Goal: Information Seeking & Learning: Compare options

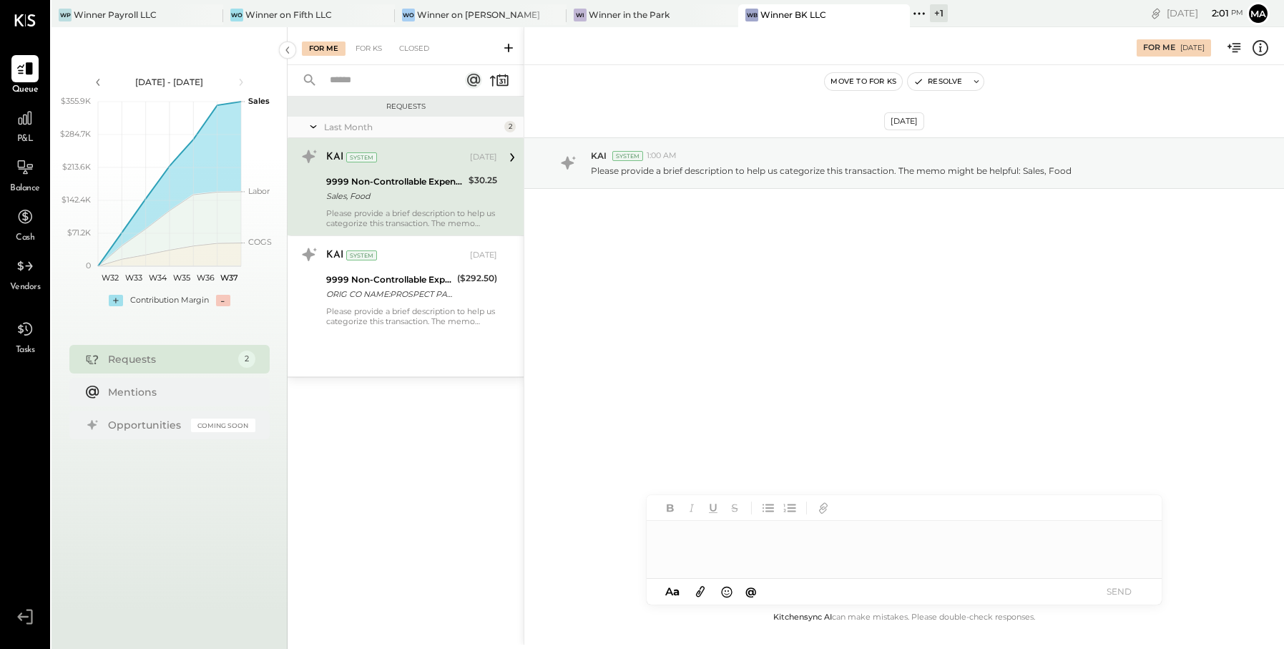
click at [930, 13] on div "+ 1" at bounding box center [939, 13] width 18 height 18
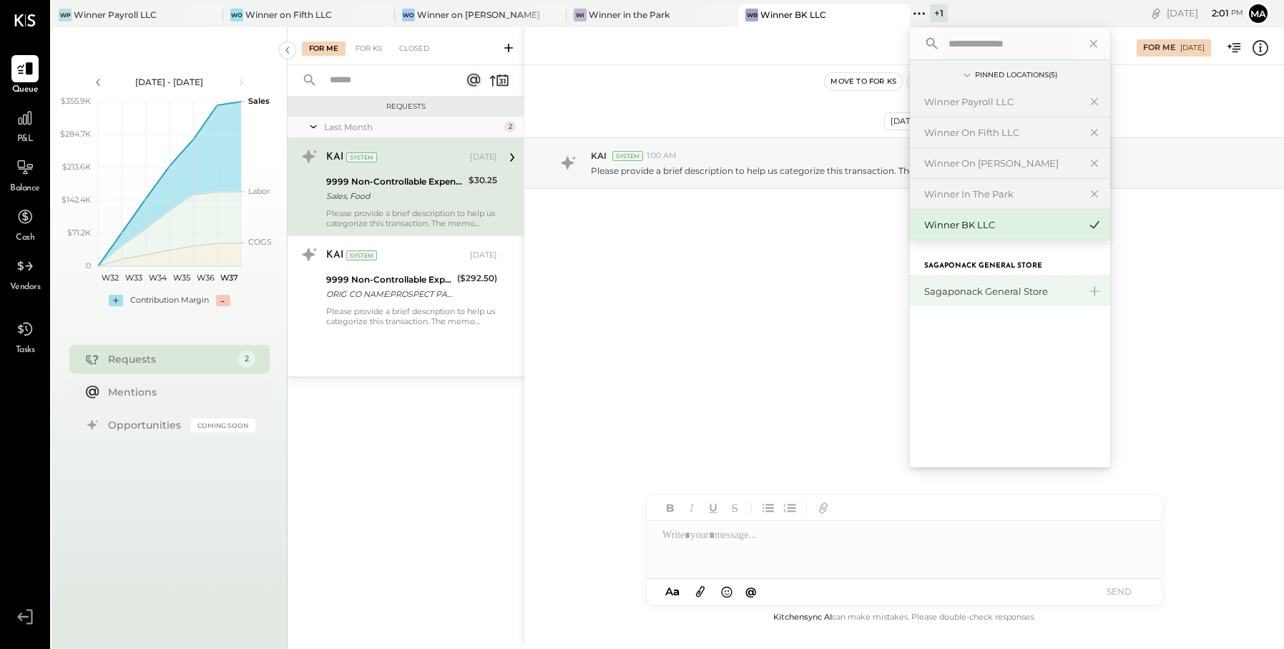
click at [953, 285] on div "Sagaponack General Store" at bounding box center [1001, 292] width 155 height 14
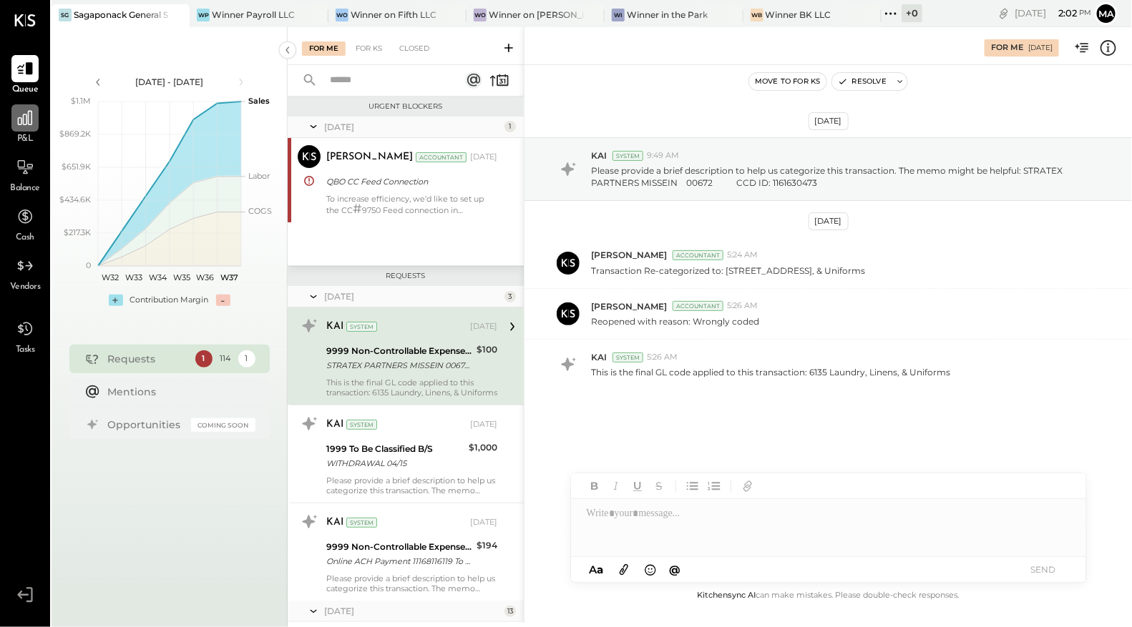
click at [31, 117] on icon at bounding box center [25, 118] width 14 height 14
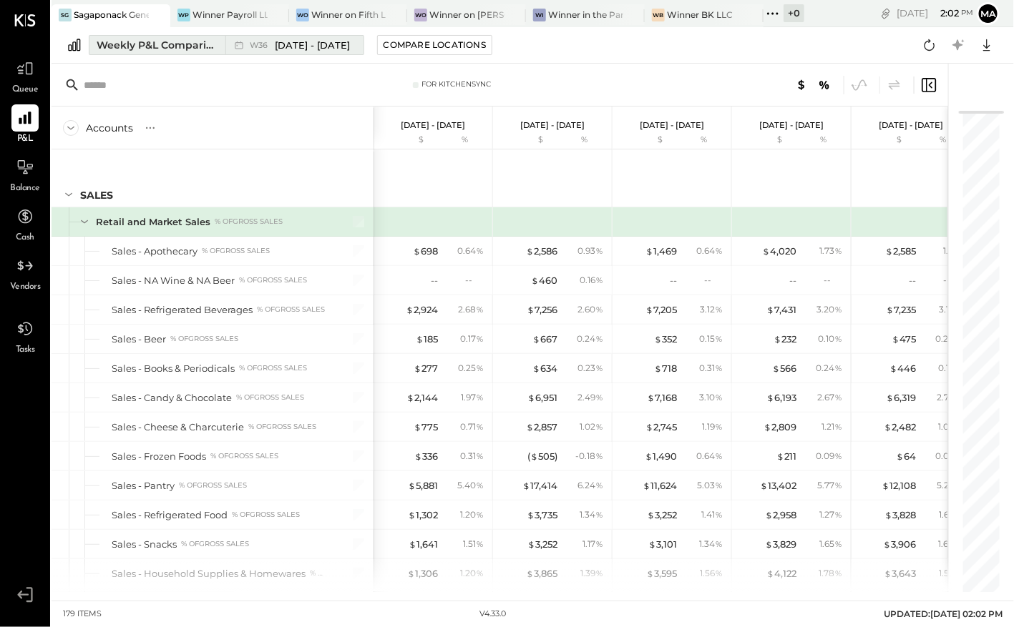
click at [298, 45] on span "Sep 1 - 7, 2025" at bounding box center [312, 46] width 75 height 14
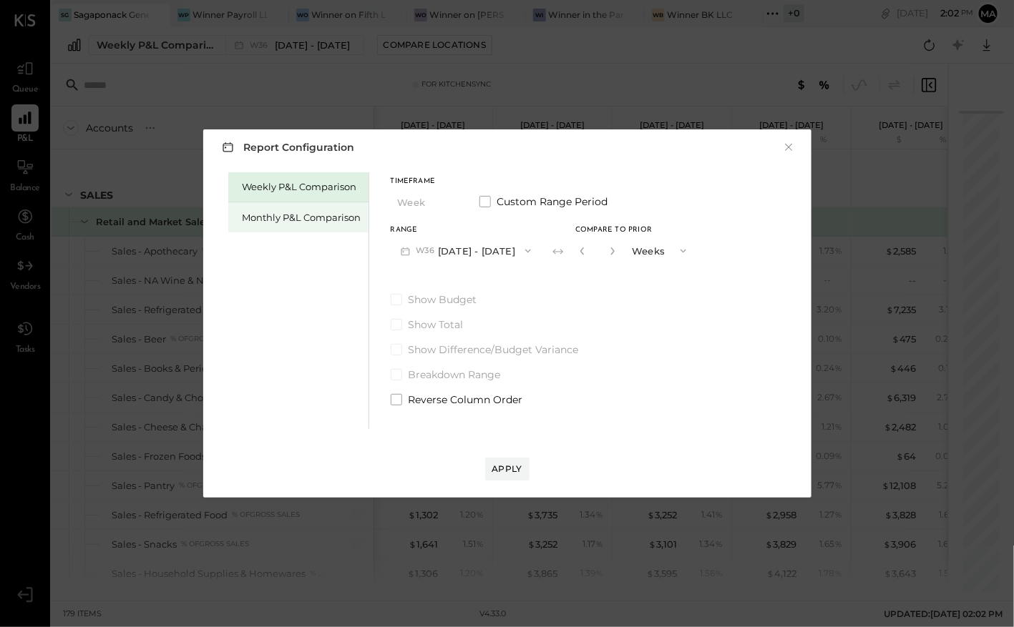
click at [343, 211] on div "Monthly P&L Comparison" at bounding box center [302, 218] width 119 height 14
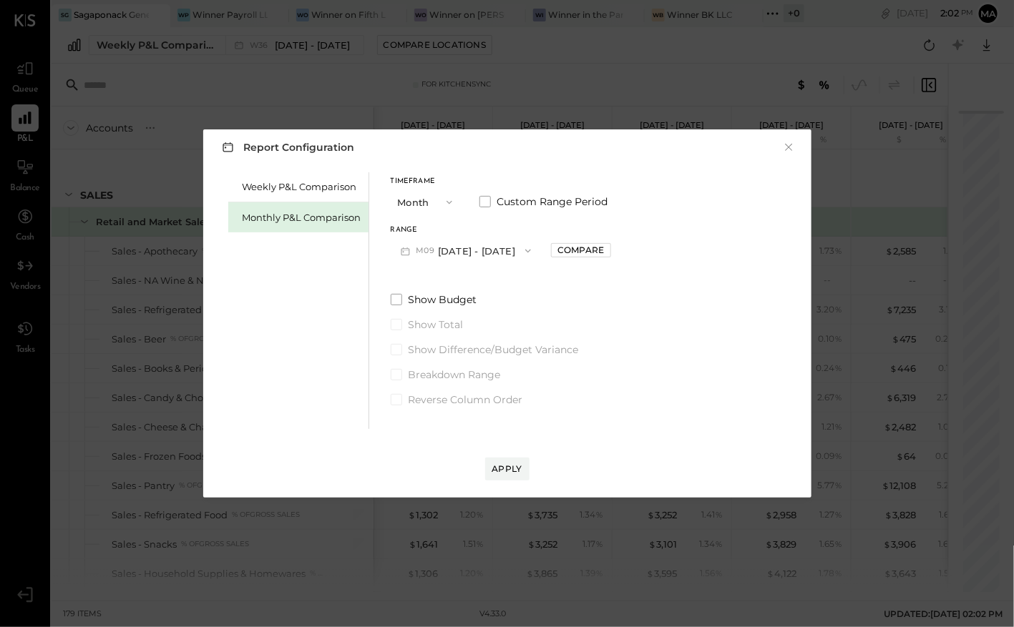
click at [485, 257] on button "M09 Sep 1 - 30, 2025" at bounding box center [466, 251] width 151 height 26
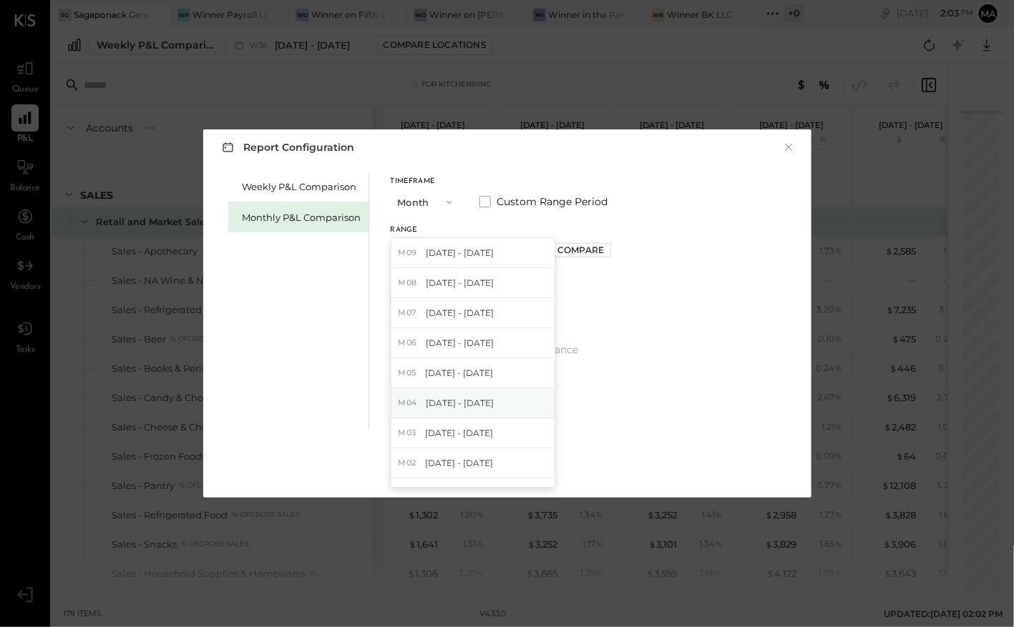
click at [470, 402] on span "Apr 1 - 30, 2025" at bounding box center [460, 403] width 68 height 12
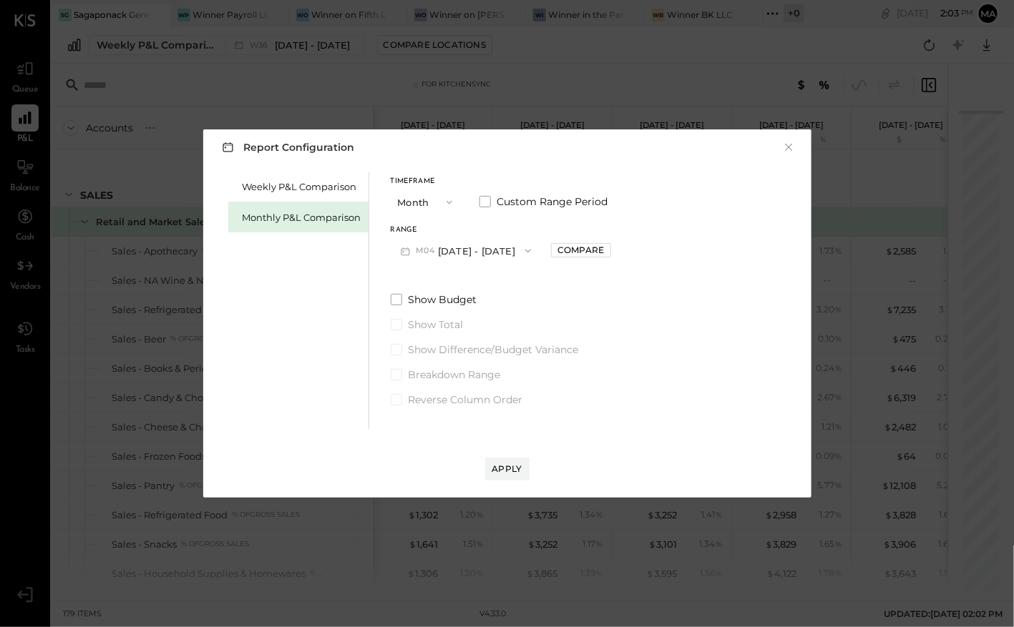
click at [509, 244] on button "M04 Apr 1 - 30, 2025" at bounding box center [466, 251] width 151 height 26
click at [636, 237] on div "Weekly P&L Comparison Monthly P&L Comparison Timeframe Month Custom Range Perio…" at bounding box center [508, 299] width 580 height 260
click at [582, 245] on div "Compare" at bounding box center [580, 250] width 47 height 12
click at [609, 252] on icon "button" at bounding box center [612, 251] width 9 height 9
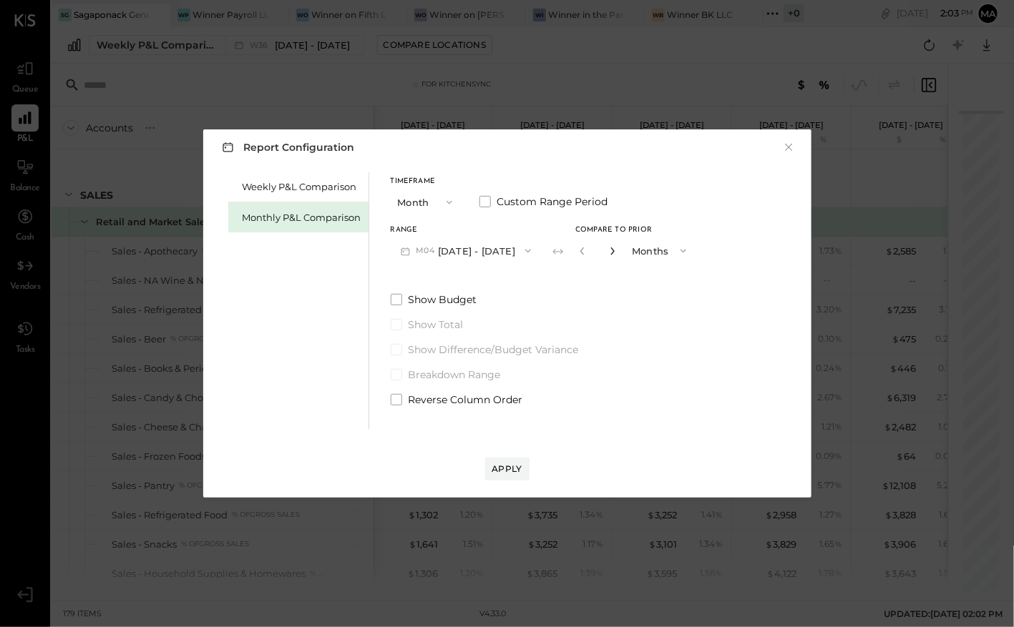
click at [609, 252] on icon "button" at bounding box center [612, 251] width 9 height 9
click at [578, 251] on icon "button" at bounding box center [582, 251] width 9 height 9
click at [608, 248] on icon "button" at bounding box center [612, 251] width 9 height 9
type input "*"
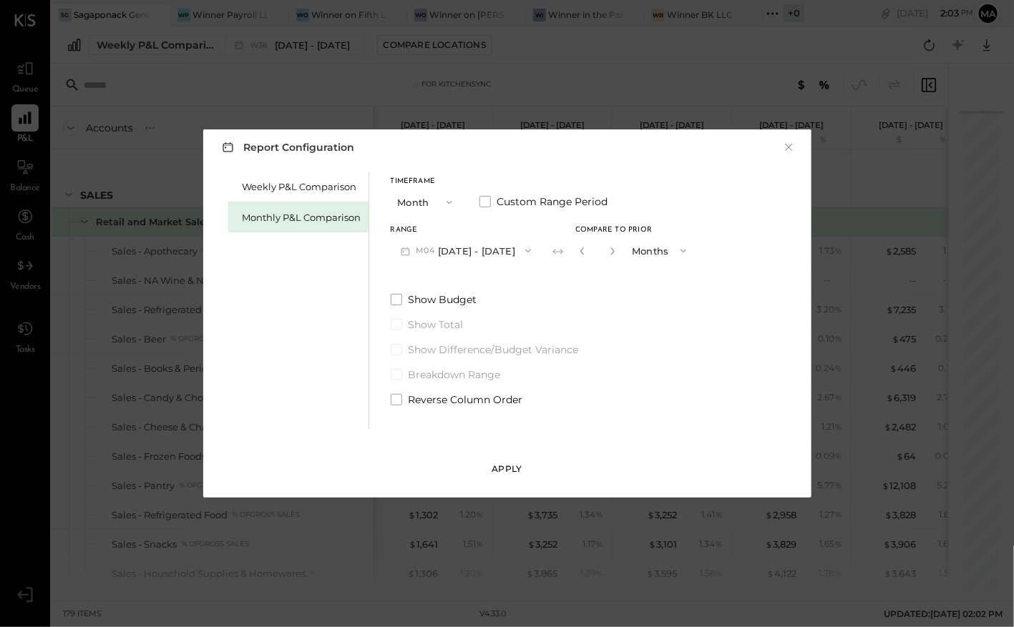
click at [496, 472] on div "Apply" at bounding box center [507, 469] width 30 height 12
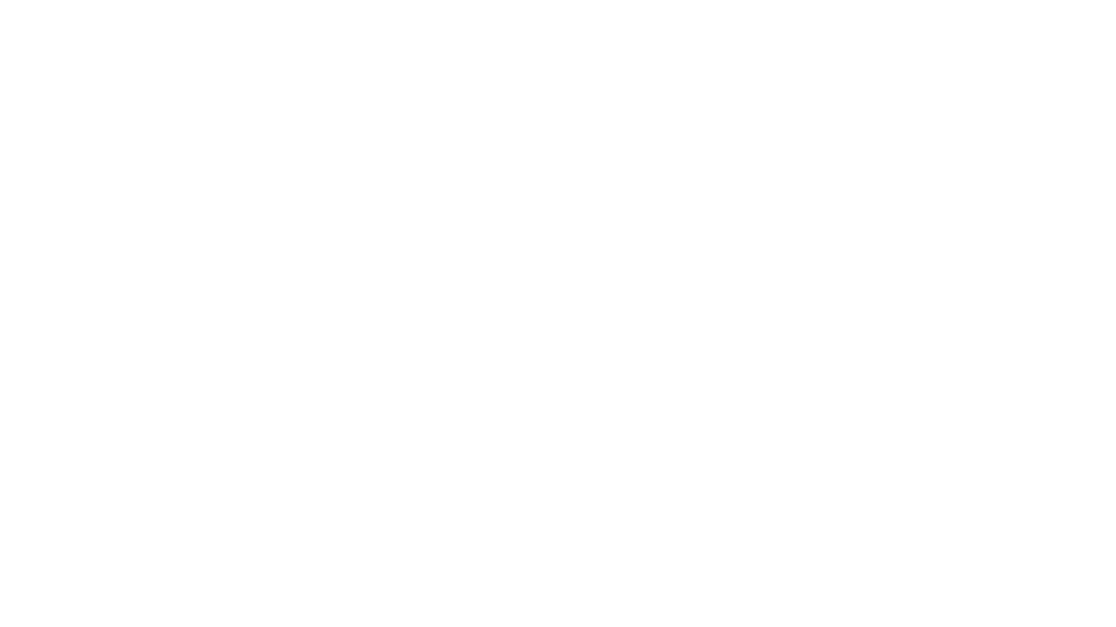
click at [20, 0] on html at bounding box center [558, 0] width 1116 height 0
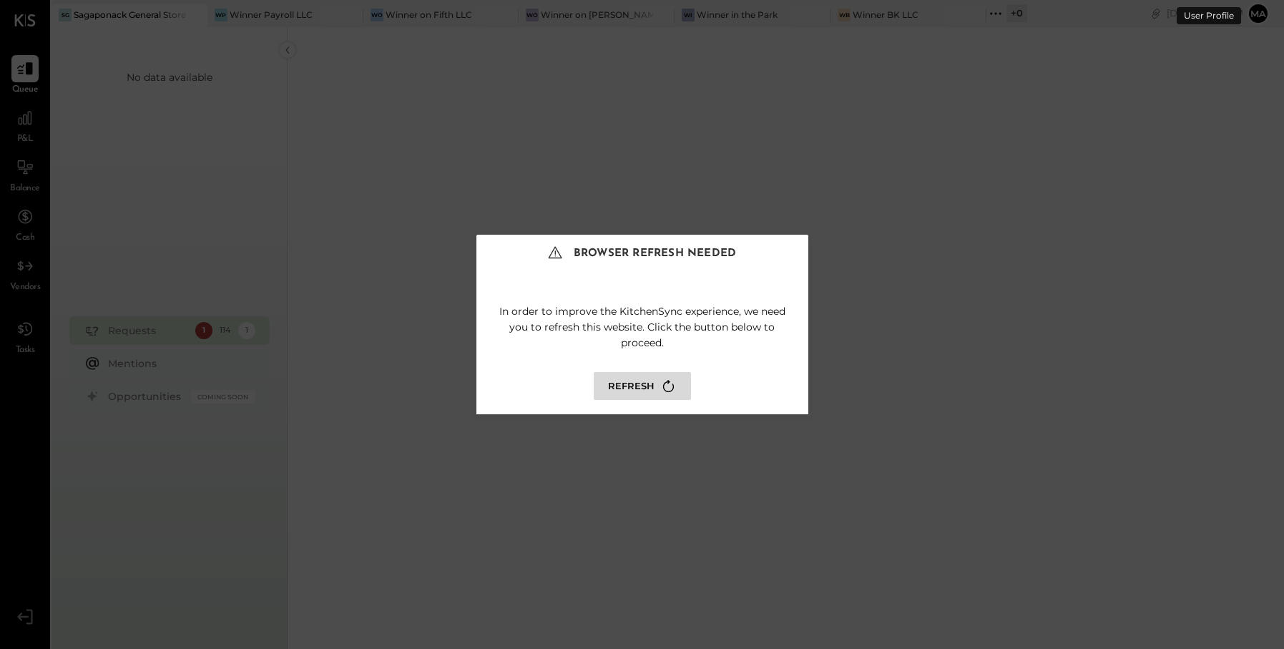
click at [627, 384] on button "Refresh" at bounding box center [642, 386] width 97 height 28
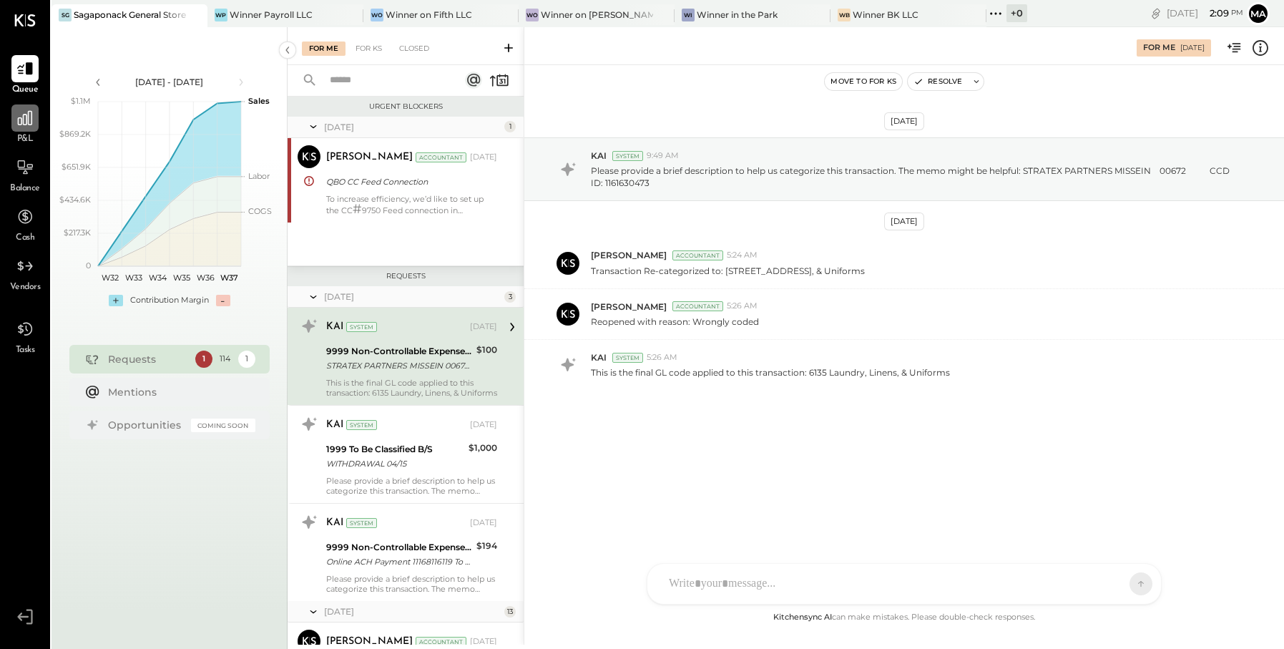
click at [12, 117] on div at bounding box center [24, 117] width 27 height 27
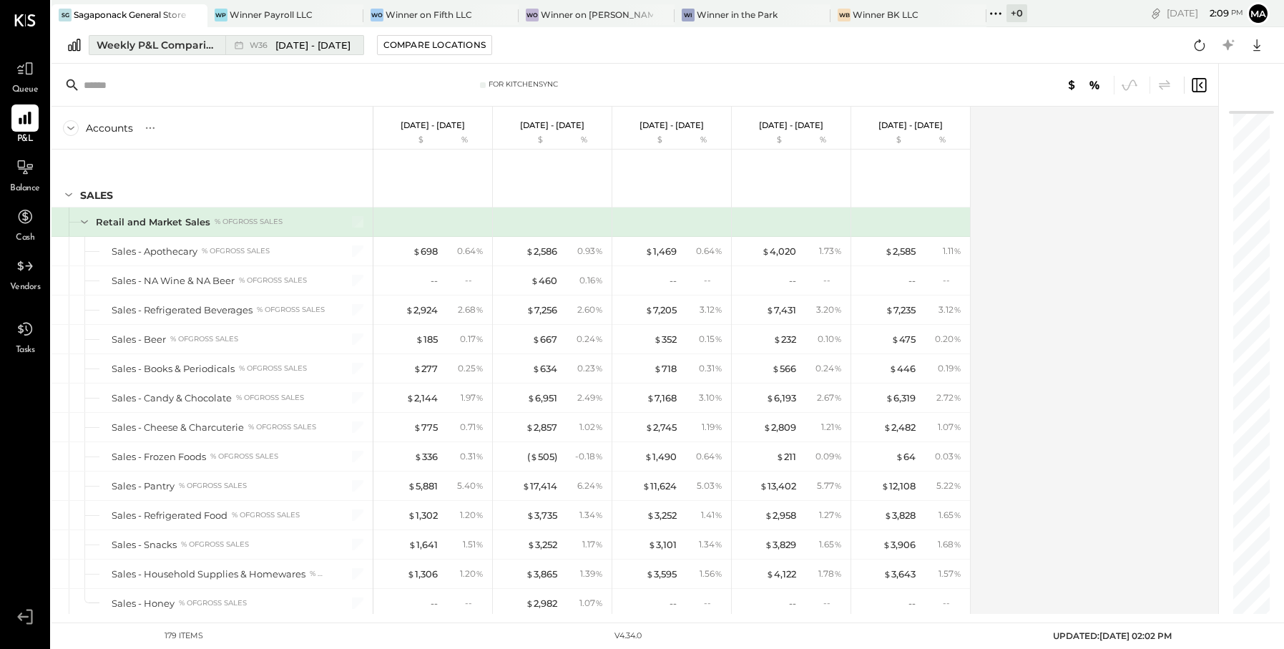
click at [313, 43] on span "[DATE] - [DATE]" at bounding box center [312, 46] width 75 height 14
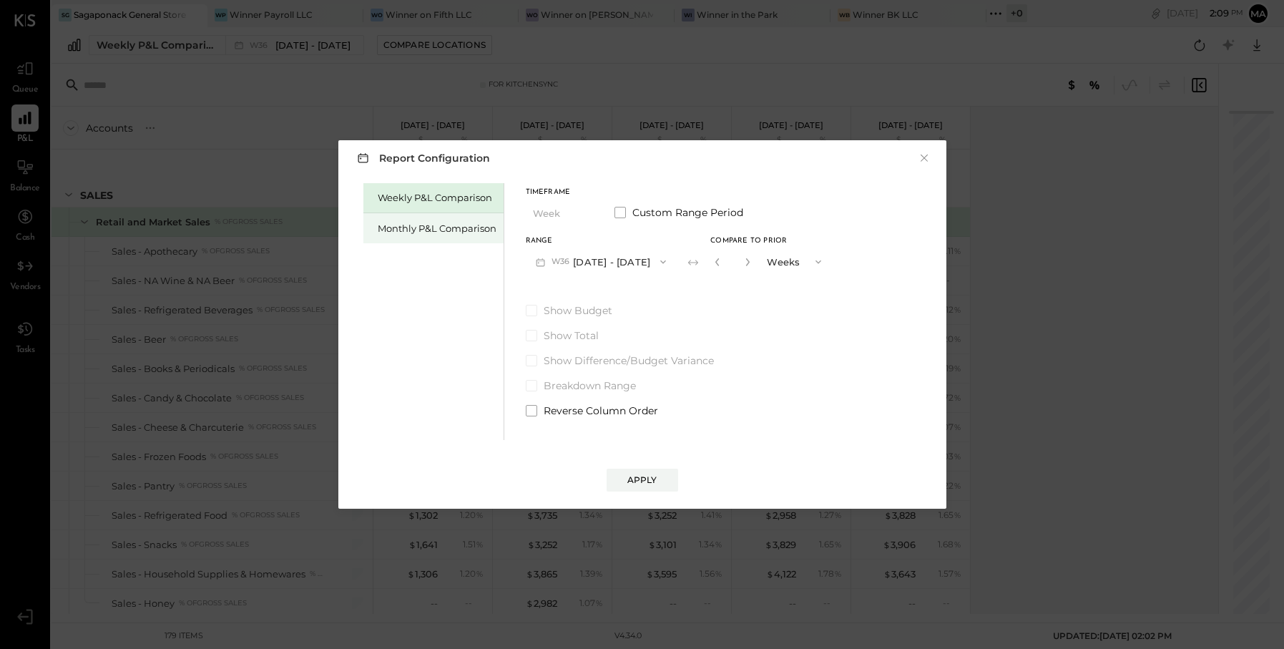
click at [469, 229] on div "Monthly P&L Comparison" at bounding box center [437, 229] width 119 height 14
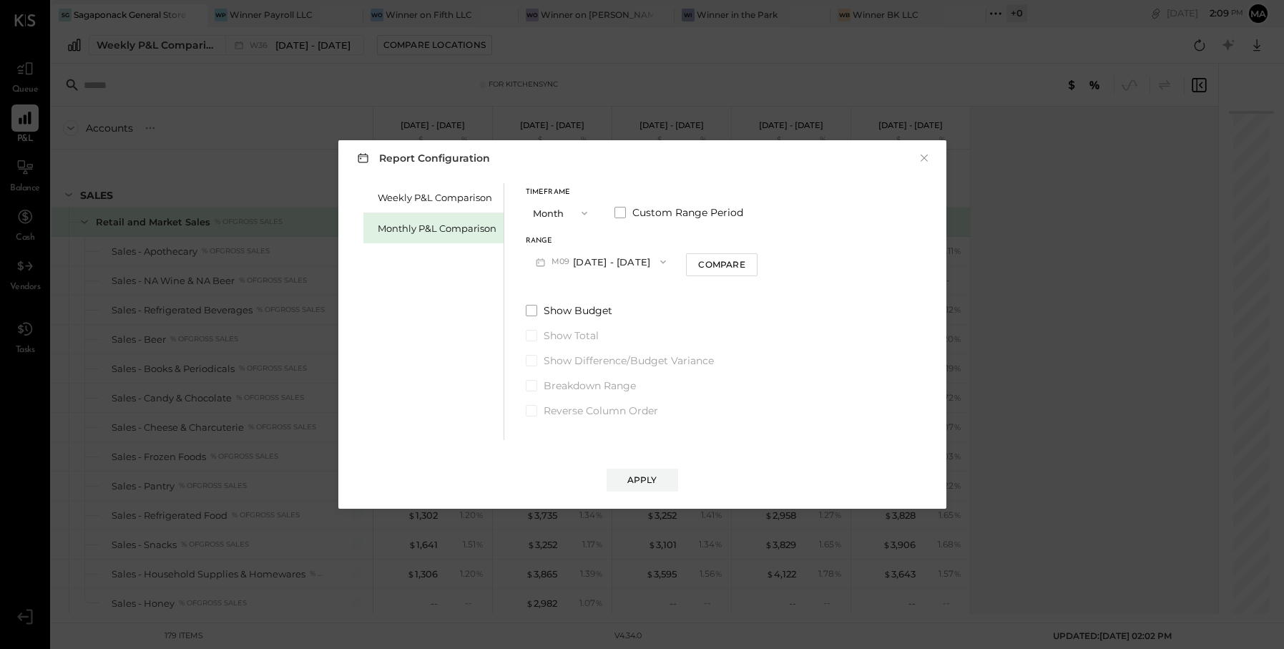
click at [617, 264] on button "M09 [DATE] - [DATE]" at bounding box center [601, 261] width 151 height 26
click at [599, 482] on span "[DATE] - [DATE]" at bounding box center [593, 484] width 68 height 12
click at [655, 263] on icon "button" at bounding box center [660, 261] width 11 height 11
click at [723, 234] on div "Timeframe Month Custom Range Period Range M01 Jan 1 - 31, 2025 Compare" at bounding box center [641, 232] width 230 height 86
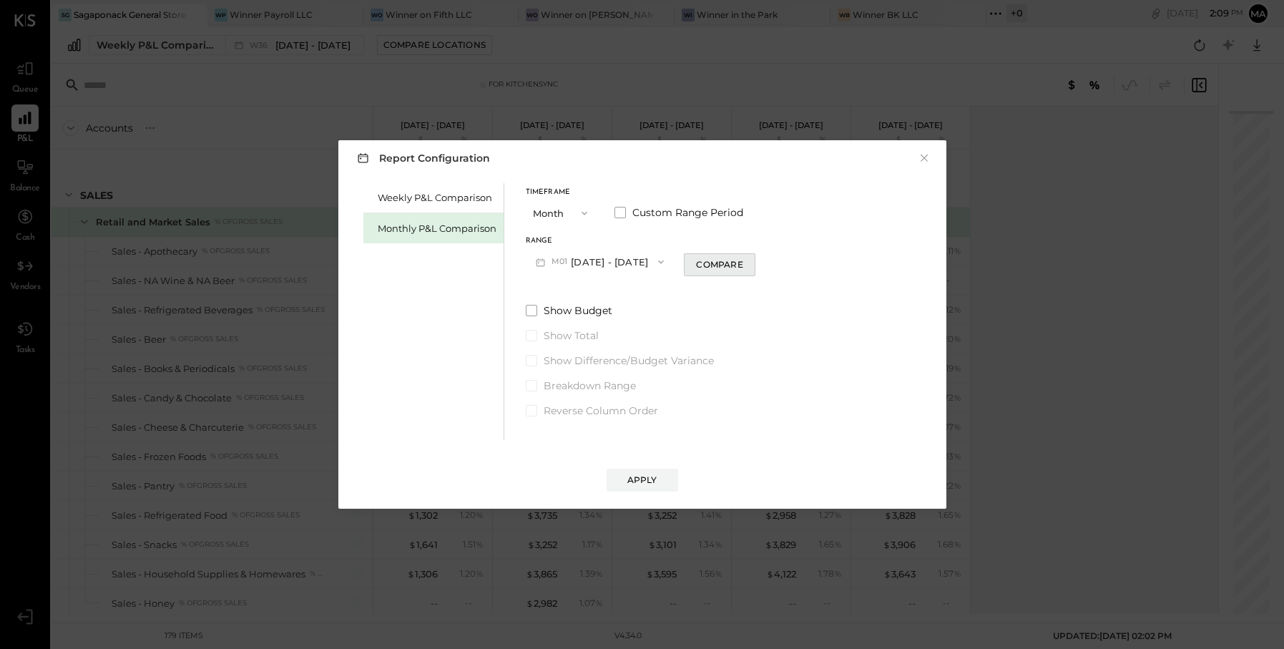
click at [713, 257] on button "Compare" at bounding box center [720, 264] width 72 height 23
click at [811, 262] on icon "button" at bounding box center [816, 261] width 11 height 11
click at [744, 259] on div "*" at bounding box center [746, 261] width 77 height 26
click at [741, 259] on icon "button" at bounding box center [745, 262] width 9 height 9
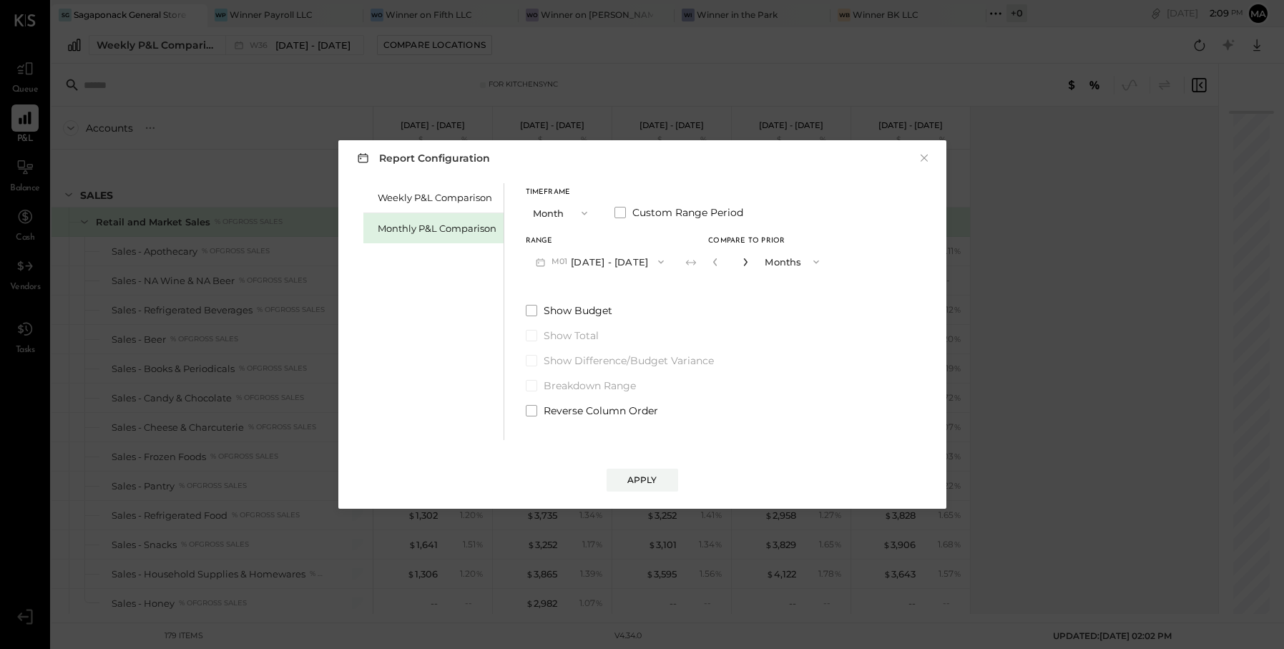
click at [741, 259] on icon "button" at bounding box center [745, 262] width 9 height 9
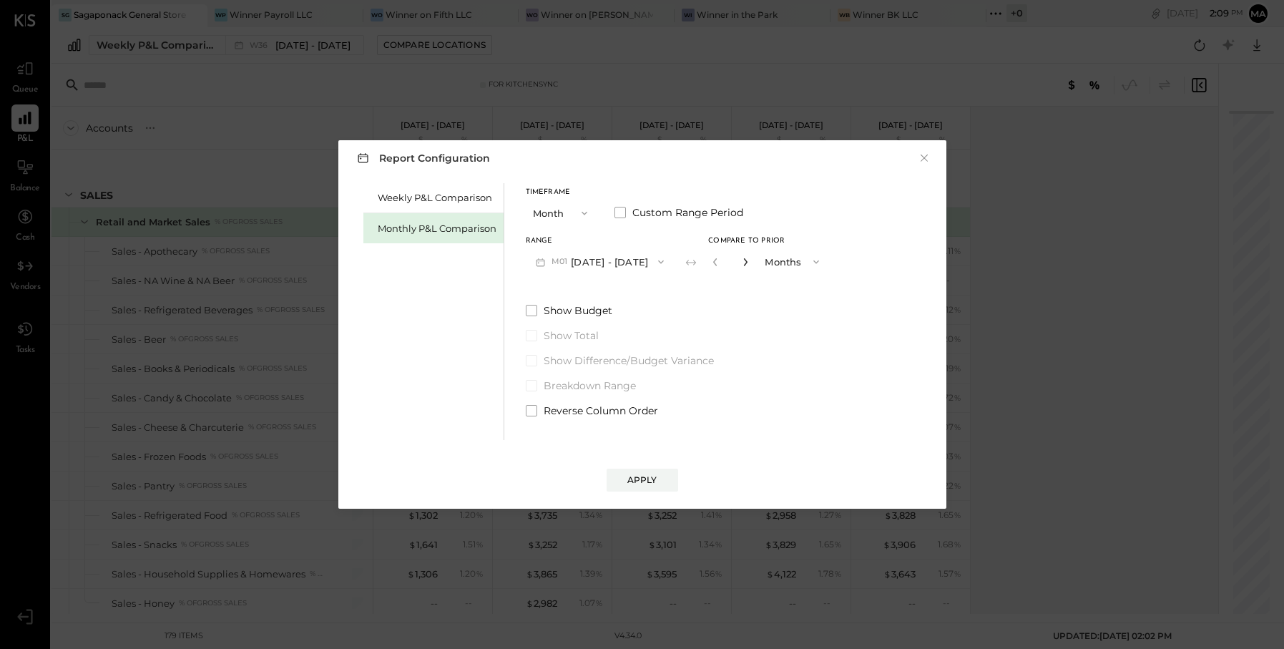
type input "*"
click at [637, 480] on div "Apply" at bounding box center [642, 480] width 30 height 12
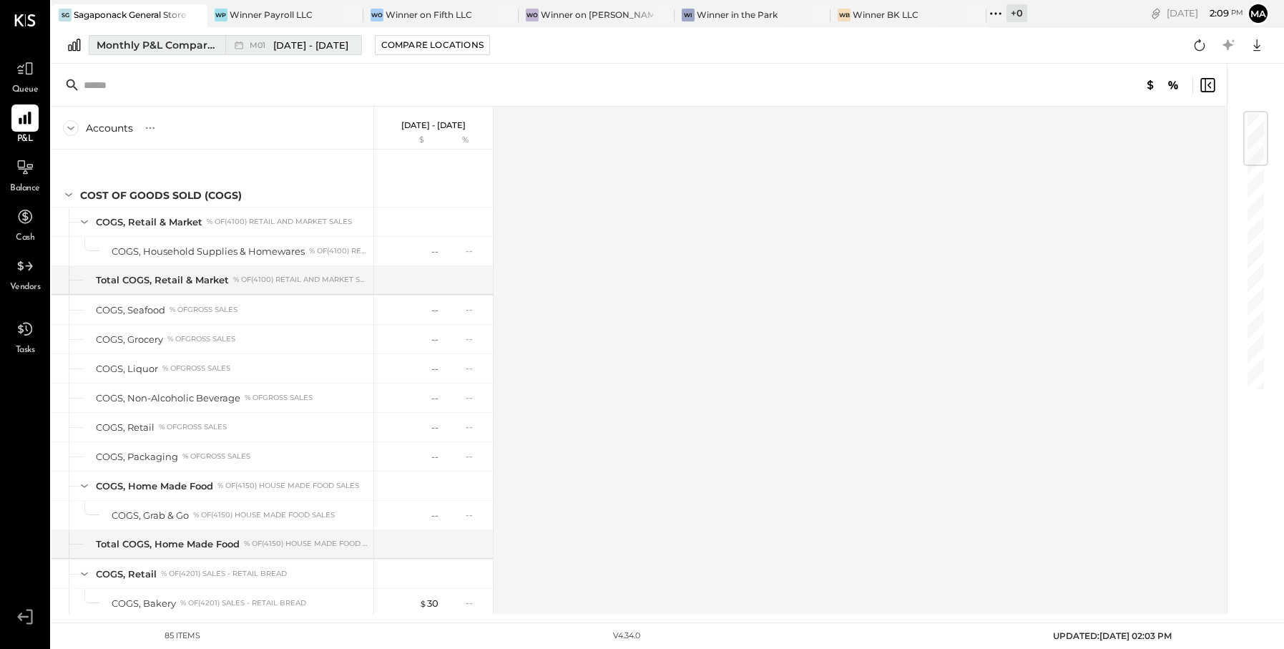
click at [321, 44] on span "[DATE] - [DATE]" at bounding box center [310, 46] width 75 height 14
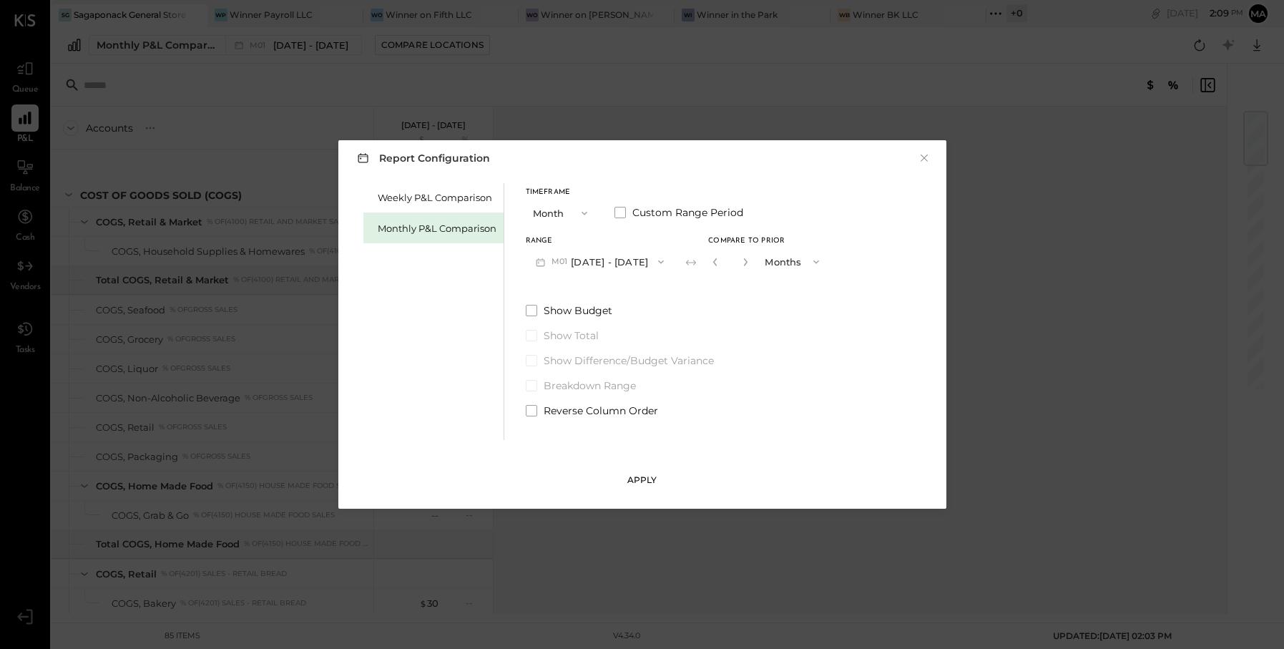
click at [653, 480] on div "Apply" at bounding box center [642, 480] width 30 height 12
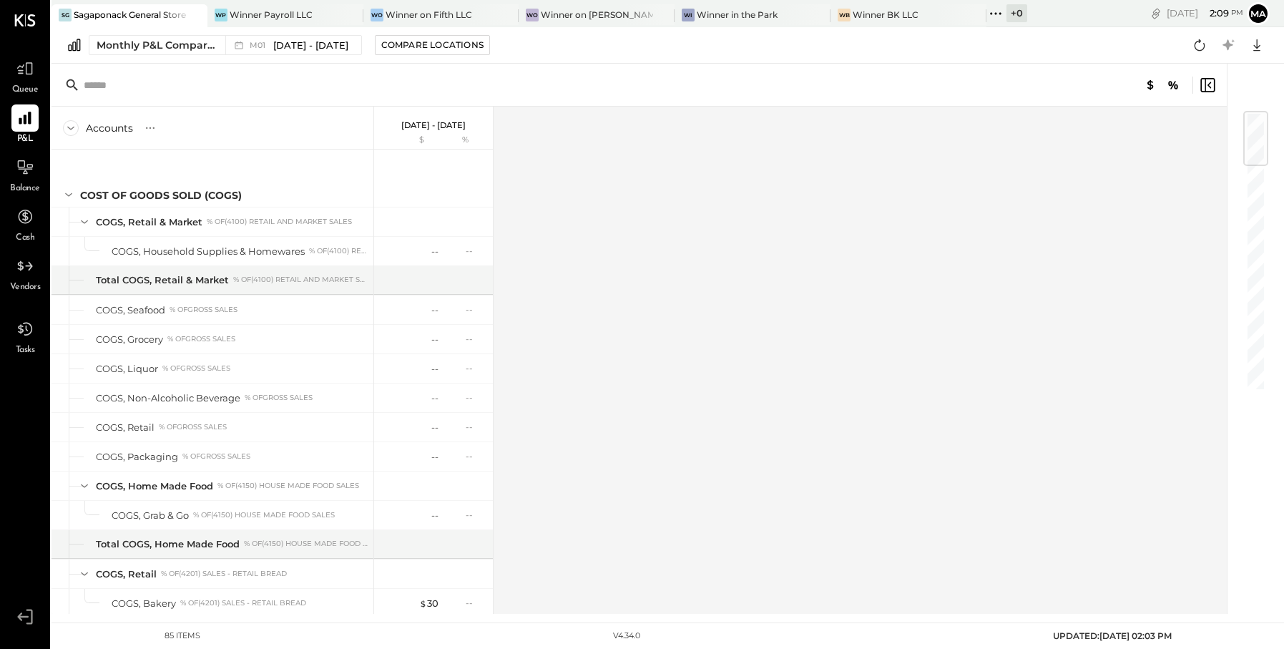
click at [456, 133] on div "Jan 1 - 31, 2025 $ %" at bounding box center [433, 128] width 119 height 43
click at [454, 129] on p "[DATE] - [DATE]" at bounding box center [433, 125] width 64 height 10
click at [317, 47] on span "[DATE] - [DATE]" at bounding box center [310, 46] width 75 height 14
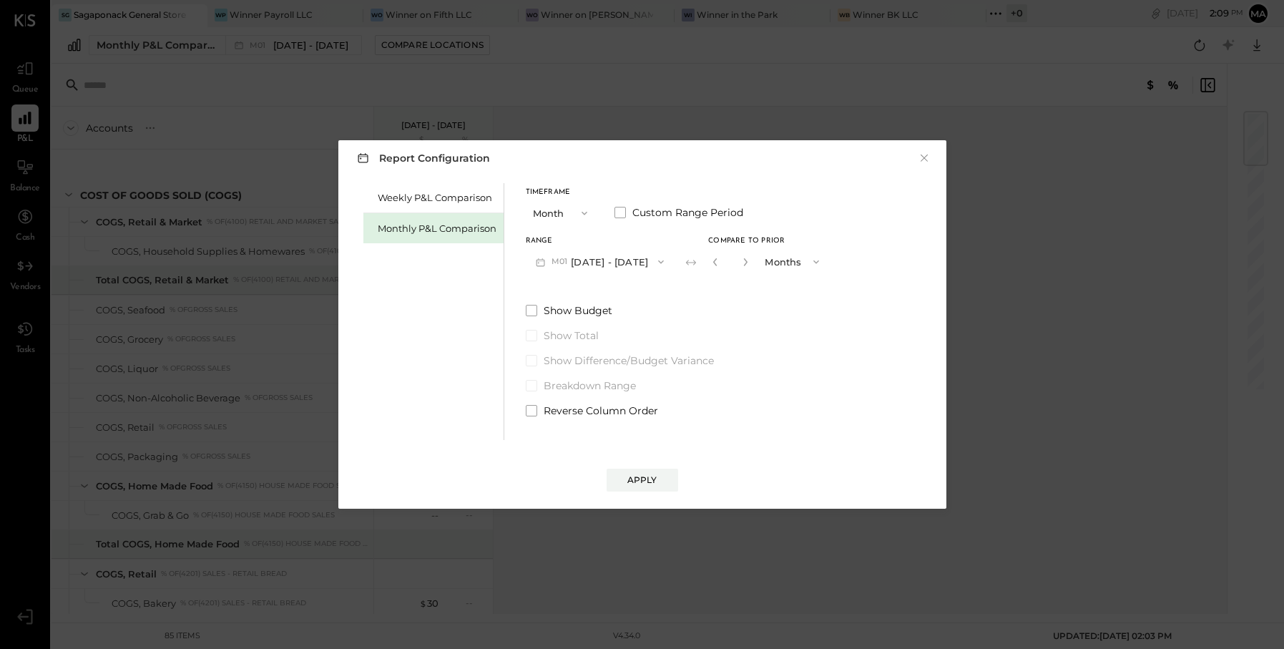
click at [807, 268] on button "Months" at bounding box center [794, 261] width 72 height 26
click at [784, 285] on div "Years" at bounding box center [793, 288] width 70 height 26
click at [684, 260] on icon at bounding box center [691, 262] width 14 height 14
click at [670, 262] on div "Range M01 Jan 1 - 31, 2025 Compare to Prior * Years" at bounding box center [678, 256] width 304 height 37
click at [684, 258] on icon at bounding box center [691, 262] width 14 height 14
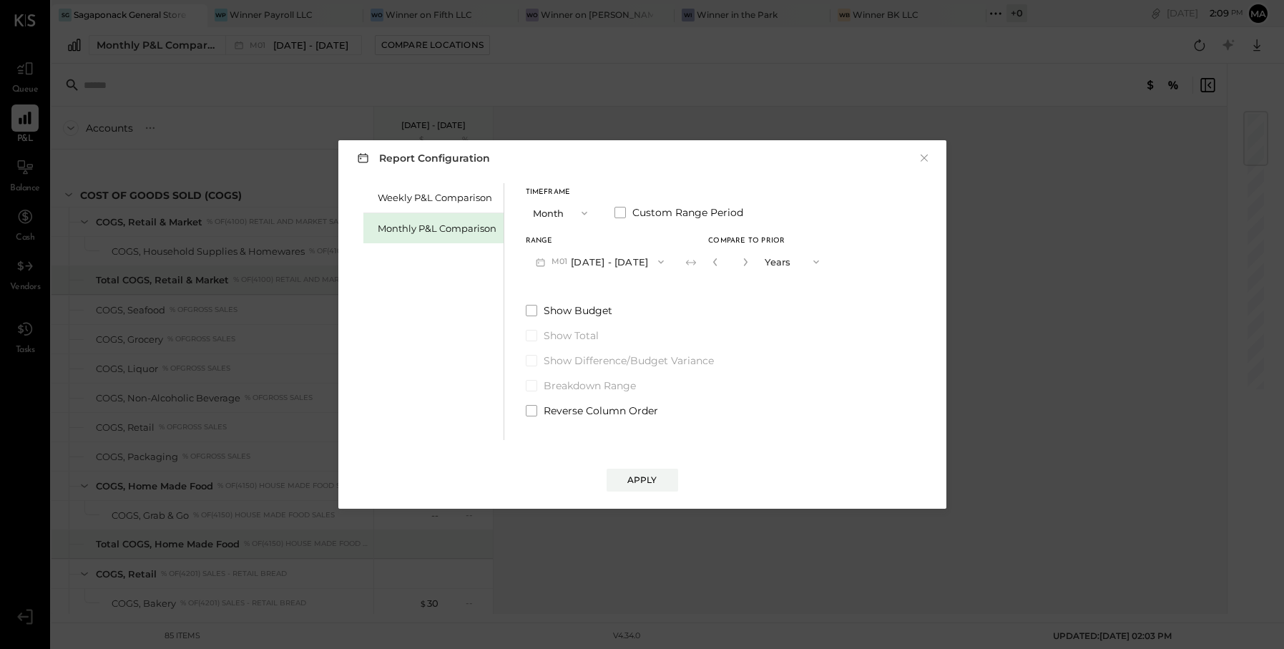
click at [592, 264] on button "M01 Jan 1 - 31, 2025" at bounding box center [600, 261] width 149 height 26
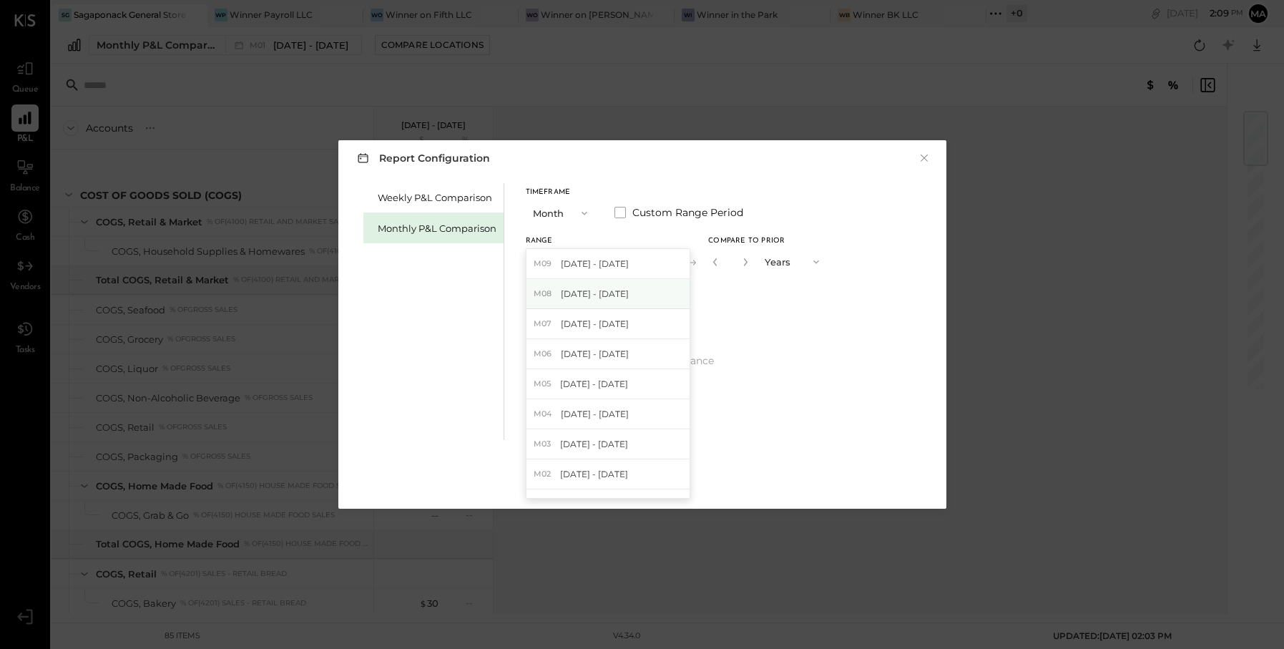
click at [590, 283] on div "M08 Aug 1 - 31, 2025" at bounding box center [608, 294] width 163 height 30
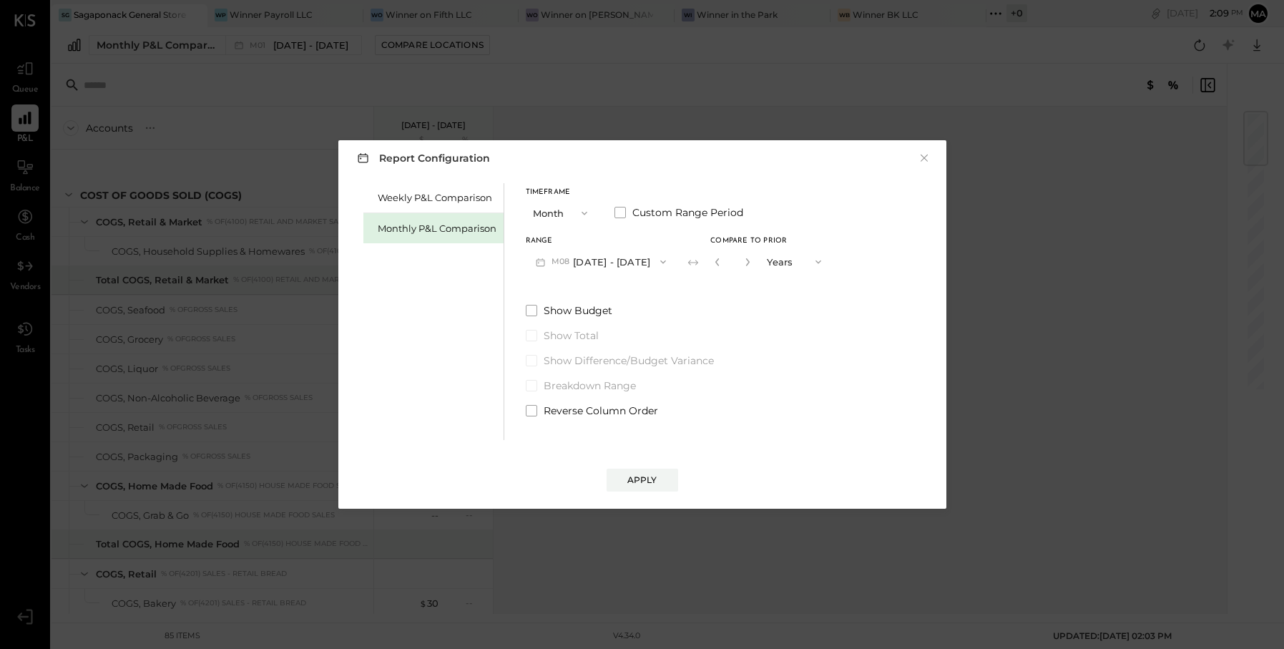
click at [793, 259] on button "Years" at bounding box center [796, 261] width 72 height 26
click at [796, 268] on div "Months" at bounding box center [796, 262] width 70 height 26
click at [653, 472] on button "Apply" at bounding box center [643, 480] width 72 height 23
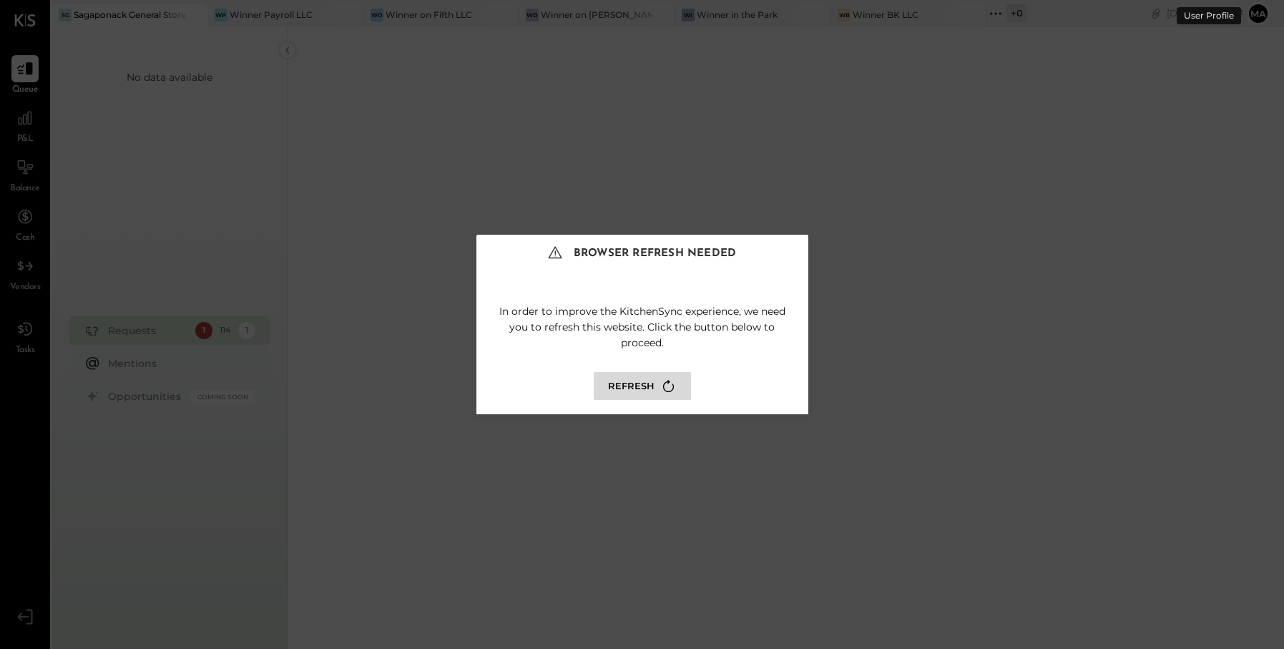
click at [629, 398] on button "Refresh" at bounding box center [642, 386] width 97 height 28
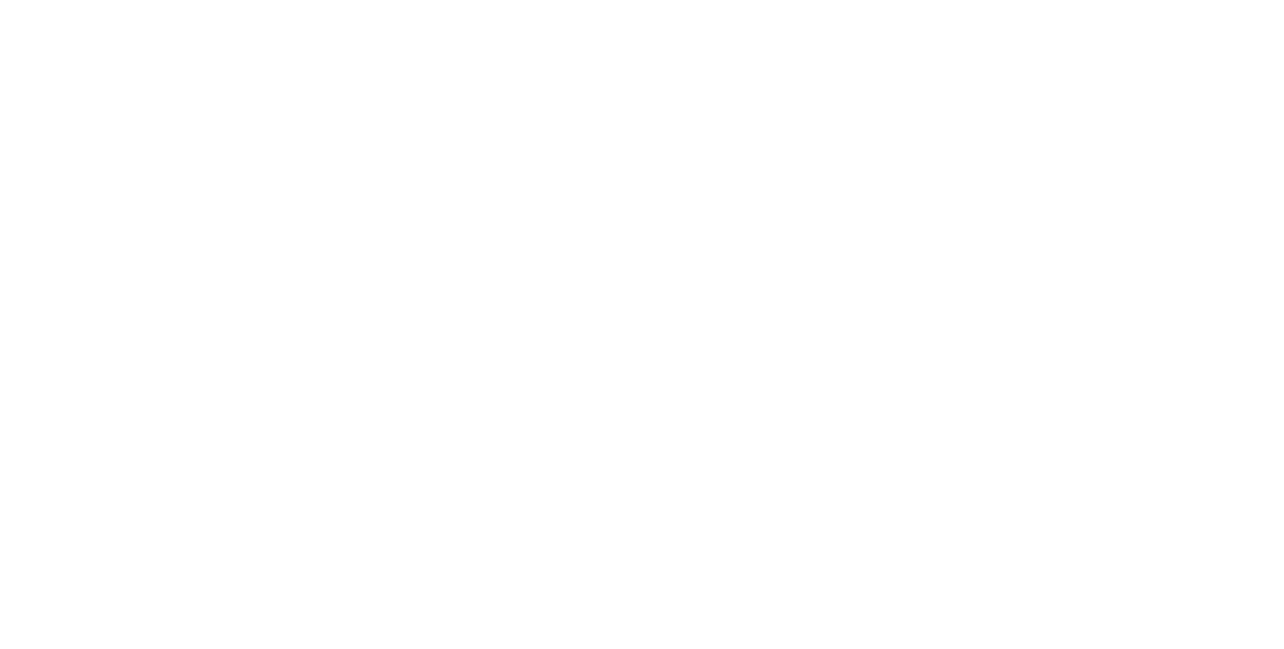
click at [641, 384] on div at bounding box center [642, 324] width 1284 height 649
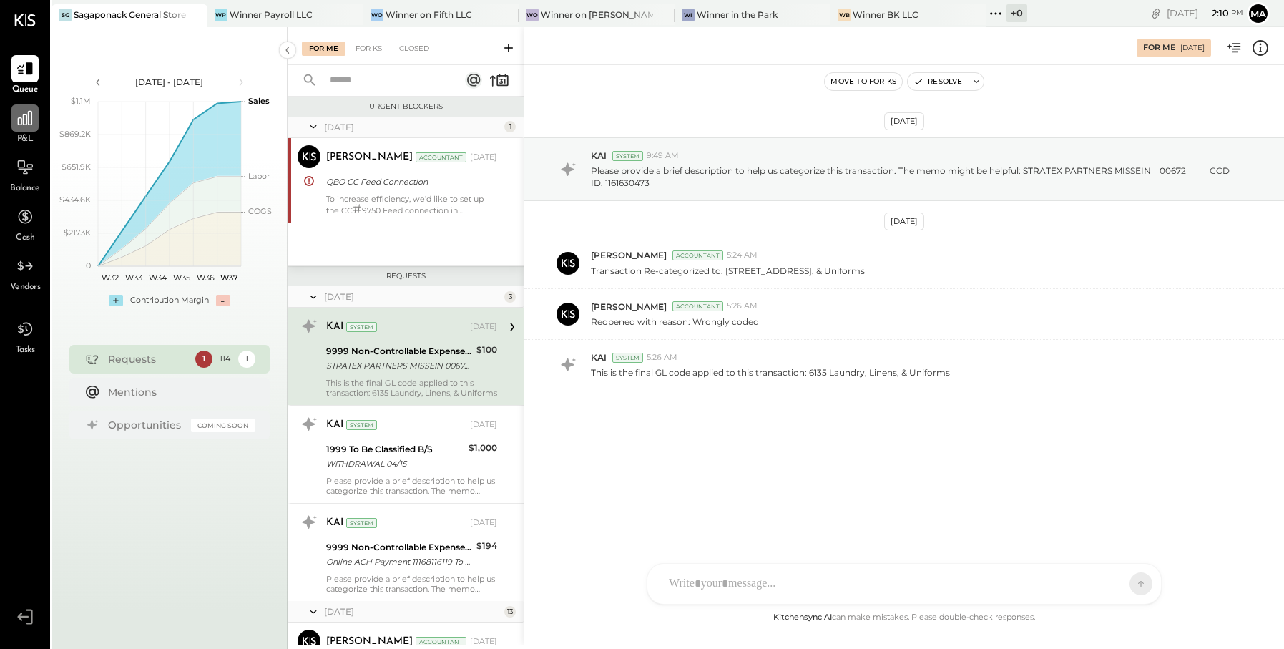
click at [28, 117] on icon at bounding box center [25, 118] width 14 height 14
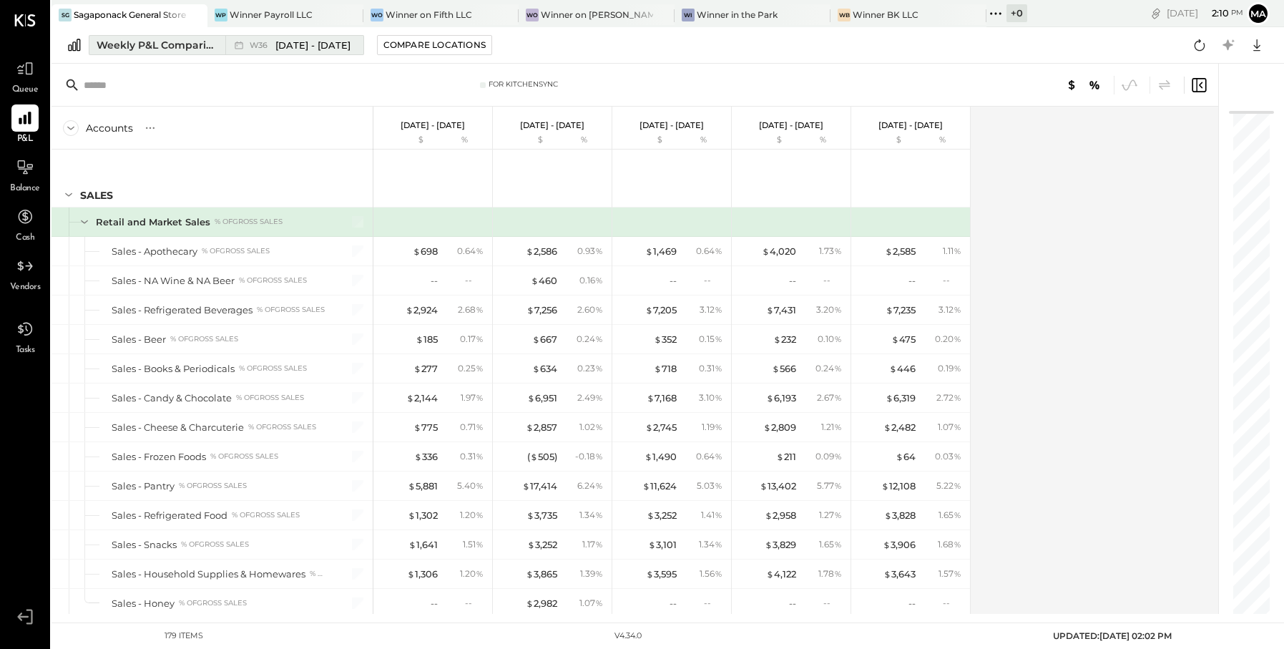
click at [337, 42] on span "[DATE] - [DATE]" at bounding box center [312, 46] width 75 height 14
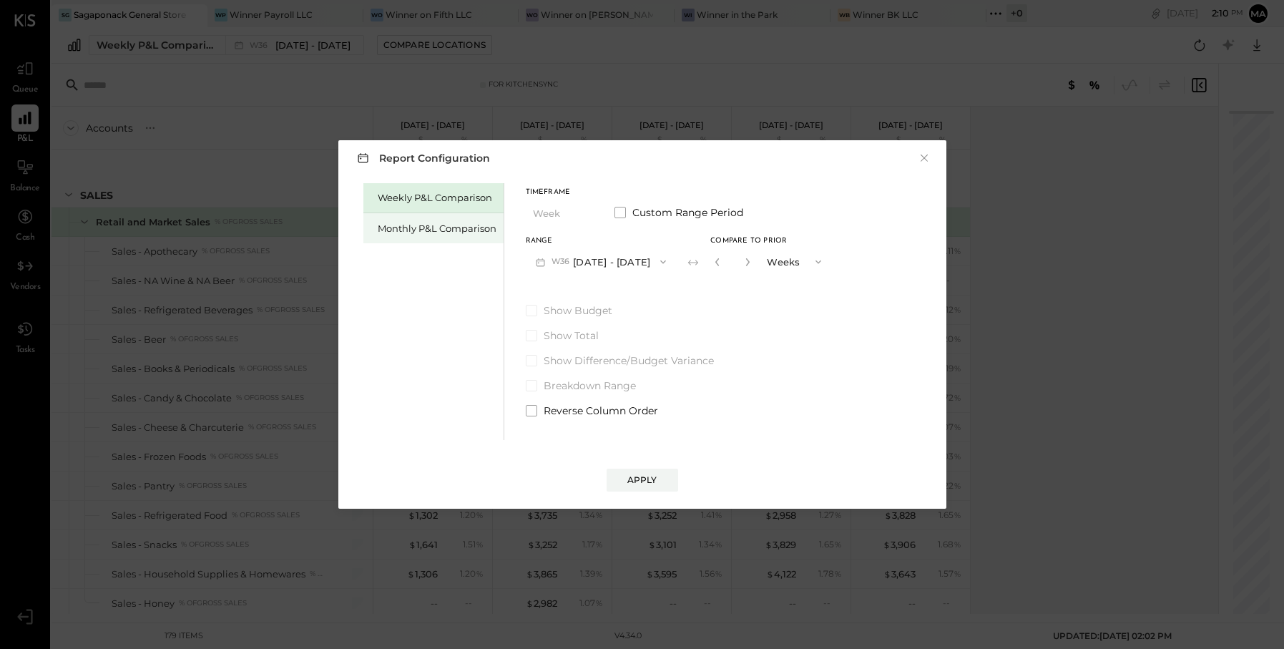
click at [452, 230] on div "Monthly P&L Comparison" at bounding box center [437, 229] width 119 height 14
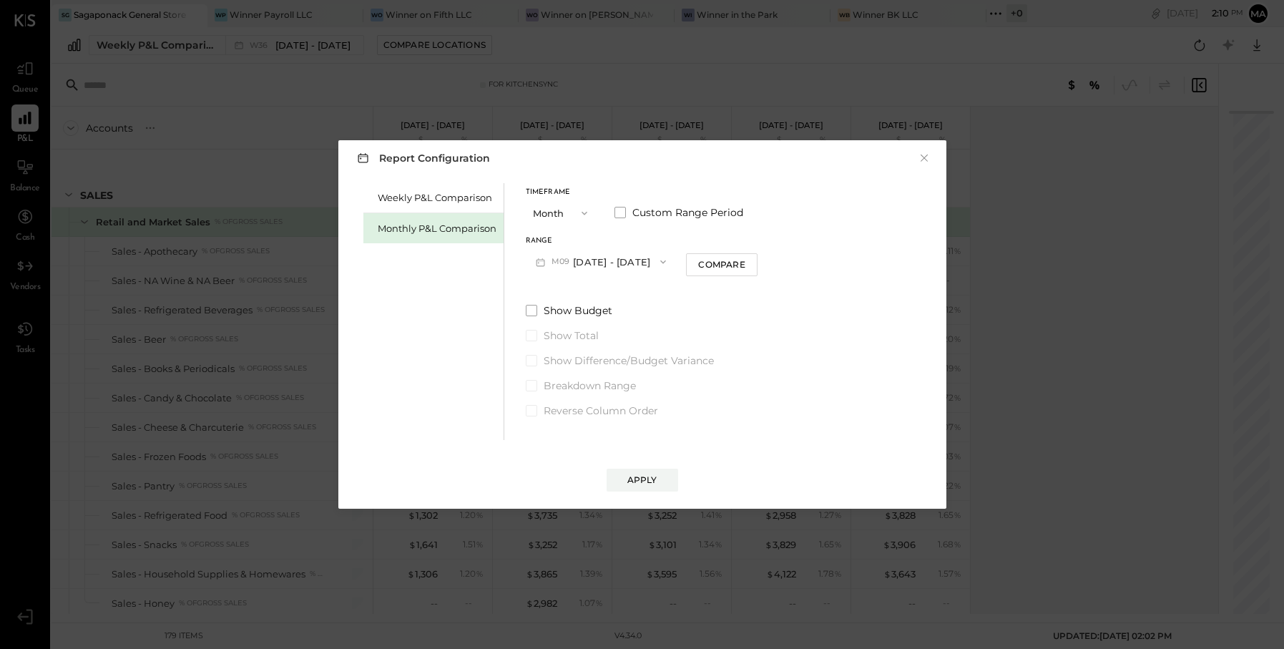
click at [588, 260] on button "M09 [DATE] - [DATE]" at bounding box center [601, 261] width 151 height 26
click at [575, 288] on span "[DATE] - [DATE]" at bounding box center [595, 294] width 68 height 12
click at [646, 479] on div "Apply" at bounding box center [642, 480] width 30 height 12
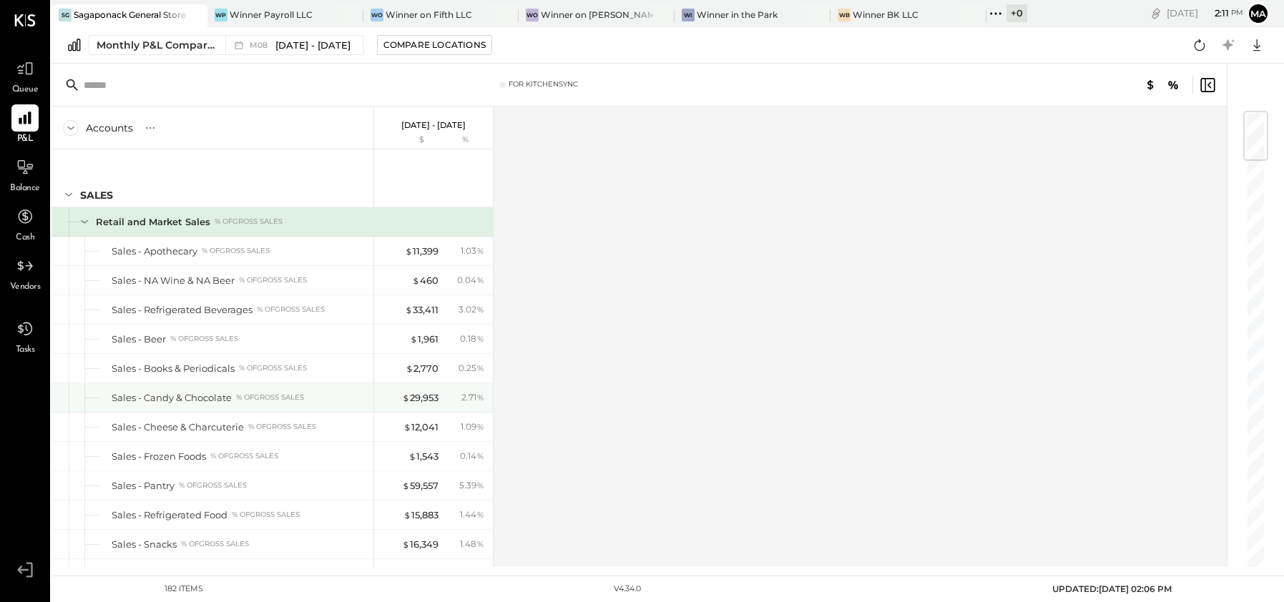
scroll to position [1, 0]
click at [275, 251] on div "Sales - Apothecary % of GROSS SALES" at bounding box center [240, 250] width 256 height 14
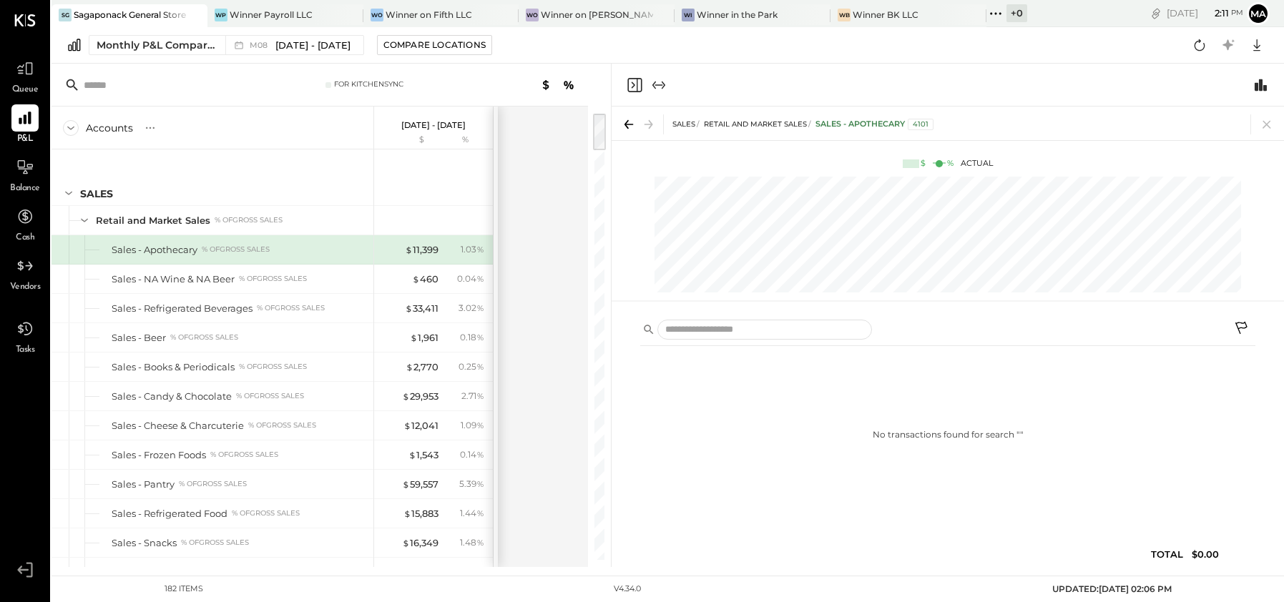
click at [260, 248] on div "% of GROSS SALES" at bounding box center [236, 250] width 68 height 10
click at [643, 78] on div at bounding box center [646, 85] width 41 height 17
click at [556, 149] on div "Accounts S % GL [DATE] - [DATE] $ % SALES Retail and Market Sales % of GROSS SA…" at bounding box center [321, 337] width 539 height 461
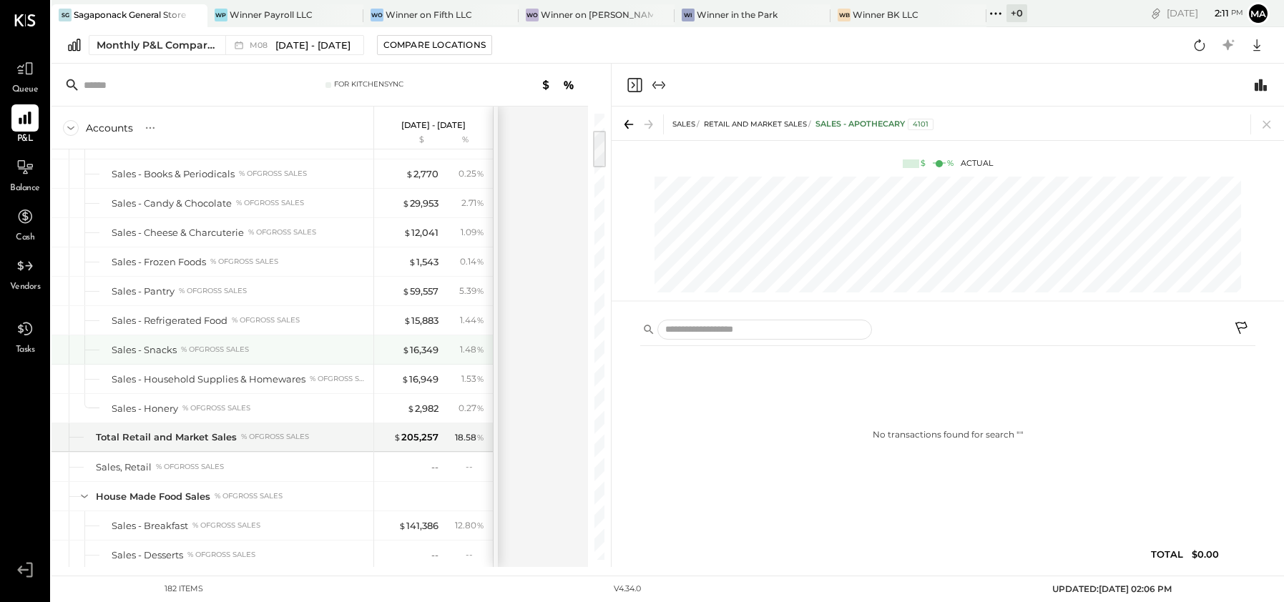
scroll to position [195, 0]
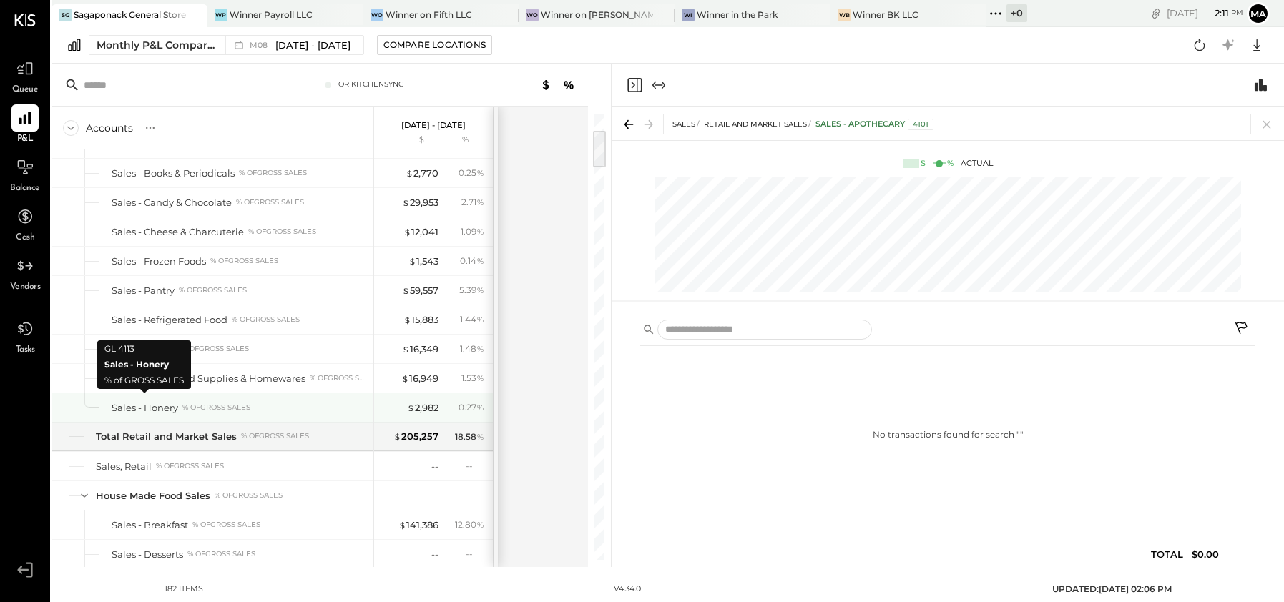
click at [161, 401] on div "Sales - Honery" at bounding box center [145, 408] width 67 height 14
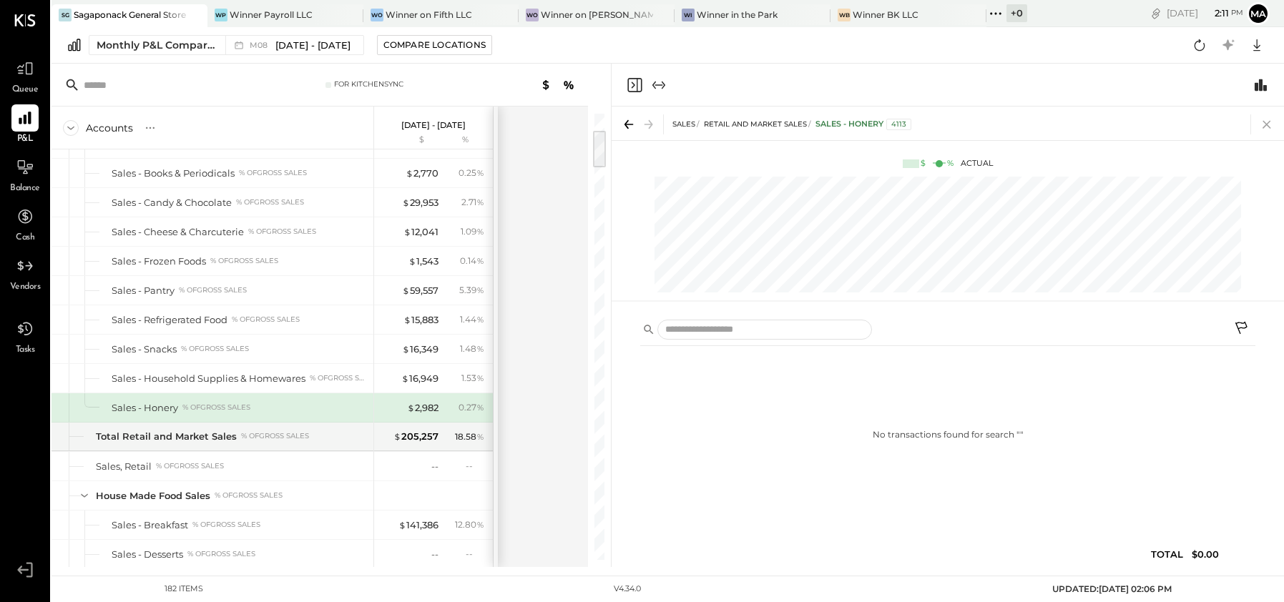
click at [1266, 123] on icon at bounding box center [1267, 125] width 8 height 8
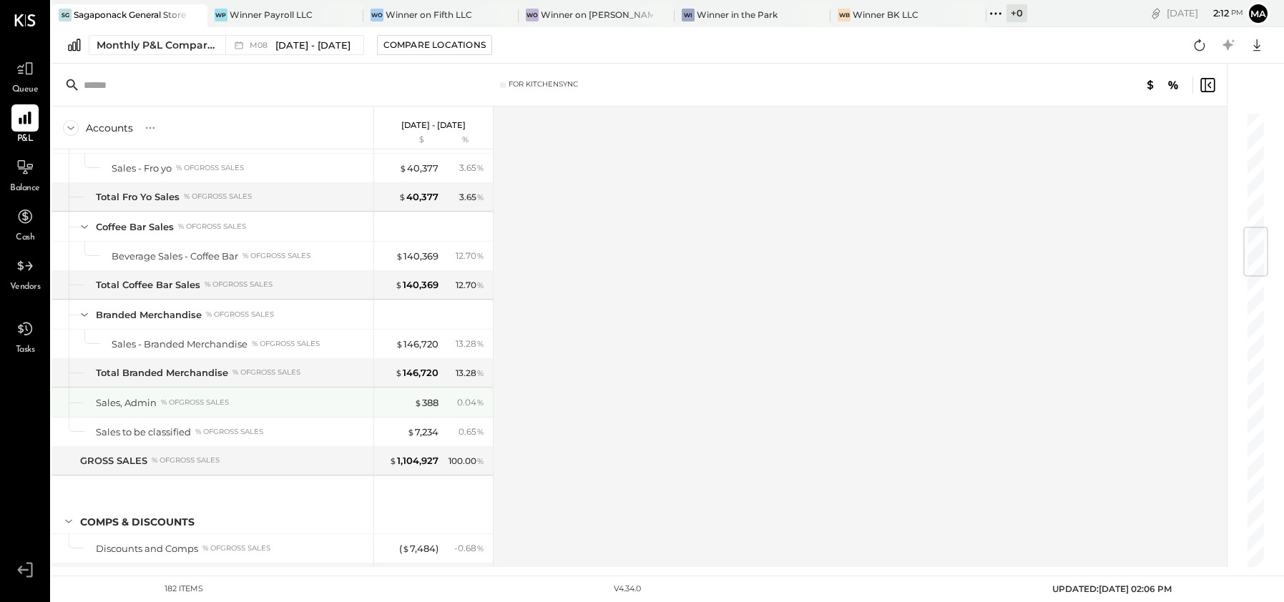
scroll to position [967, 0]
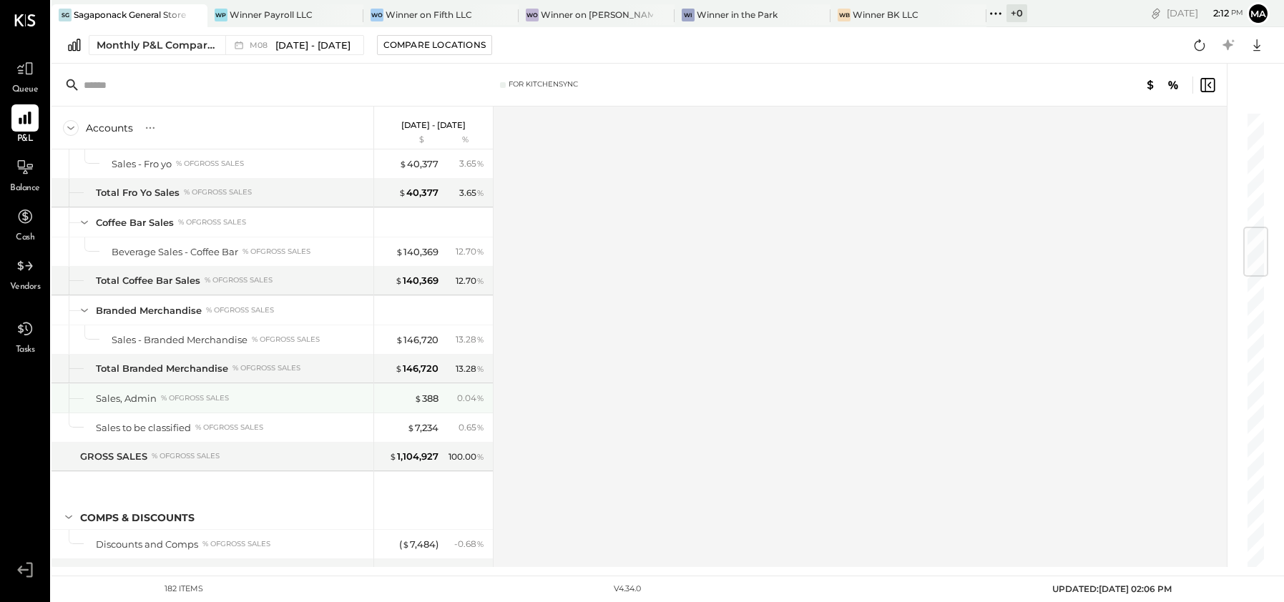
click at [187, 394] on div "% of GROSS SALES" at bounding box center [195, 399] width 68 height 10
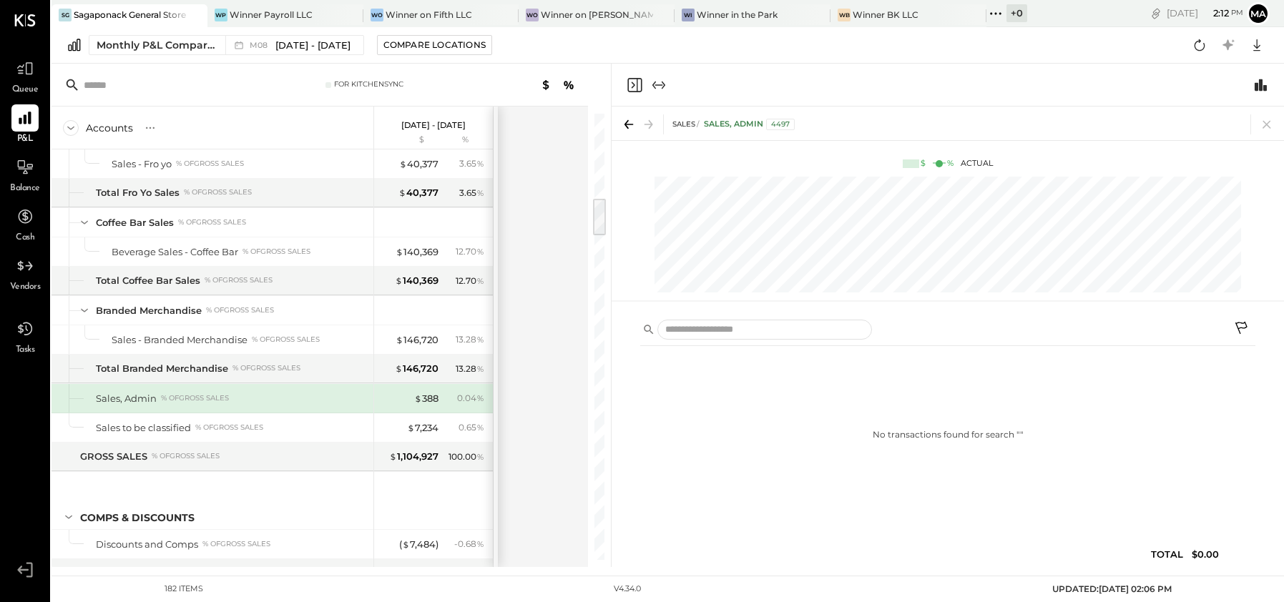
click at [472, 392] on div "0.04 %" at bounding box center [470, 398] width 27 height 13
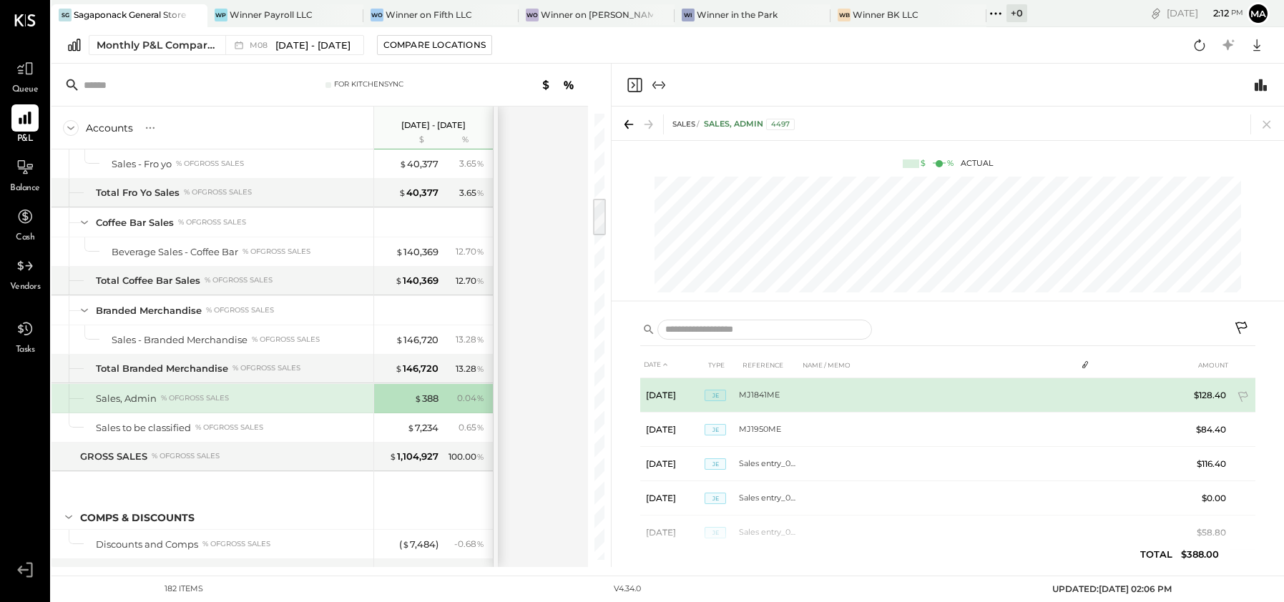
click at [768, 396] on td "MJ1841ME" at bounding box center [769, 396] width 60 height 34
click at [766, 387] on td "MJ1841ME" at bounding box center [769, 396] width 60 height 34
click at [1218, 398] on td "$128.40" at bounding box center [1204, 396] width 55 height 34
click at [708, 394] on span "JE" at bounding box center [715, 395] width 21 height 11
click at [763, 394] on td "MJ1841ME" at bounding box center [769, 396] width 60 height 34
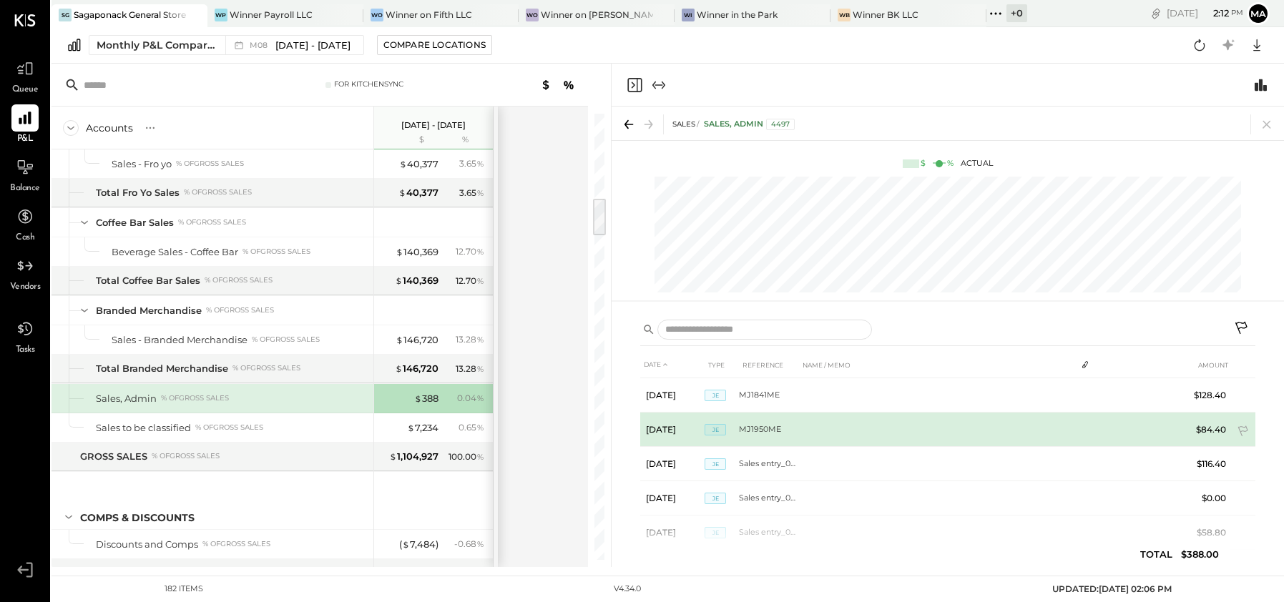
scroll to position [30, 0]
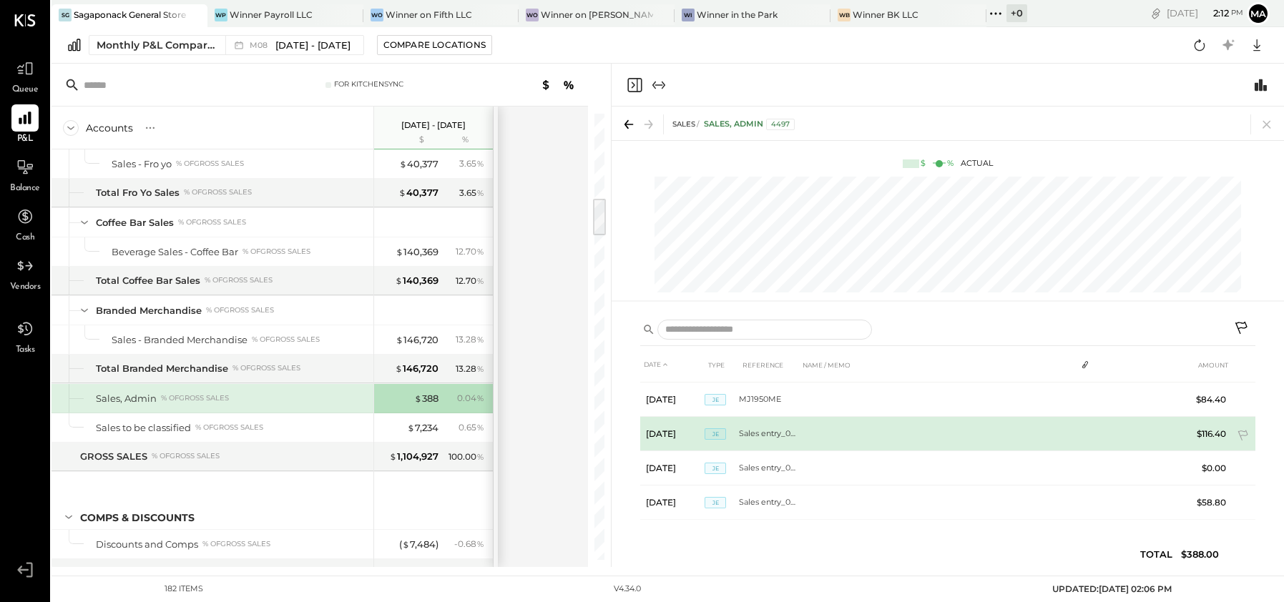
click at [1213, 426] on td "$116.40" at bounding box center [1204, 434] width 55 height 34
click at [724, 431] on span "JE" at bounding box center [715, 434] width 21 height 11
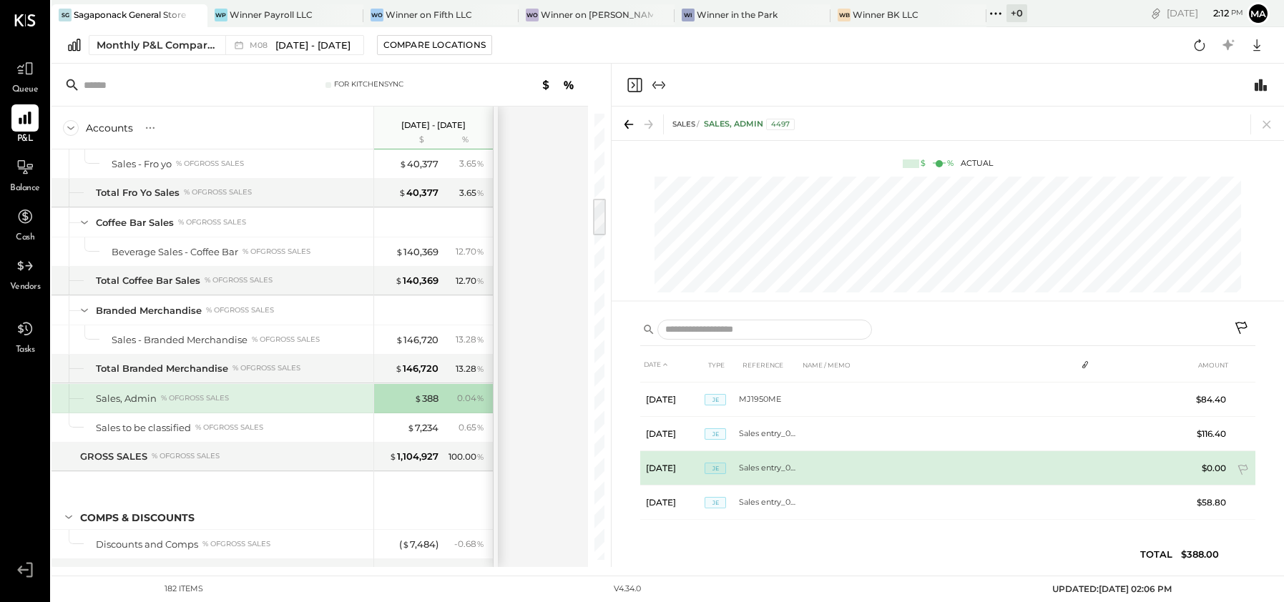
click at [776, 466] on td "Sales entry_08.30" at bounding box center [769, 468] width 60 height 34
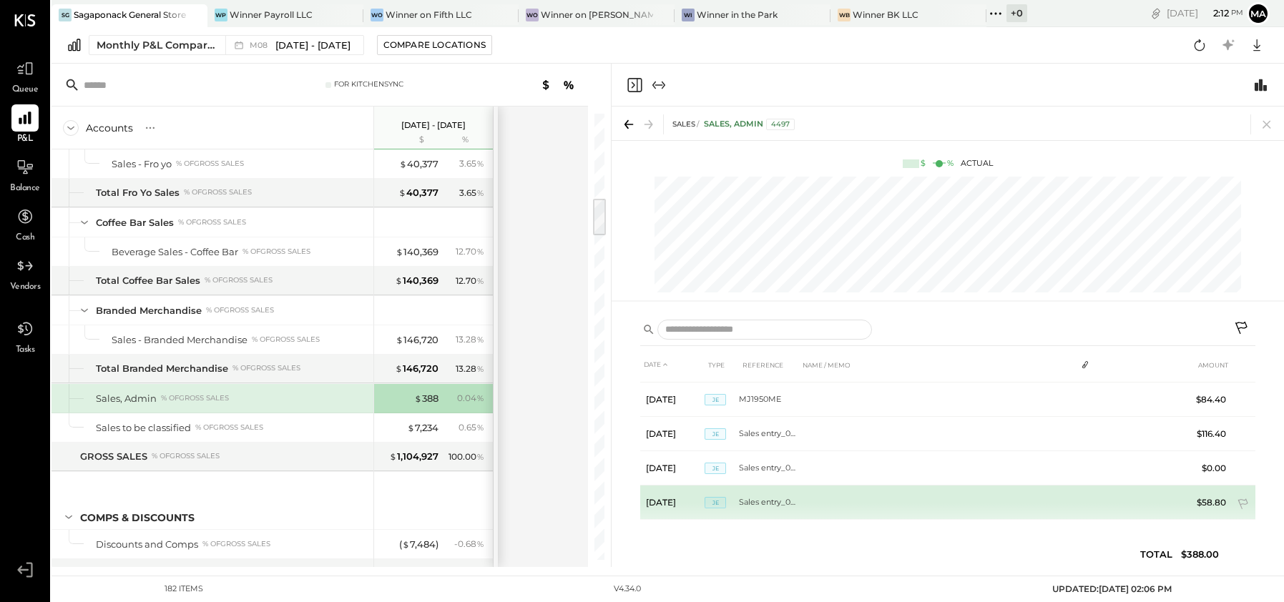
click at [783, 500] on td "Sales entry_08.31" at bounding box center [769, 503] width 60 height 34
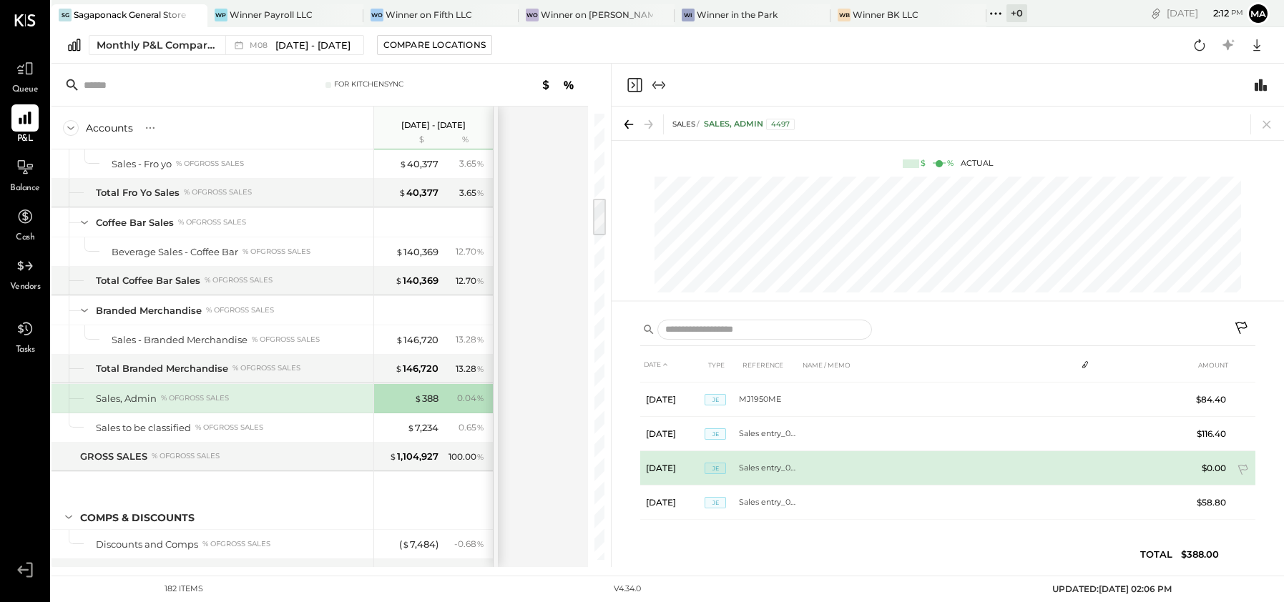
scroll to position [0, 0]
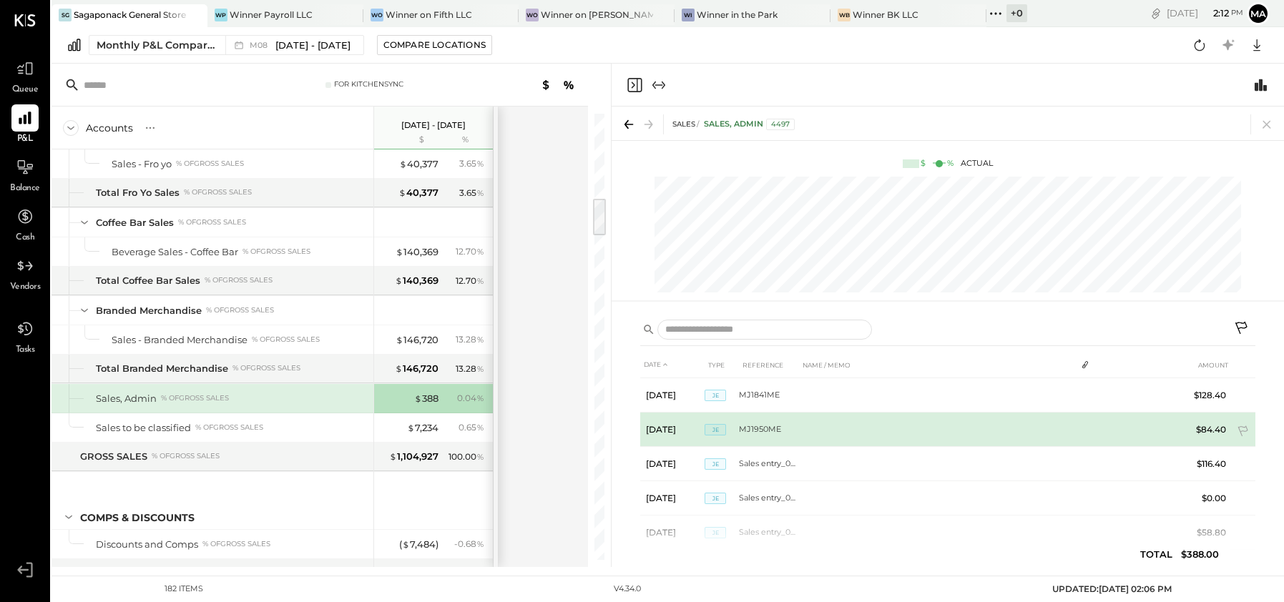
click at [755, 429] on td "MJ1950ME" at bounding box center [769, 430] width 60 height 34
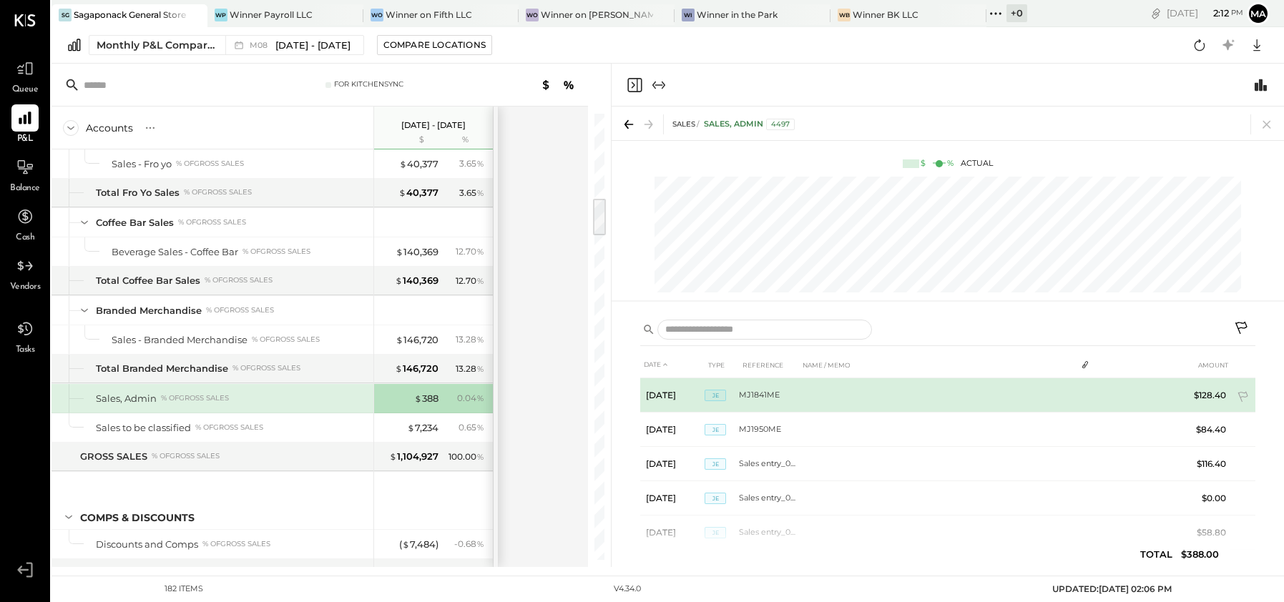
click at [771, 391] on td "MJ1841ME" at bounding box center [769, 396] width 60 height 34
click at [841, 400] on td at bounding box center [937, 396] width 277 height 34
click at [1208, 386] on td "$128.40" at bounding box center [1204, 396] width 55 height 34
click at [708, 392] on span "JE" at bounding box center [715, 395] width 21 height 11
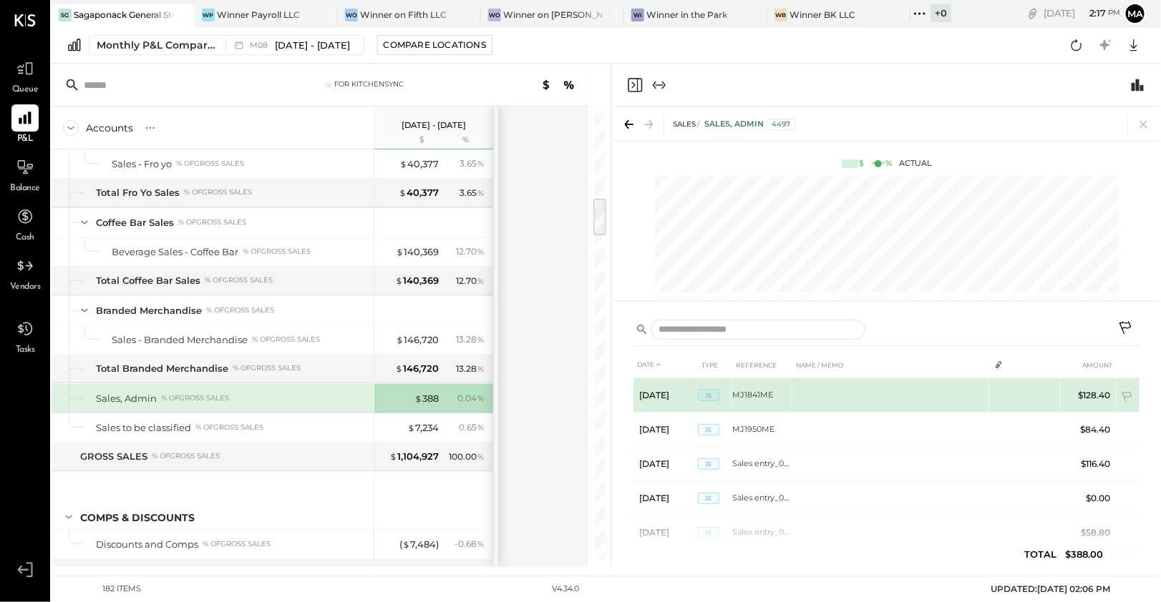
click at [757, 392] on td "MJ1841ME" at bounding box center [762, 396] width 60 height 34
click at [762, 399] on td "MJ1841ME" at bounding box center [762, 396] width 60 height 34
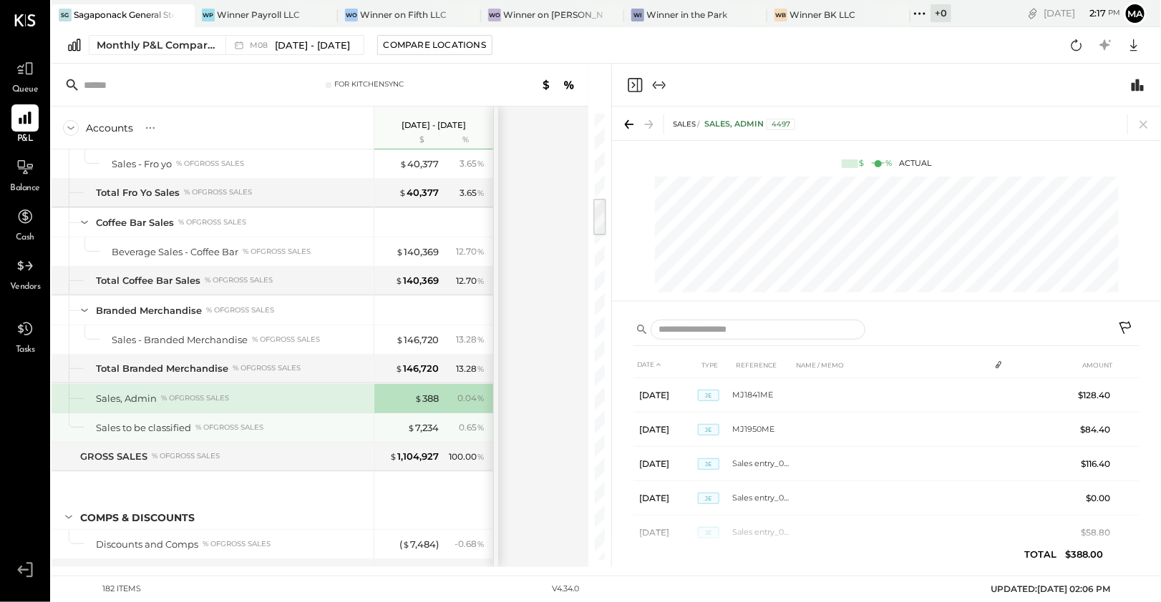
click at [269, 421] on div "Sales to be classified % of GROSS SALES" at bounding box center [232, 428] width 272 height 14
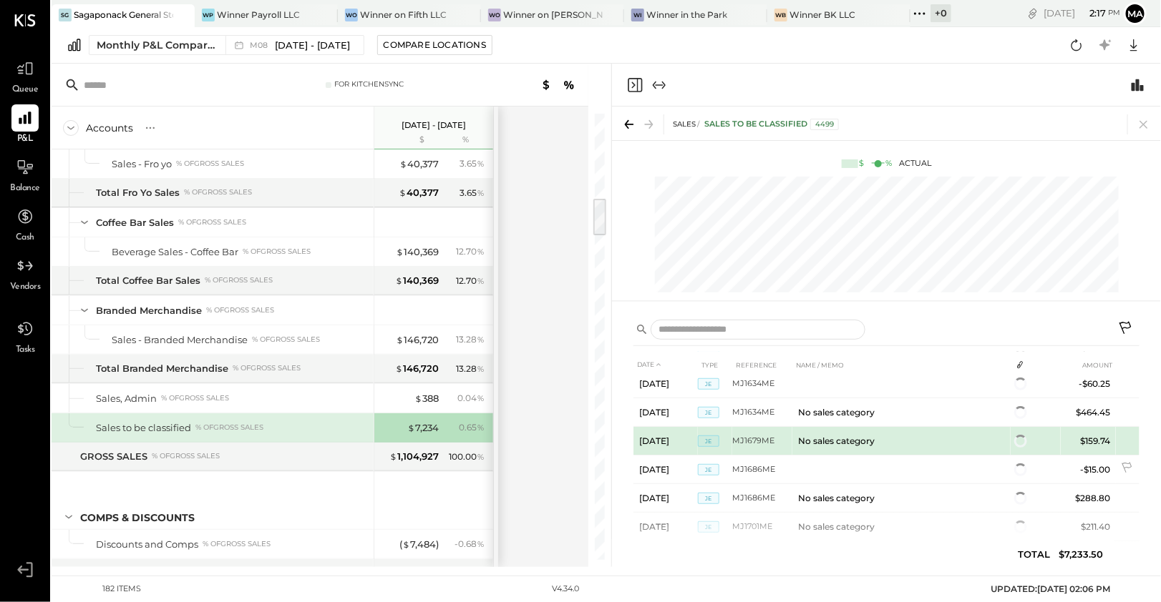
click at [863, 456] on td at bounding box center [901, 470] width 218 height 29
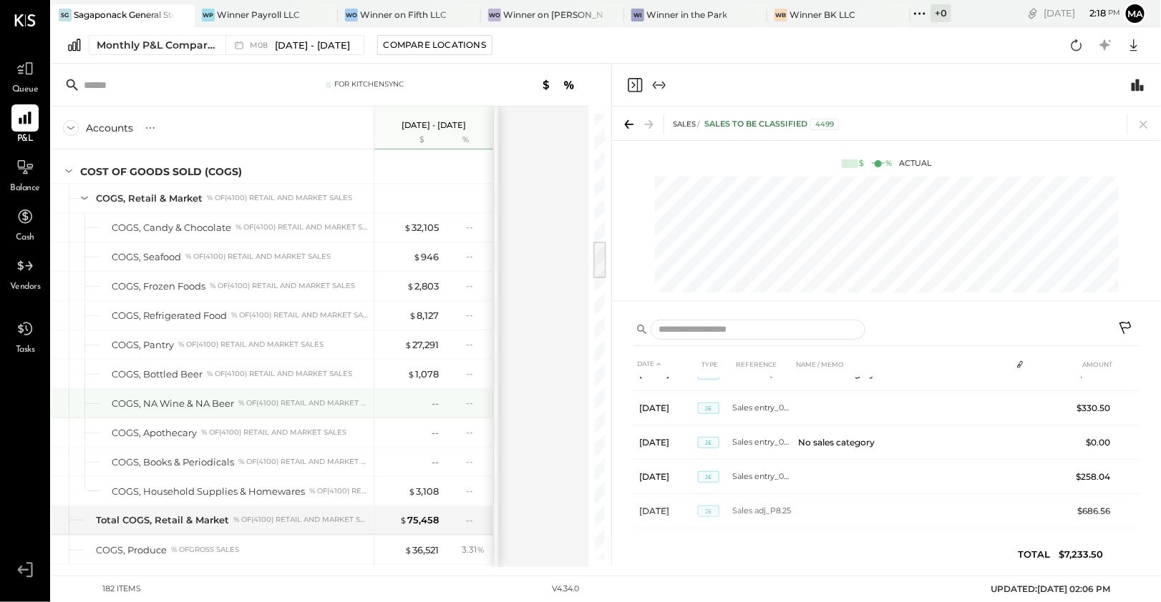
scroll to position [1462, 0]
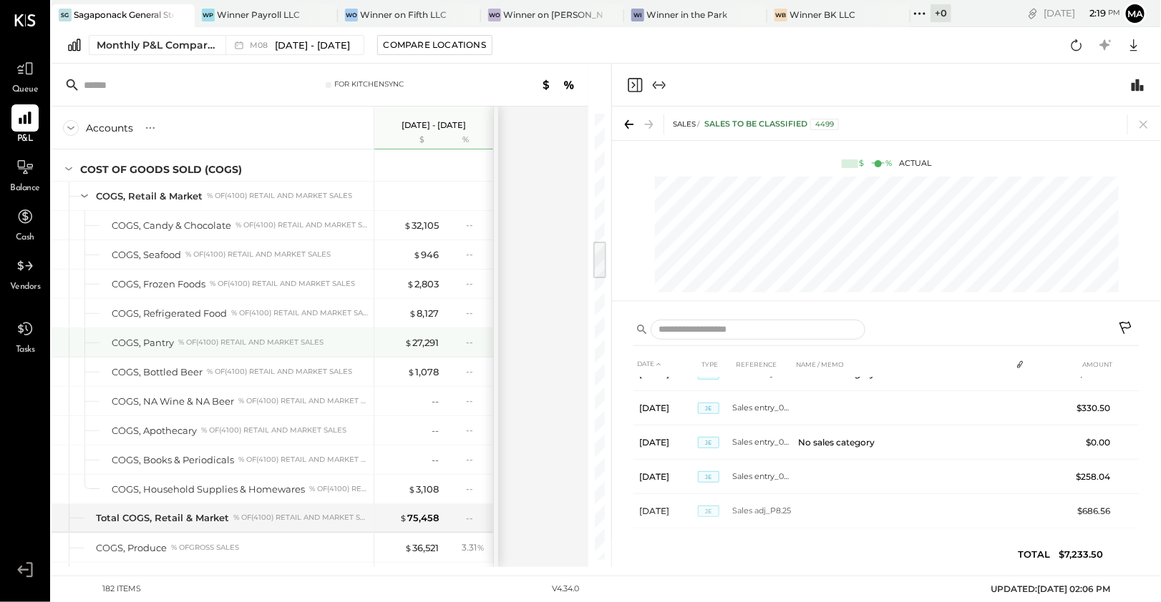
click at [284, 338] on div "% of (4100) Retail and Market Sales" at bounding box center [250, 343] width 145 height 10
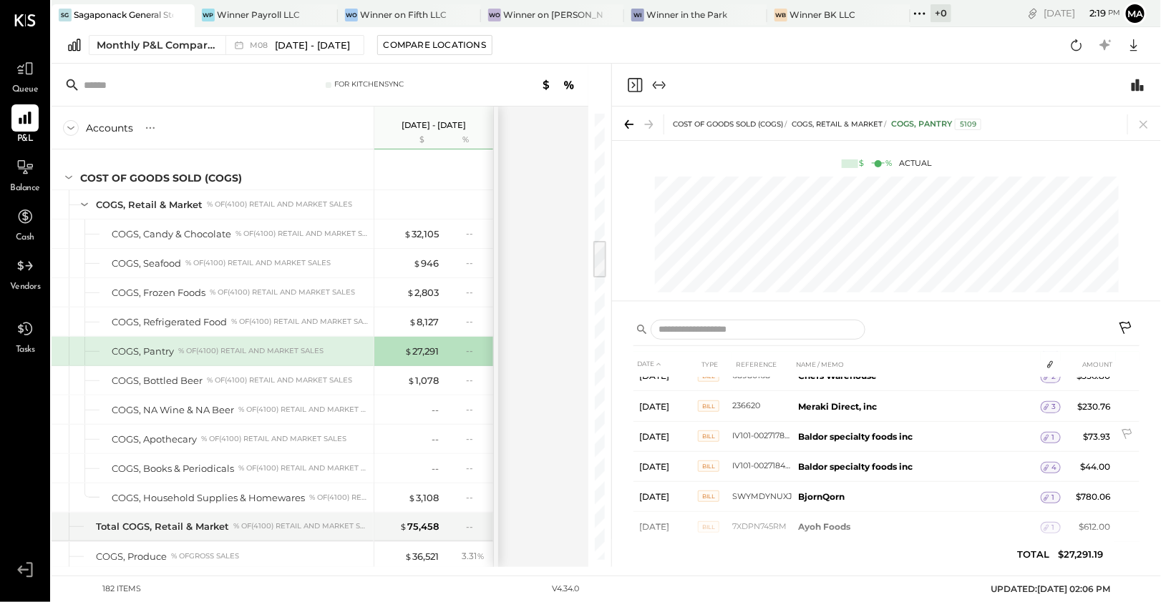
scroll to position [1267, 0]
click at [315, 229] on div "% of (4100) Retail and Market Sales" at bounding box center [301, 234] width 132 height 10
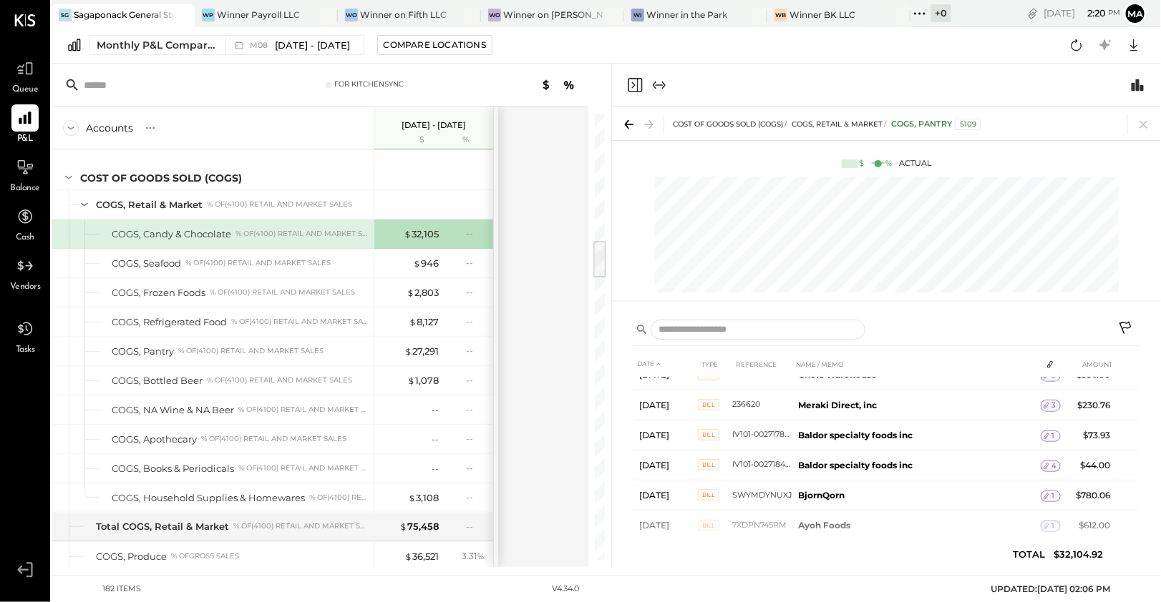
scroll to position [200, 0]
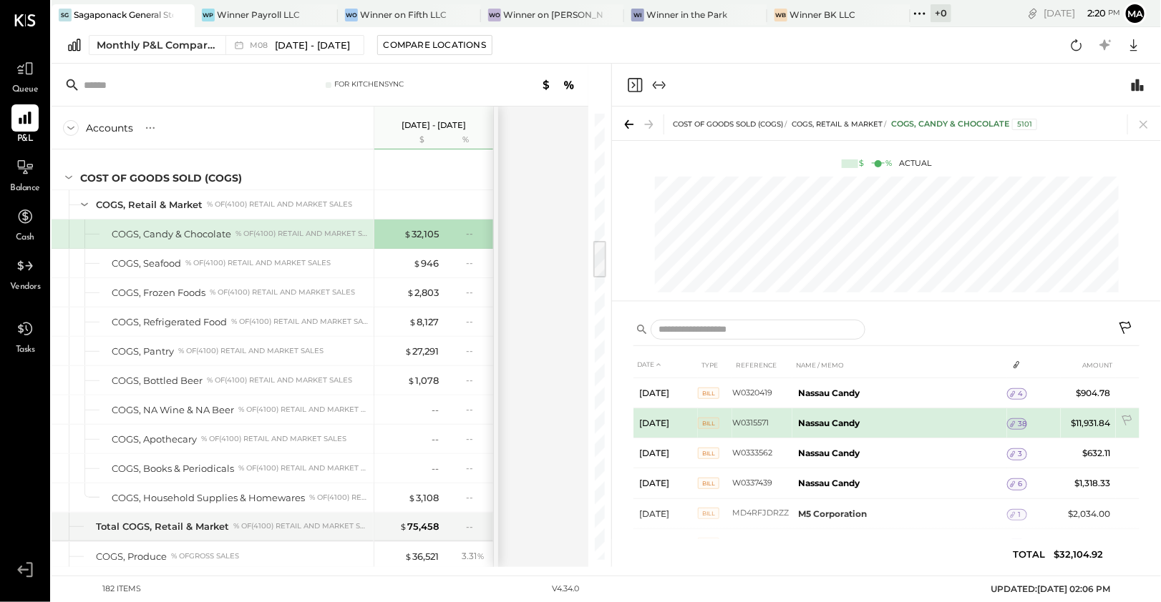
scroll to position [159, 0]
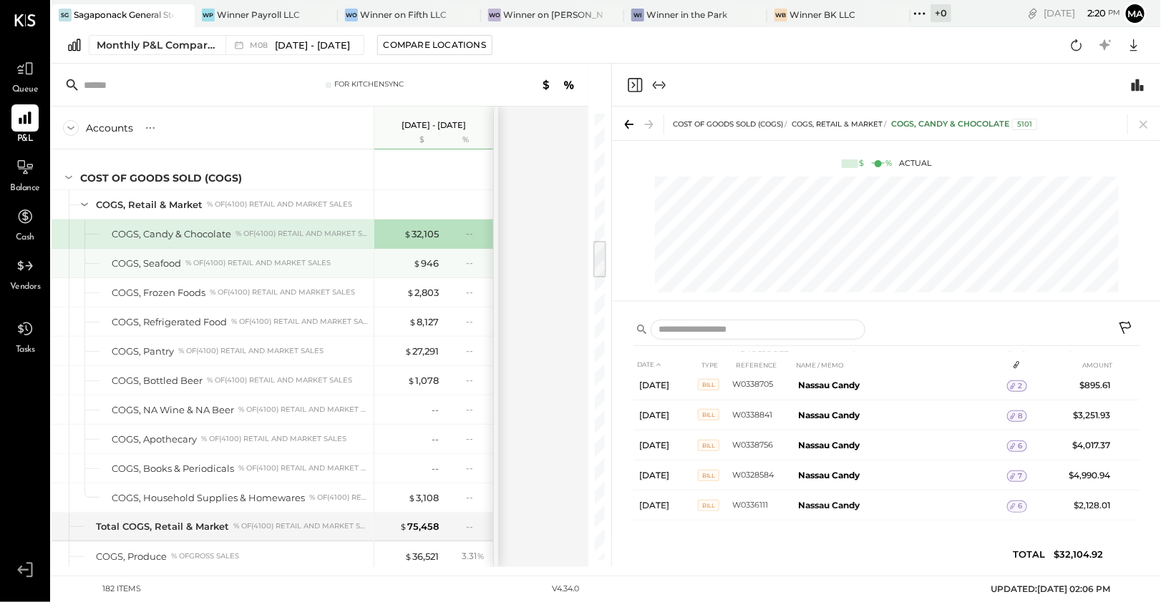
click at [213, 259] on div "COGS, Seafood % of (4100) Retail and Market Sales" at bounding box center [213, 263] width 322 height 29
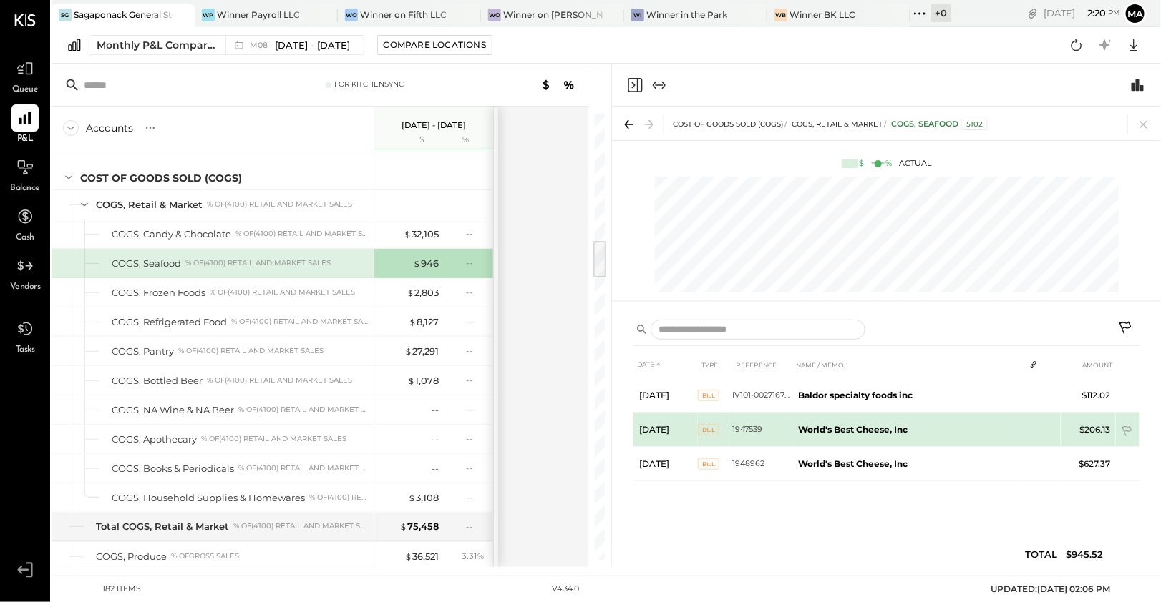
click at [838, 429] on b "World's Best Cheese, Inc" at bounding box center [852, 429] width 109 height 11
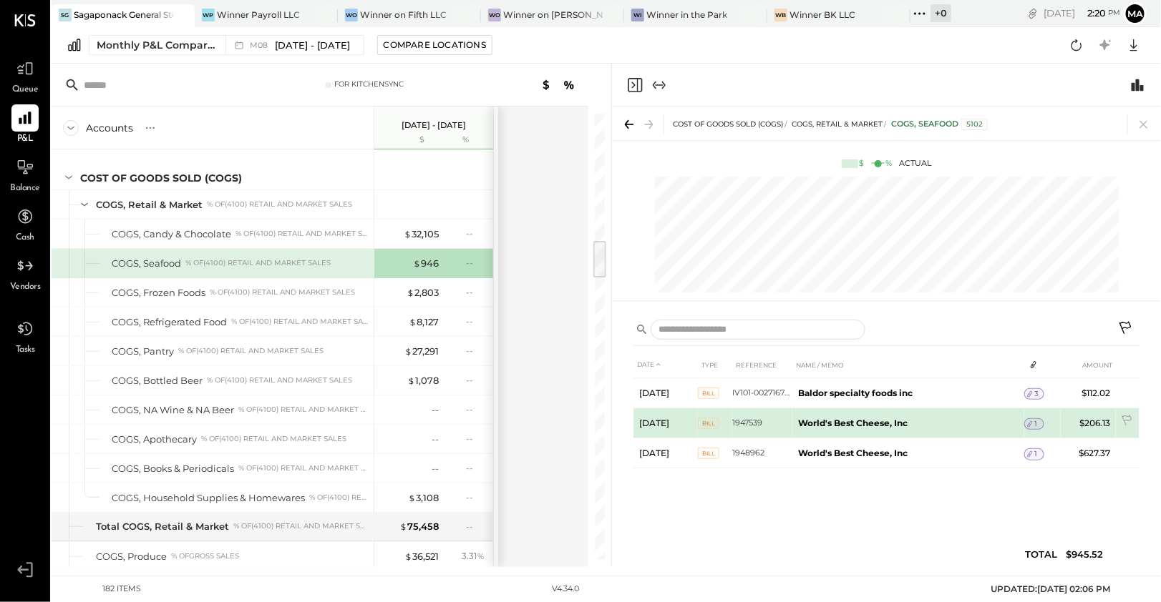
click at [1030, 422] on icon at bounding box center [1030, 424] width 10 height 10
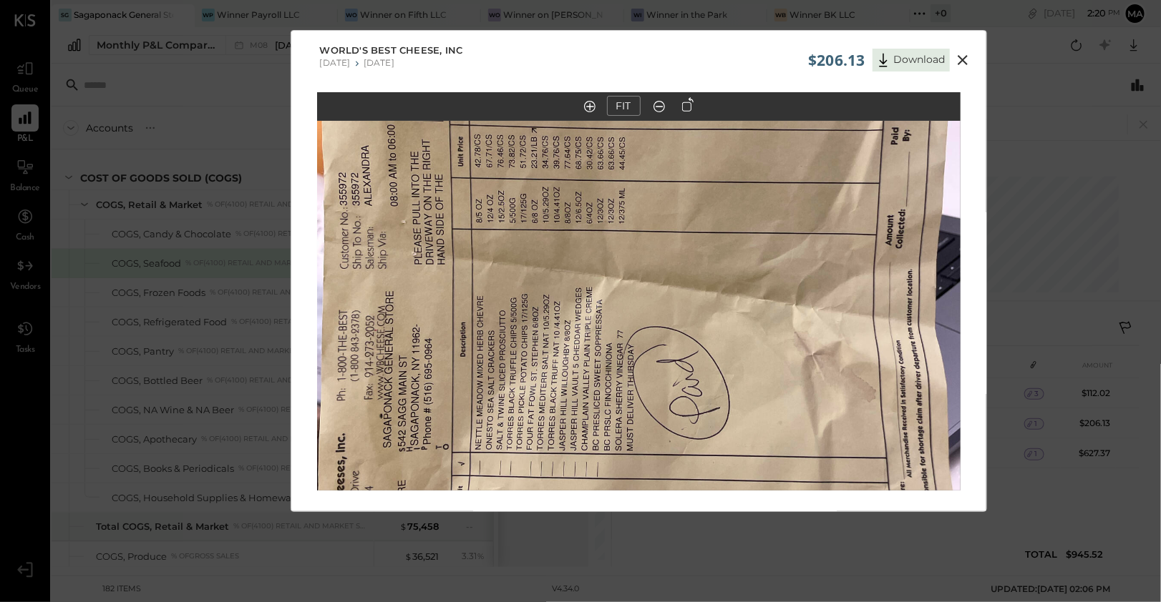
click at [958, 56] on icon at bounding box center [962, 60] width 17 height 17
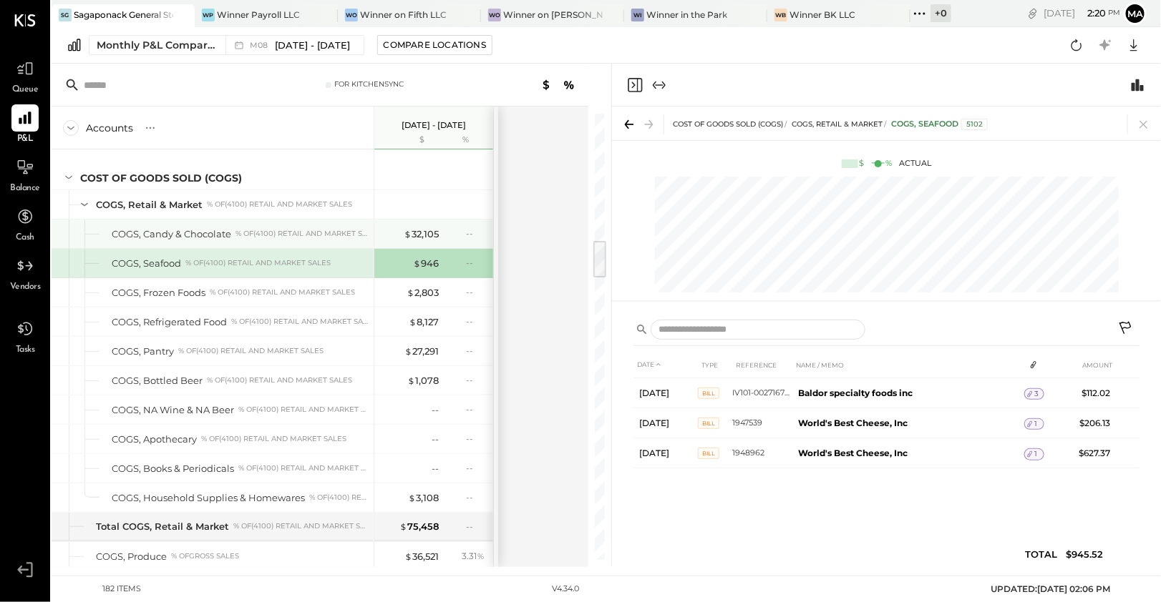
click at [310, 229] on div "% of (4100) Retail and Market Sales" at bounding box center [301, 234] width 132 height 10
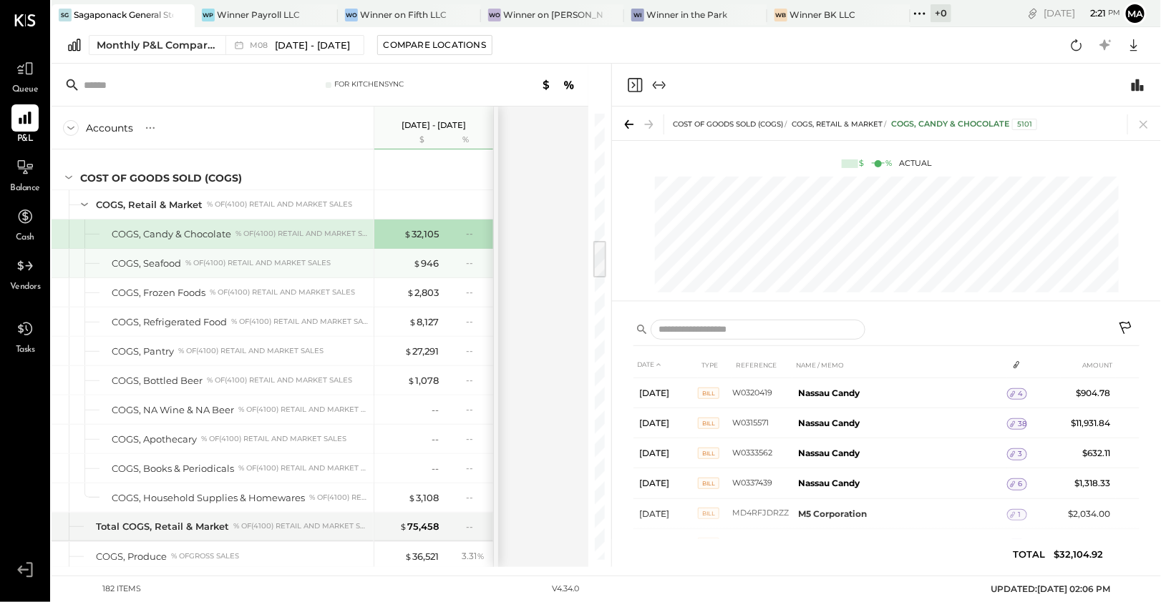
click at [243, 258] on div "% of (4100) Retail and Market Sales" at bounding box center [257, 263] width 145 height 10
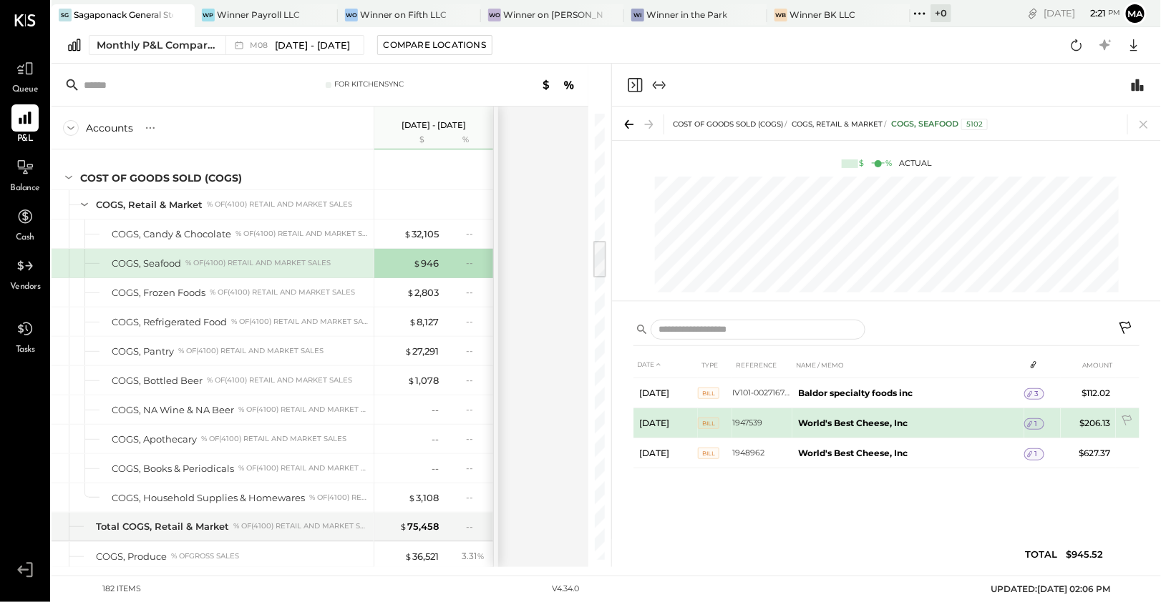
click at [1038, 419] on div "1" at bounding box center [1034, 424] width 20 height 11
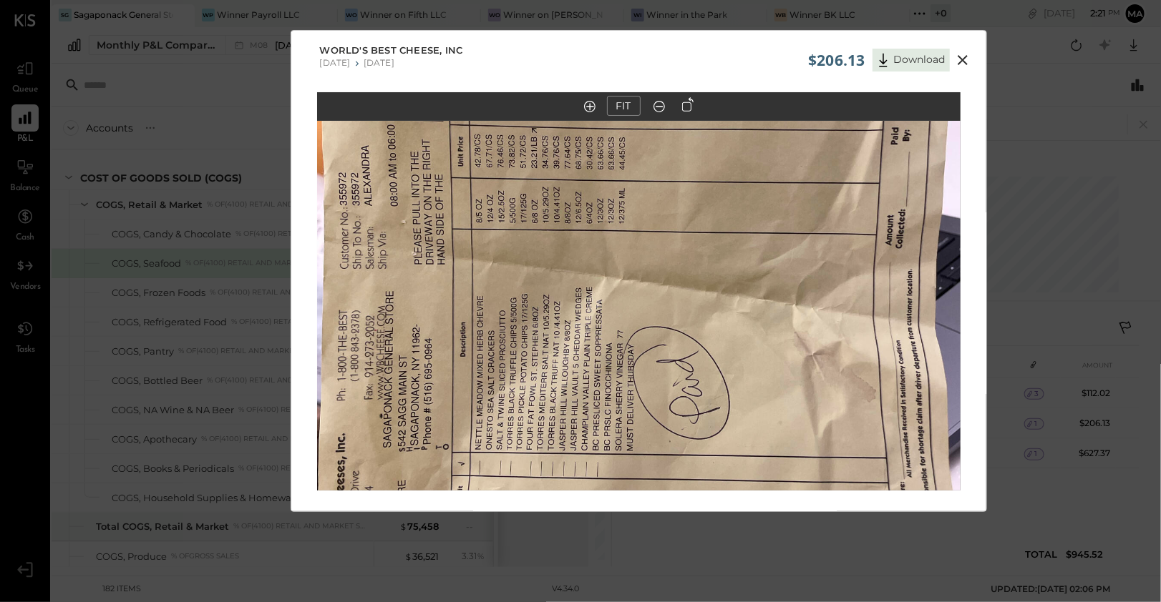
click at [959, 52] on icon at bounding box center [962, 60] width 17 height 17
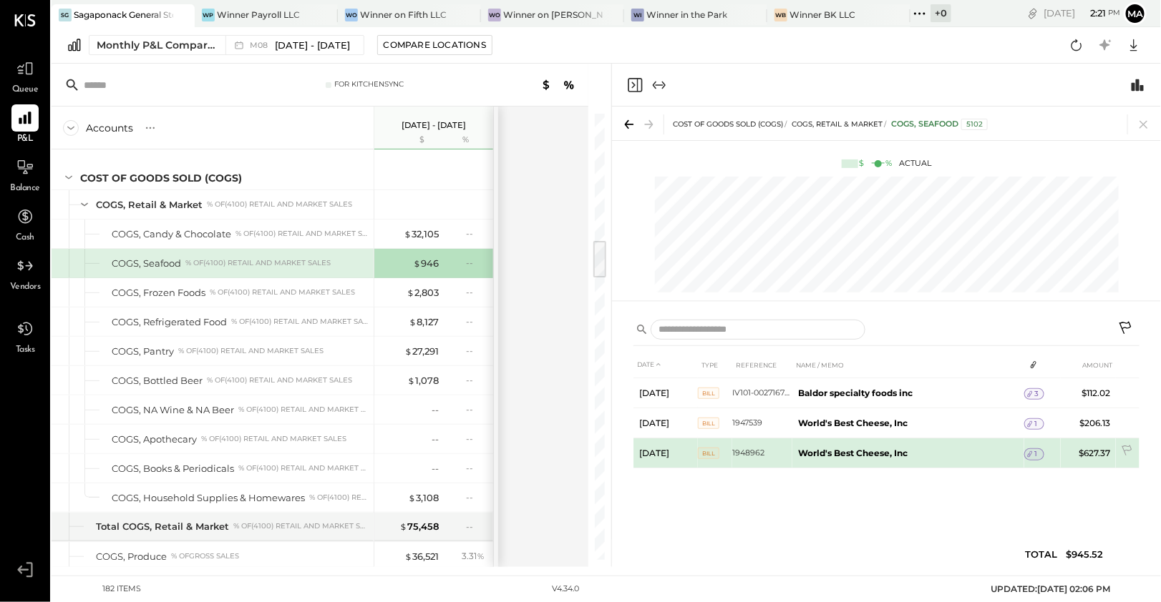
click at [1030, 451] on icon at bounding box center [1030, 454] width 10 height 10
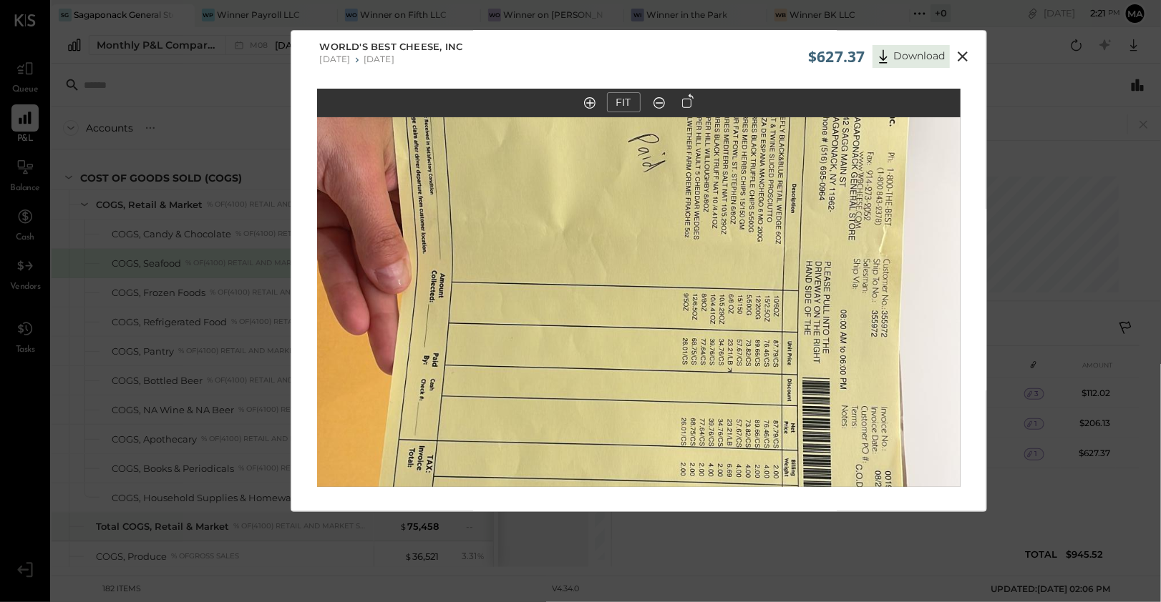
scroll to position [1, 0]
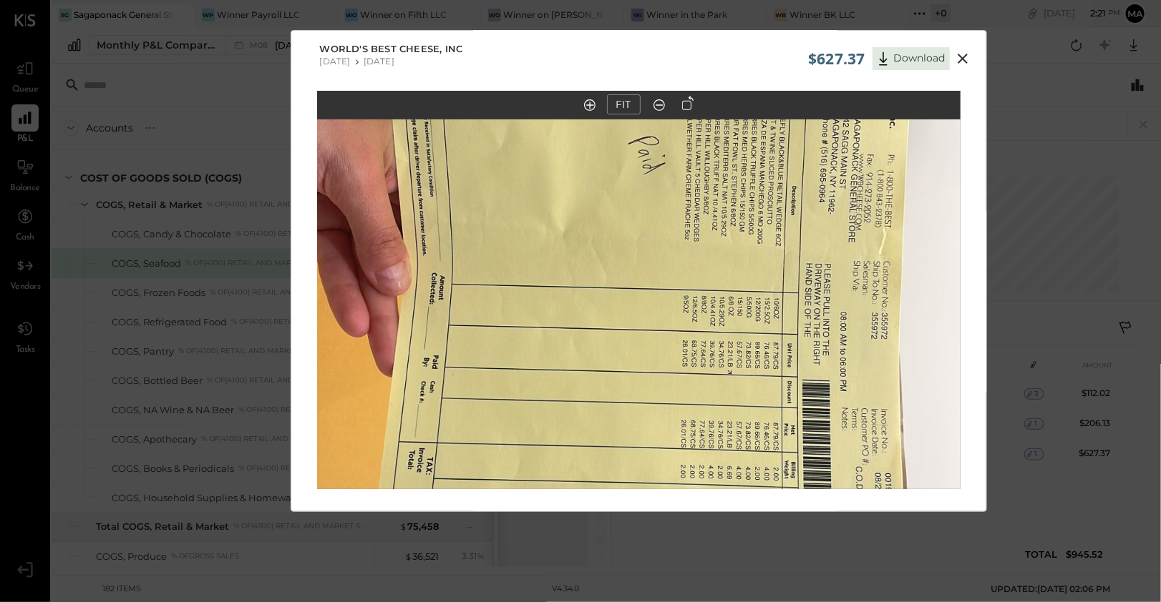
click at [960, 59] on icon at bounding box center [962, 59] width 10 height 10
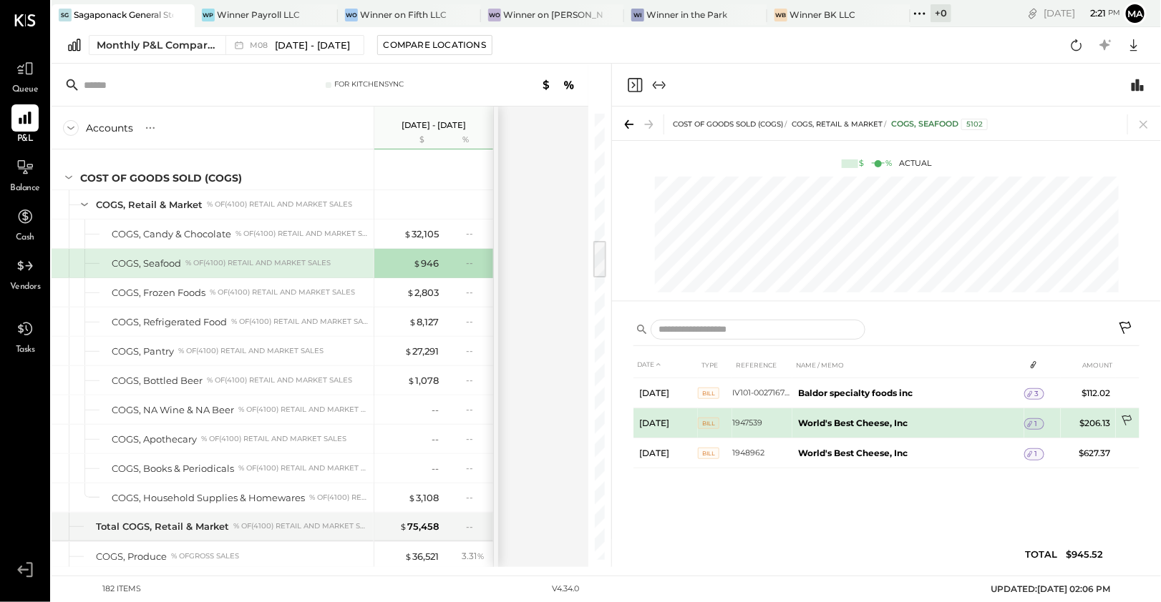
click at [1129, 419] on icon at bounding box center [1127, 422] width 14 height 14
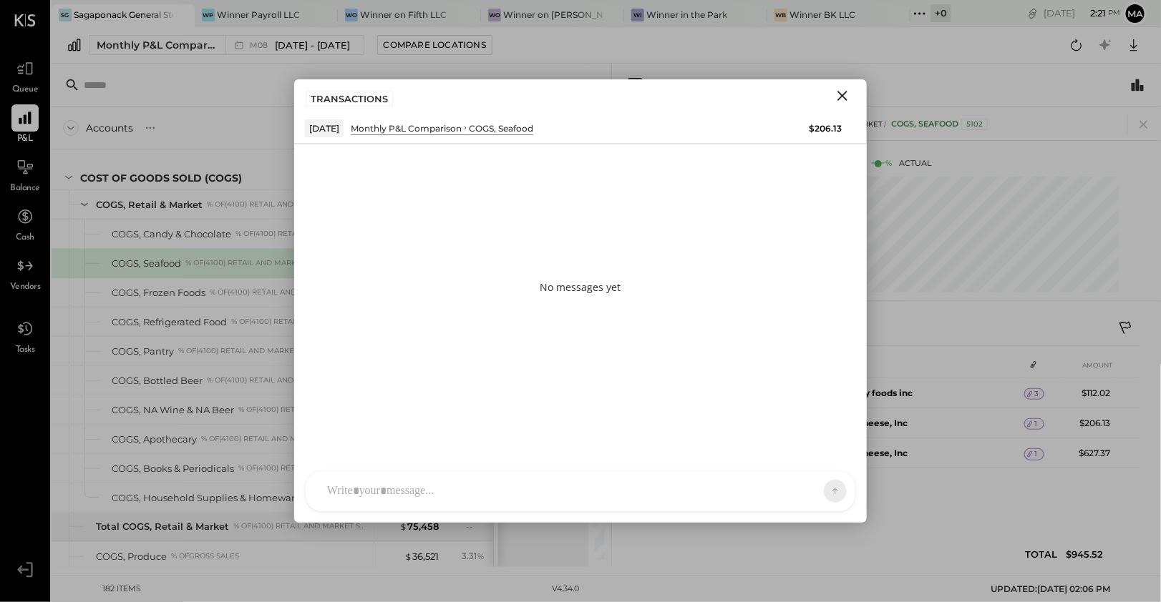
click at [451, 492] on div "SK [PERSON_NAME] D daniel G [DOMAIN_NAME] M [PERSON_NAME] JS [PERSON_NAME] T [P…" at bounding box center [580, 491] width 551 height 41
click at [411, 434] on div at bounding box center [580, 430] width 521 height 57
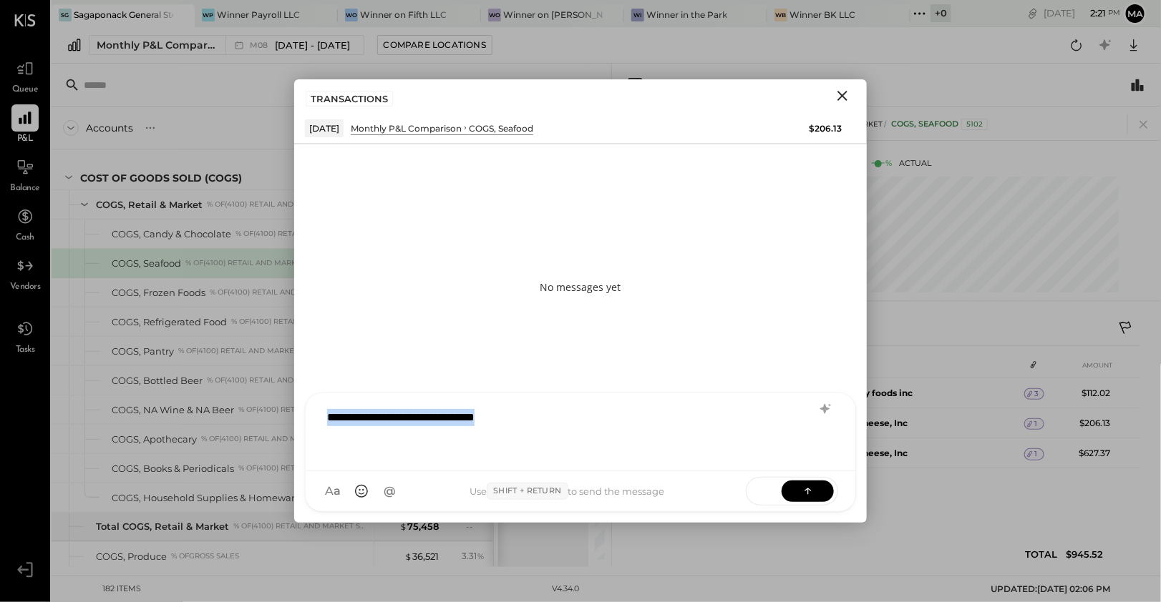
drag, startPoint x: 565, startPoint y: 415, endPoint x: 296, endPoint y: 416, distance: 269.0
click at [296, 416] on div "**********" at bounding box center [580, 452] width 572 height 141
copy div "**********"
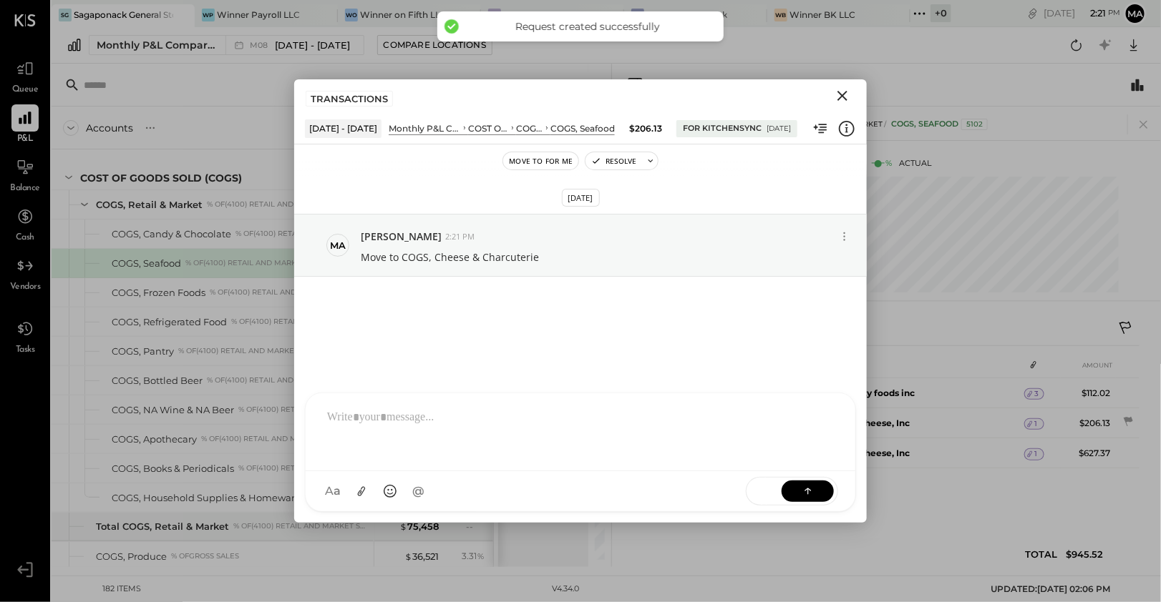
click at [846, 93] on icon "Close" at bounding box center [842, 95] width 17 height 17
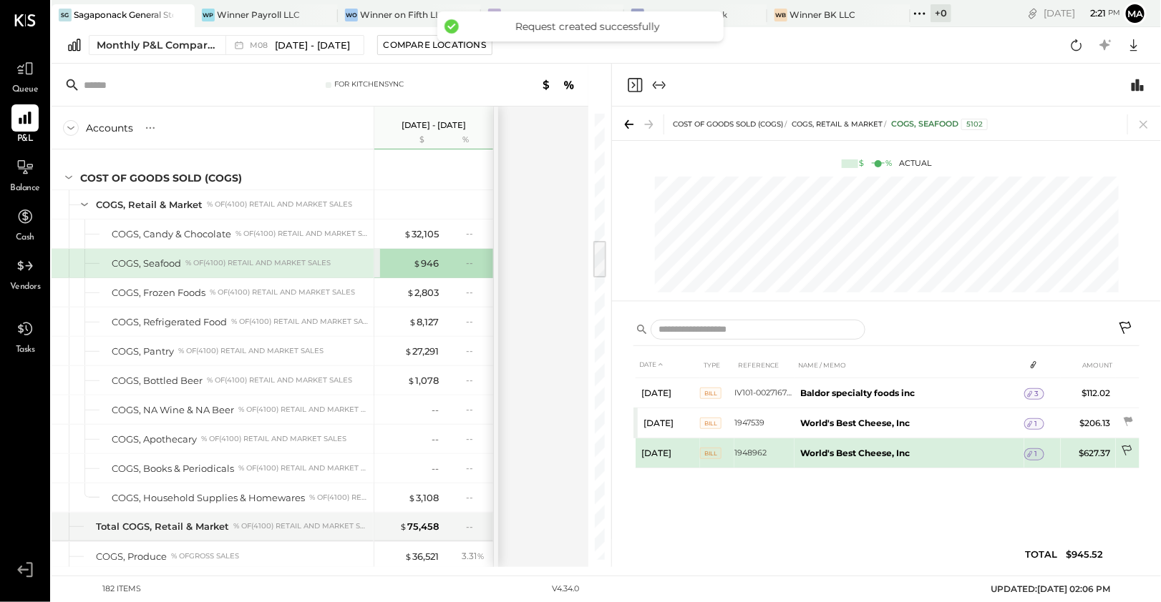
click at [1125, 450] on icon at bounding box center [1127, 452] width 14 height 14
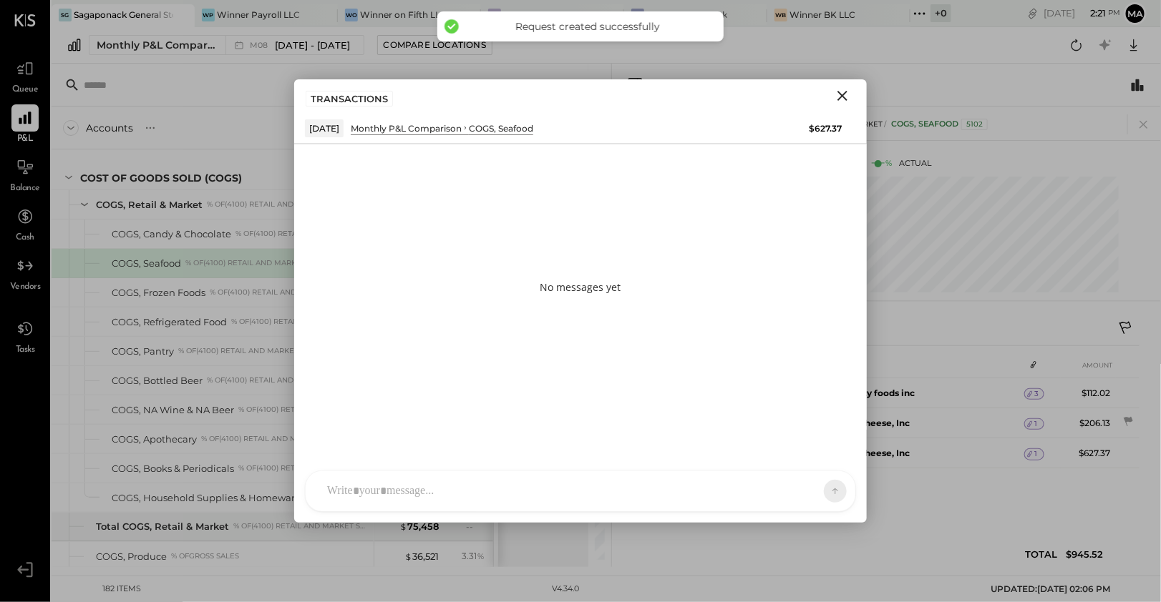
click at [503, 497] on div "SK [PERSON_NAME] D daniel G [DOMAIN_NAME] M [PERSON_NAME] JS [PERSON_NAME] T [P…" at bounding box center [580, 491] width 551 height 41
paste div
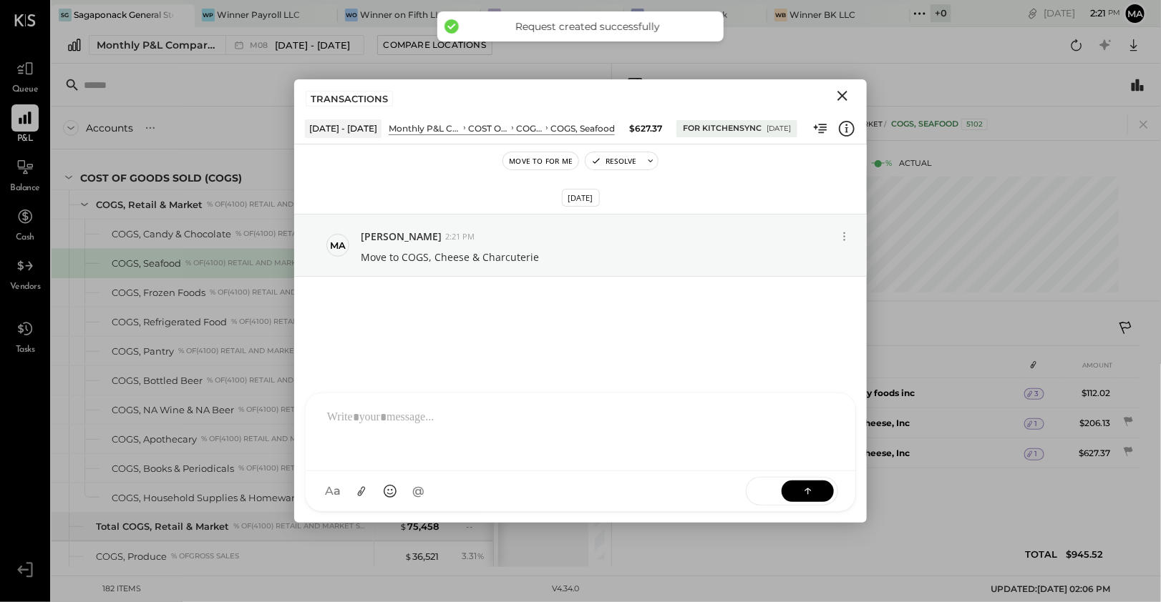
click at [847, 97] on icon "Close" at bounding box center [842, 95] width 17 height 17
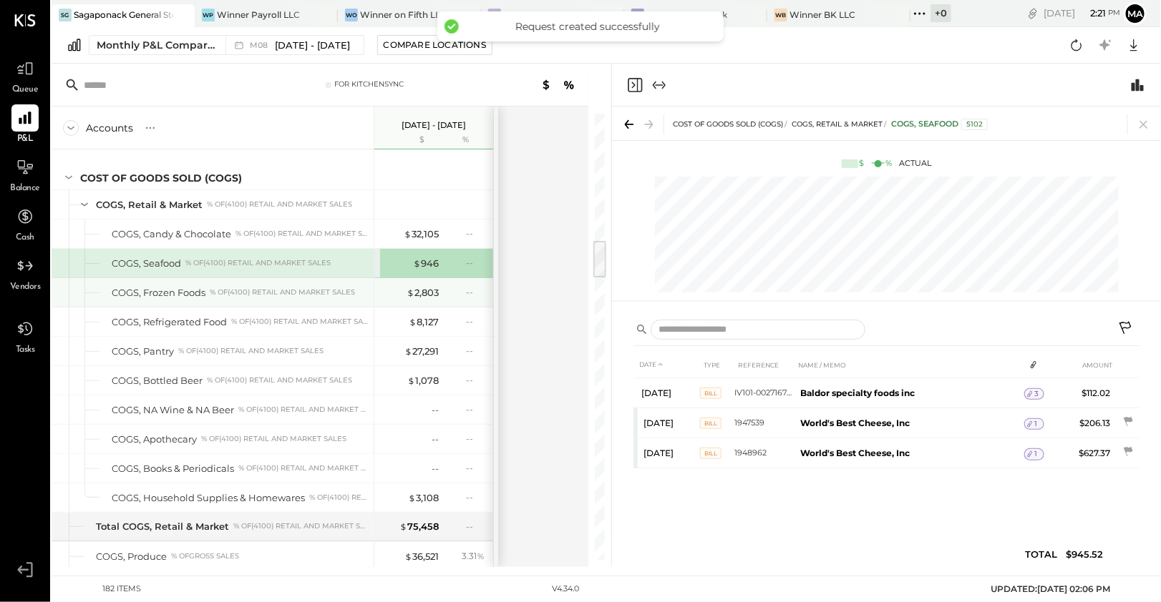
click at [228, 288] on div "% of (4100) Retail and Market Sales" at bounding box center [282, 293] width 145 height 10
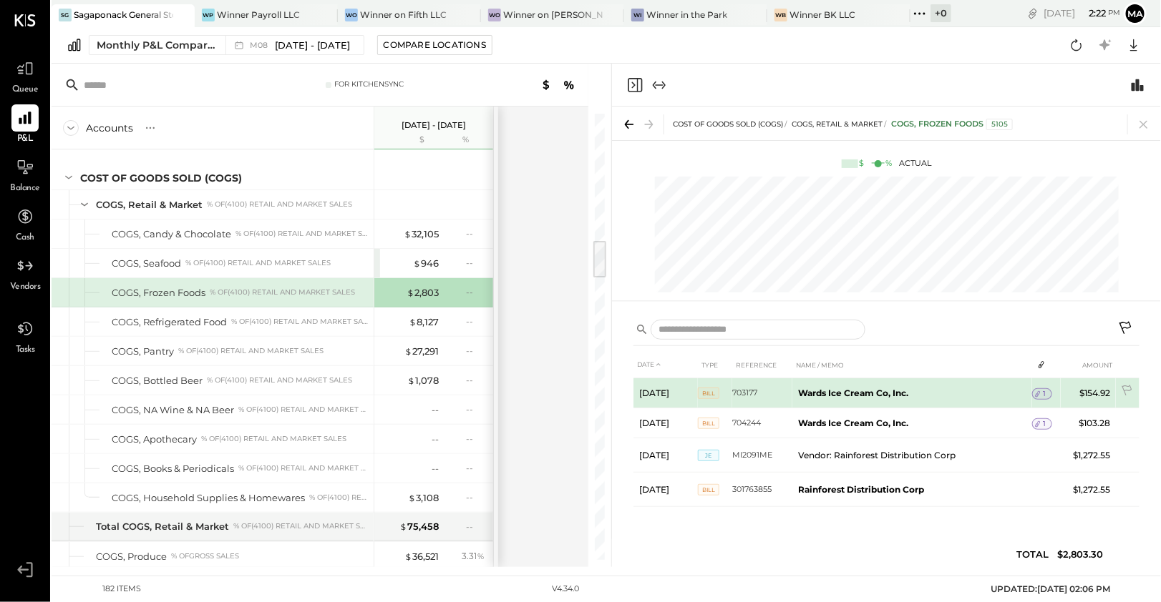
click at [1044, 396] on span "1" at bounding box center [1043, 394] width 3 height 10
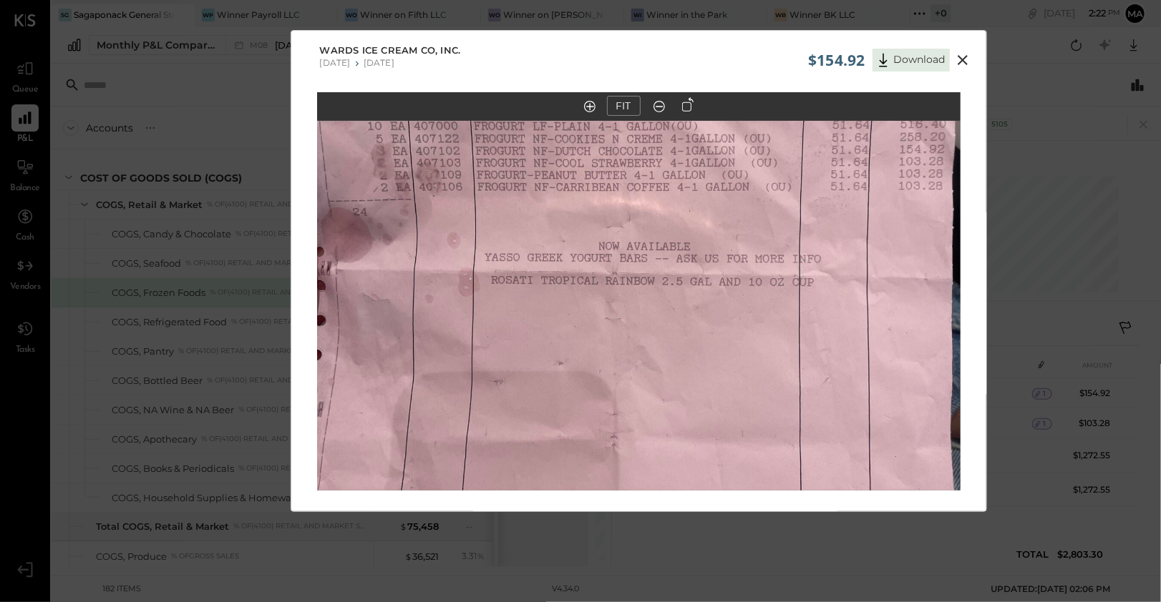
click at [959, 60] on icon at bounding box center [962, 60] width 17 height 17
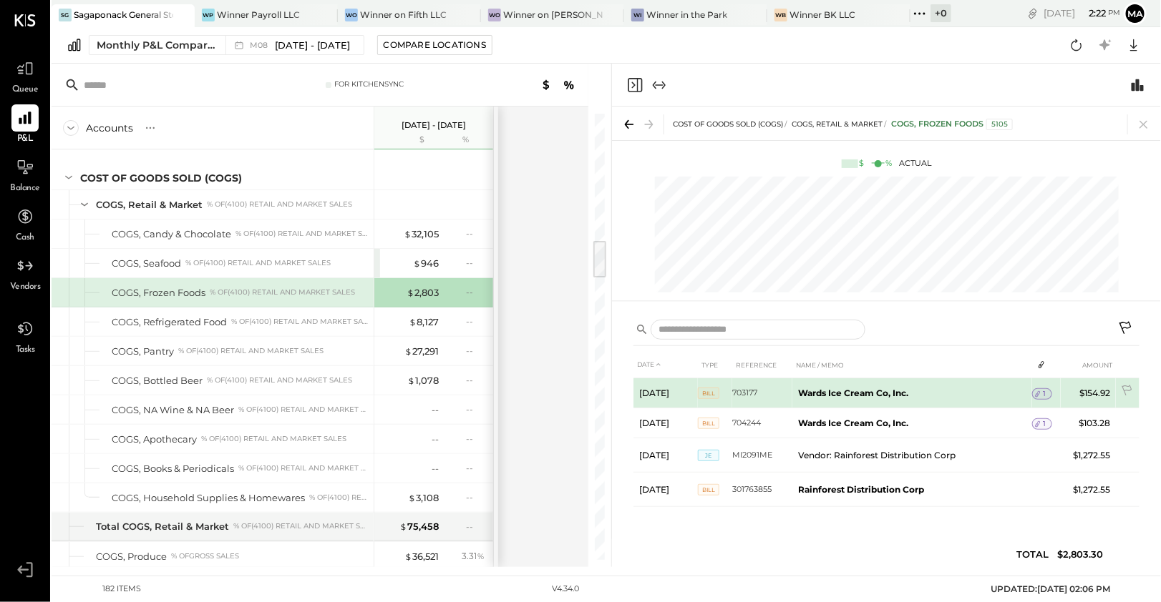
click at [1045, 394] on span "1" at bounding box center [1043, 394] width 3 height 10
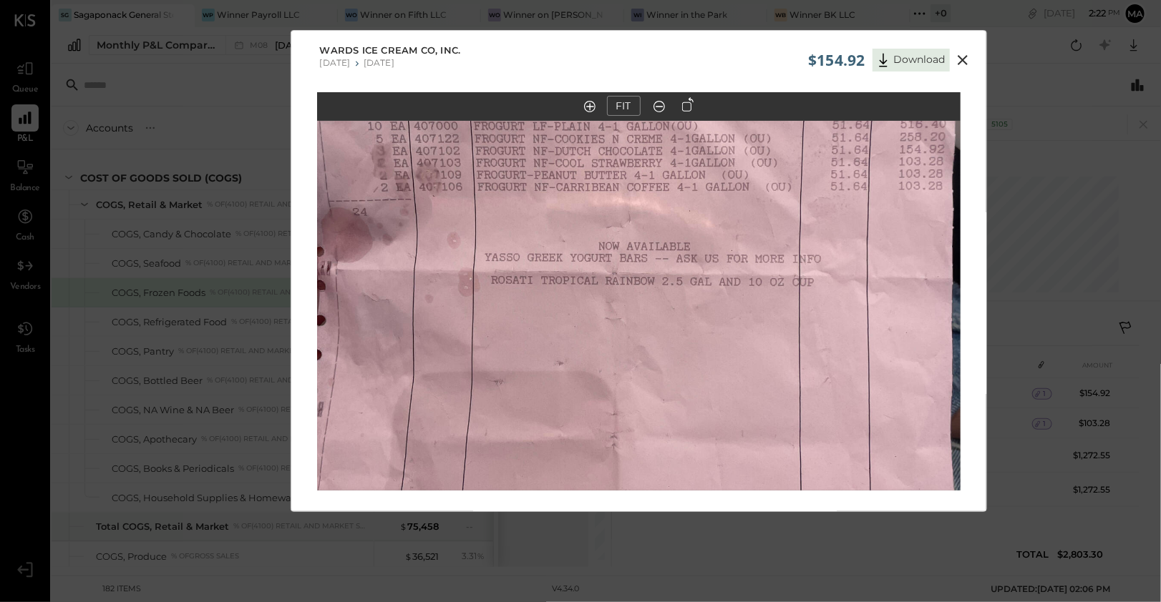
click at [959, 59] on icon at bounding box center [962, 60] width 17 height 17
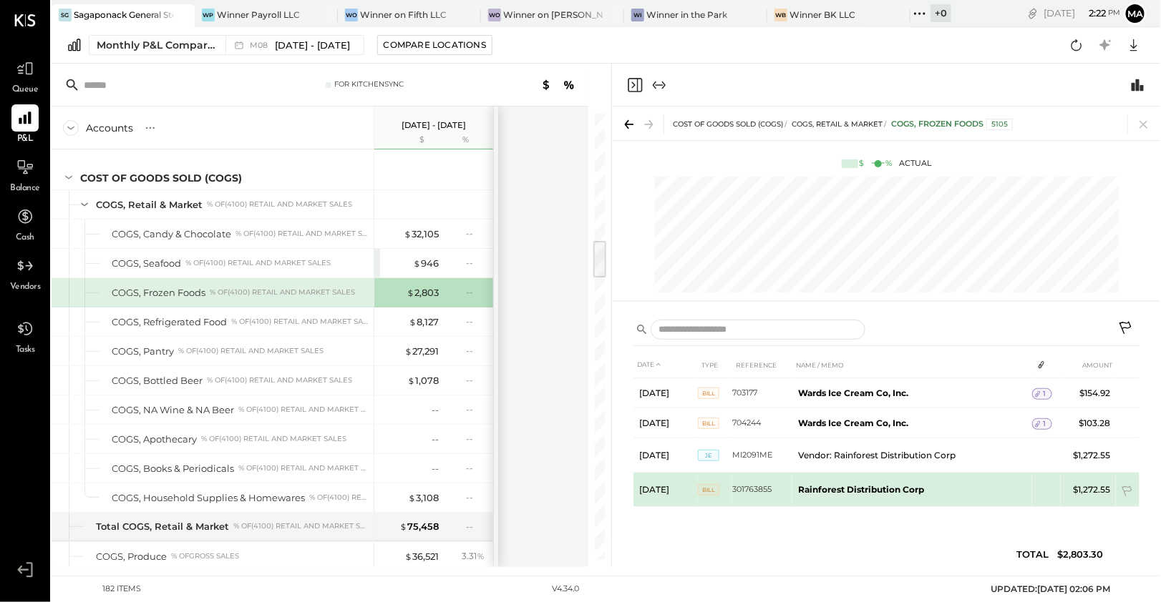
click at [826, 484] on b "Rainforest Distribution Corp" at bounding box center [861, 489] width 126 height 11
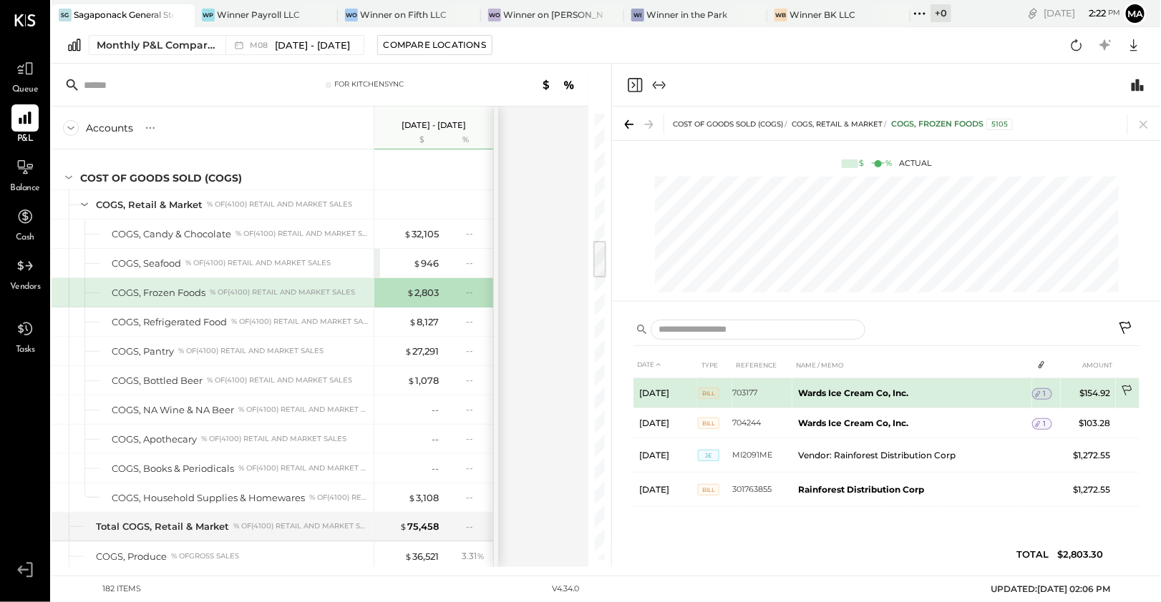
click at [1128, 387] on icon at bounding box center [1127, 392] width 14 height 14
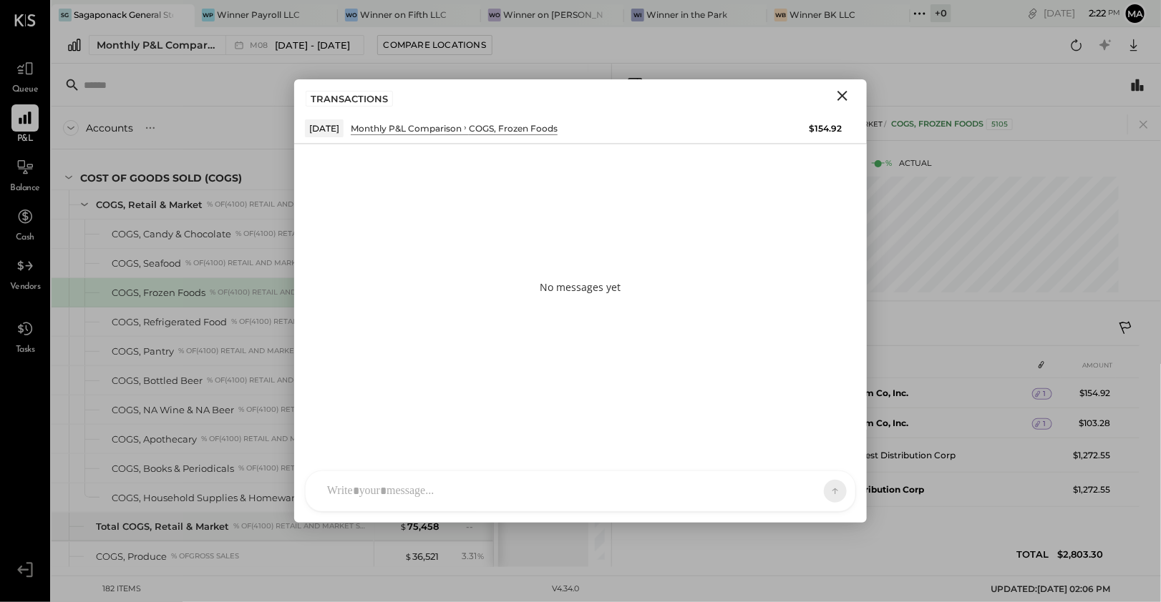
click at [442, 493] on div "SK [PERSON_NAME] D daniel G [DOMAIN_NAME] M [PERSON_NAME] JS [PERSON_NAME] T [P…" at bounding box center [580, 491] width 551 height 41
paste div
drag, startPoint x: 566, startPoint y: 416, endPoint x: 420, endPoint y: 419, distance: 146.0
click at [420, 419] on div "**********" at bounding box center [581, 430] width 522 height 57
drag, startPoint x: 510, startPoint y: 412, endPoint x: 280, endPoint y: 410, distance: 230.4
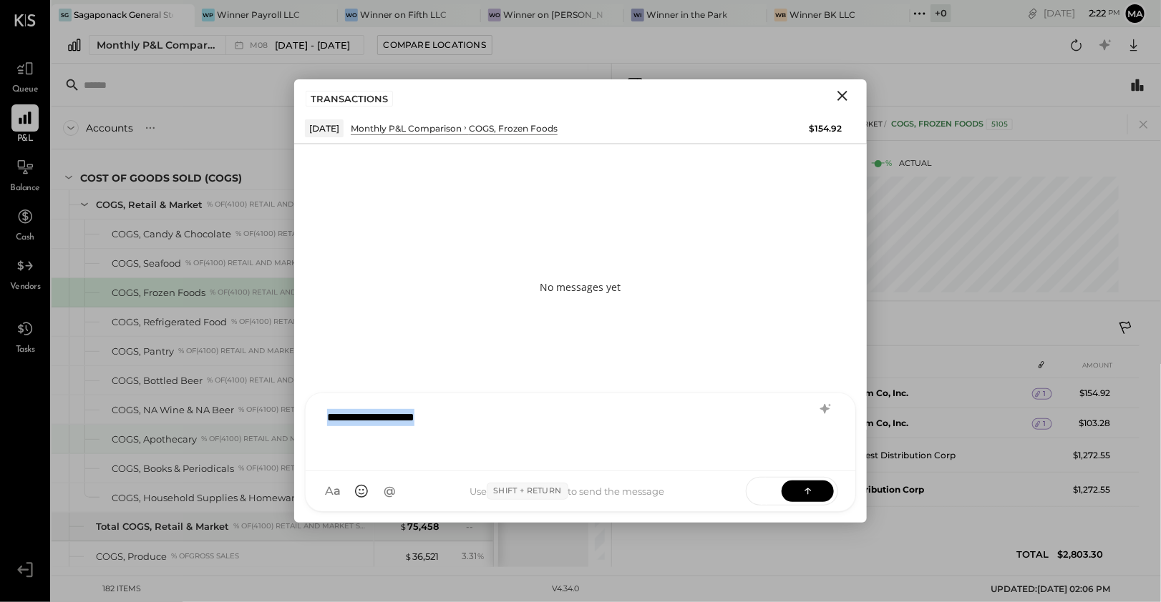
click at [280, 410] on div "For KitchenSync Accounts S % GL [DATE] - [DATE] $ % SALES Retail and Market Sal…" at bounding box center [606, 316] width 1109 height 504
copy div "**********"
click at [818, 492] on button at bounding box center [807, 490] width 52 height 21
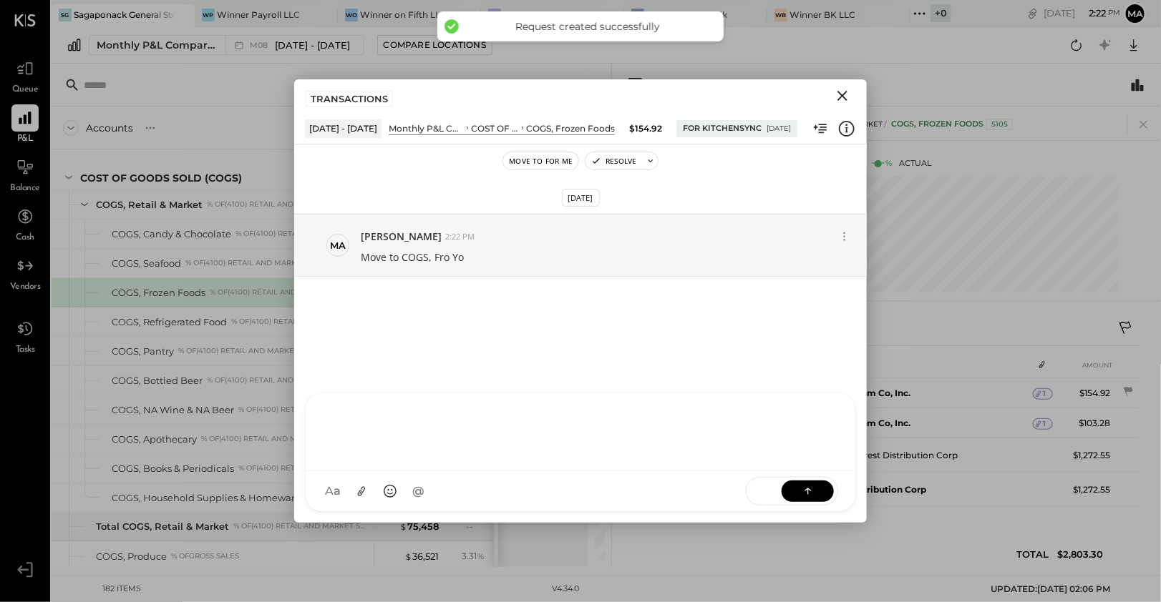
click at [839, 90] on icon "Close" at bounding box center [842, 95] width 17 height 17
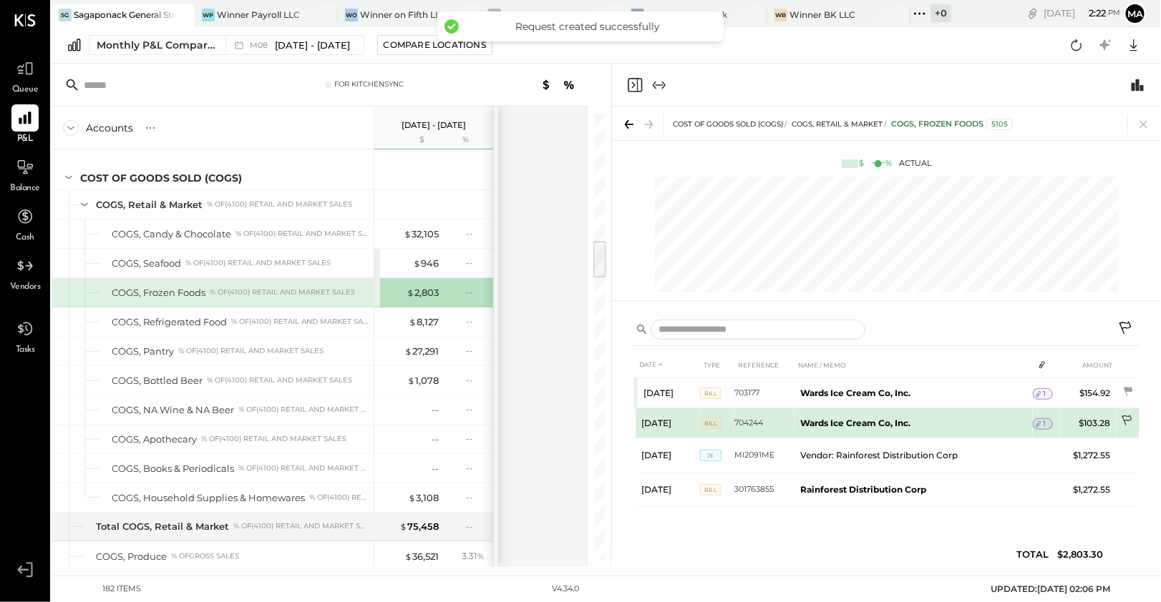
click at [1129, 420] on icon at bounding box center [1127, 422] width 14 height 14
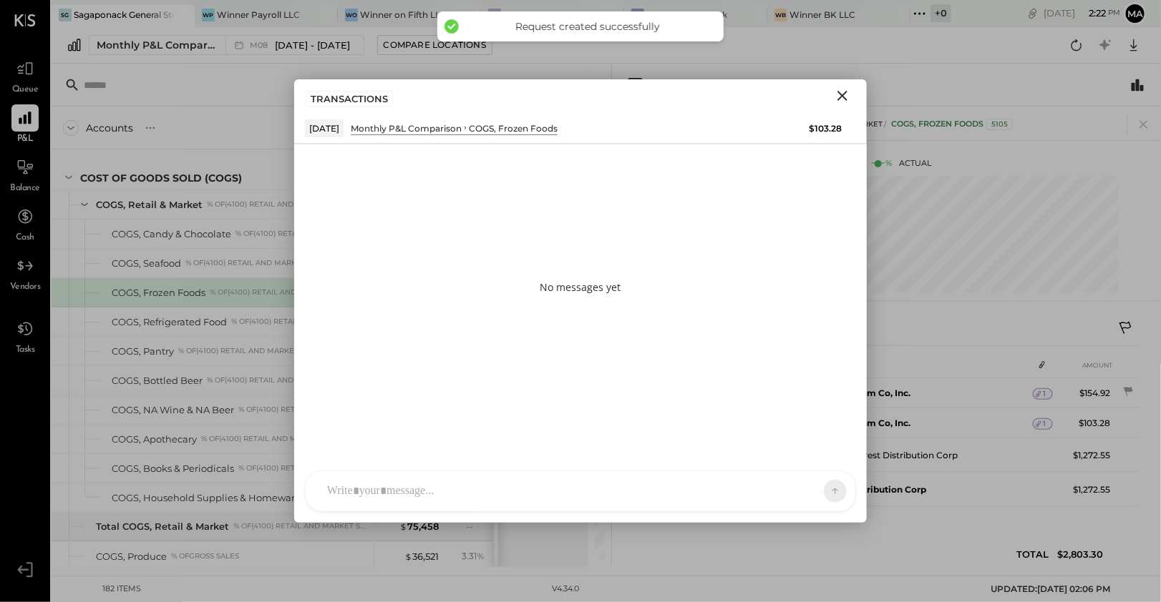
click at [496, 489] on div "SK [PERSON_NAME] D daniel G [DOMAIN_NAME] M [PERSON_NAME] JS [PERSON_NAME] T [P…" at bounding box center [580, 491] width 551 height 41
paste div
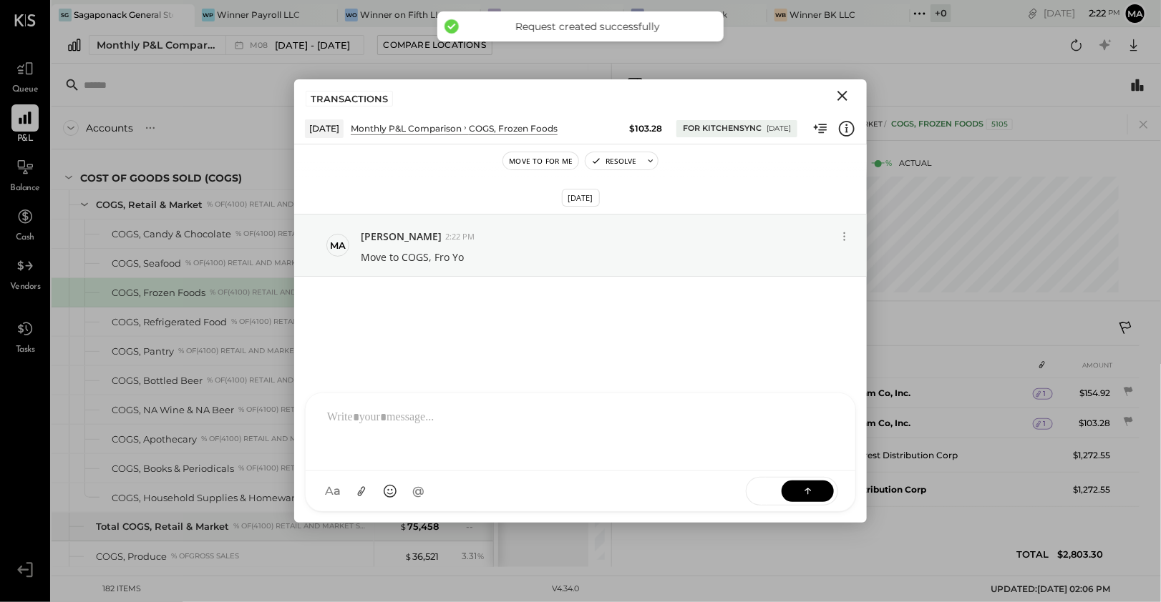
click at [844, 96] on icon "Close" at bounding box center [842, 96] width 10 height 10
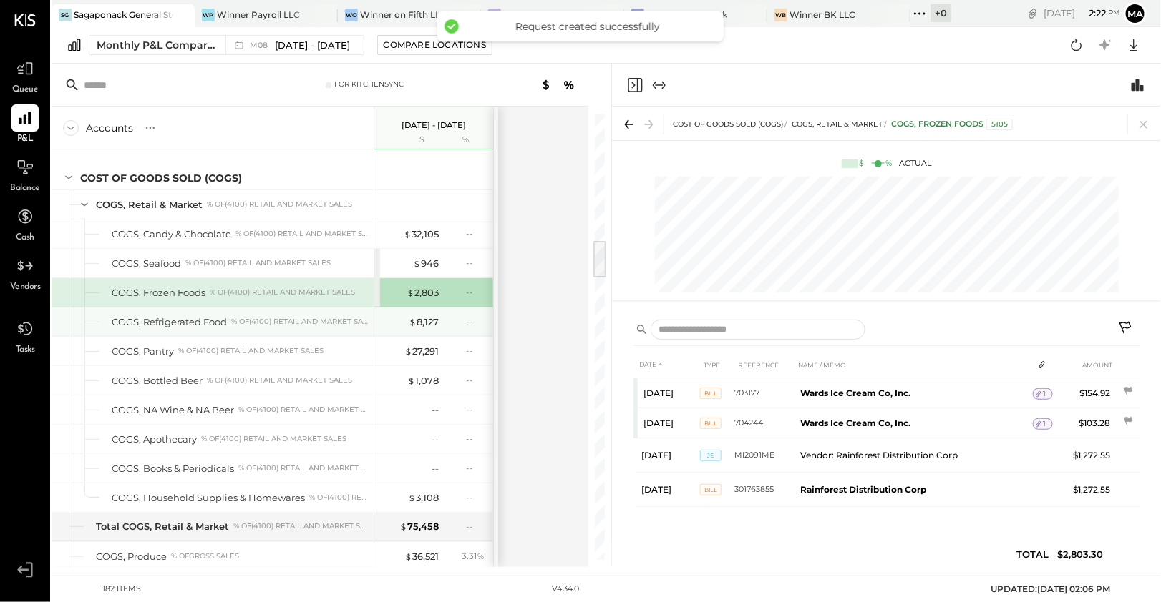
click at [207, 316] on div "COGS, Refrigerated Food" at bounding box center [169, 323] width 115 height 14
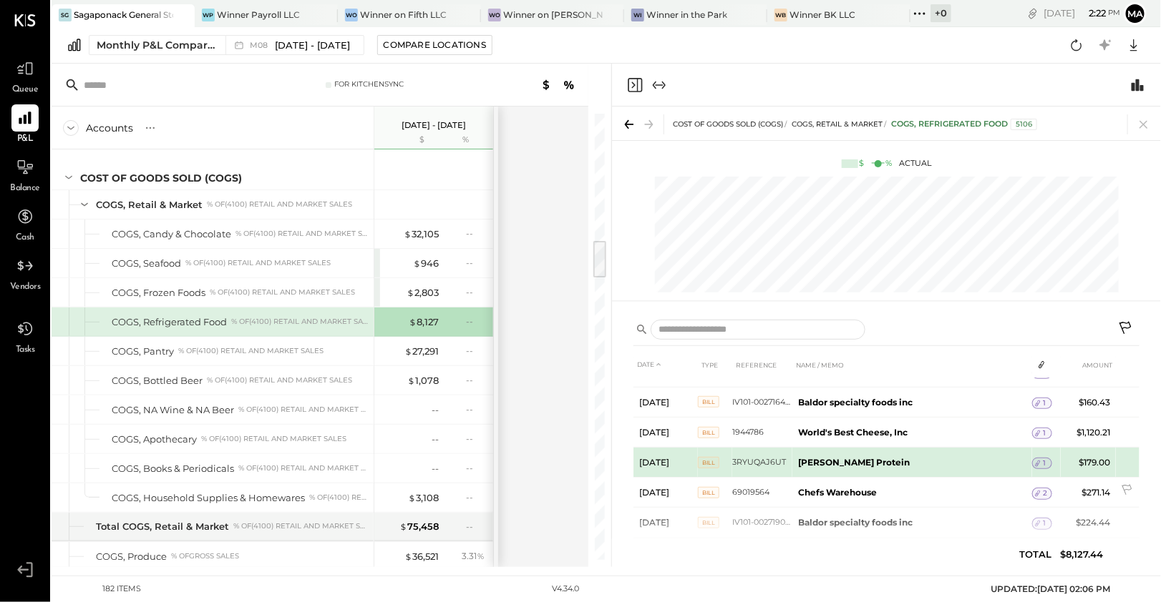
scroll to position [419, 0]
click at [832, 458] on b "[PERSON_NAME] Protein" at bounding box center [854, 461] width 112 height 11
click at [1045, 458] on div "1" at bounding box center [1042, 461] width 20 height 11
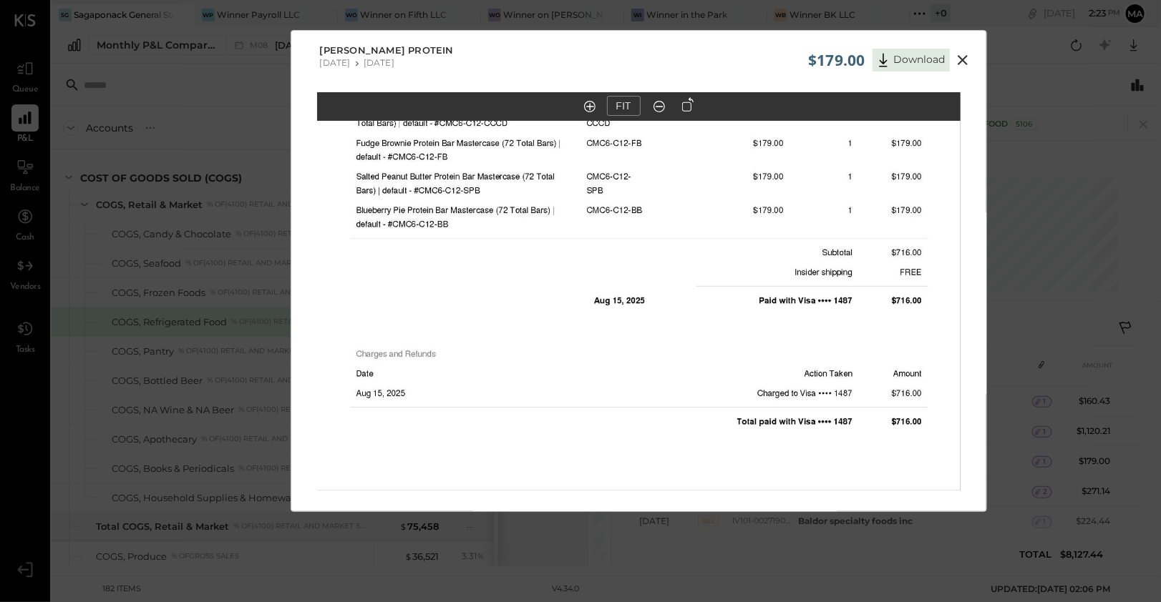
click at [970, 52] on button at bounding box center [962, 60] width 26 height 19
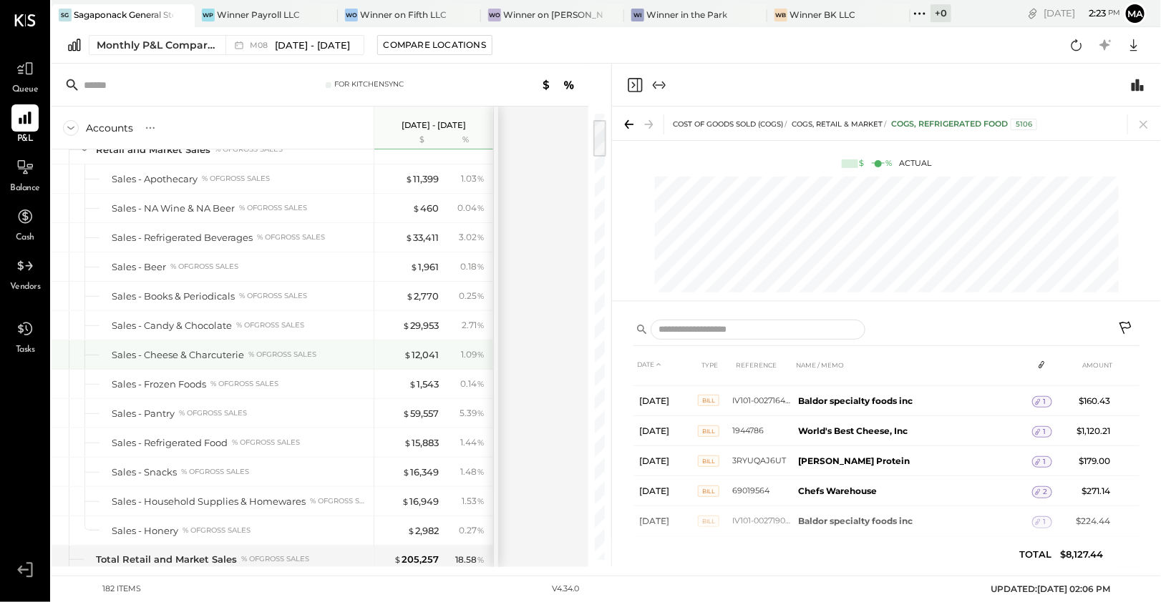
scroll to position [72, 0]
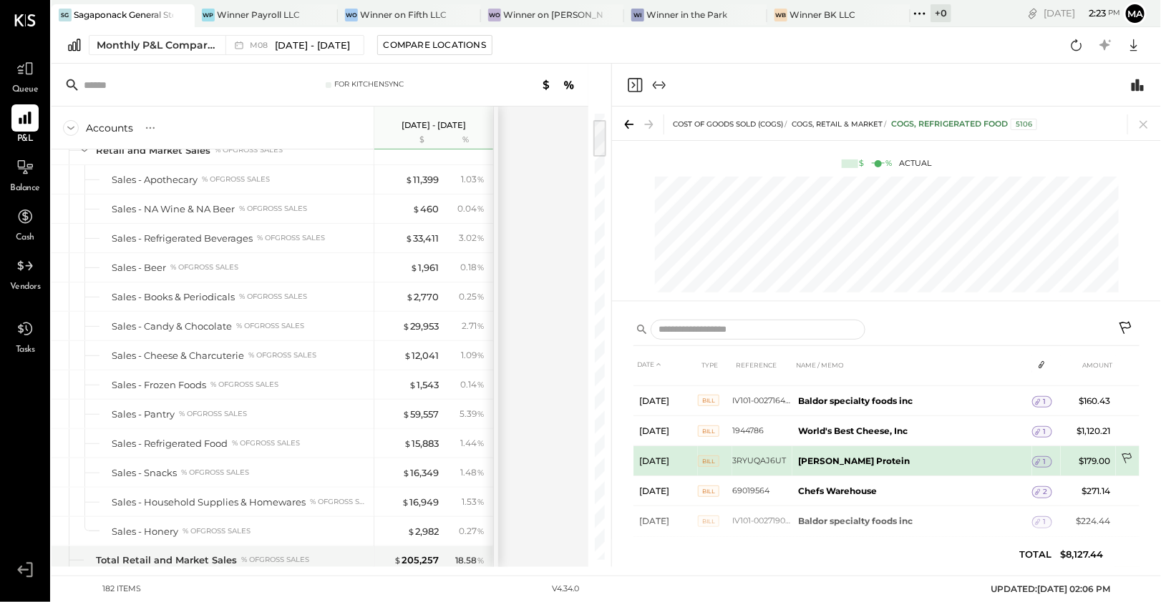
click at [1128, 454] on icon at bounding box center [1126, 459] width 10 height 11
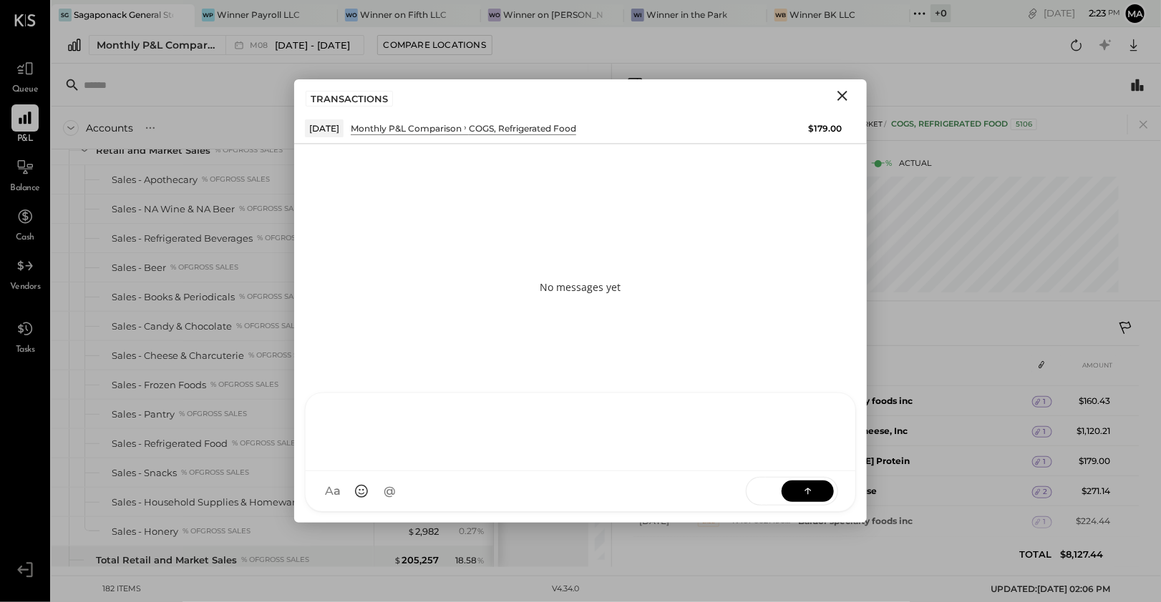
click at [485, 472] on div at bounding box center [581, 433] width 550 height 78
paste div
drag, startPoint x: 465, startPoint y: 415, endPoint x: 443, endPoint y: 415, distance: 22.2
click at [449, 415] on div "**********" at bounding box center [581, 430] width 522 height 57
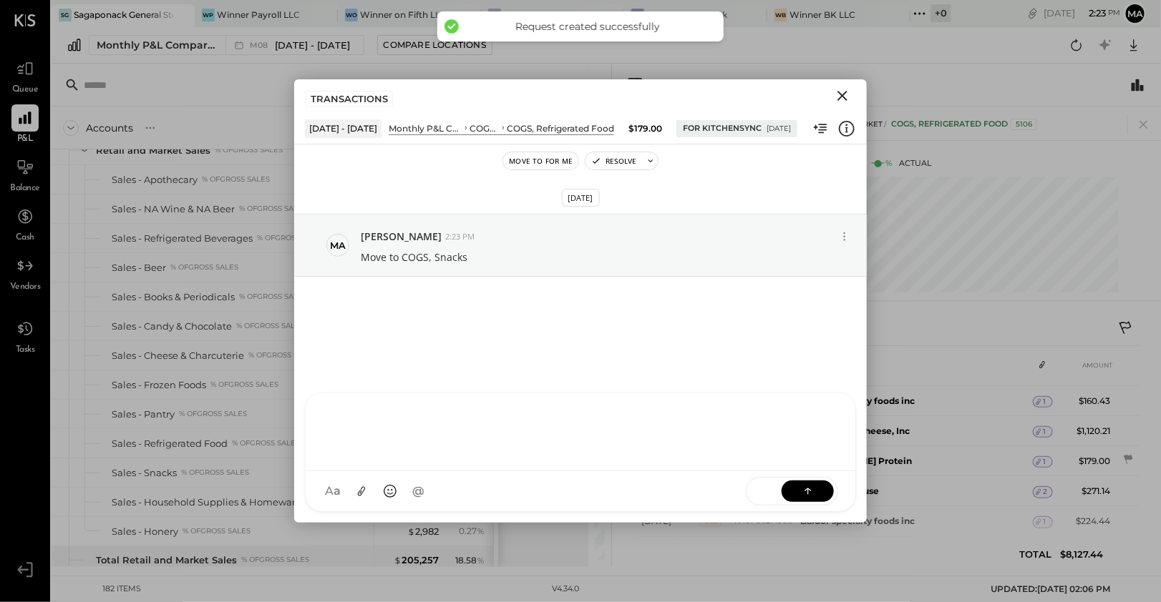
click at [849, 97] on icon "Close" at bounding box center [842, 95] width 17 height 17
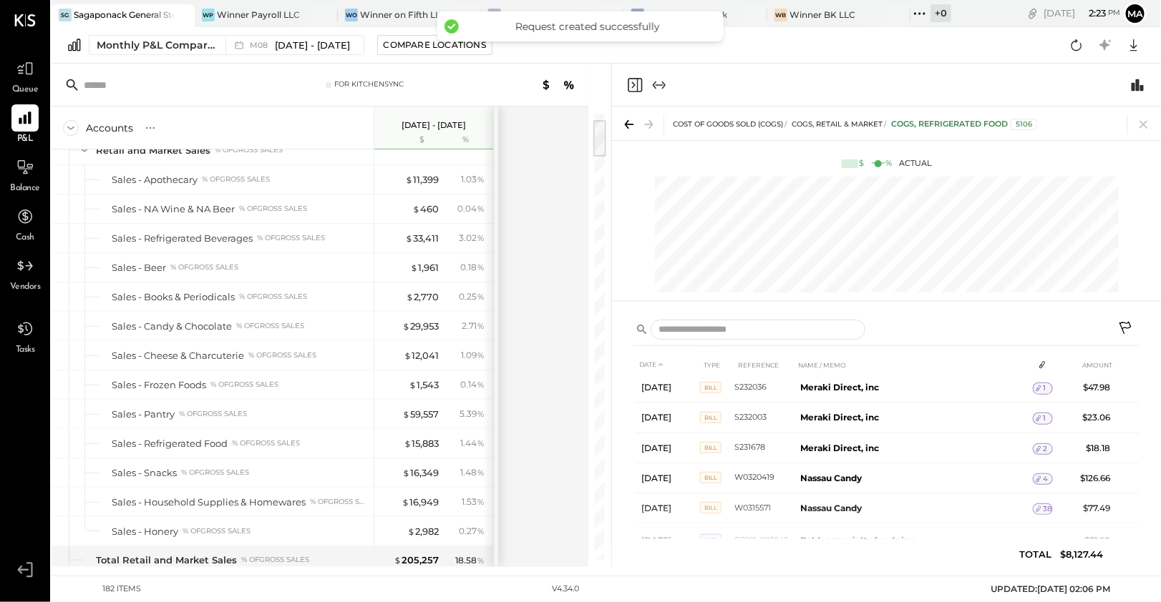
scroll to position [0, 0]
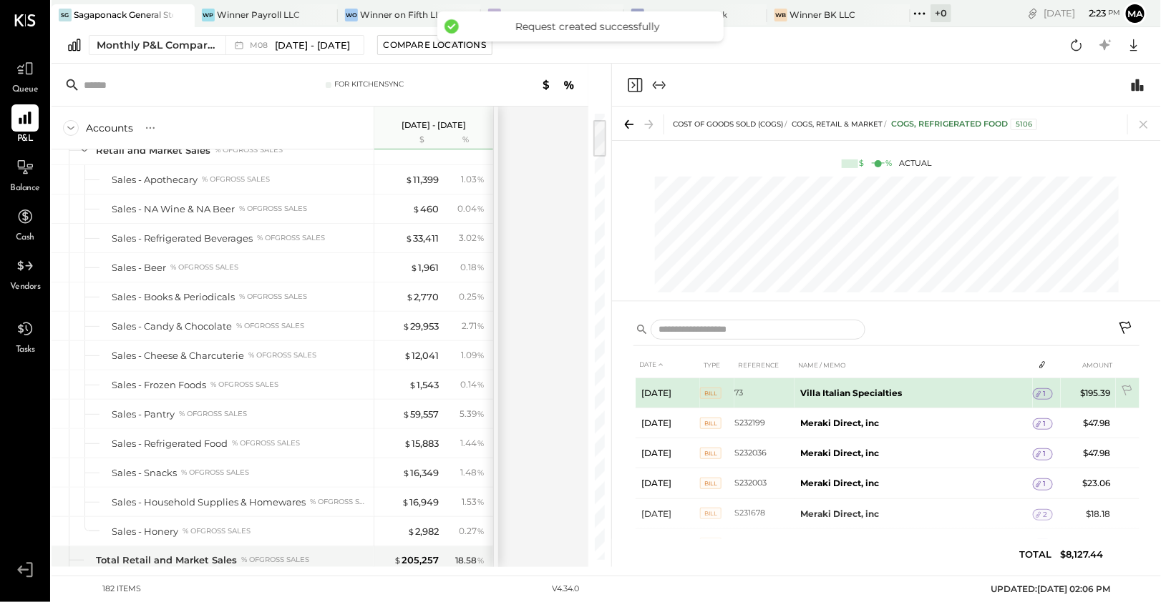
click at [866, 384] on td "Villa Italian Specialties" at bounding box center [913, 394] width 238 height 30
click at [1043, 394] on span "1" at bounding box center [1044, 394] width 3 height 10
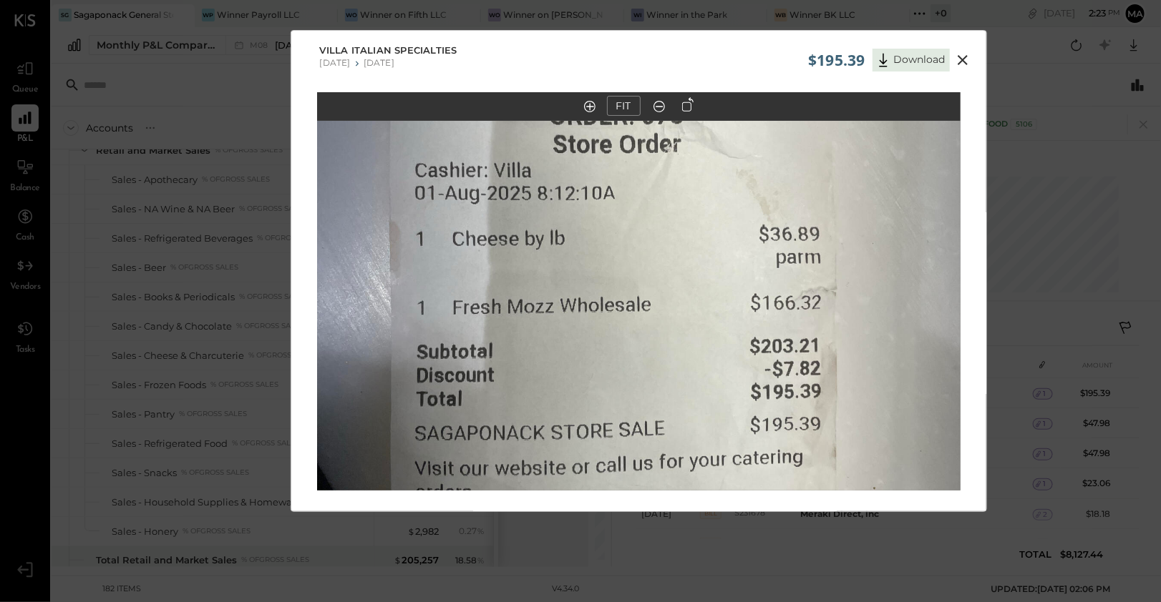
click at [962, 52] on icon at bounding box center [962, 60] width 17 height 17
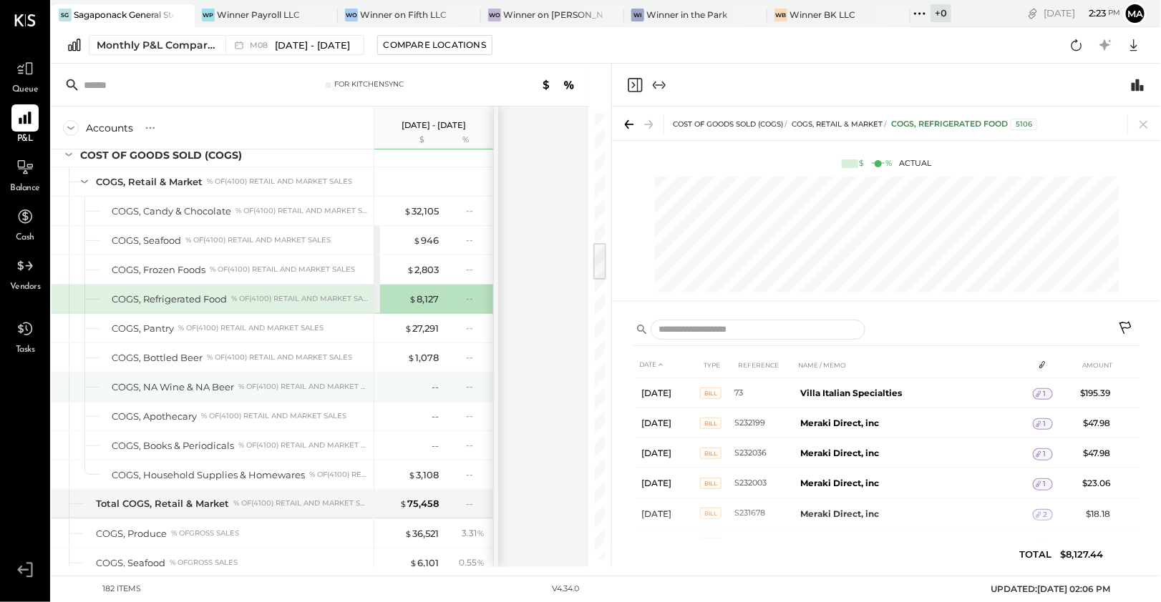
scroll to position [1468, 0]
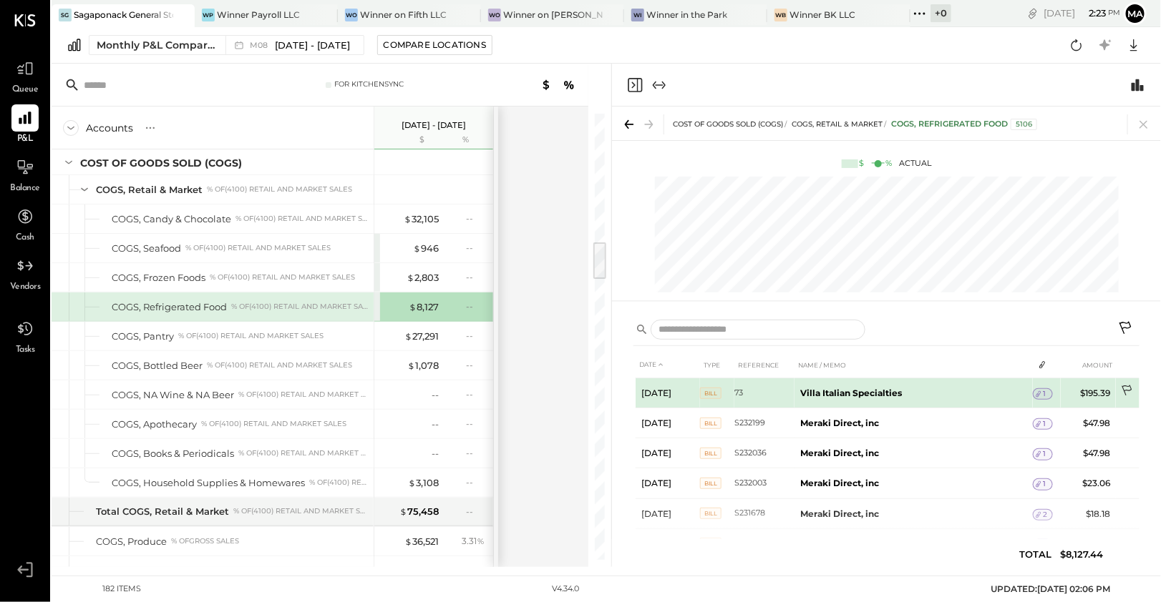
click at [1123, 389] on icon at bounding box center [1126, 391] width 10 height 11
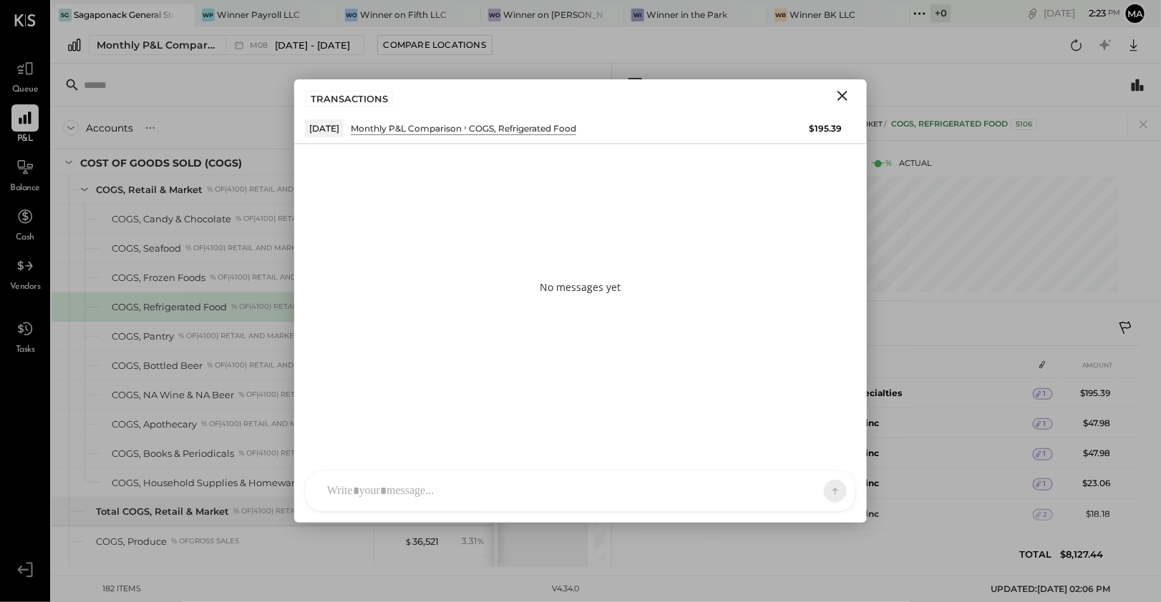
click at [444, 488] on div at bounding box center [581, 492] width 550 height 40
paste div
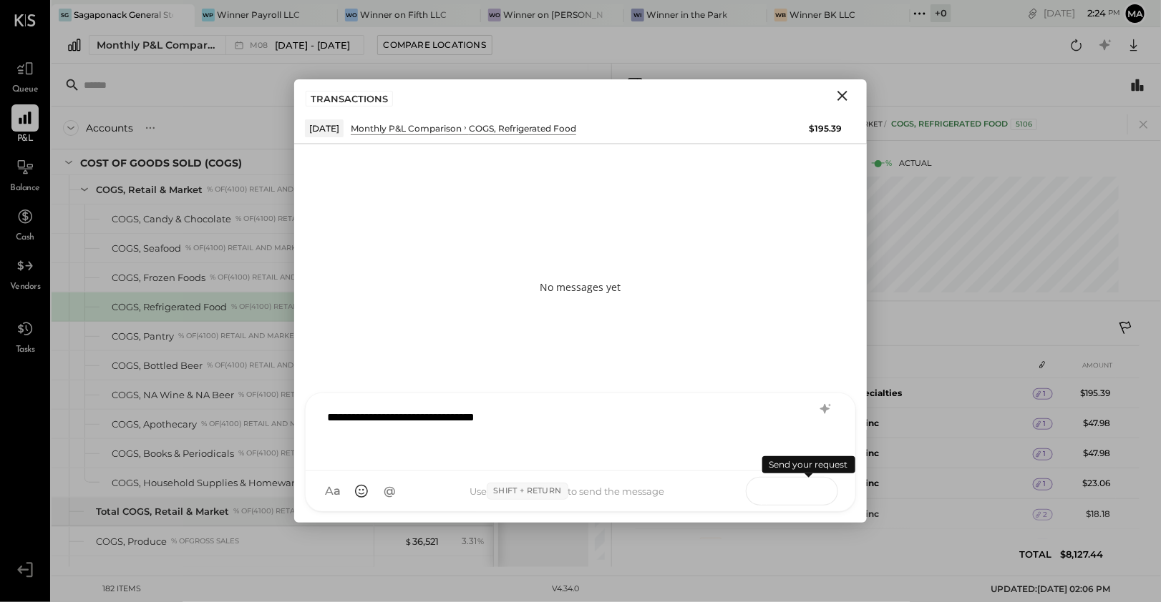
click at [814, 491] on icon at bounding box center [808, 491] width 14 height 14
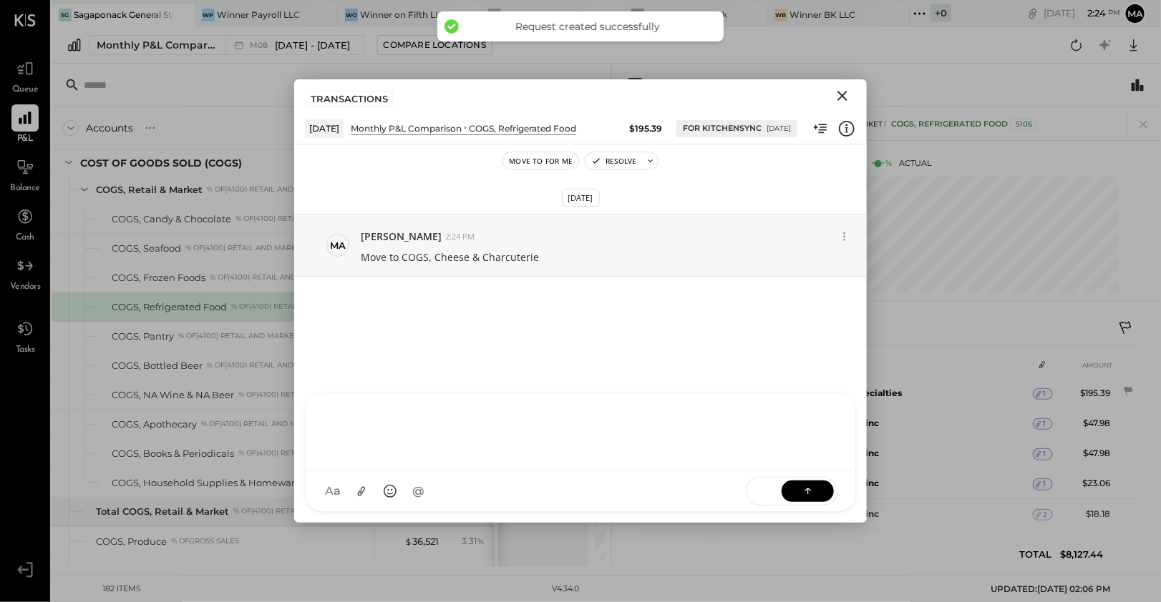
click at [844, 96] on icon "Close" at bounding box center [842, 95] width 17 height 17
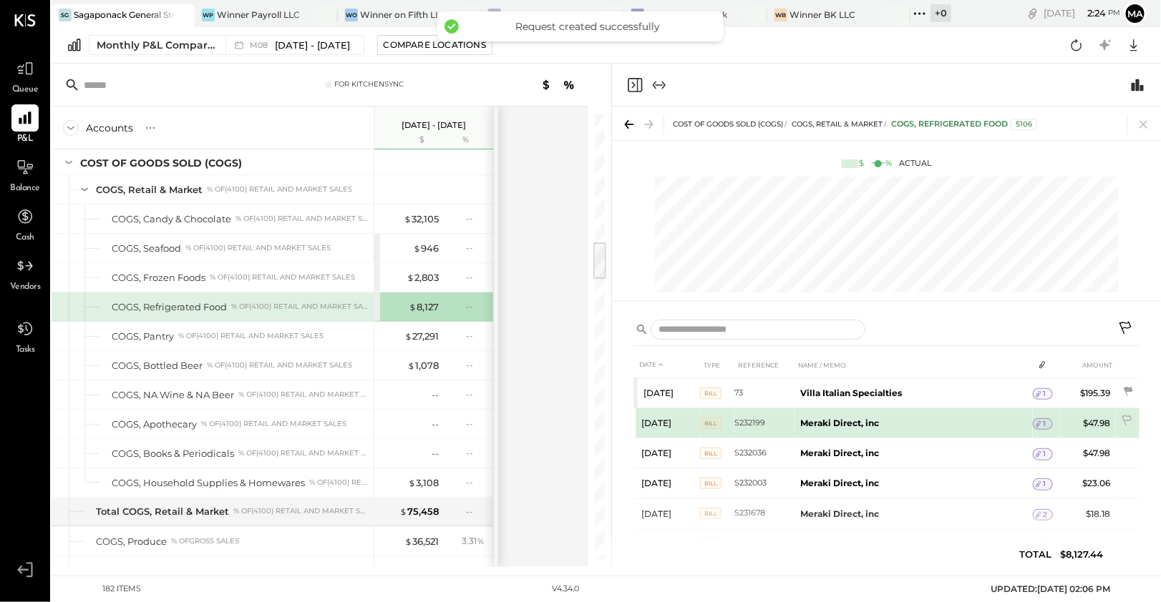
click at [1051, 426] on tr "[DATE] Bill S232199 Meraki Direct, inc 1 $47.98" at bounding box center [887, 424] width 504 height 30
click at [1043, 419] on span "1" at bounding box center [1044, 424] width 3 height 10
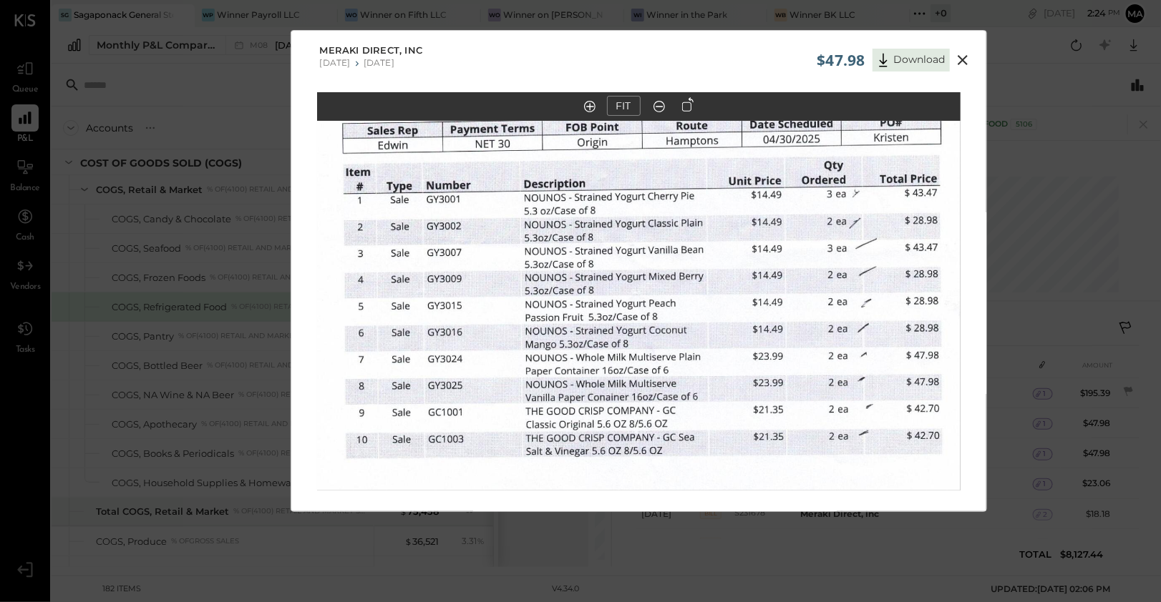
click at [963, 61] on icon at bounding box center [962, 60] width 10 height 10
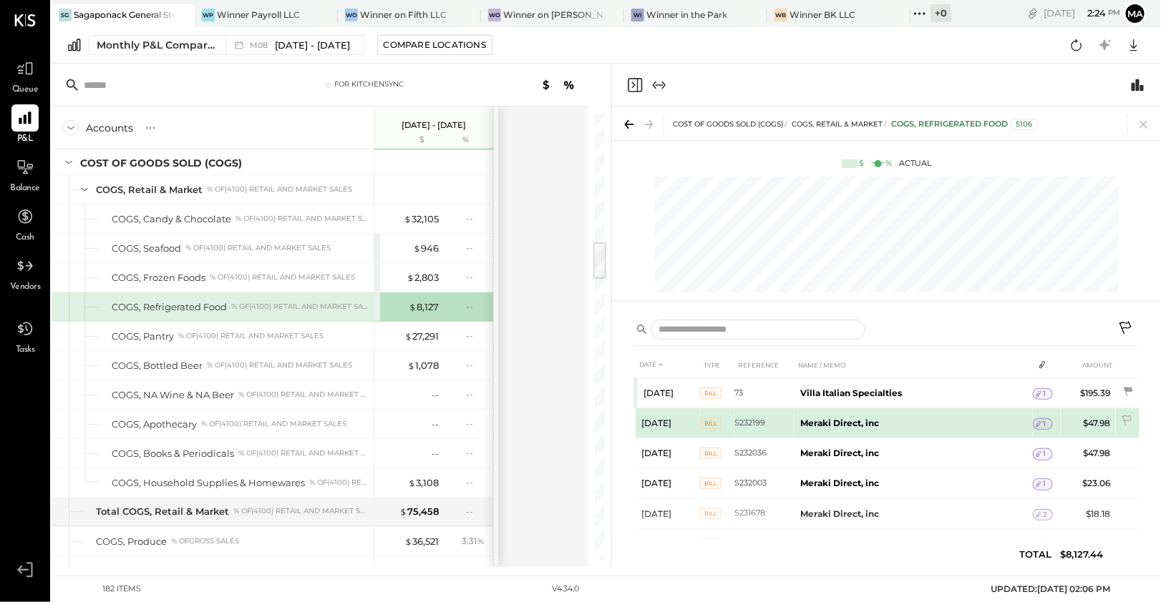
click at [1040, 419] on icon at bounding box center [1038, 424] width 10 height 10
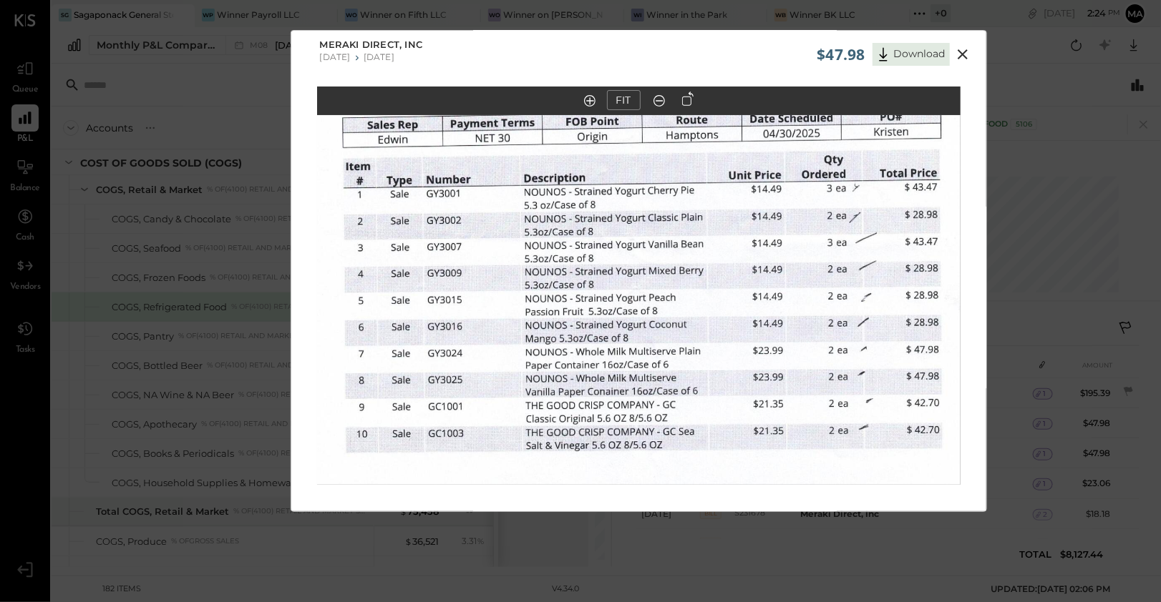
scroll to position [0, 0]
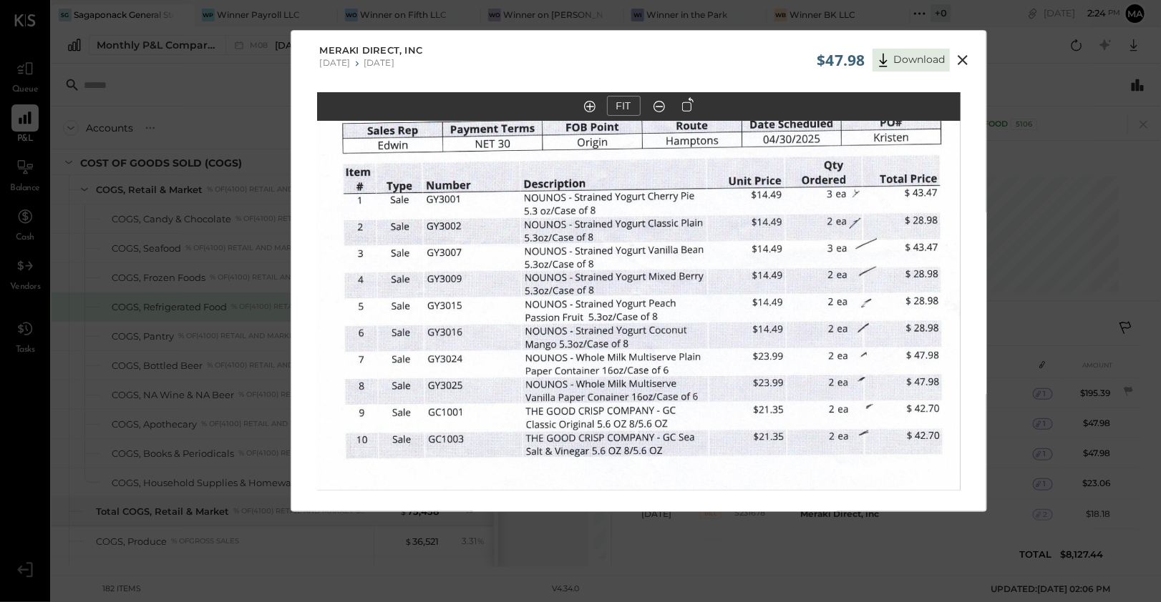
click at [962, 65] on icon at bounding box center [962, 60] width 17 height 17
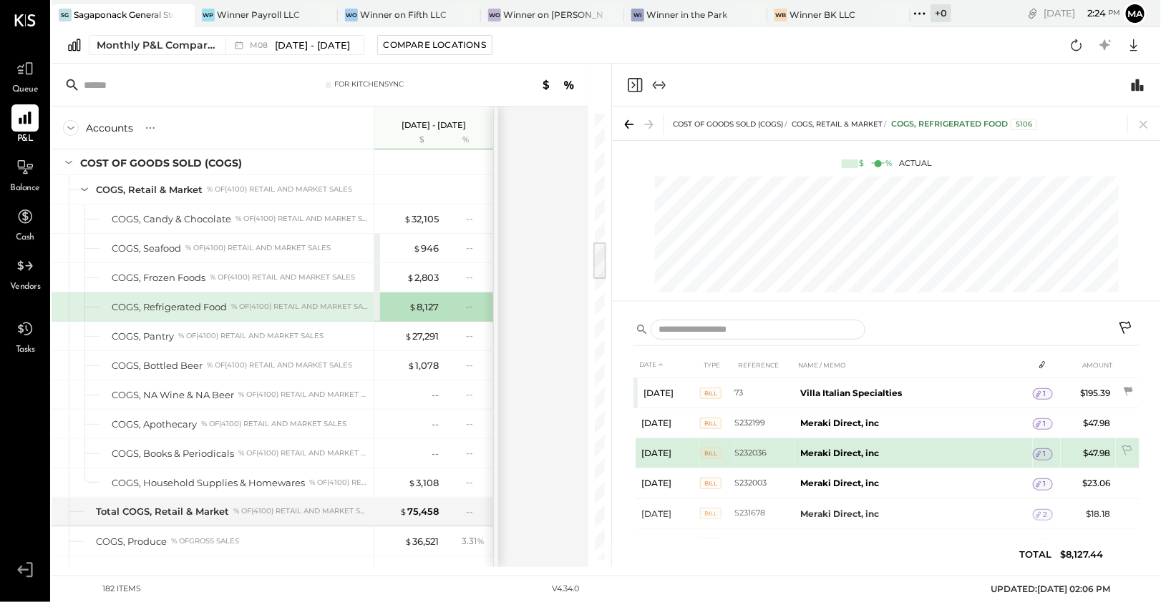
click at [1050, 451] on div "1" at bounding box center [1042, 454] width 20 height 11
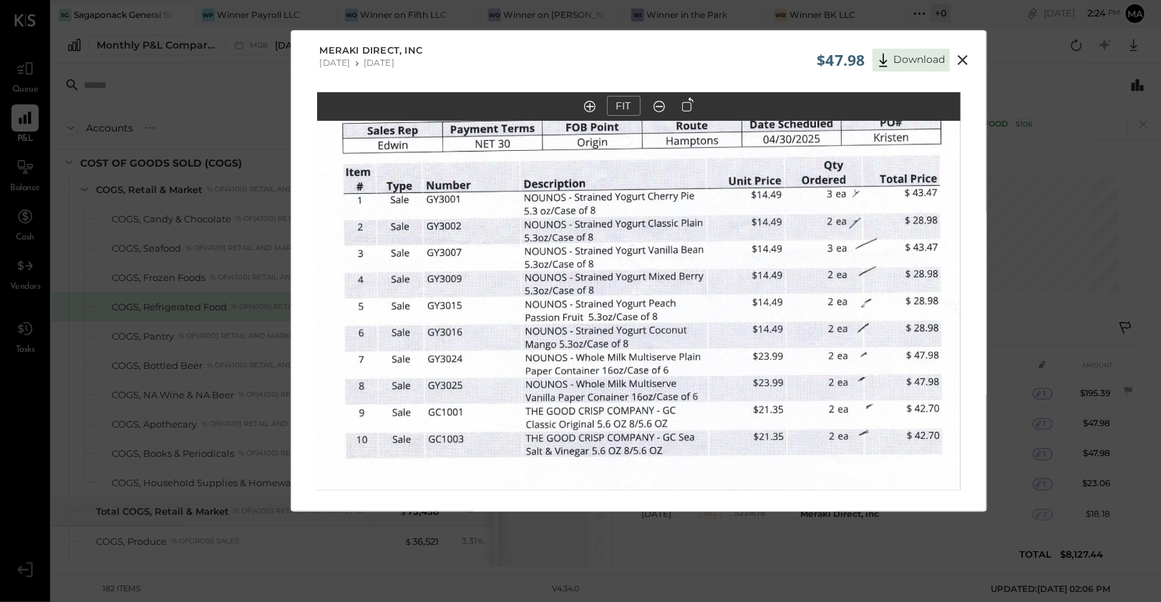
click at [968, 59] on icon at bounding box center [962, 60] width 17 height 17
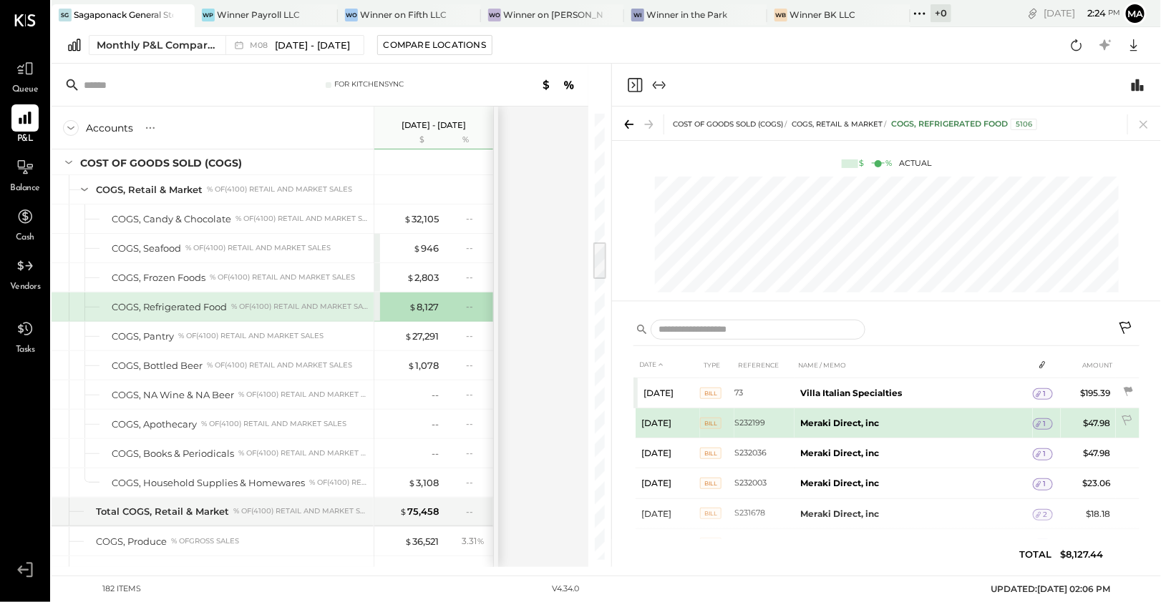
click at [1041, 415] on td "1" at bounding box center [1042, 424] width 20 height 27
click at [1040, 422] on icon at bounding box center [1038, 424] width 10 height 10
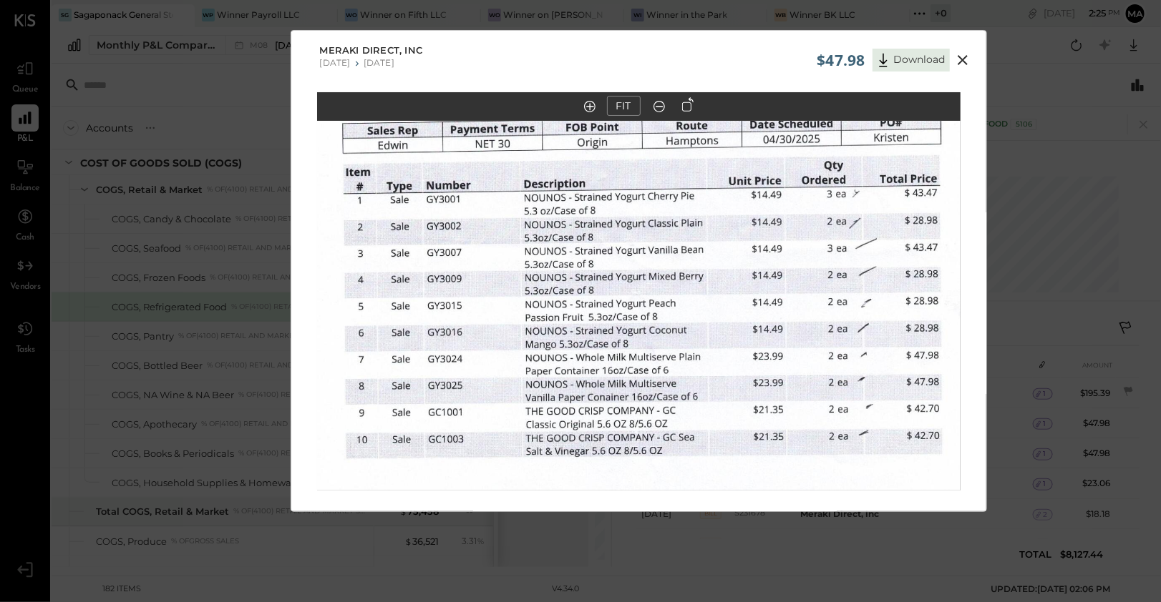
drag, startPoint x: 324, startPoint y: 63, endPoint x: 424, endPoint y: 65, distance: 100.2
click at [394, 65] on div "[DATE] [DATE]" at bounding box center [357, 62] width 74 height 11
click at [967, 62] on icon at bounding box center [962, 60] width 17 height 17
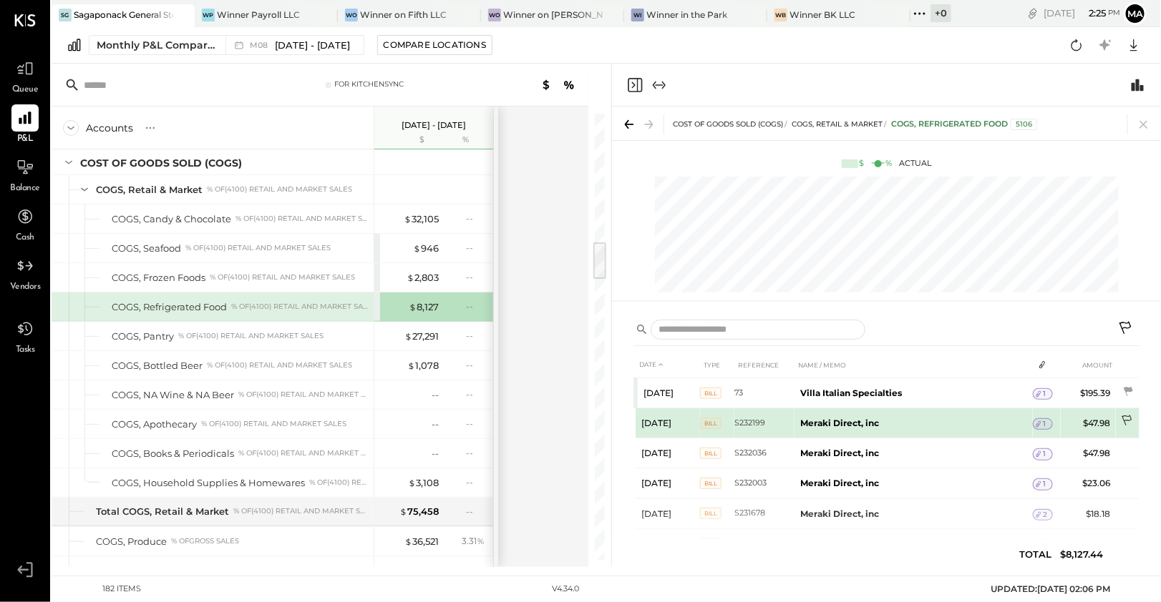
click at [1122, 420] on icon at bounding box center [1127, 422] width 14 height 14
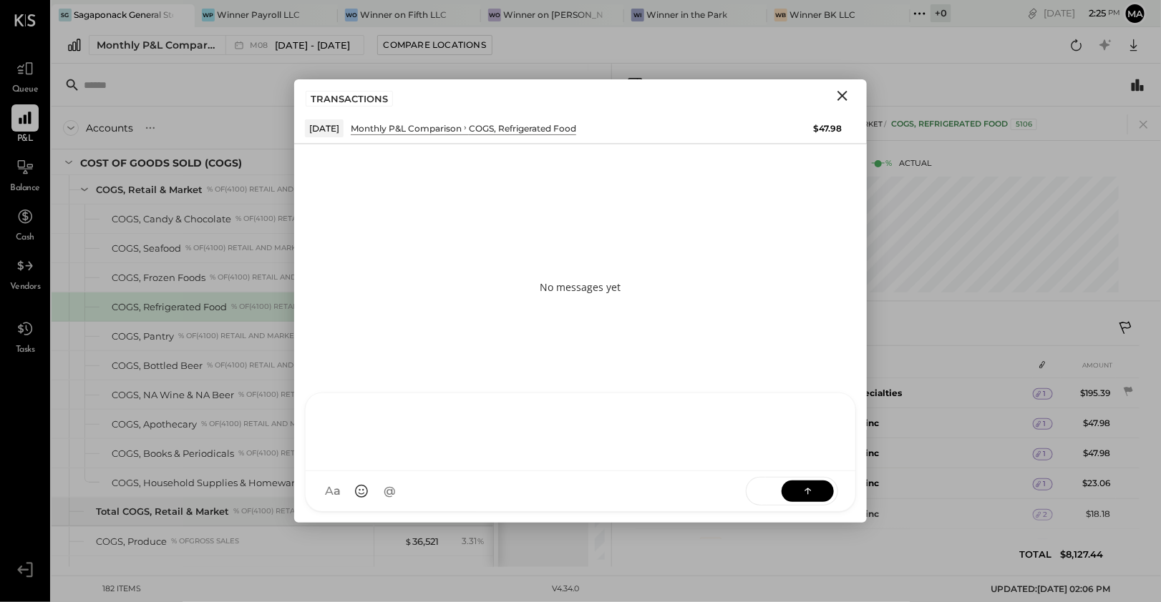
click at [534, 472] on div at bounding box center [581, 433] width 550 height 78
click at [844, 101] on icon "Close" at bounding box center [842, 95] width 17 height 17
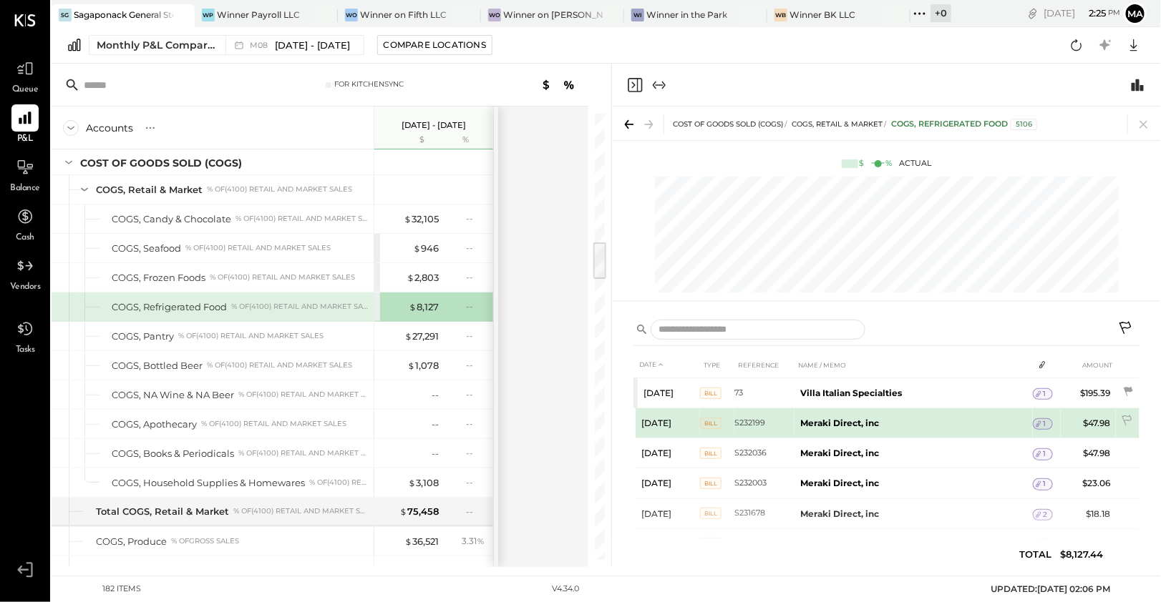
click at [1043, 421] on span "1" at bounding box center [1044, 424] width 3 height 10
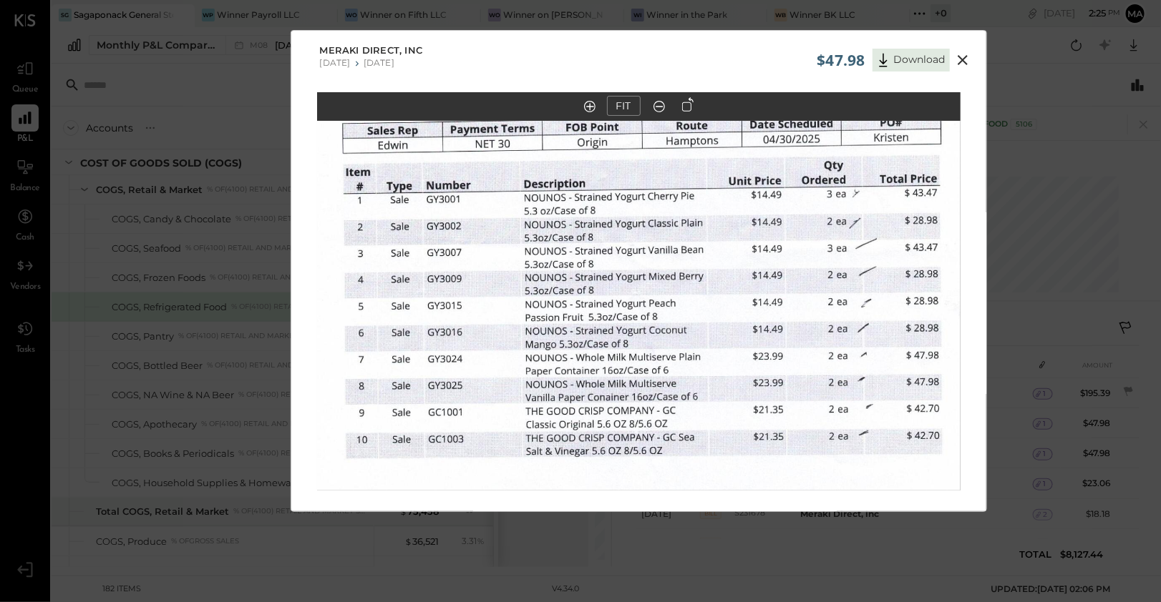
click at [965, 54] on icon at bounding box center [962, 60] width 17 height 17
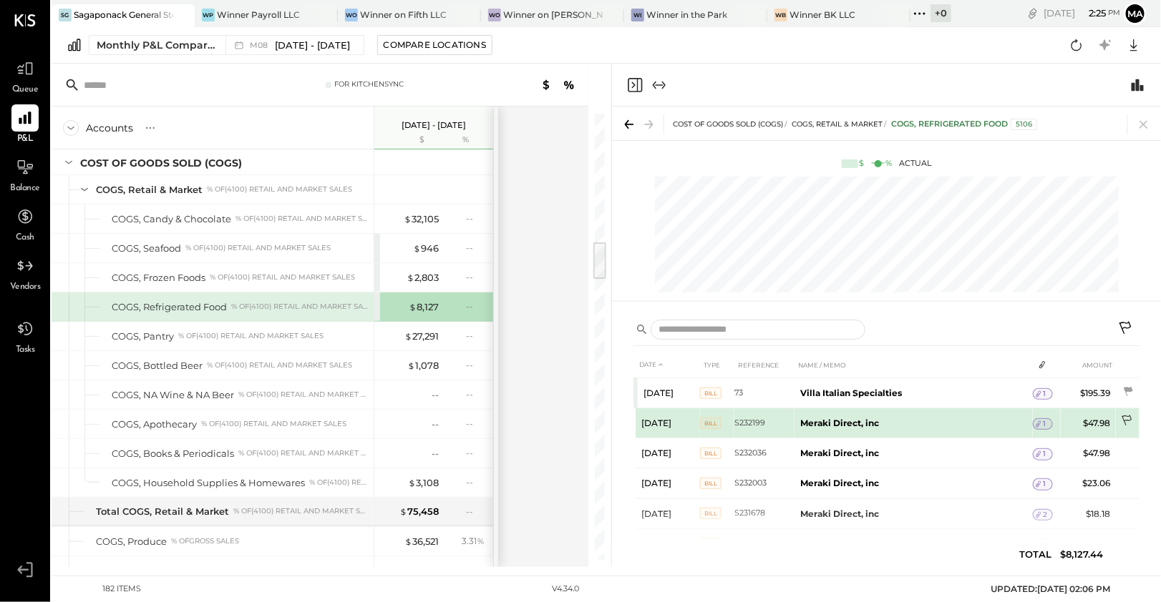
click at [1125, 418] on icon at bounding box center [1127, 422] width 14 height 14
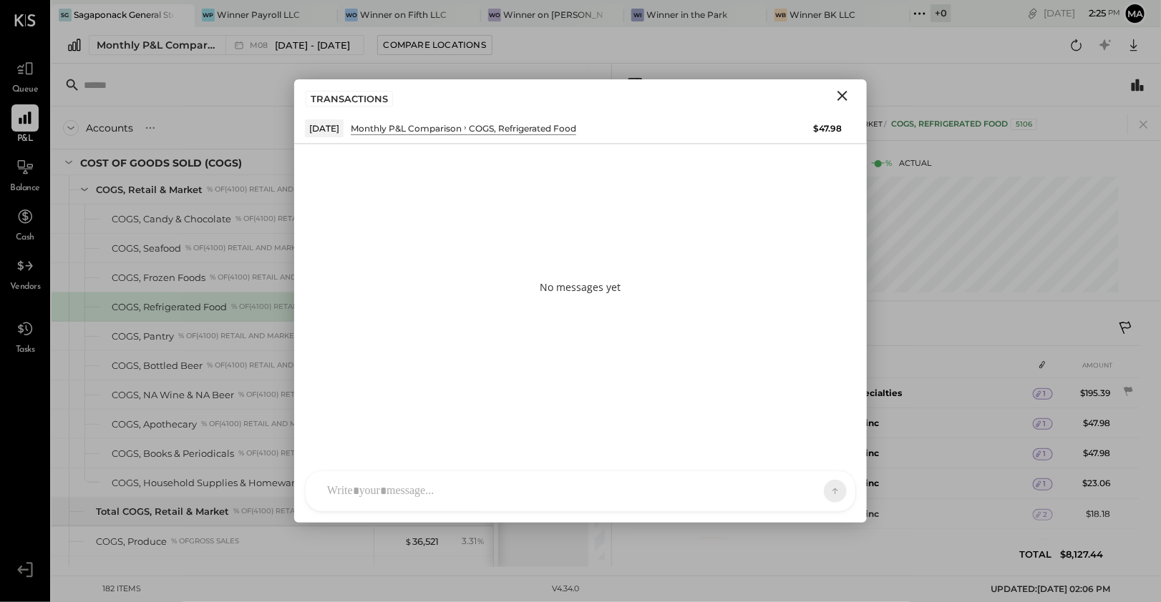
click at [479, 497] on div "SK [PERSON_NAME] D daniel G [DOMAIN_NAME] M [PERSON_NAME] JS [PERSON_NAME] T [P…" at bounding box center [580, 491] width 551 height 41
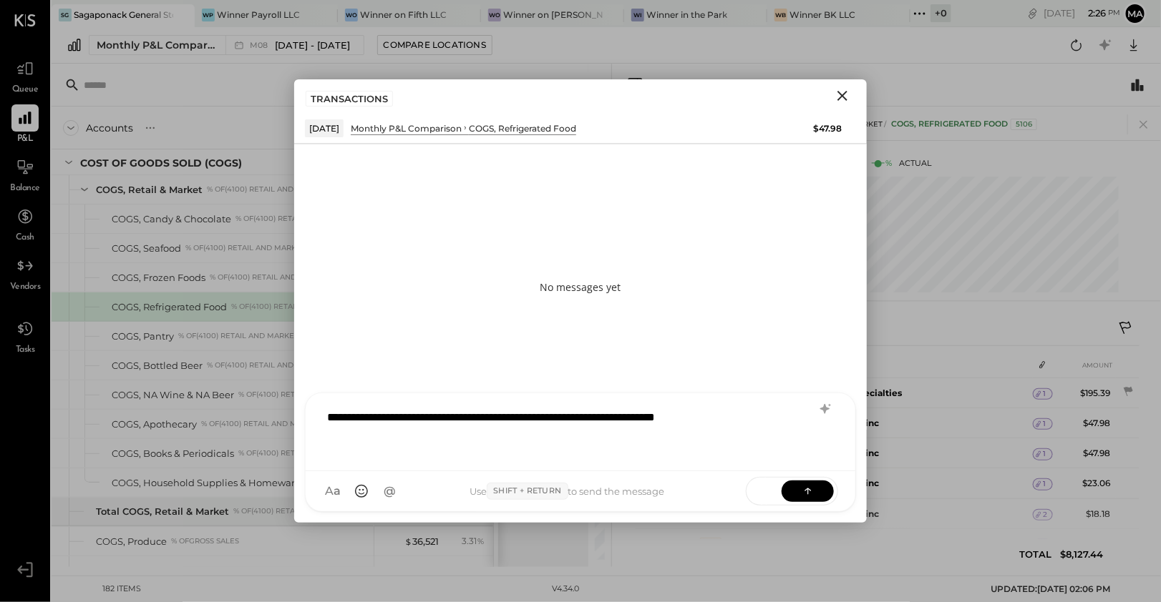
drag, startPoint x: 662, startPoint y: 421, endPoint x: 640, endPoint y: 421, distance: 22.2
click at [647, 421] on div "**********" at bounding box center [581, 430] width 522 height 57
drag, startPoint x: 793, startPoint y: 92, endPoint x: 584, endPoint y: 92, distance: 208.9
click at [584, 92] on div "TRANSACTIONS" at bounding box center [580, 95] width 572 height 33
click at [761, 417] on div "**********" at bounding box center [581, 430] width 522 height 57
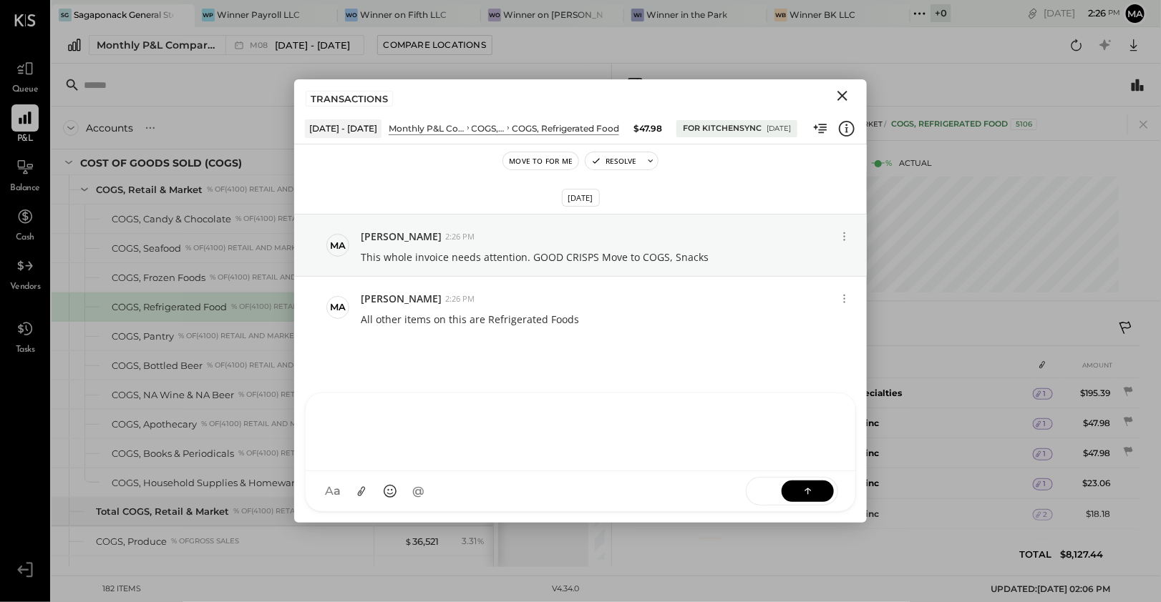
click at [834, 95] on icon "Close" at bounding box center [842, 95] width 17 height 17
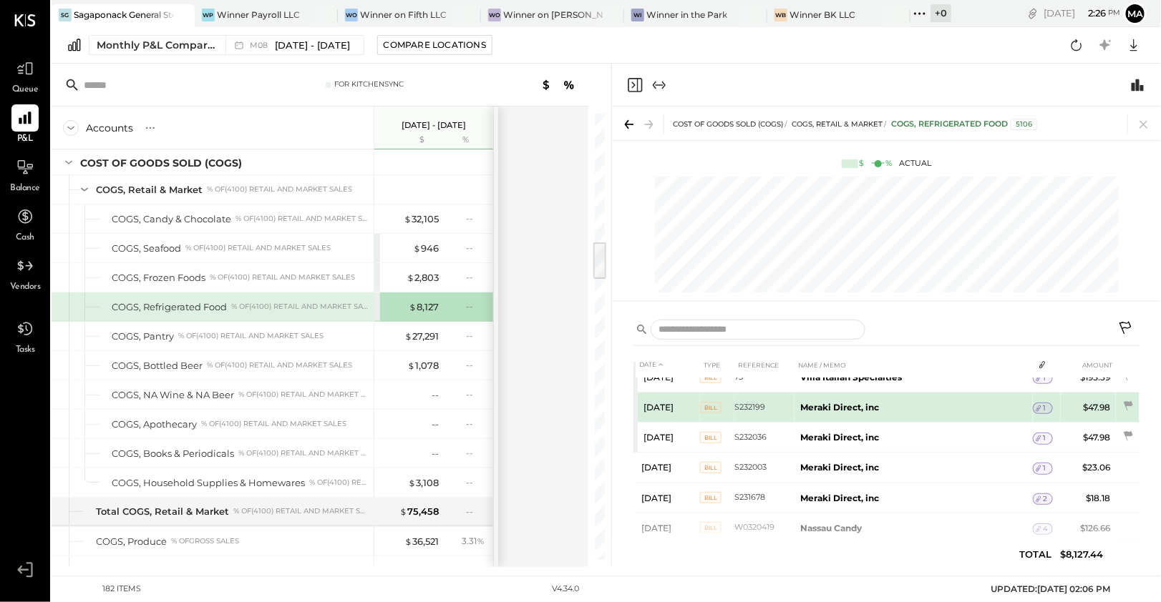
scroll to position [8, 0]
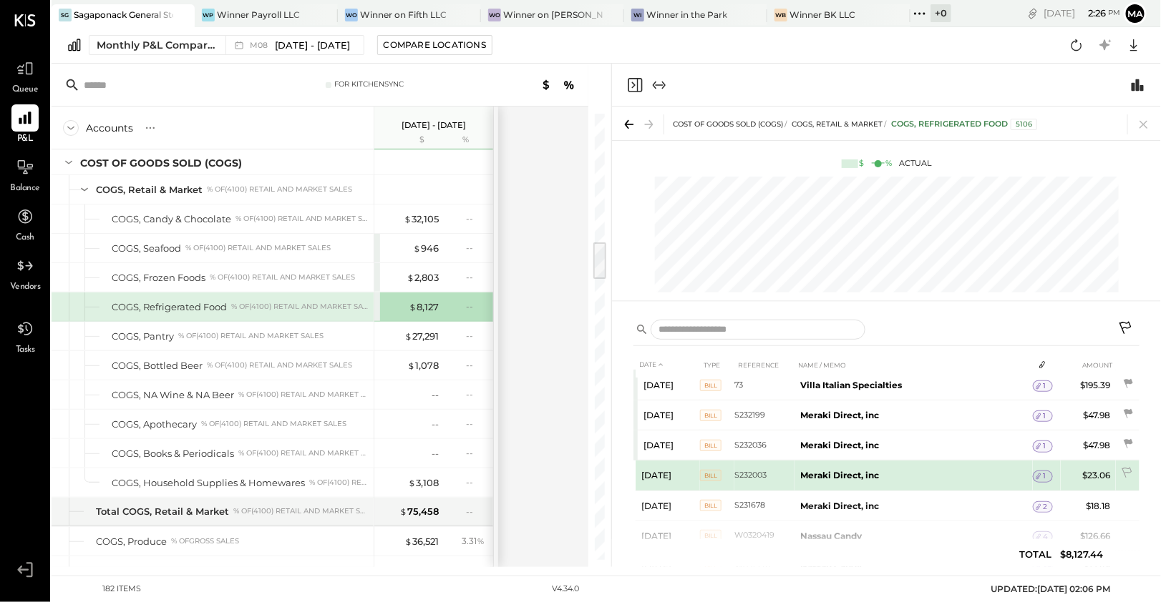
click at [1044, 473] on div "1" at bounding box center [1042, 476] width 20 height 11
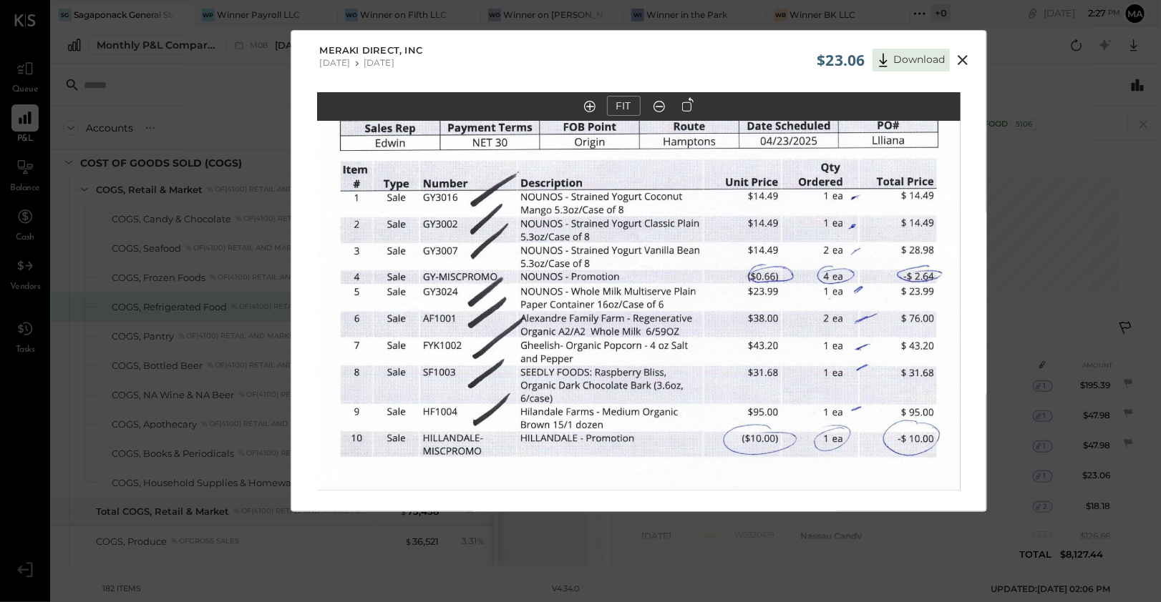
click at [962, 59] on icon at bounding box center [962, 60] width 10 height 10
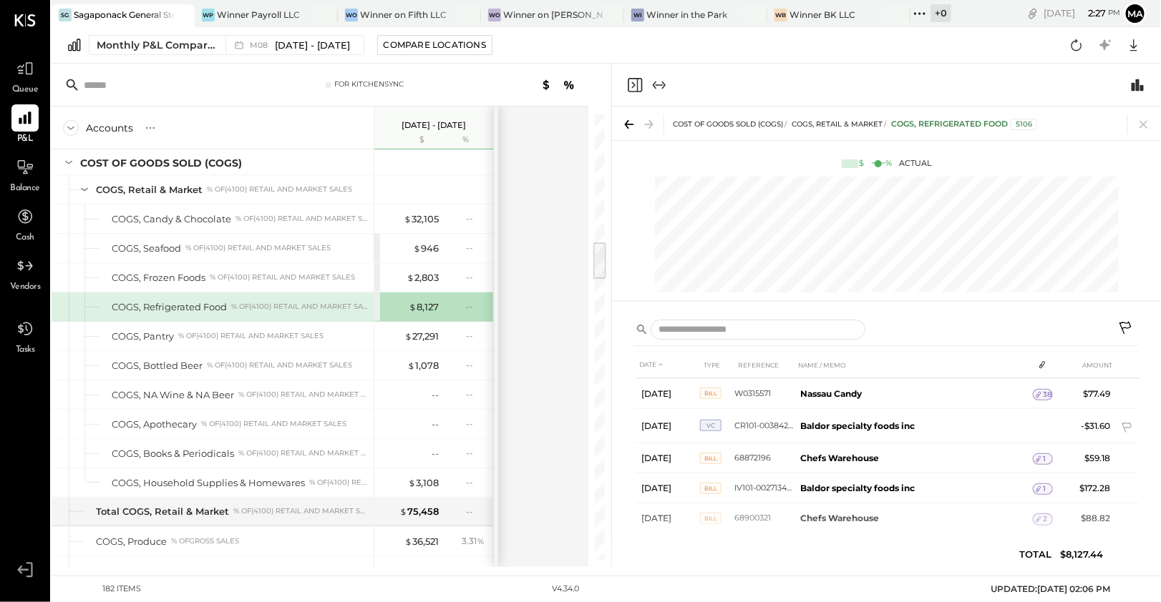
scroll to position [197, 0]
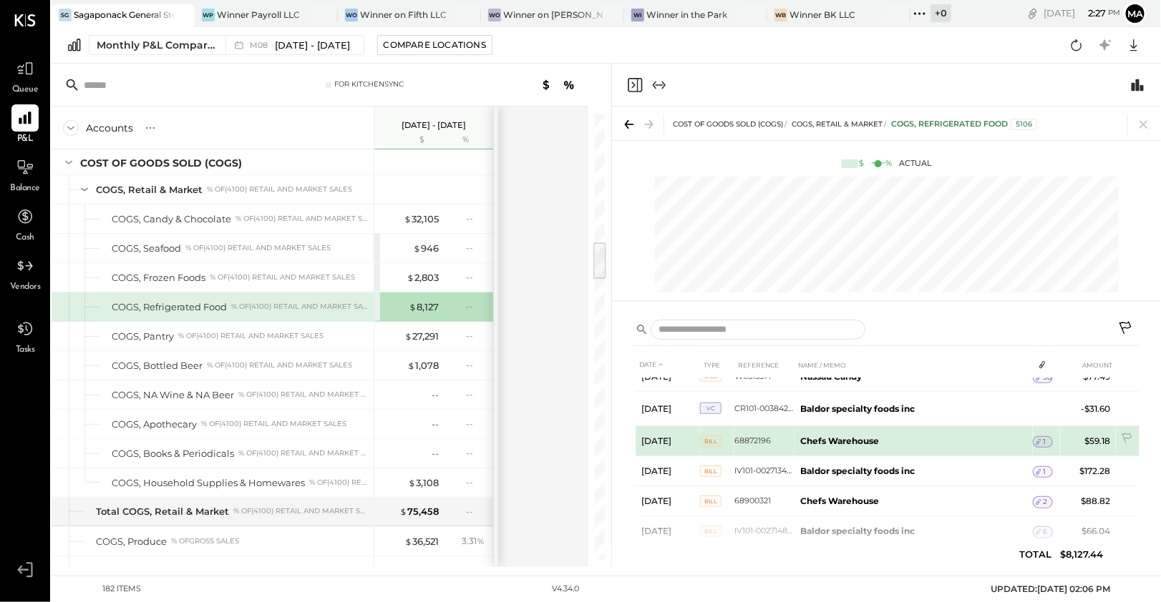
click at [1036, 438] on icon at bounding box center [1038, 442] width 10 height 10
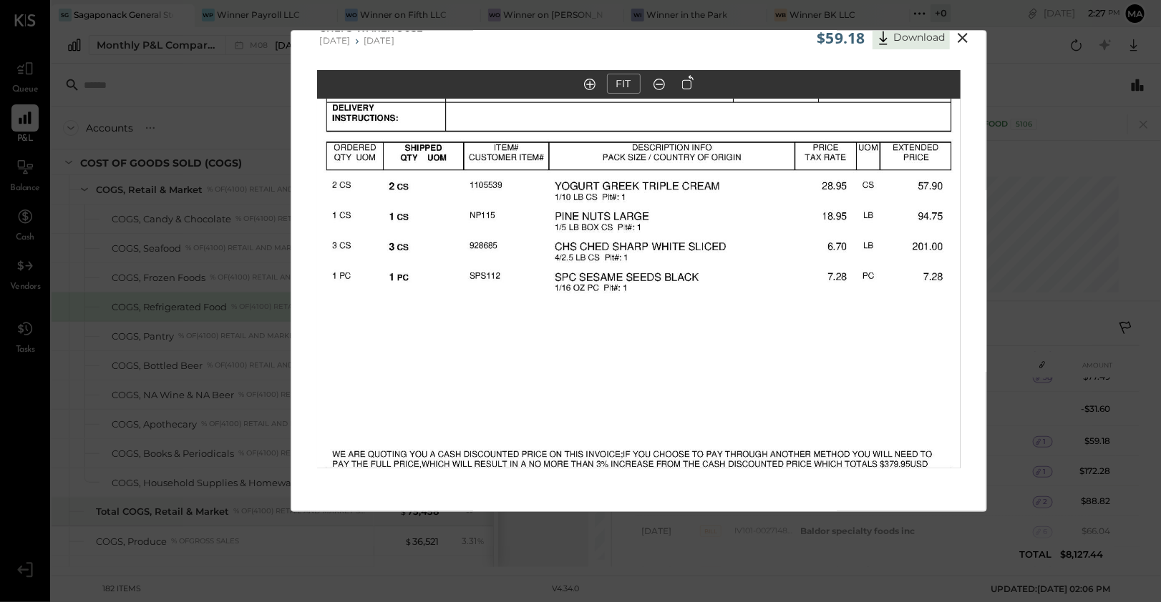
scroll to position [0, 0]
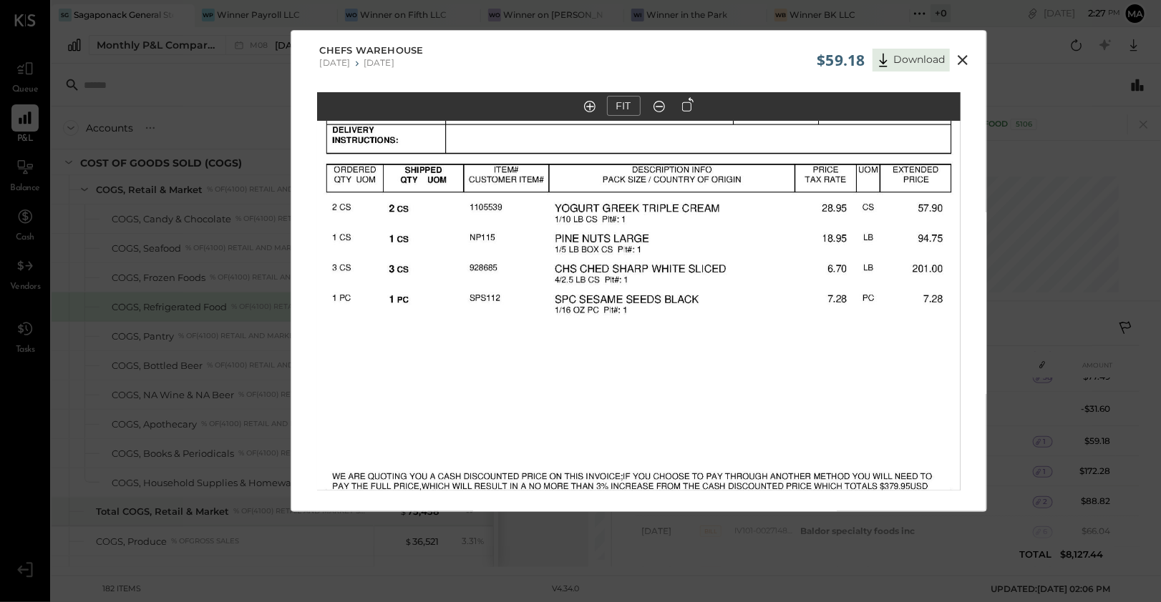
click at [960, 60] on icon at bounding box center [962, 60] width 10 height 10
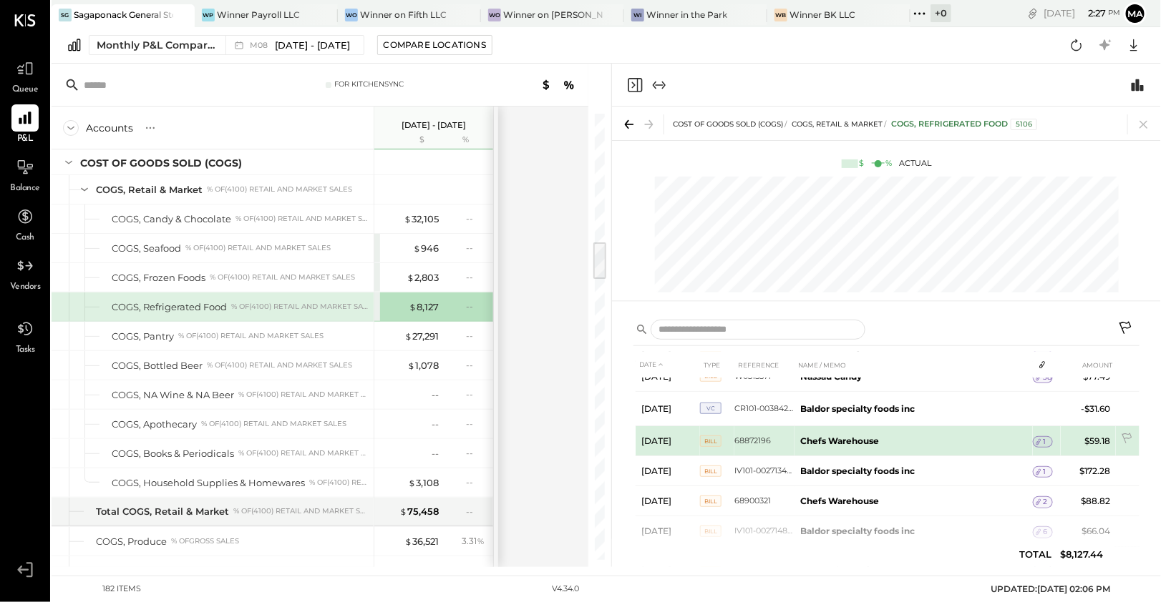
click at [1039, 432] on td "1" at bounding box center [1042, 442] width 20 height 27
click at [1043, 440] on span "1" at bounding box center [1044, 442] width 3 height 10
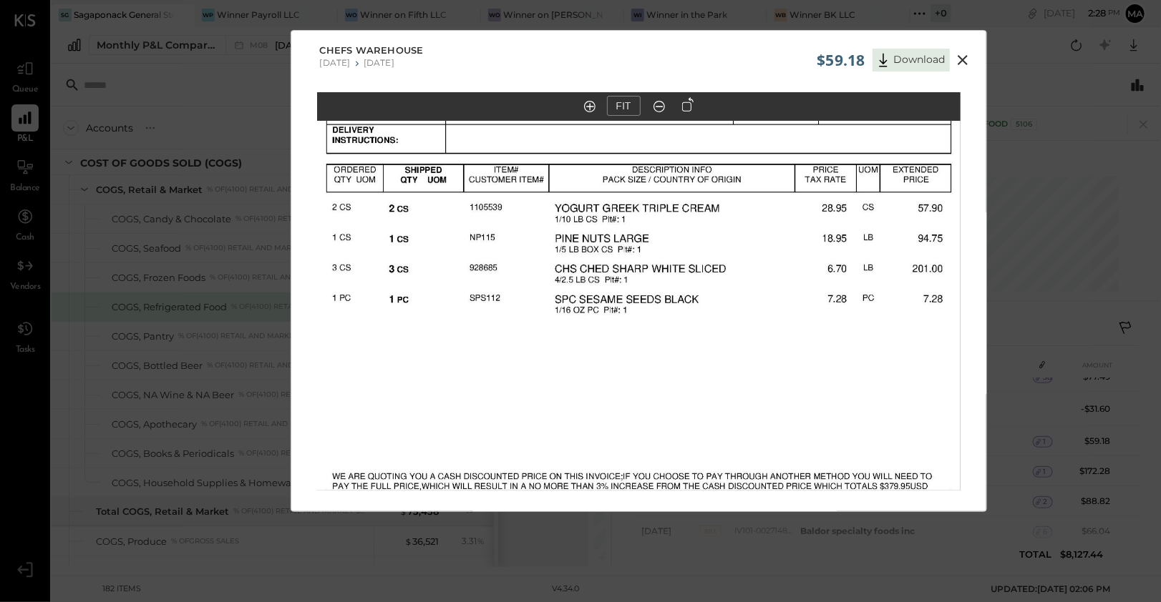
click at [965, 54] on icon at bounding box center [962, 60] width 17 height 17
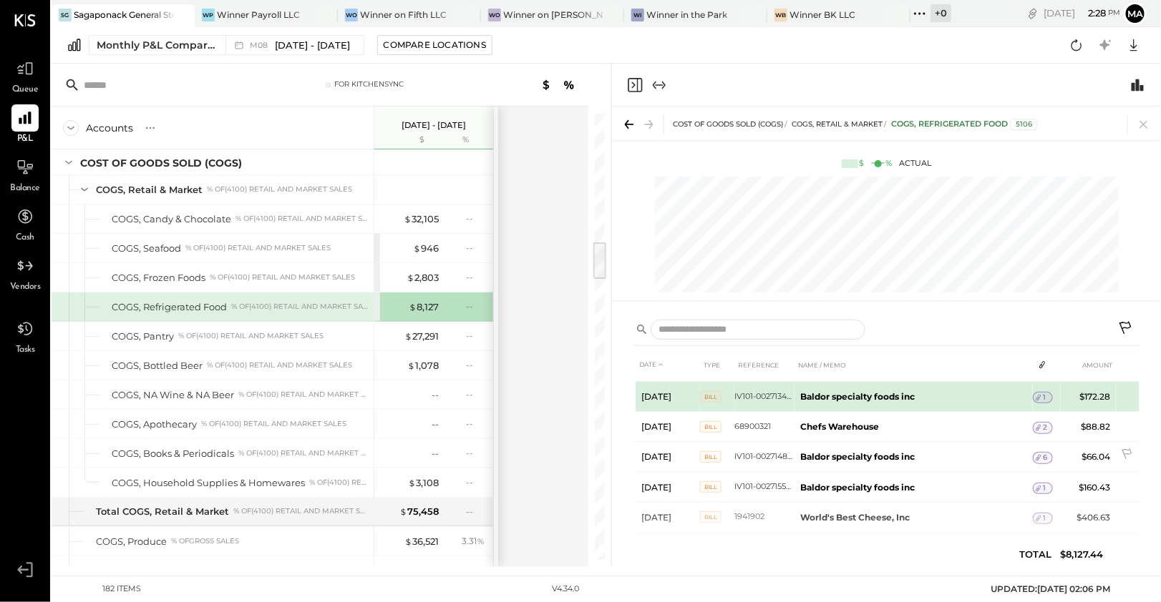
scroll to position [338, 0]
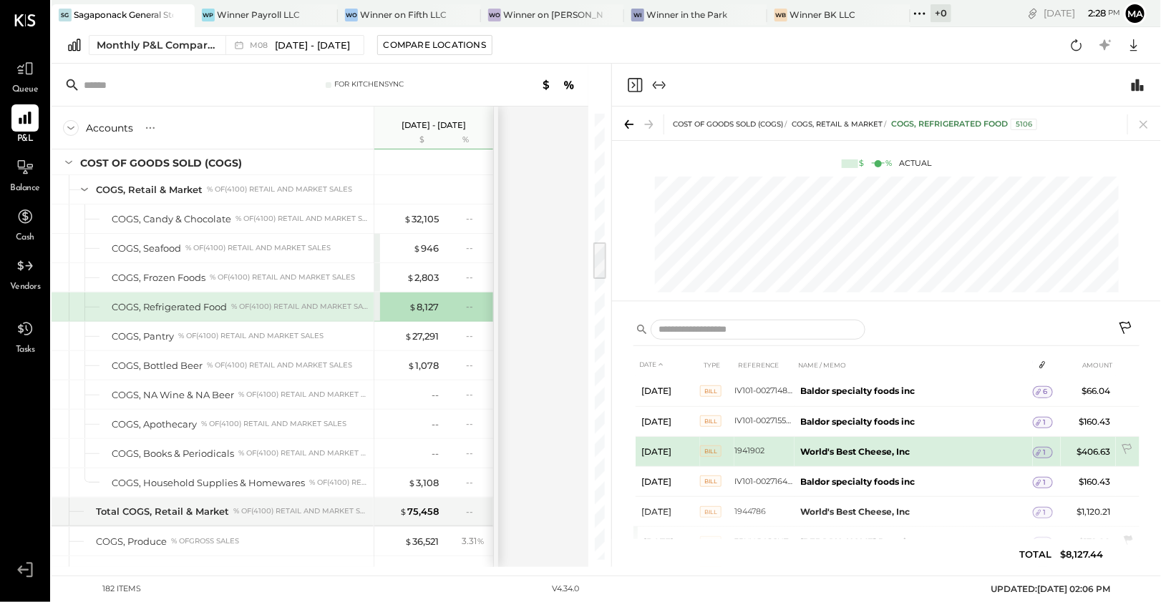
click at [1043, 450] on span "1" at bounding box center [1044, 453] width 3 height 10
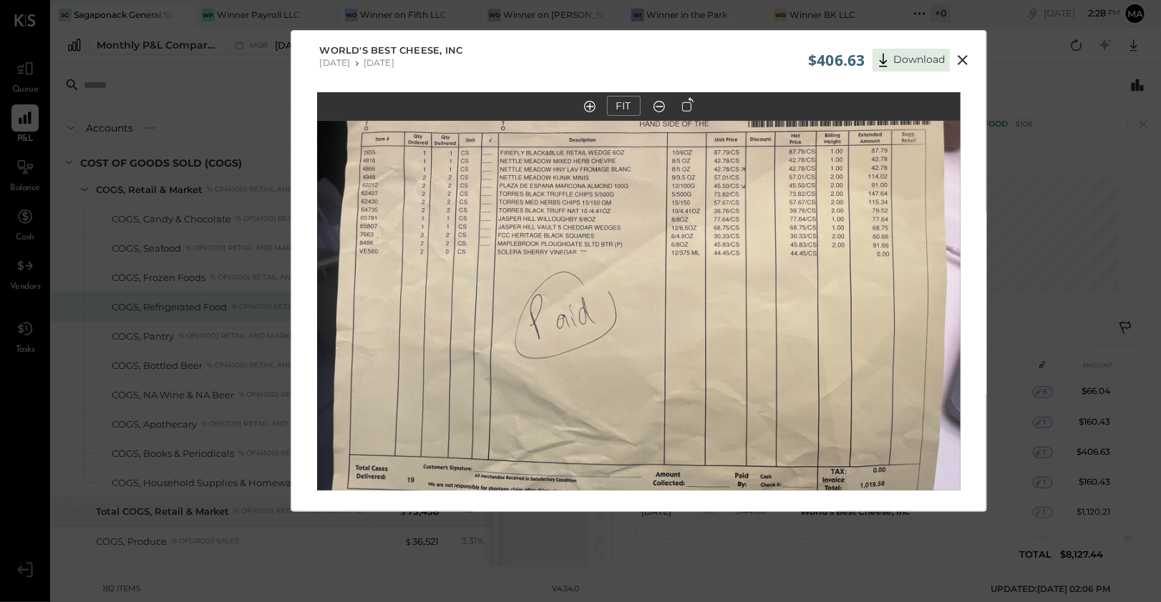
click at [963, 61] on icon at bounding box center [962, 60] width 10 height 10
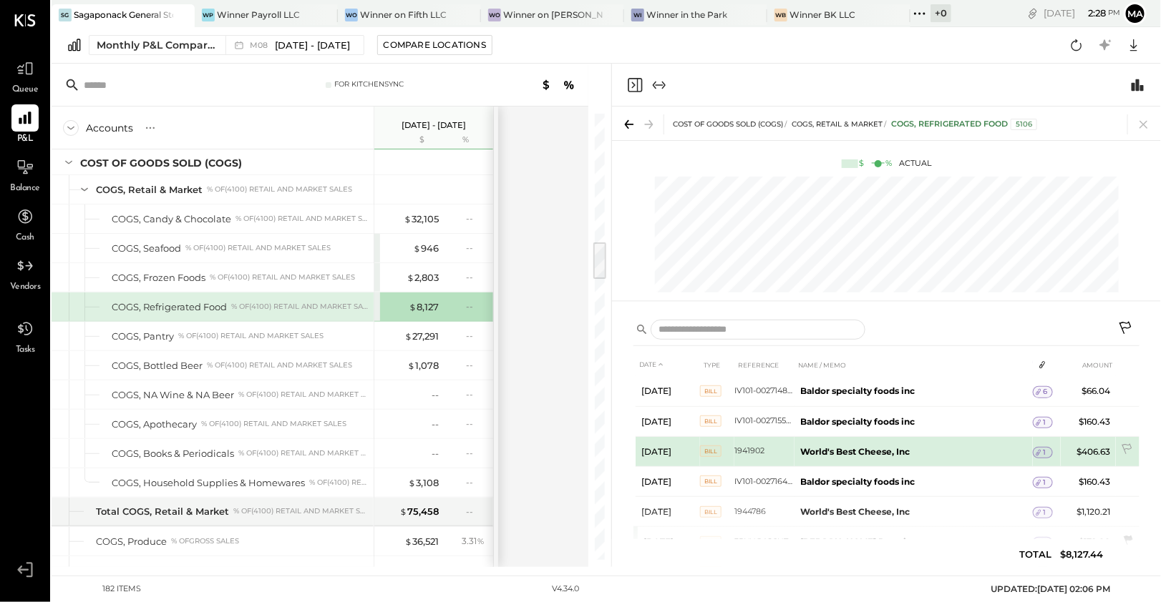
click at [1043, 449] on span "1" at bounding box center [1044, 453] width 3 height 10
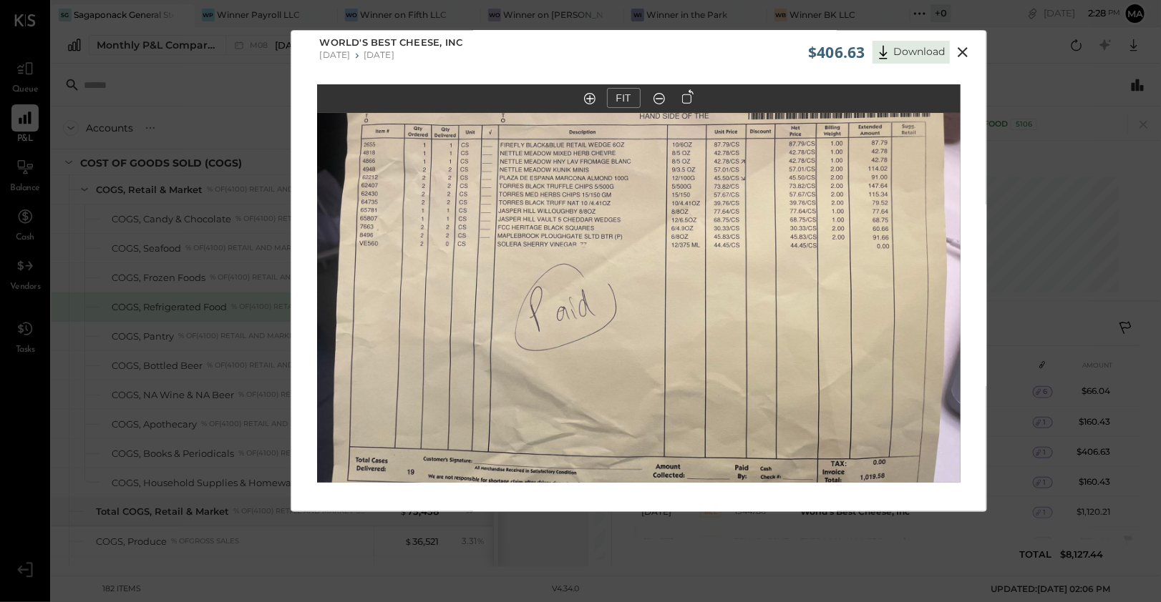
scroll to position [0, 0]
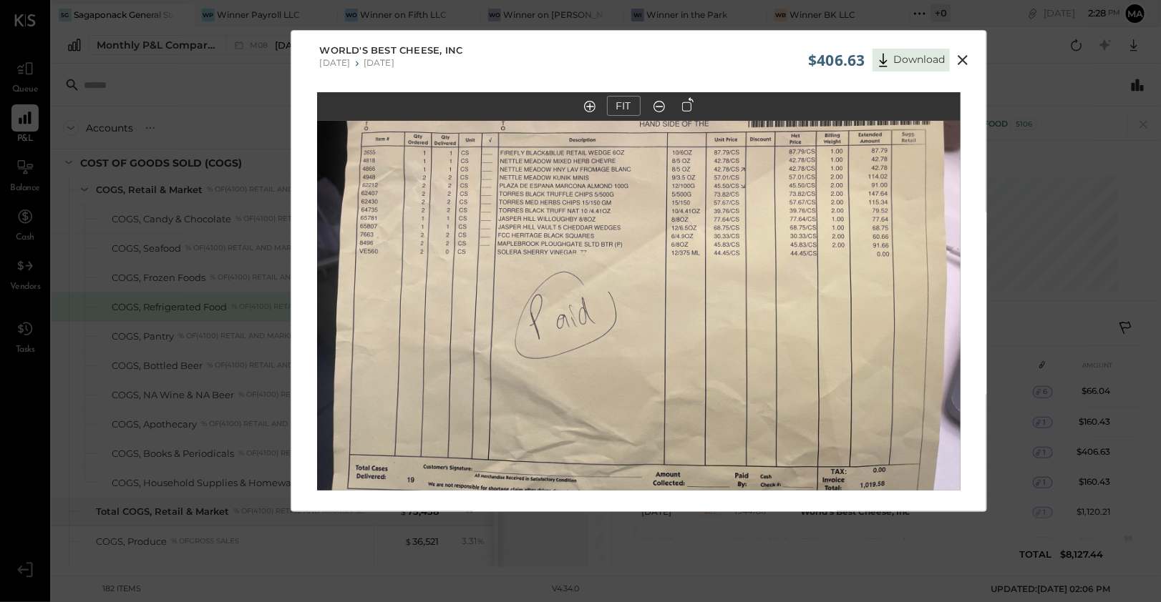
click at [964, 64] on icon at bounding box center [962, 60] width 17 height 17
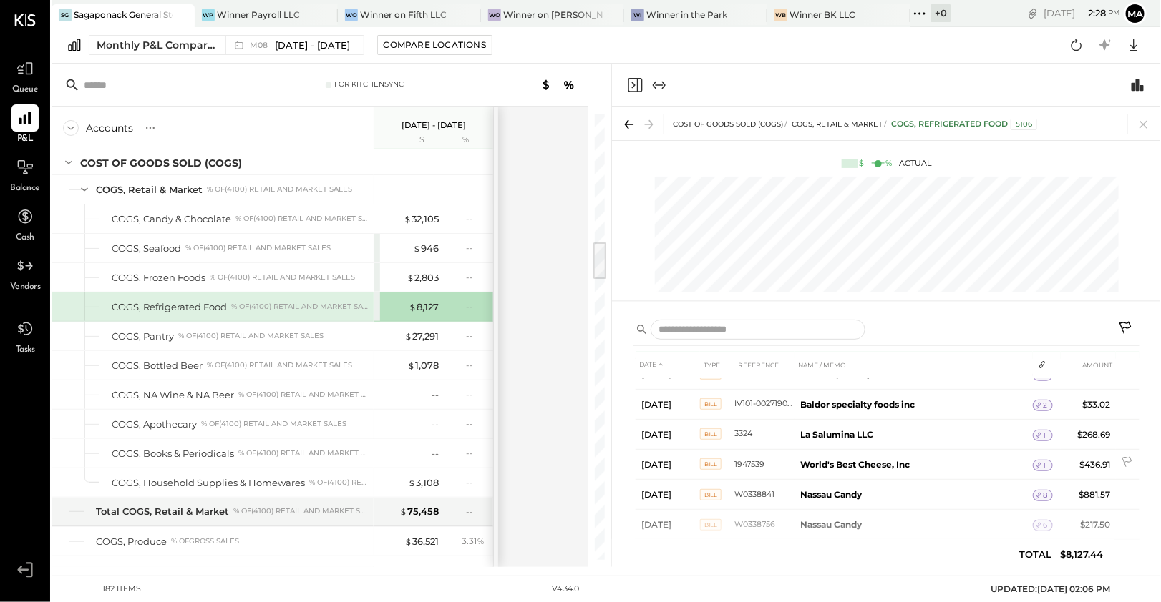
scroll to position [634, 0]
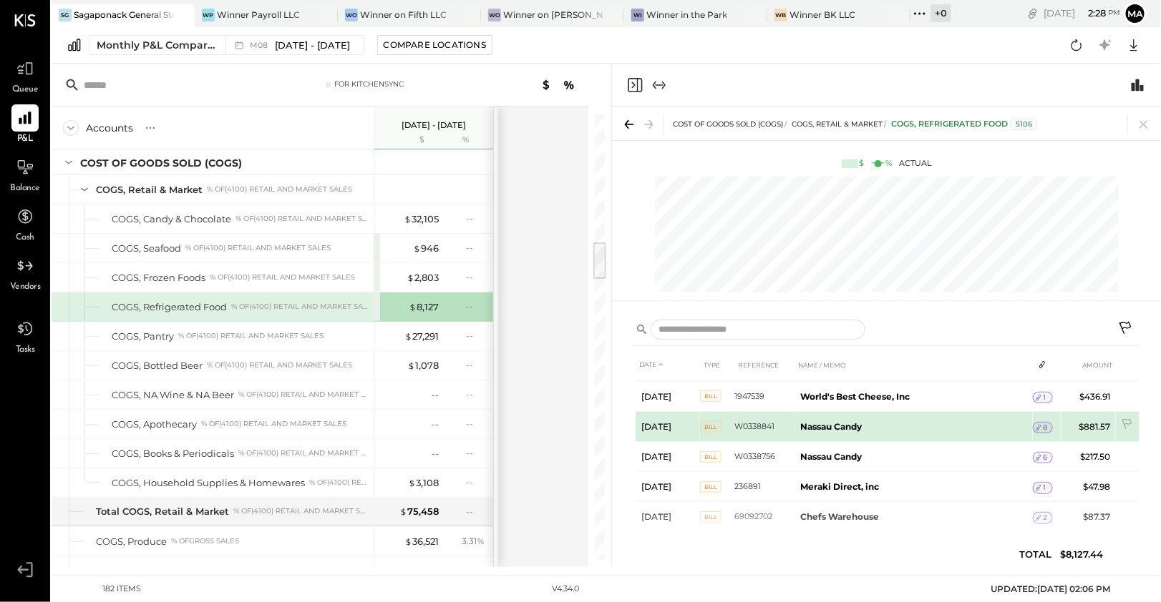
click at [1045, 423] on span "8" at bounding box center [1045, 428] width 4 height 10
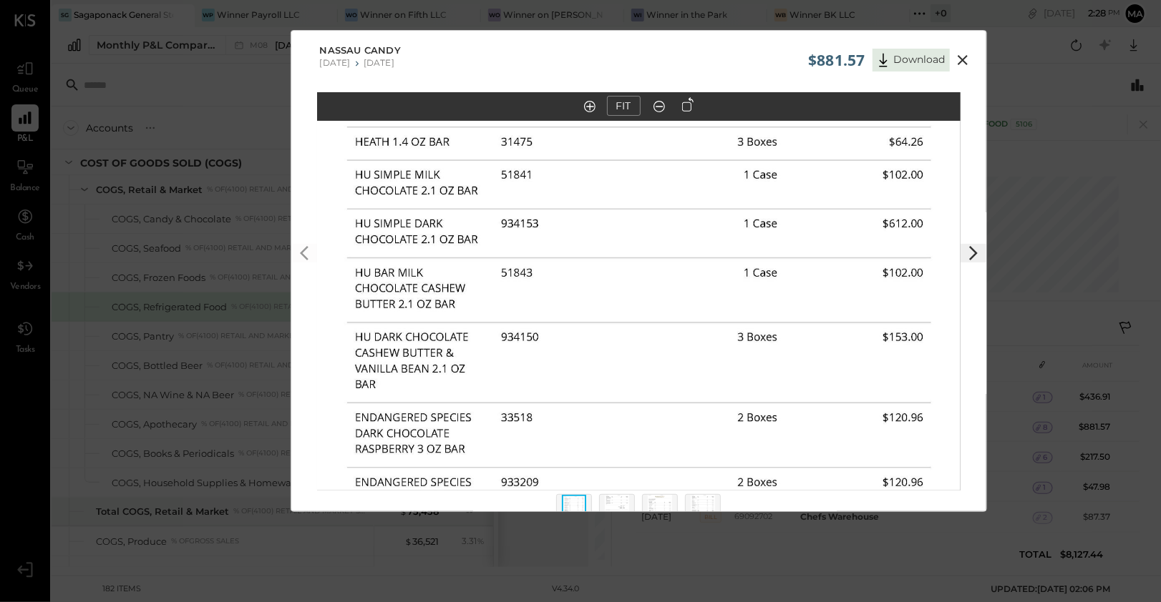
scroll to position [13, 0]
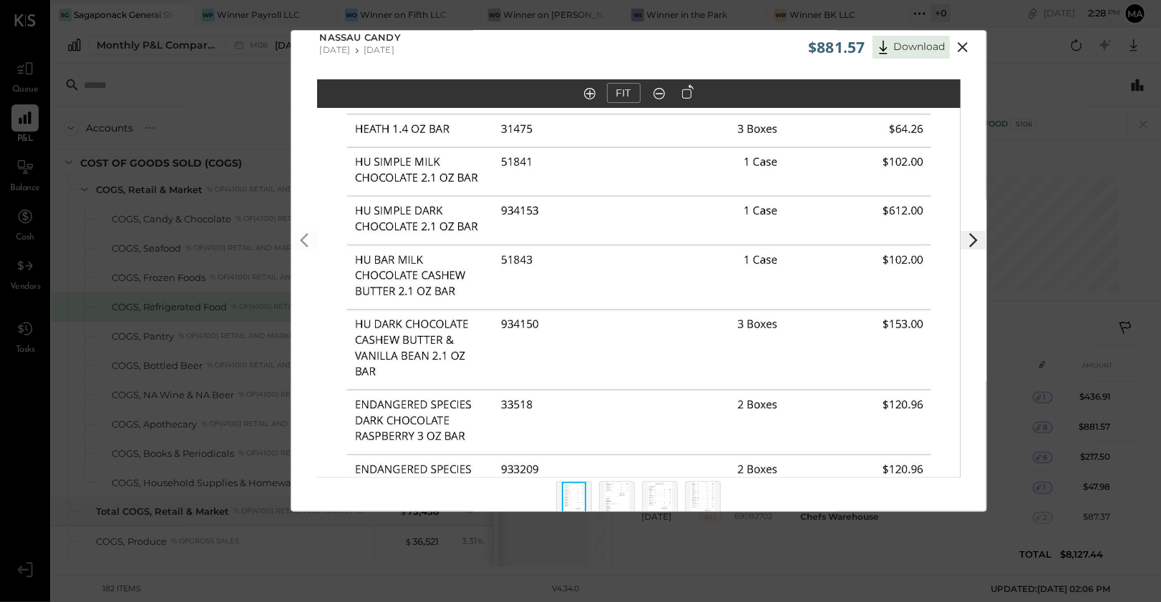
click at [956, 41] on icon at bounding box center [962, 47] width 17 height 17
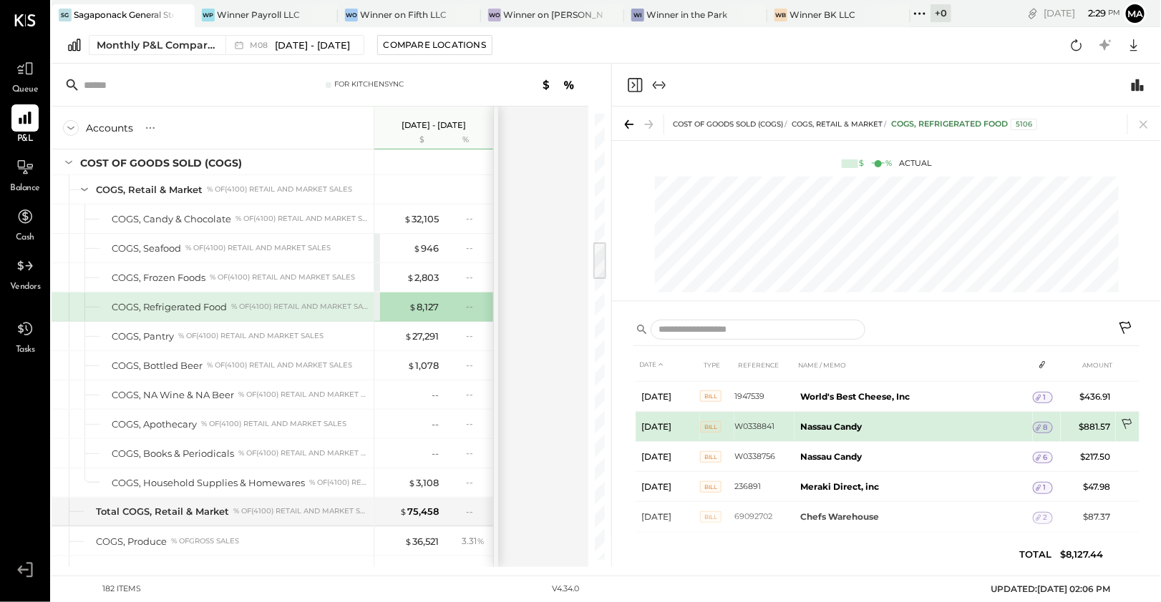
click at [1125, 419] on icon at bounding box center [1127, 426] width 14 height 14
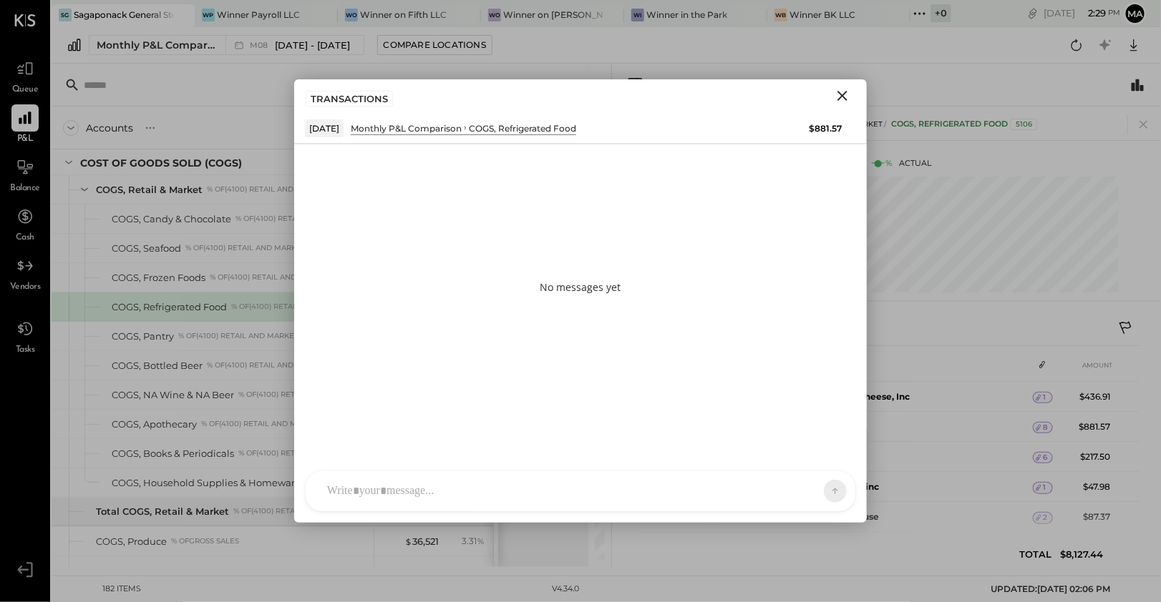
click at [495, 483] on div at bounding box center [567, 491] width 495 height 31
paste div
click at [820, 492] on button at bounding box center [807, 490] width 52 height 21
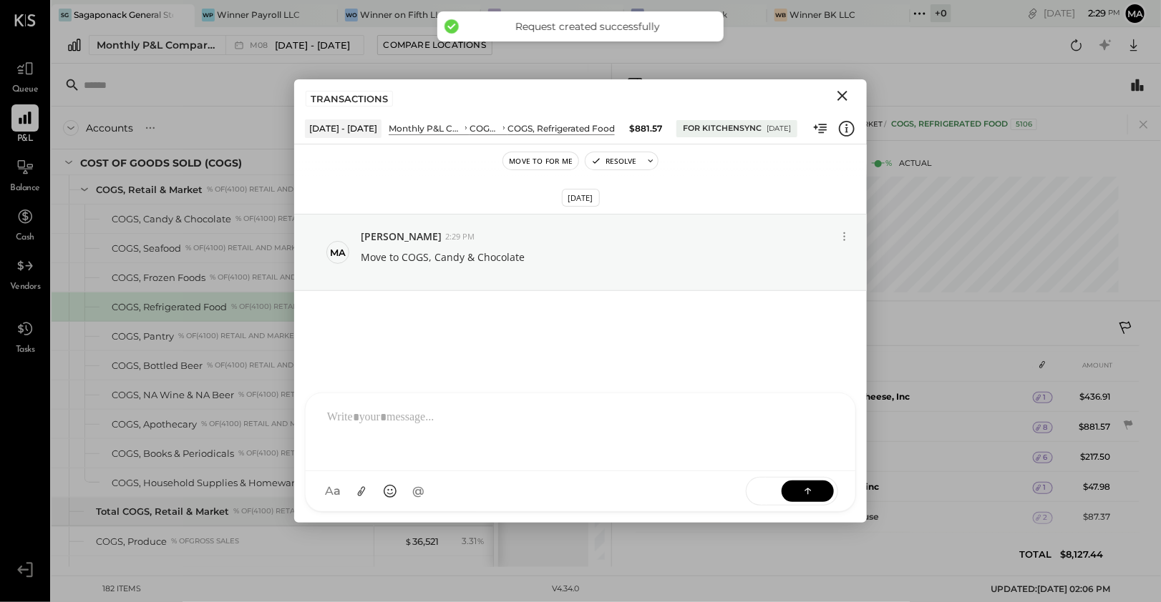
click at [846, 92] on icon "Close" at bounding box center [842, 96] width 10 height 10
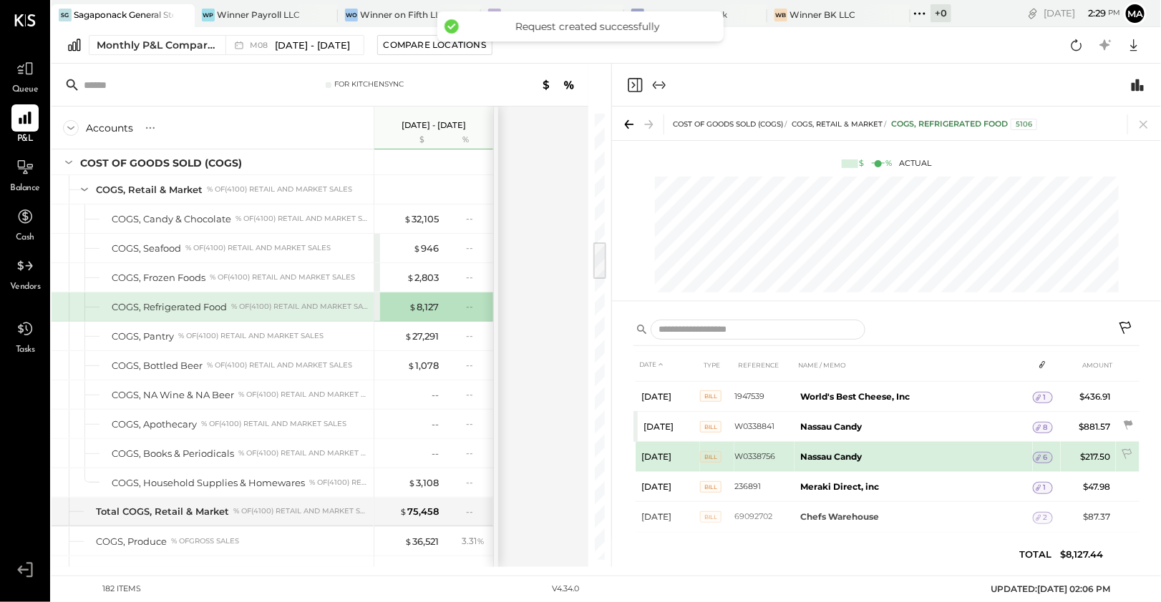
click at [1045, 453] on span "6" at bounding box center [1045, 458] width 4 height 10
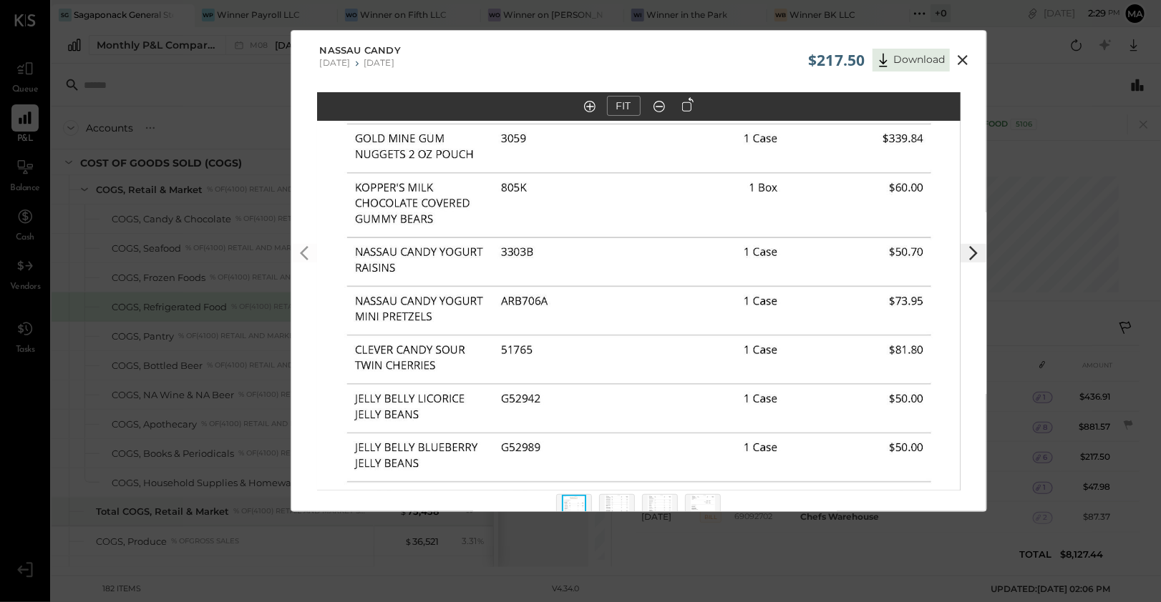
click at [958, 57] on icon at bounding box center [962, 60] width 10 height 10
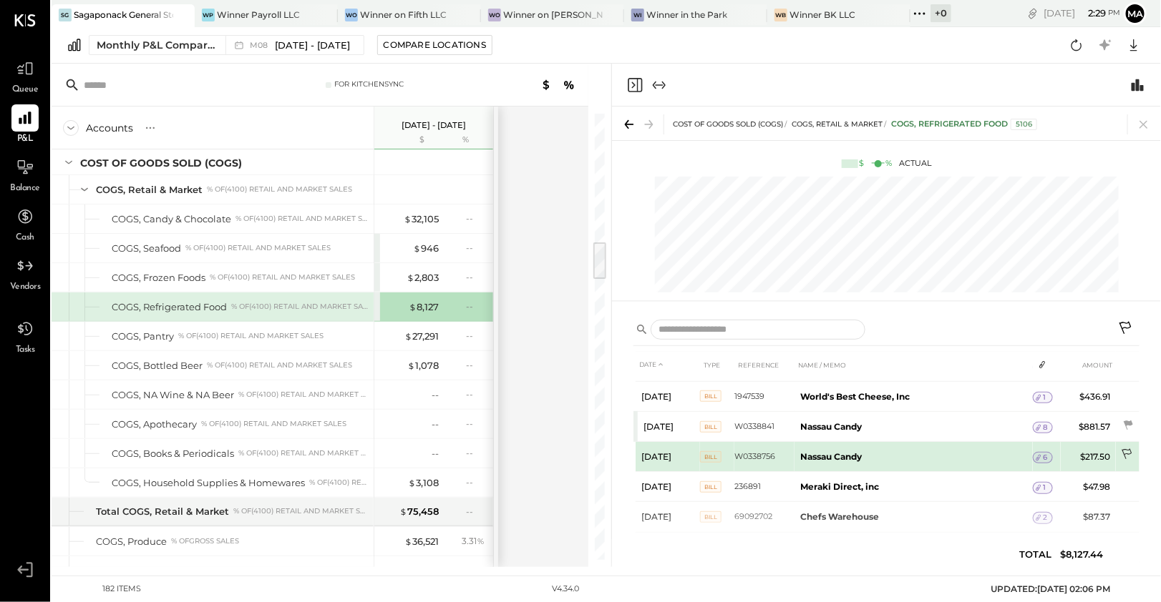
click at [1124, 449] on icon at bounding box center [1127, 456] width 14 height 14
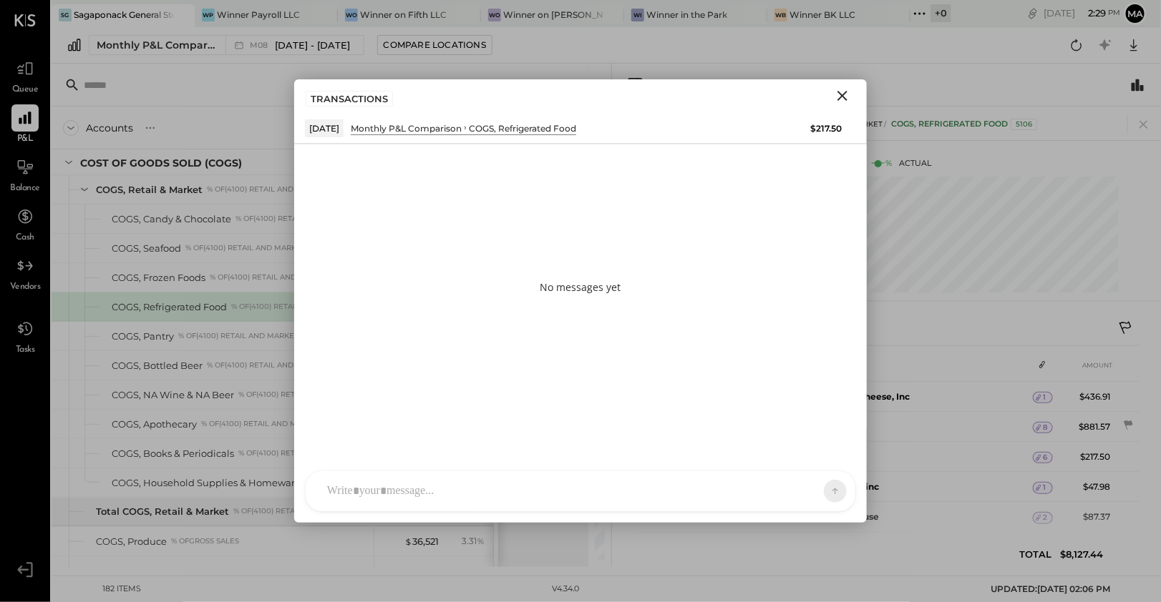
click at [506, 486] on div at bounding box center [581, 492] width 550 height 40
paste div
click at [522, 419] on div "**********" at bounding box center [581, 430] width 522 height 57
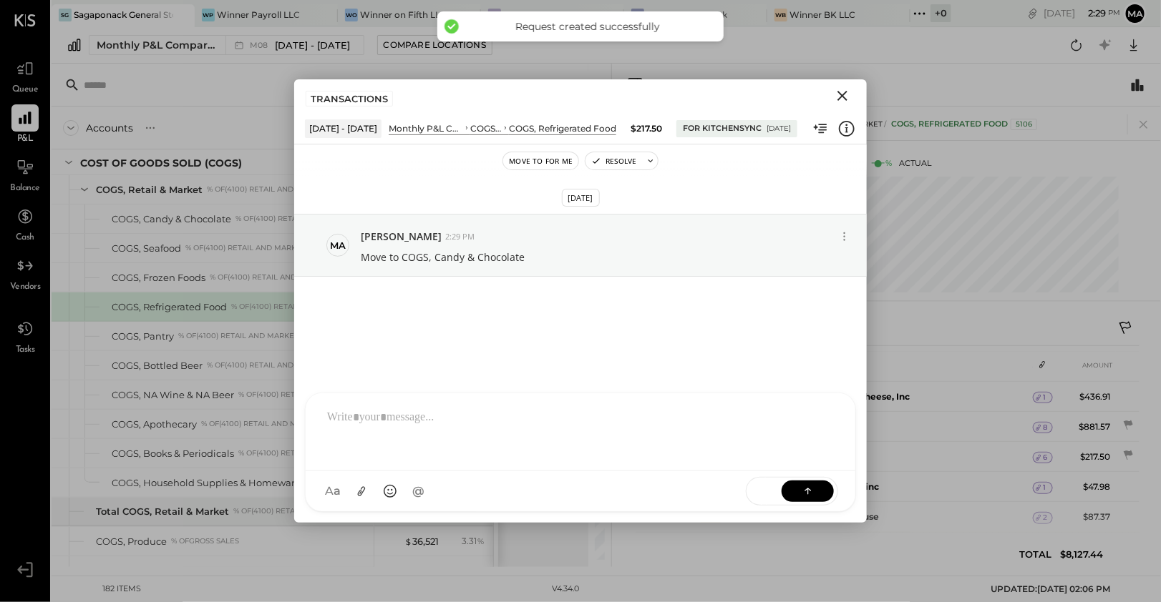
click at [844, 99] on icon "Close" at bounding box center [842, 95] width 17 height 17
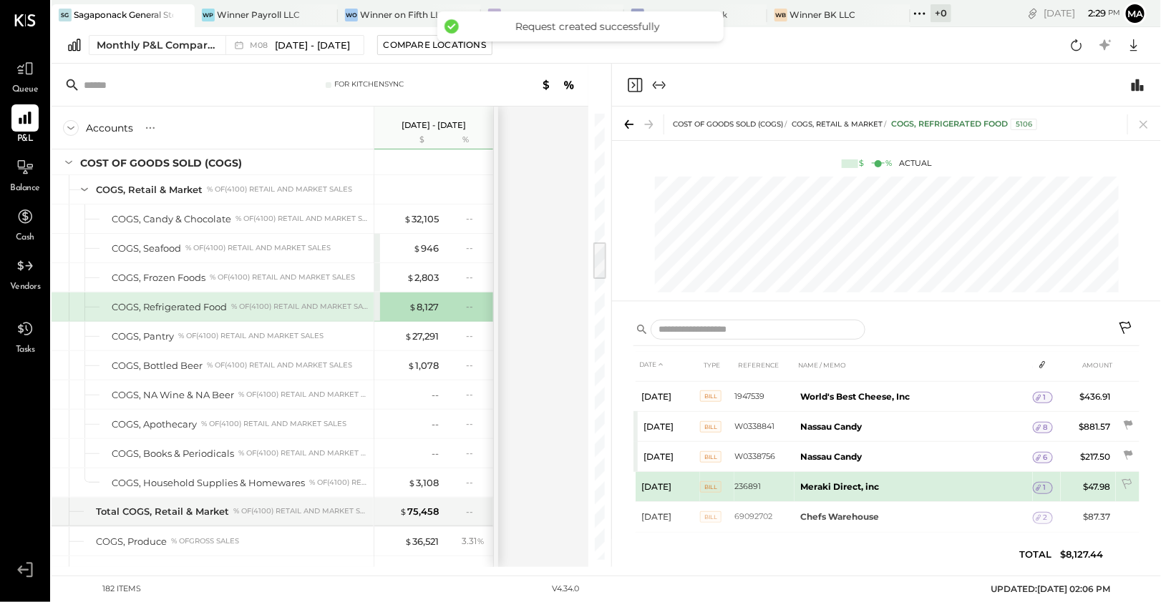
click at [1040, 484] on icon at bounding box center [1038, 488] width 10 height 10
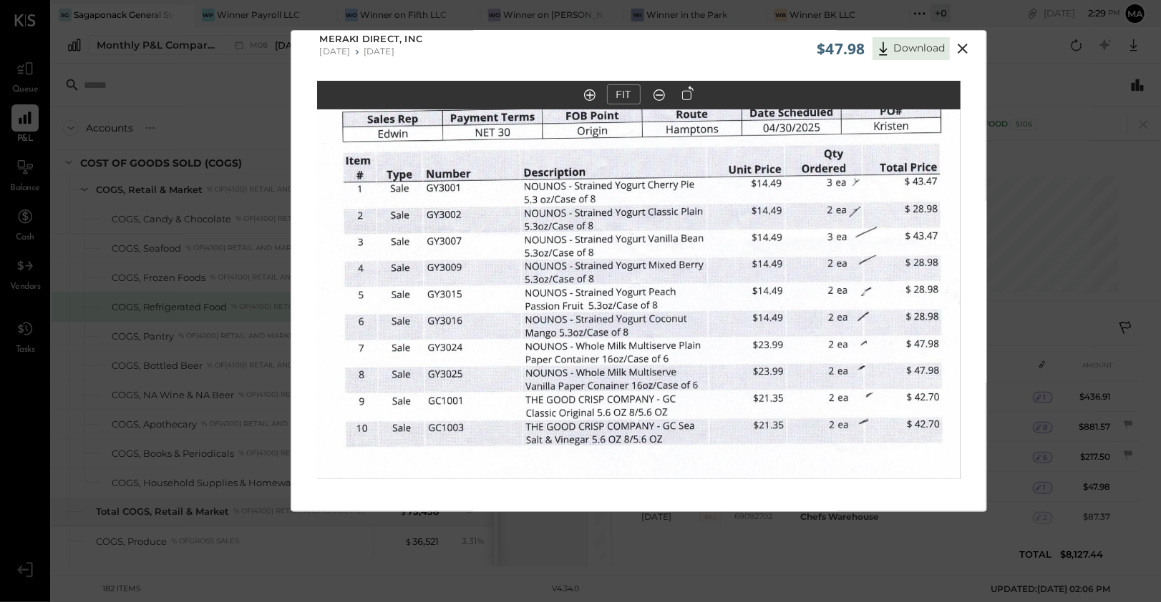
scroll to position [1, 0]
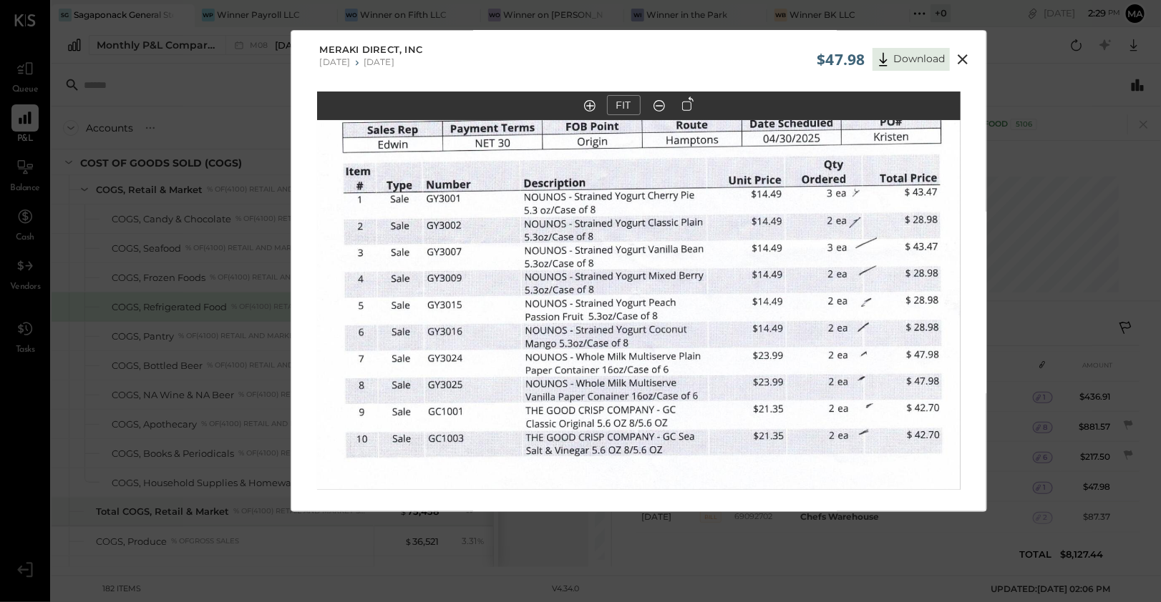
click at [964, 63] on icon at bounding box center [962, 59] width 17 height 17
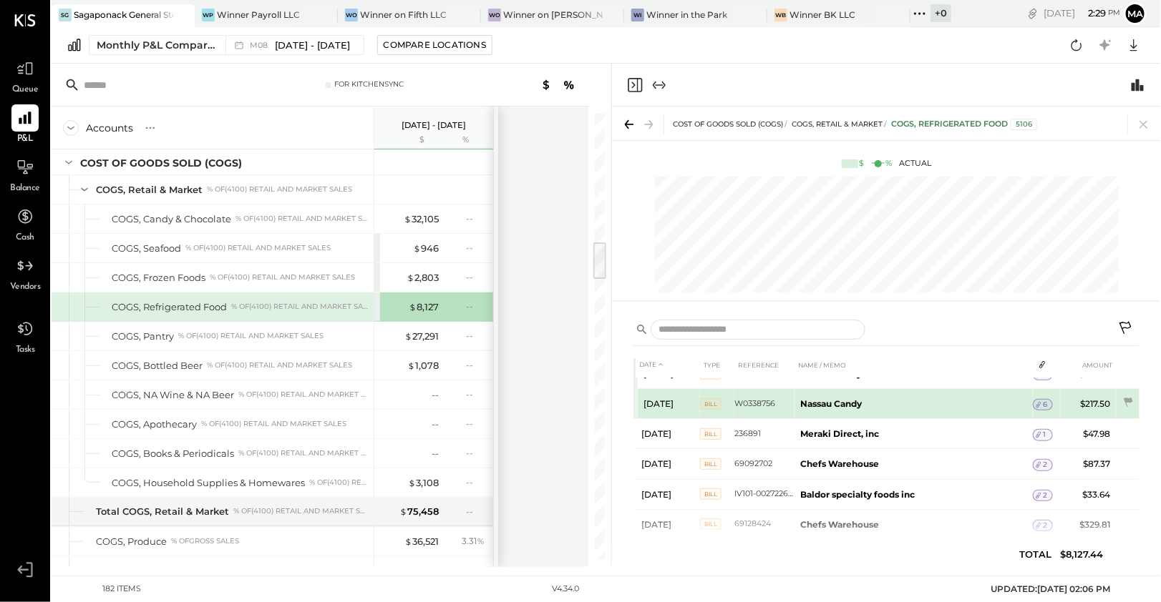
scroll to position [723, 0]
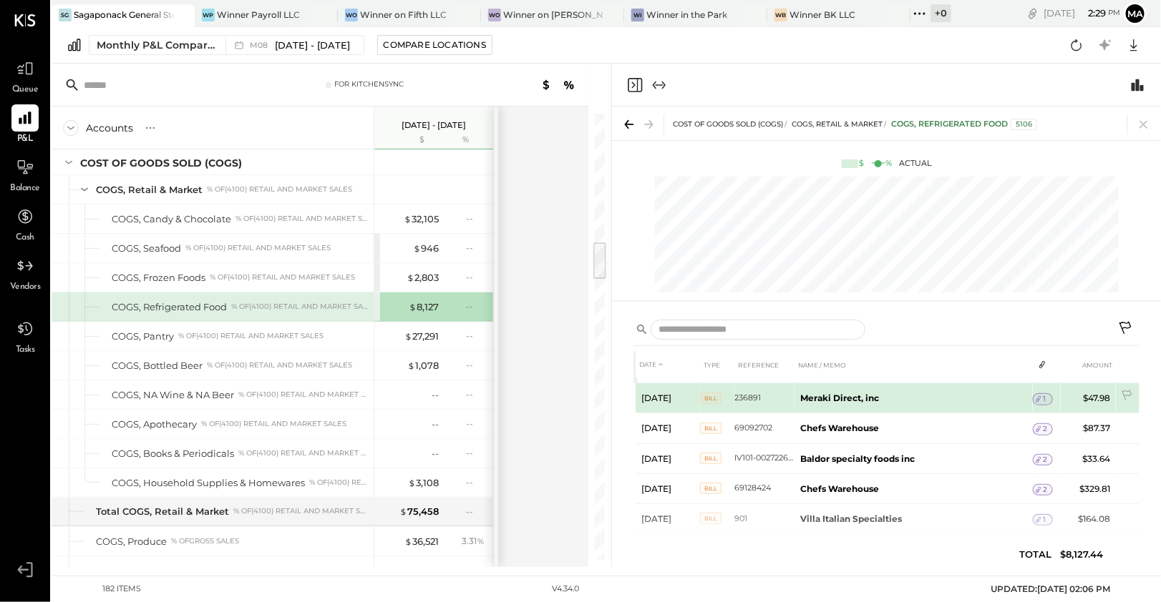
click at [1044, 394] on div "1" at bounding box center [1042, 399] width 20 height 11
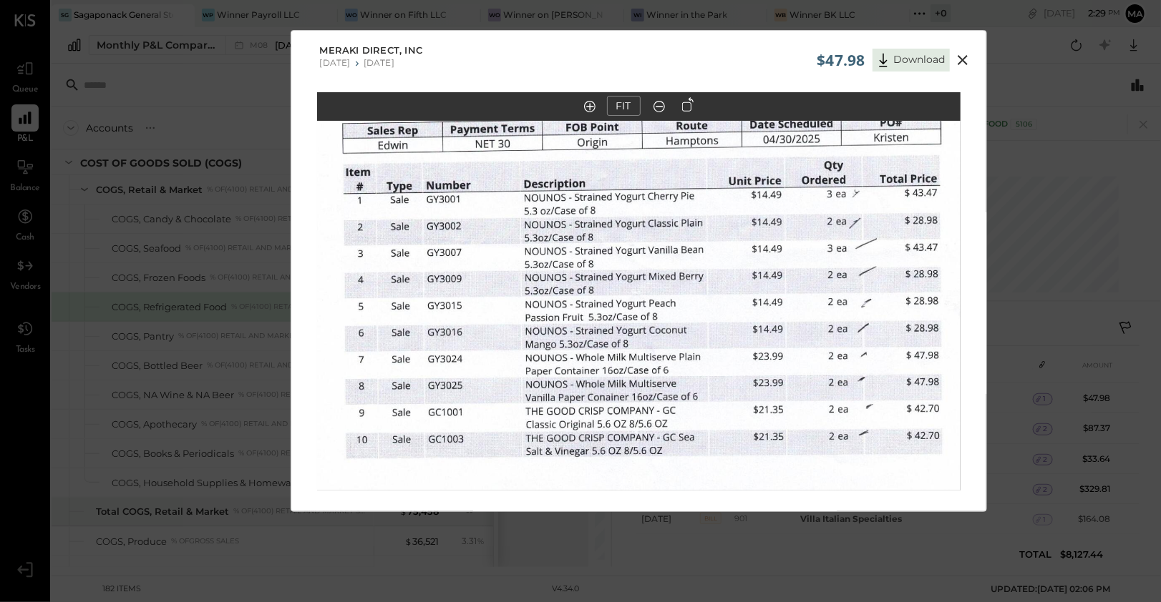
click at [971, 56] on button at bounding box center [962, 60] width 26 height 19
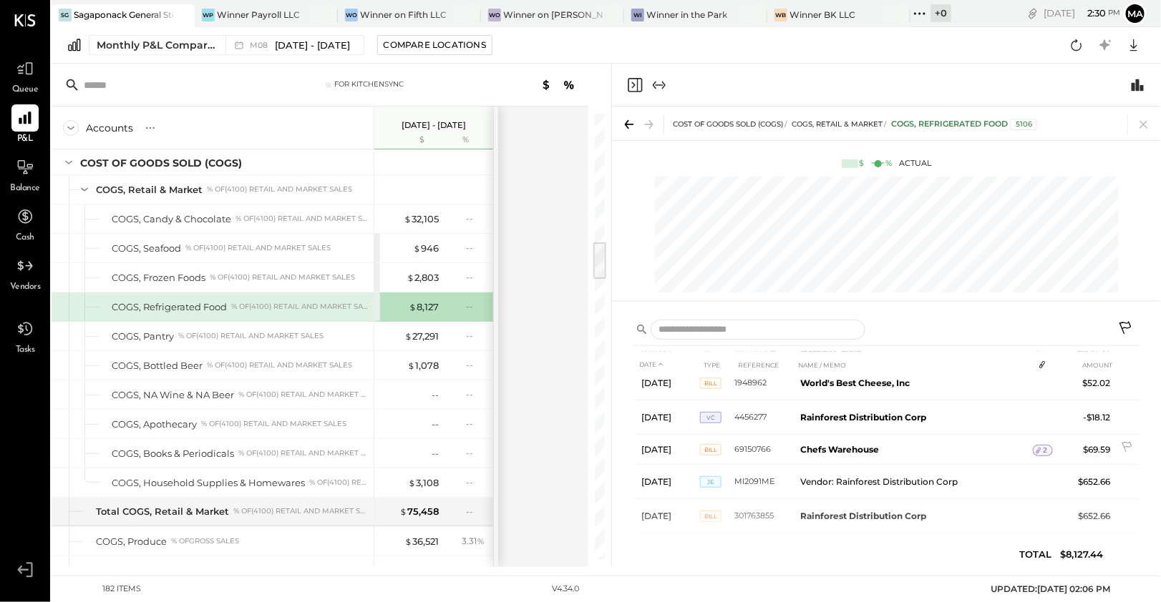
scroll to position [927, 0]
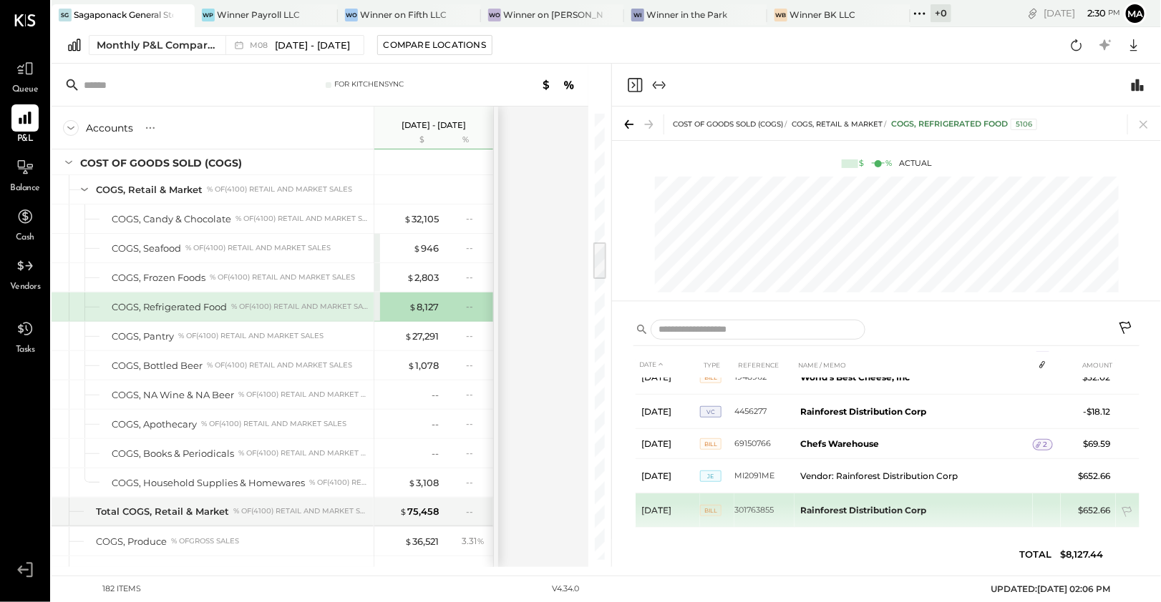
click at [879, 505] on b "Rainforest Distribution Corp" at bounding box center [863, 510] width 126 height 11
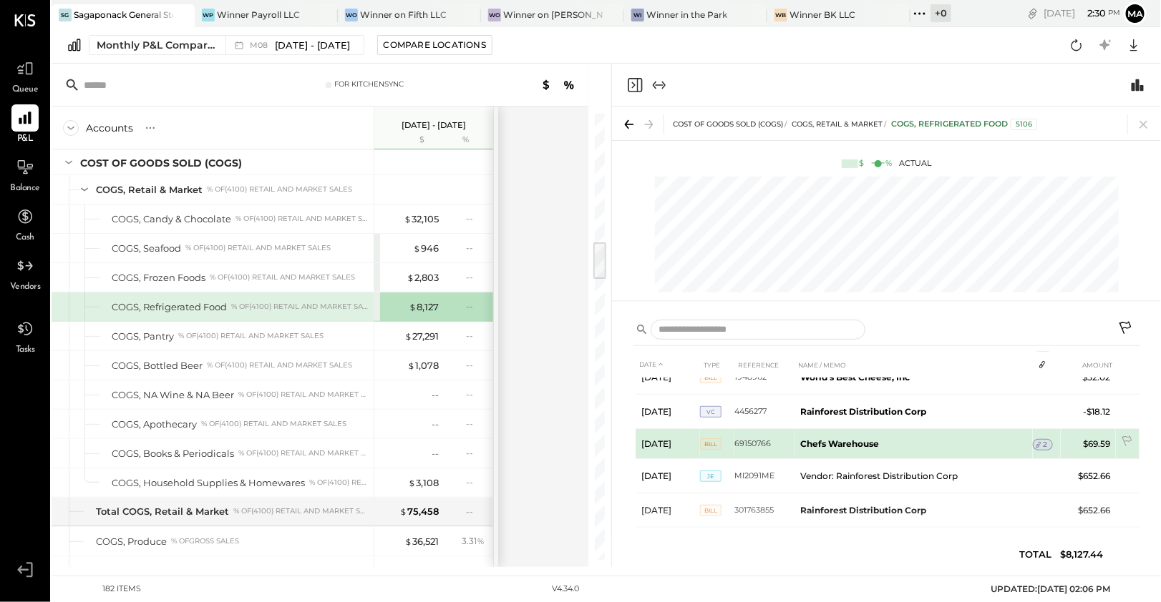
click at [1040, 440] on icon at bounding box center [1038, 445] width 10 height 10
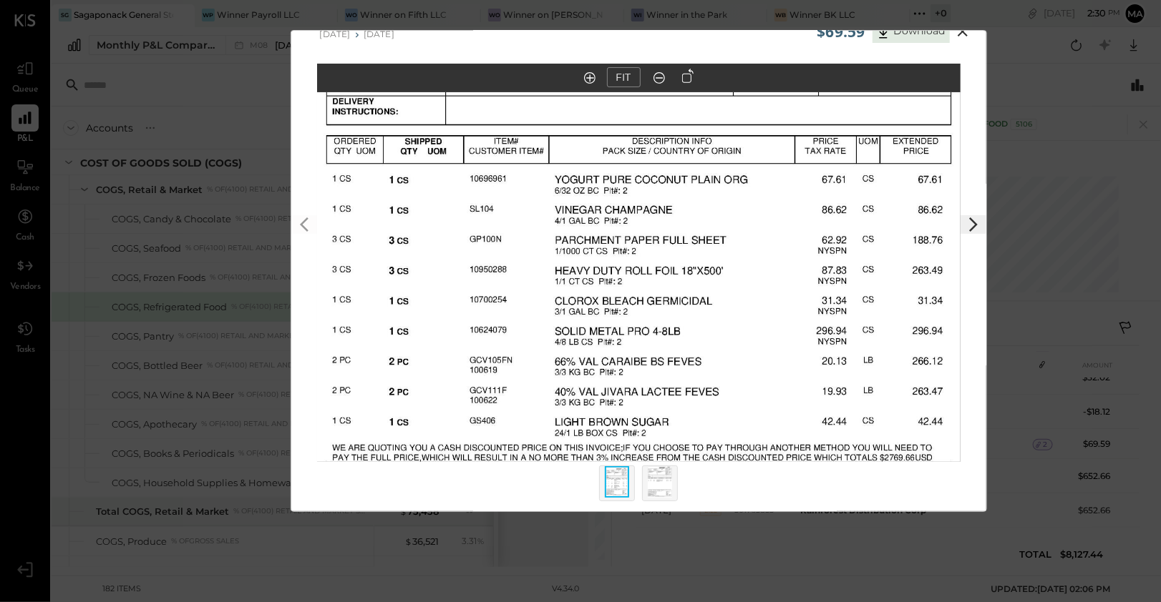
scroll to position [32, 0]
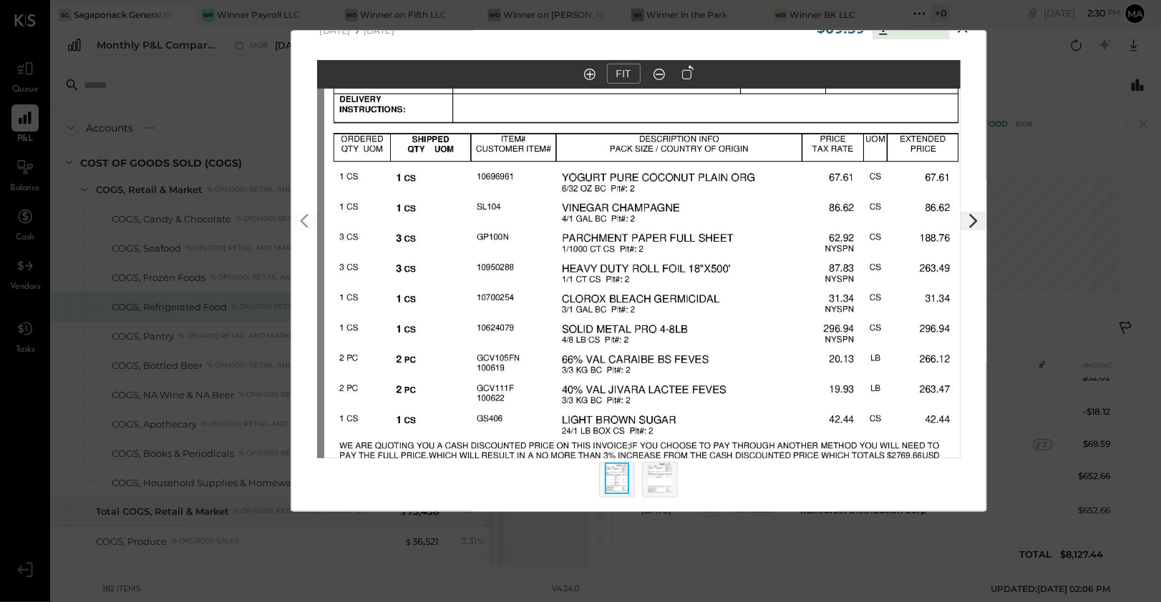
drag, startPoint x: 333, startPoint y: 175, endPoint x: 341, endPoint y: 177, distance: 7.3
click at [341, 177] on img at bounding box center [645, 241] width 643 height 833
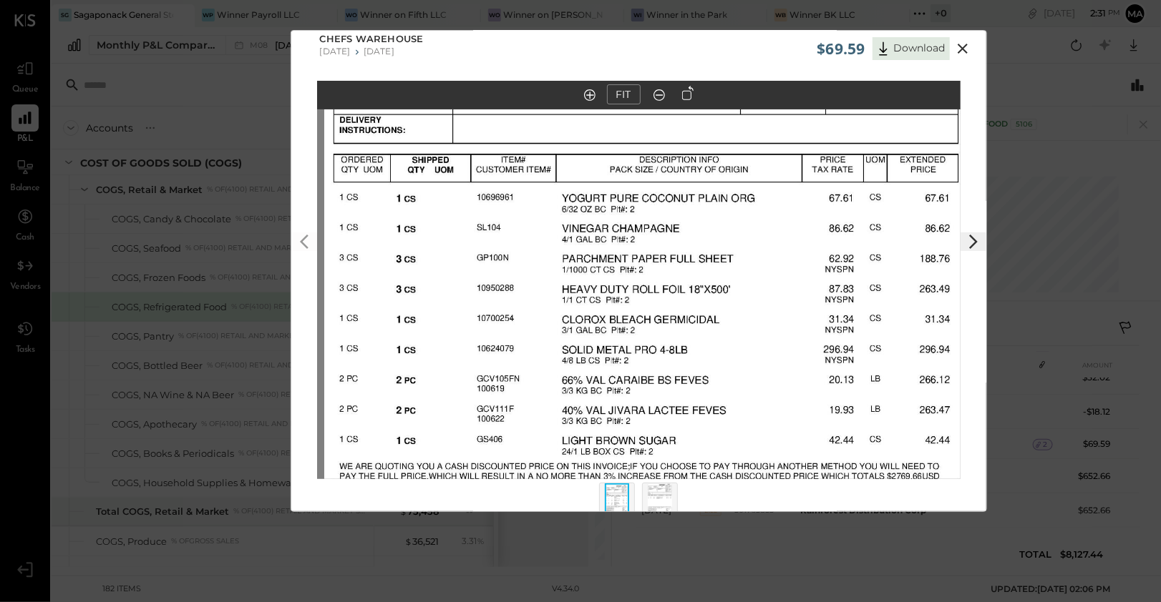
scroll to position [9, 0]
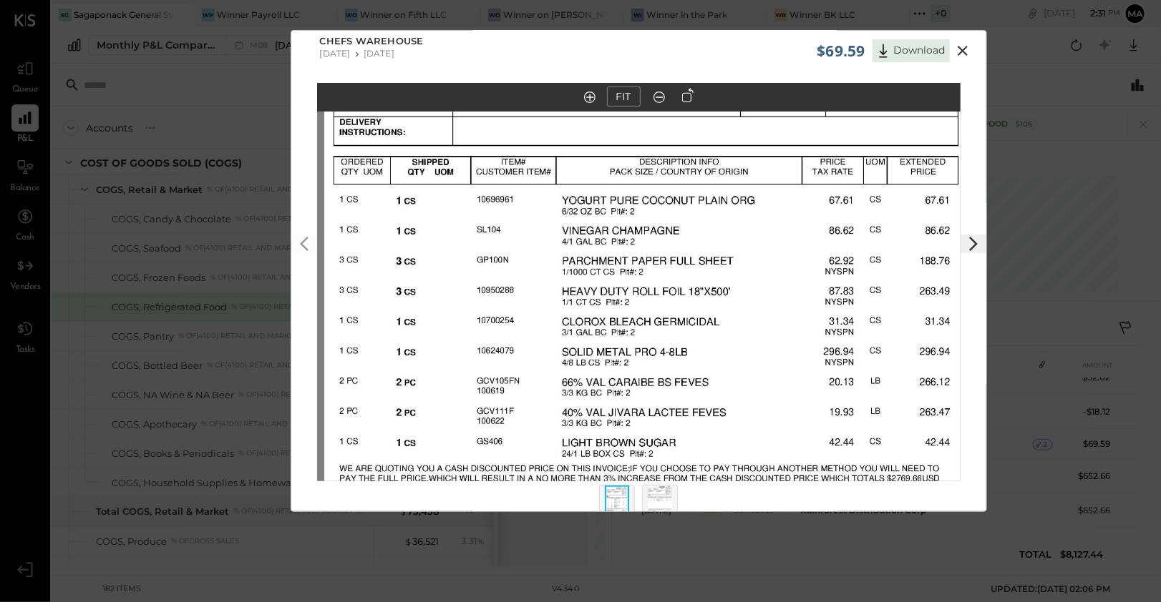
click at [961, 56] on icon at bounding box center [962, 50] width 17 height 17
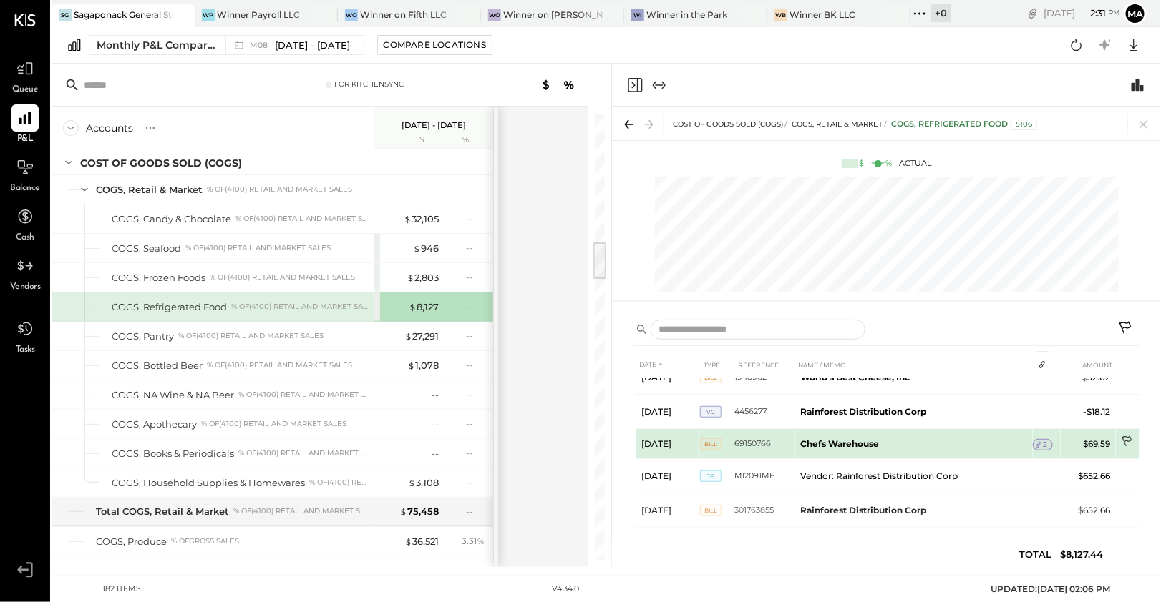
click at [1130, 436] on icon at bounding box center [1127, 443] width 14 height 14
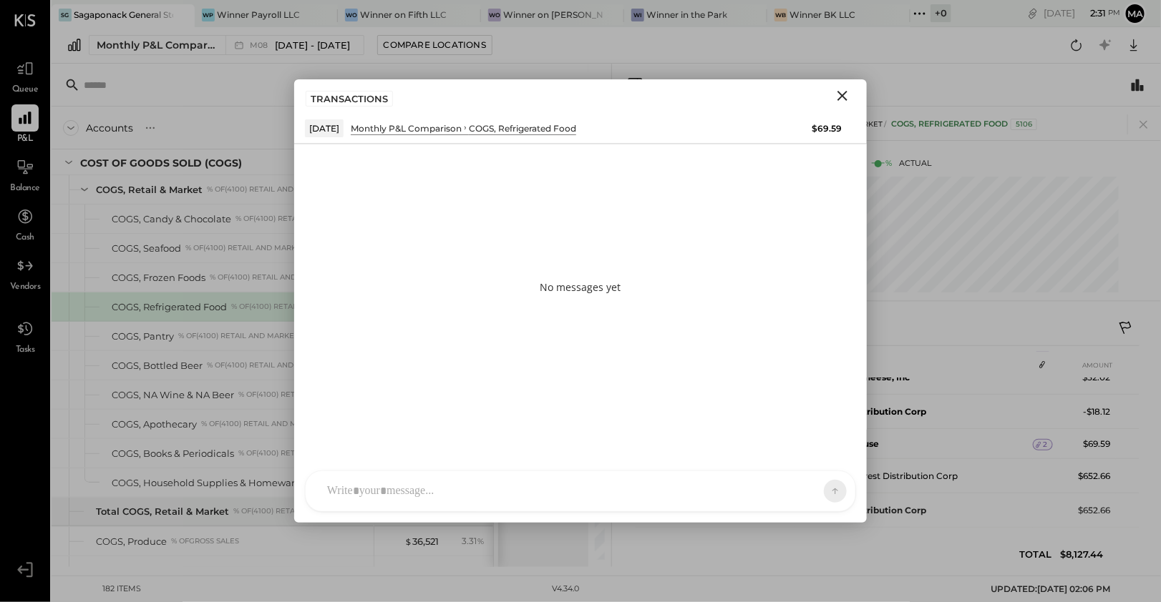
click at [482, 492] on div at bounding box center [581, 492] width 550 height 40
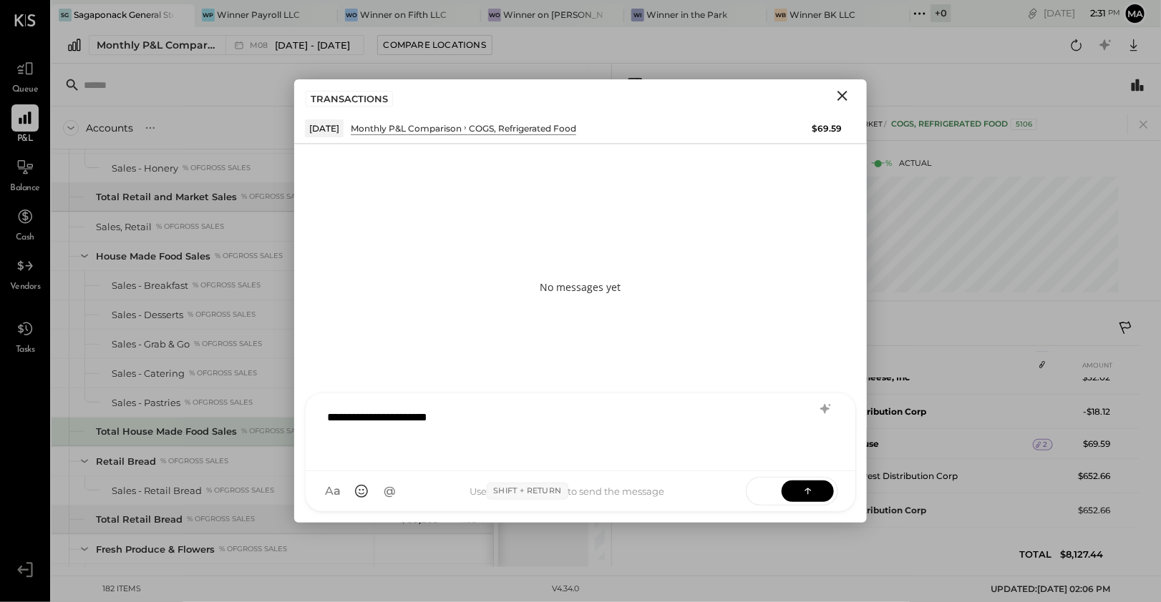
scroll to position [430, 0]
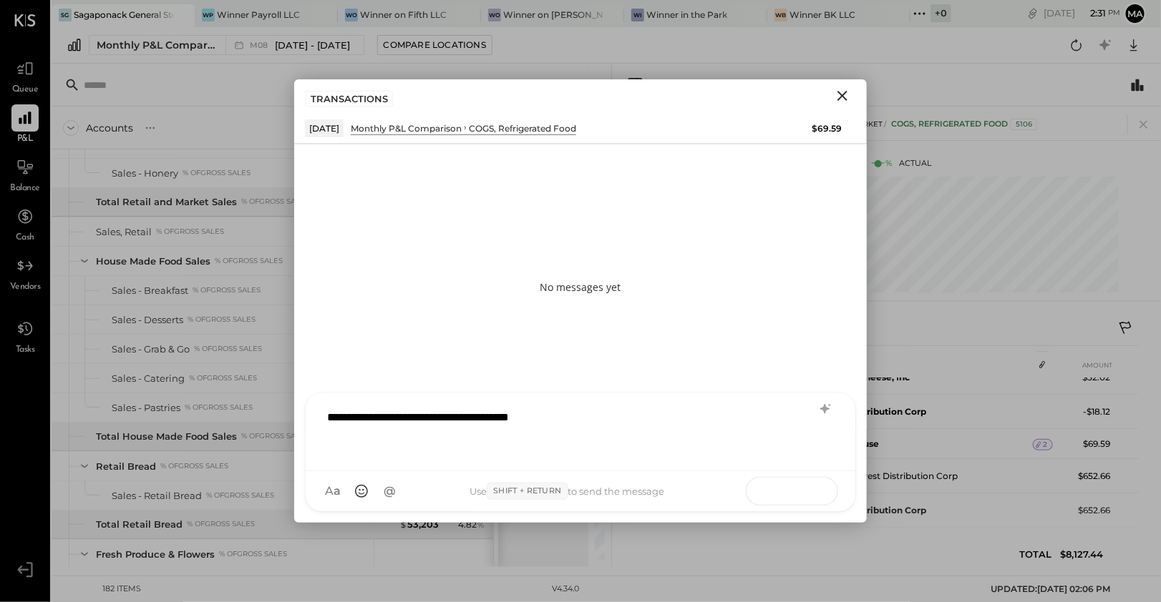
click at [796, 481] on button at bounding box center [807, 490] width 52 height 21
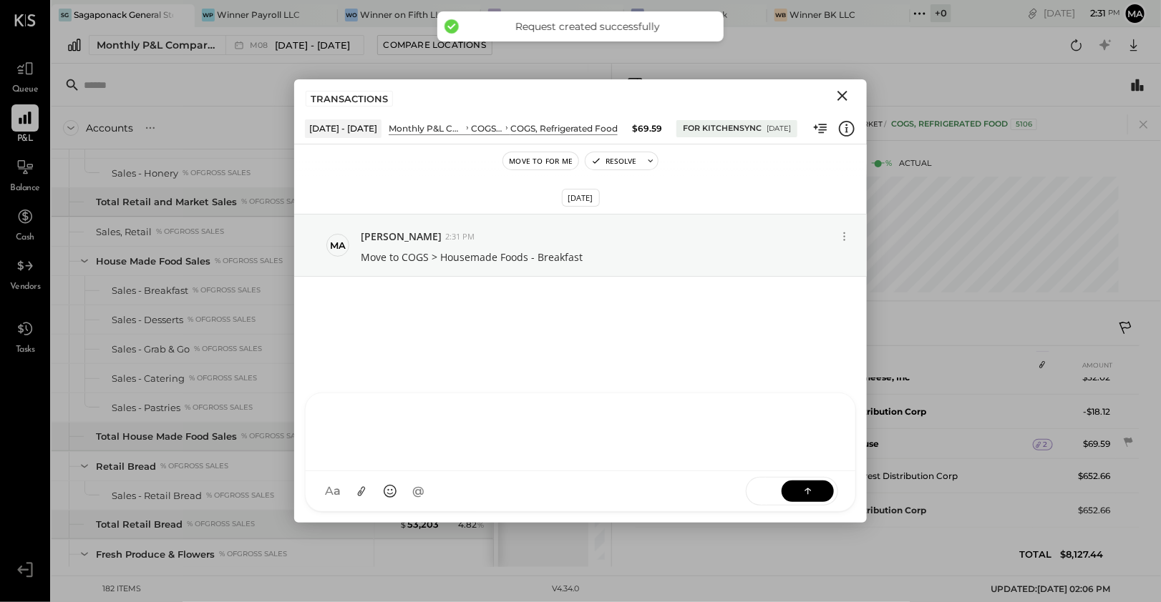
click at [836, 102] on icon "Close" at bounding box center [842, 95] width 17 height 17
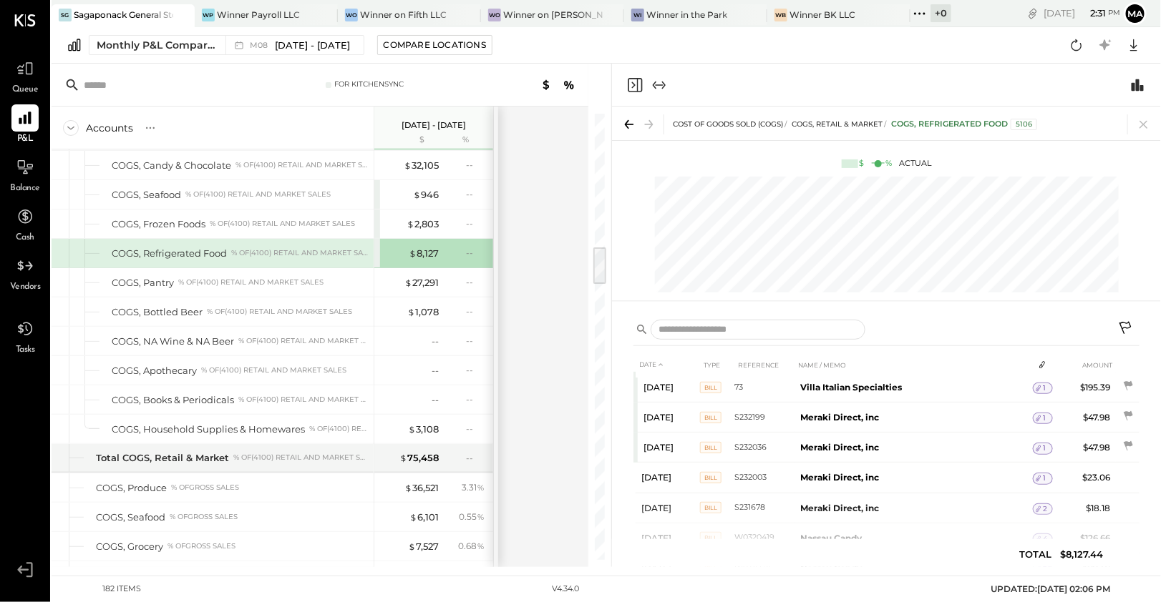
scroll to position [0, 0]
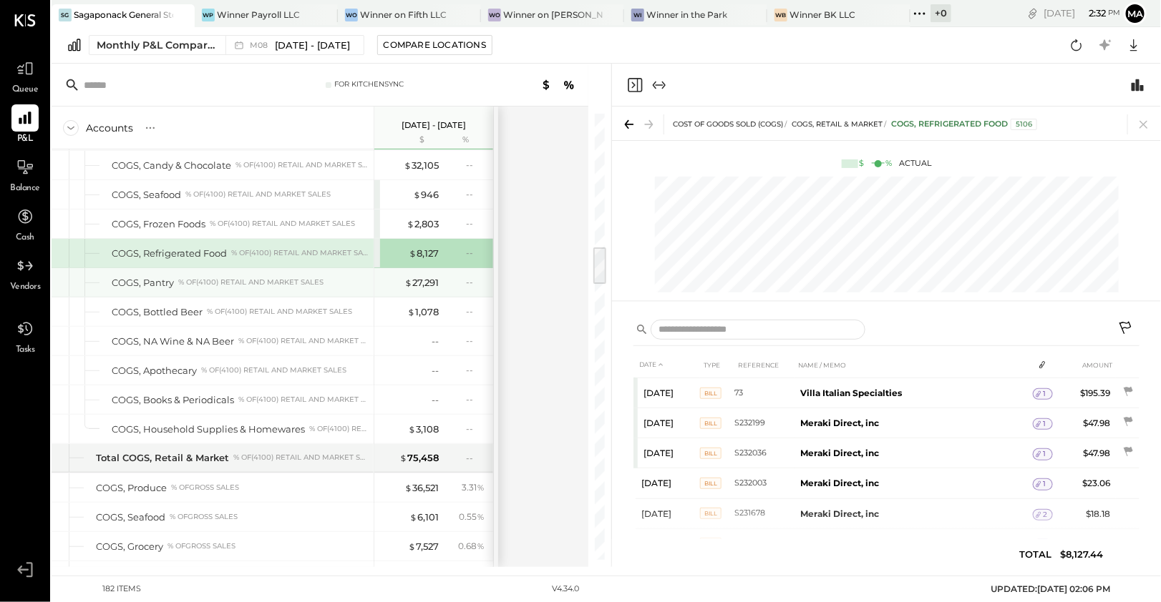
click at [242, 276] on div "COGS, Pantry % of (4100) Retail and Market Sales" at bounding box center [240, 283] width 256 height 14
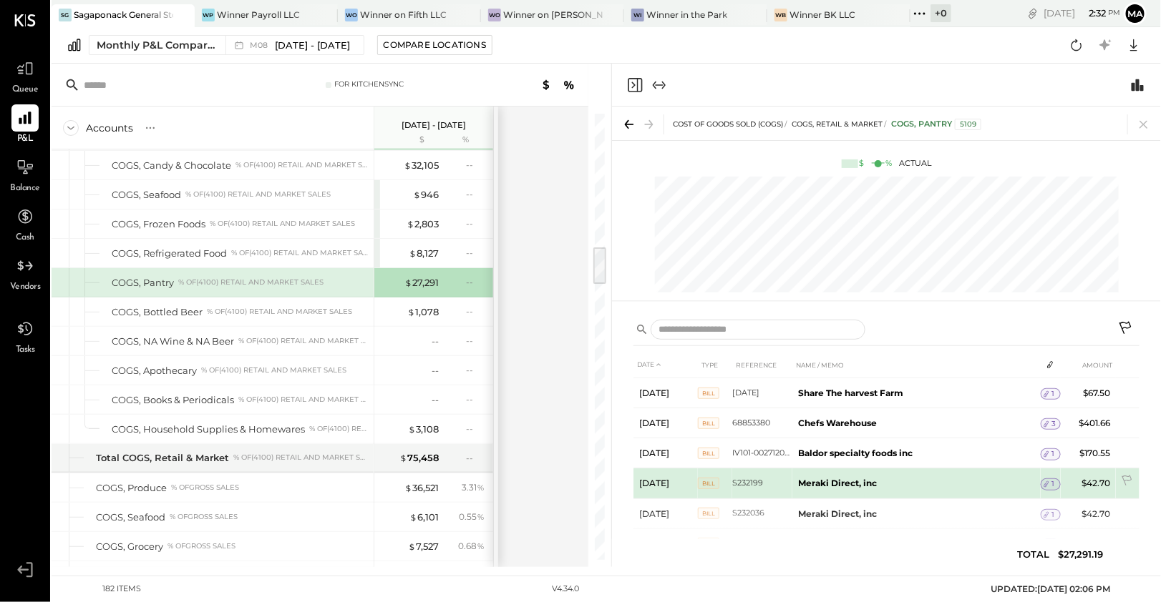
click at [1051, 481] on span "1" at bounding box center [1052, 484] width 3 height 10
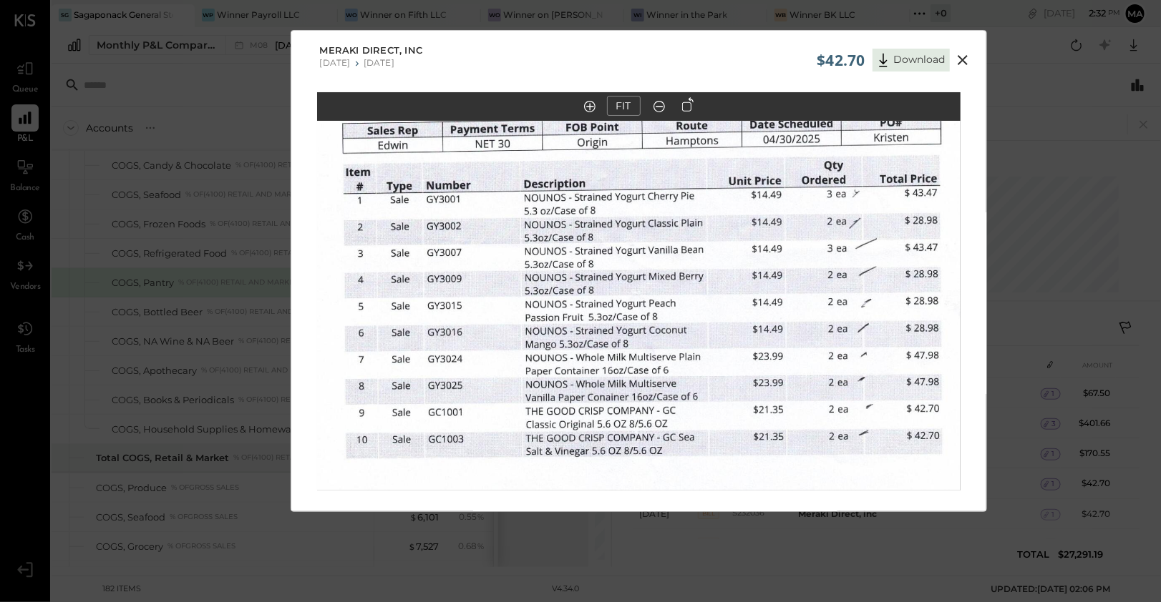
click at [968, 60] on icon at bounding box center [962, 60] width 17 height 17
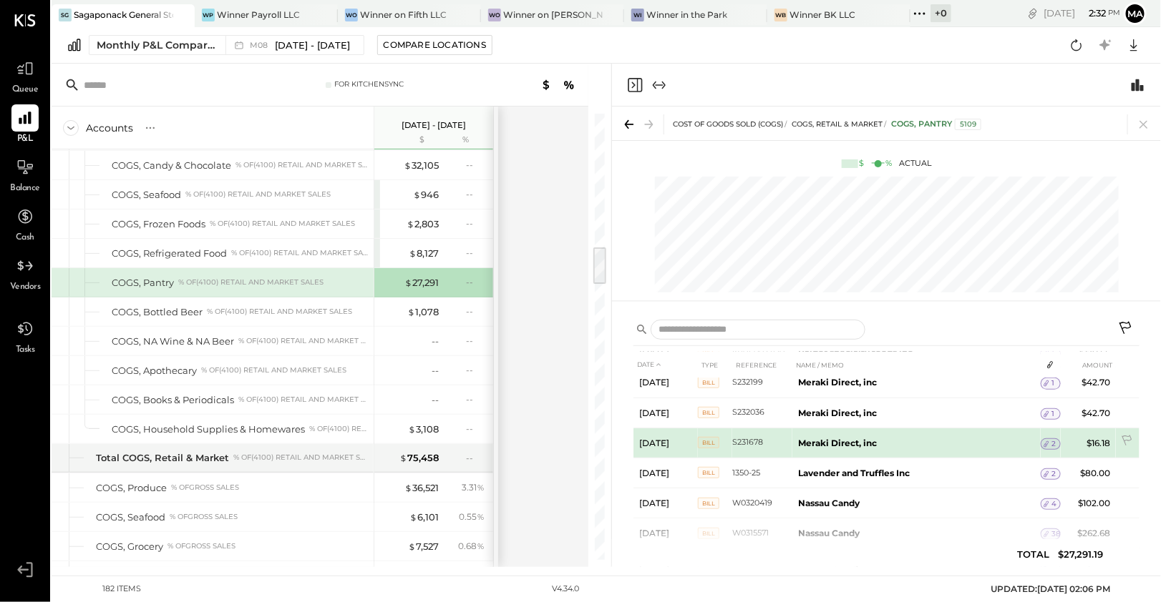
scroll to position [136, 0]
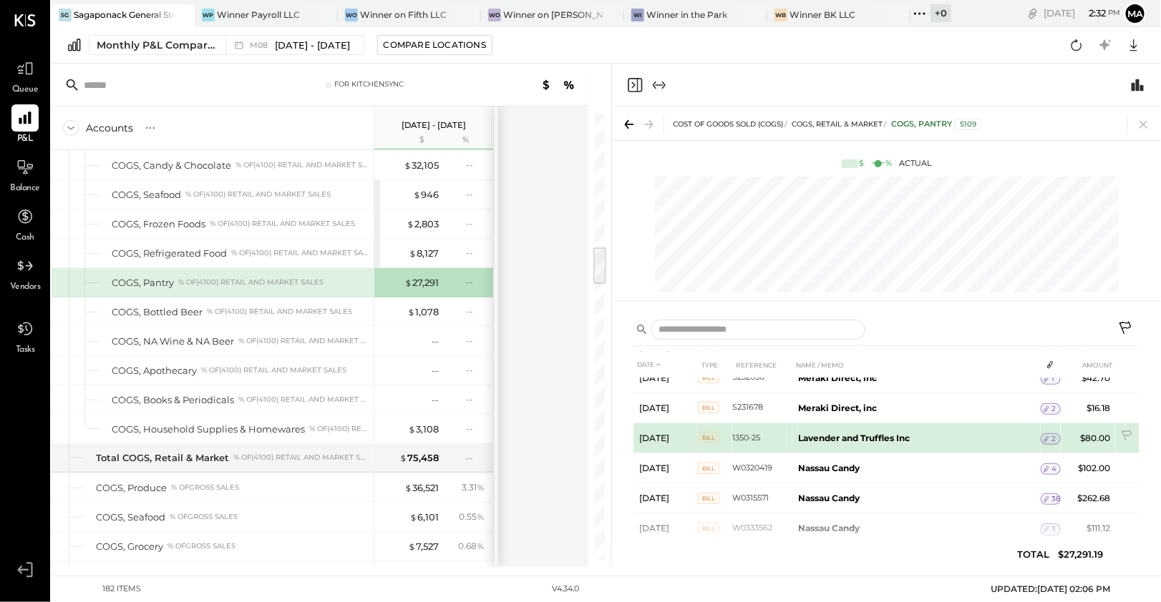
click at [1053, 435] on span "2" at bounding box center [1053, 439] width 4 height 10
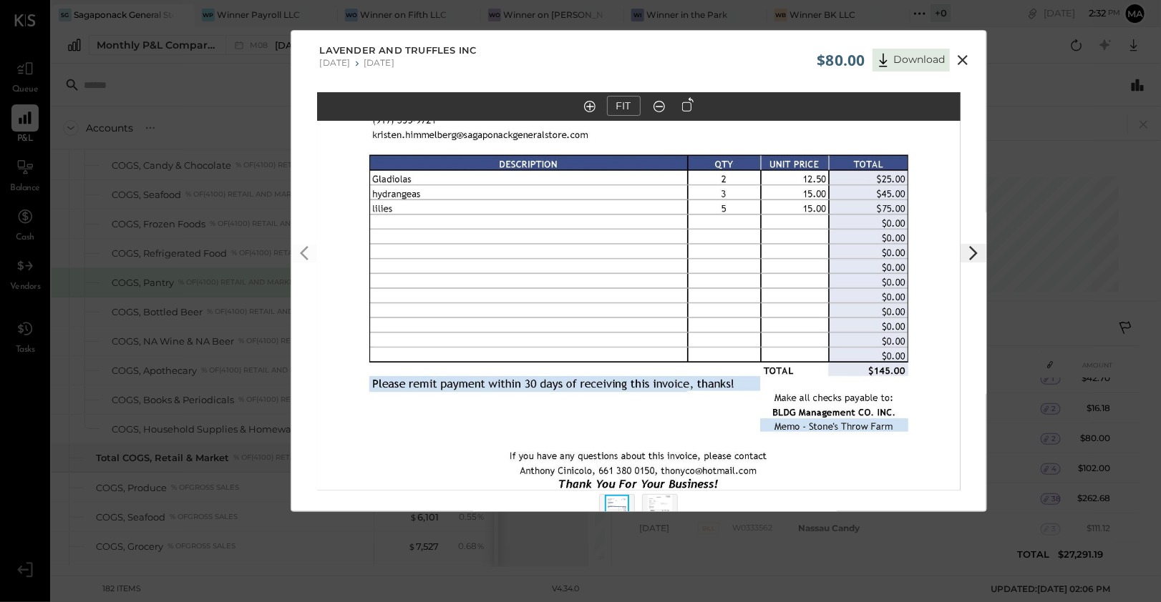
click at [966, 65] on icon at bounding box center [962, 60] width 17 height 17
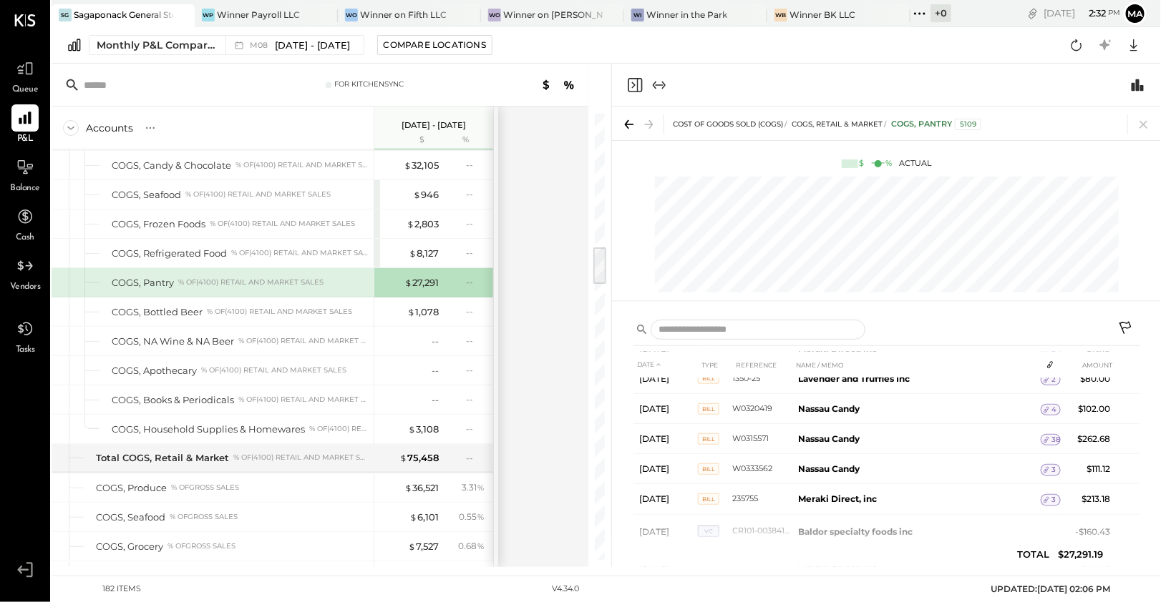
scroll to position [197, 0]
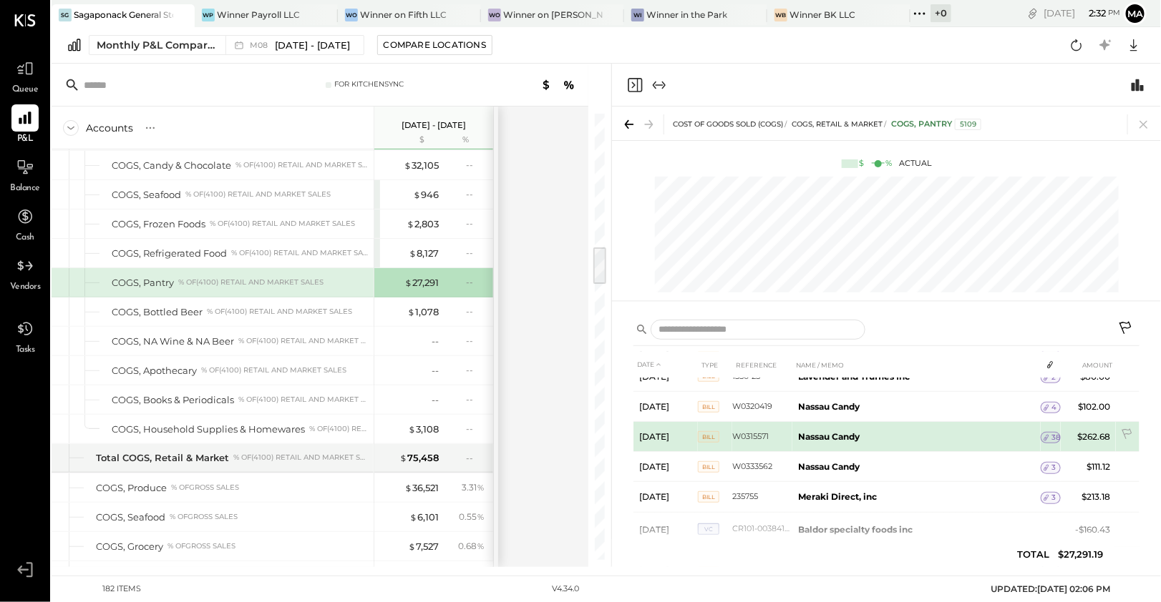
click at [1051, 434] on span "38" at bounding box center [1055, 438] width 9 height 10
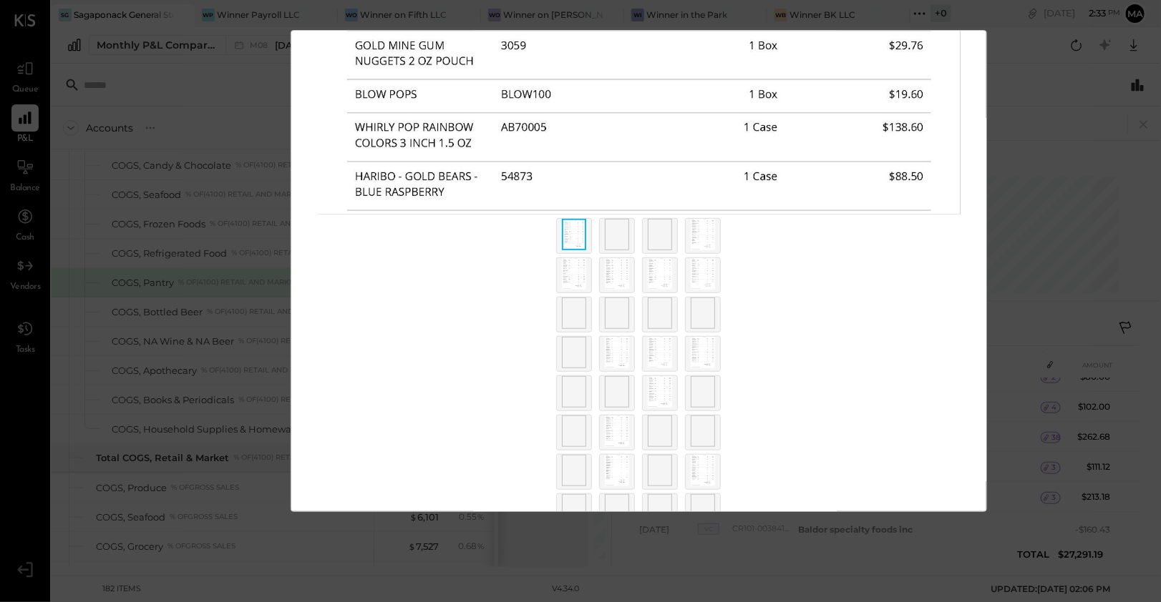
scroll to position [376, 0]
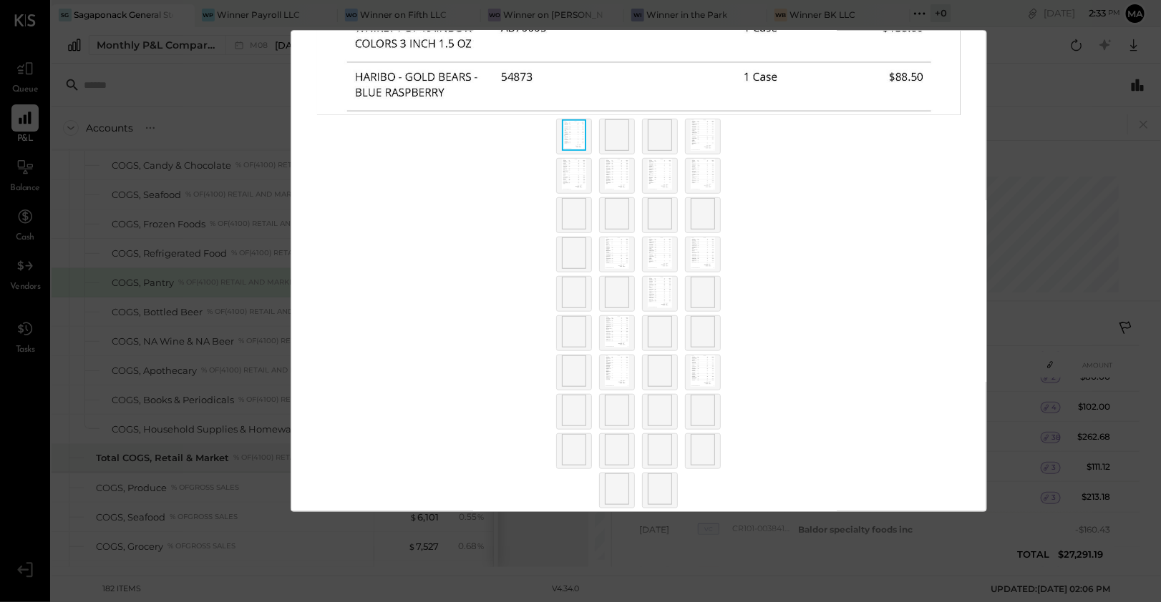
click at [624, 177] on img at bounding box center [617, 174] width 24 height 31
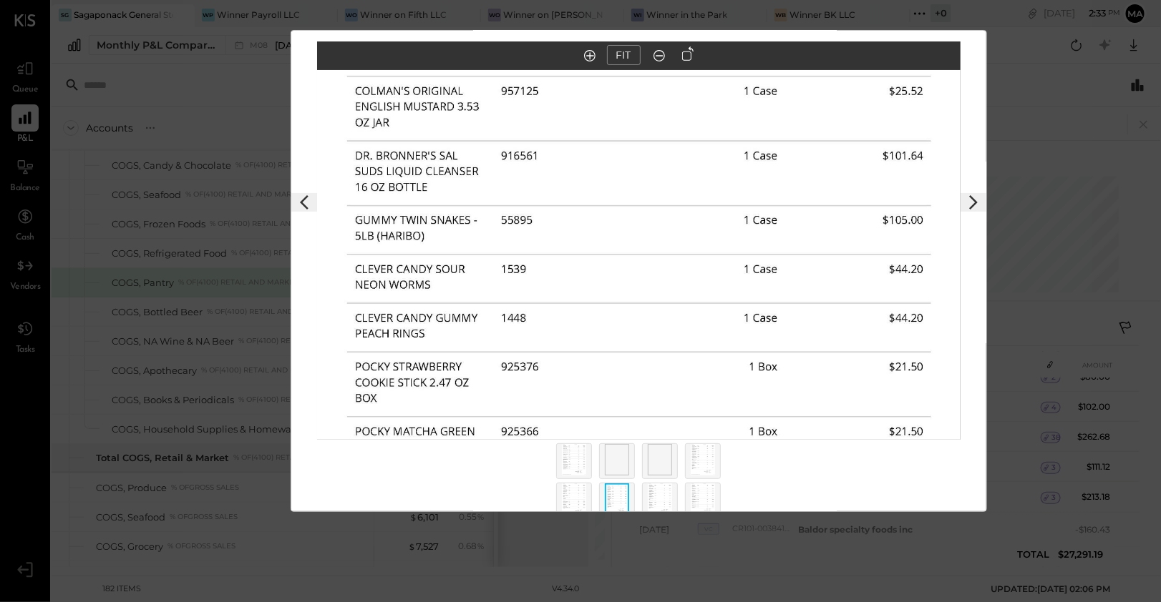
scroll to position [0, 0]
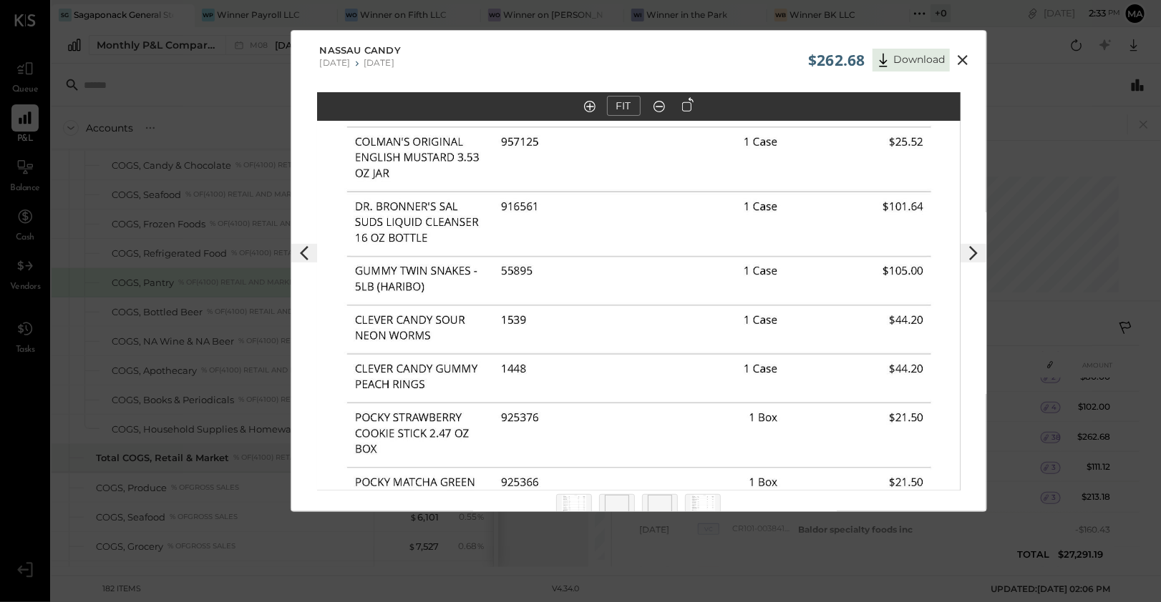
click at [964, 60] on icon at bounding box center [962, 60] width 17 height 17
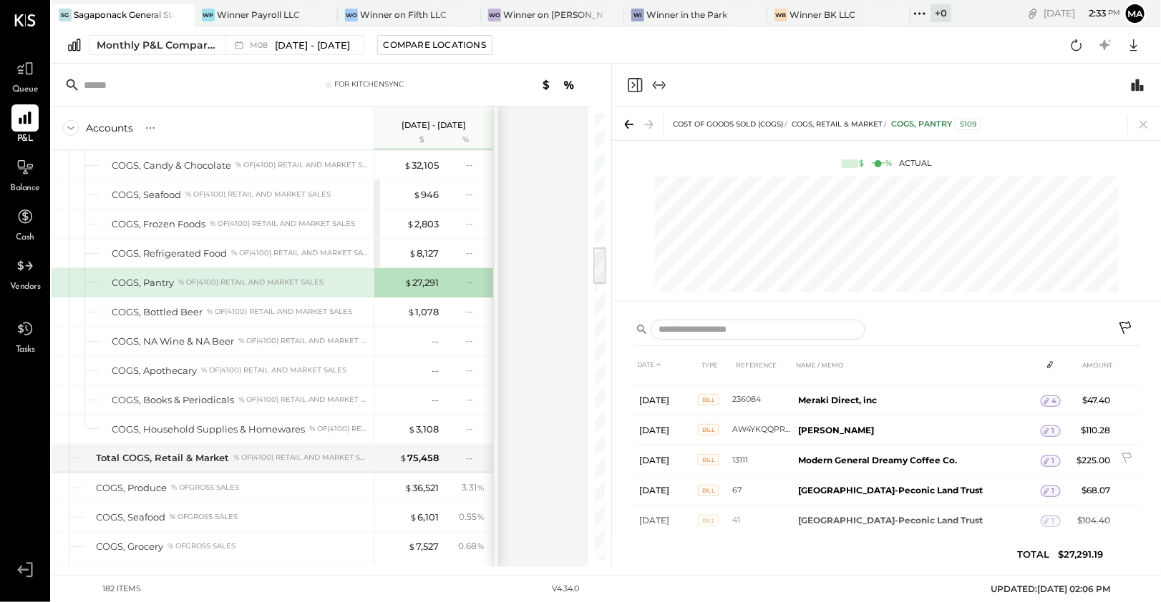
scroll to position [358, 0]
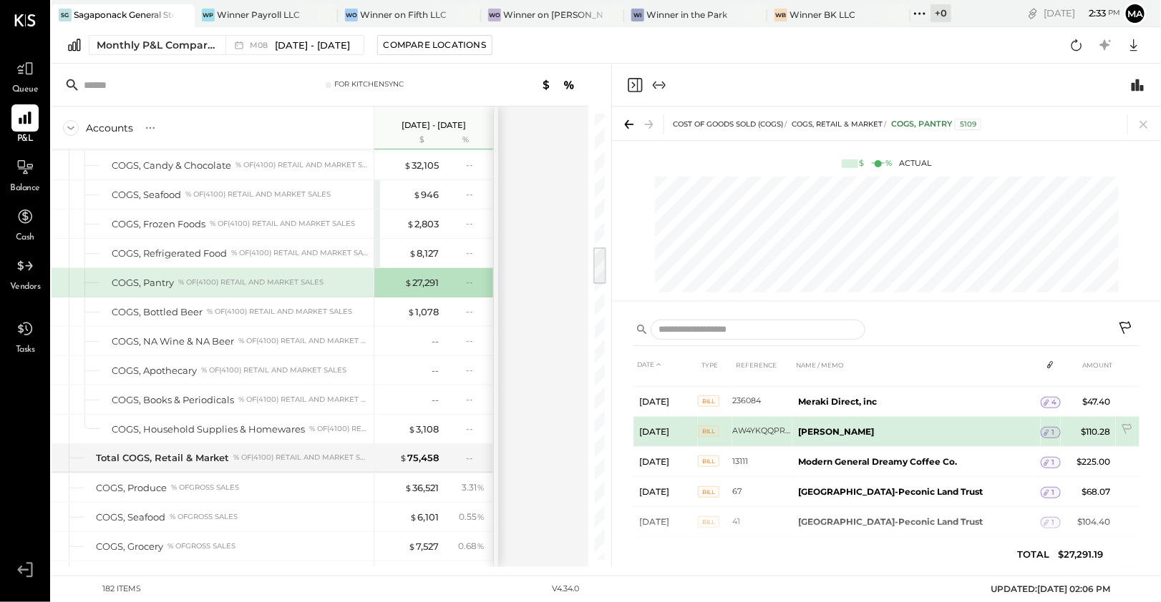
click at [1053, 429] on div "1" at bounding box center [1050, 432] width 20 height 11
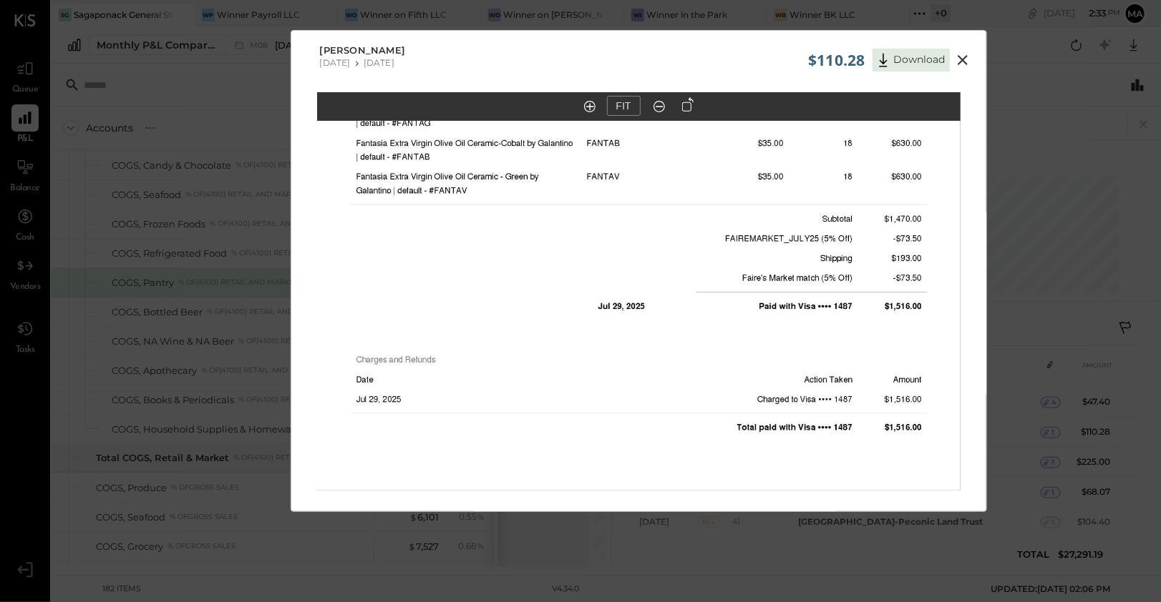
click at [961, 56] on icon at bounding box center [962, 60] width 17 height 17
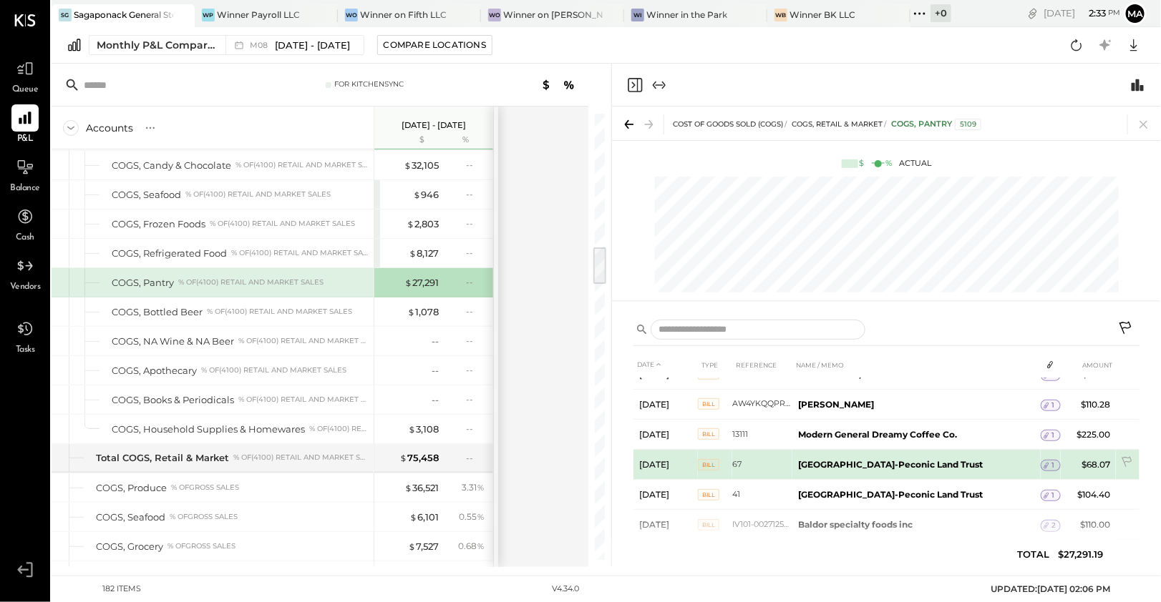
scroll to position [391, 0]
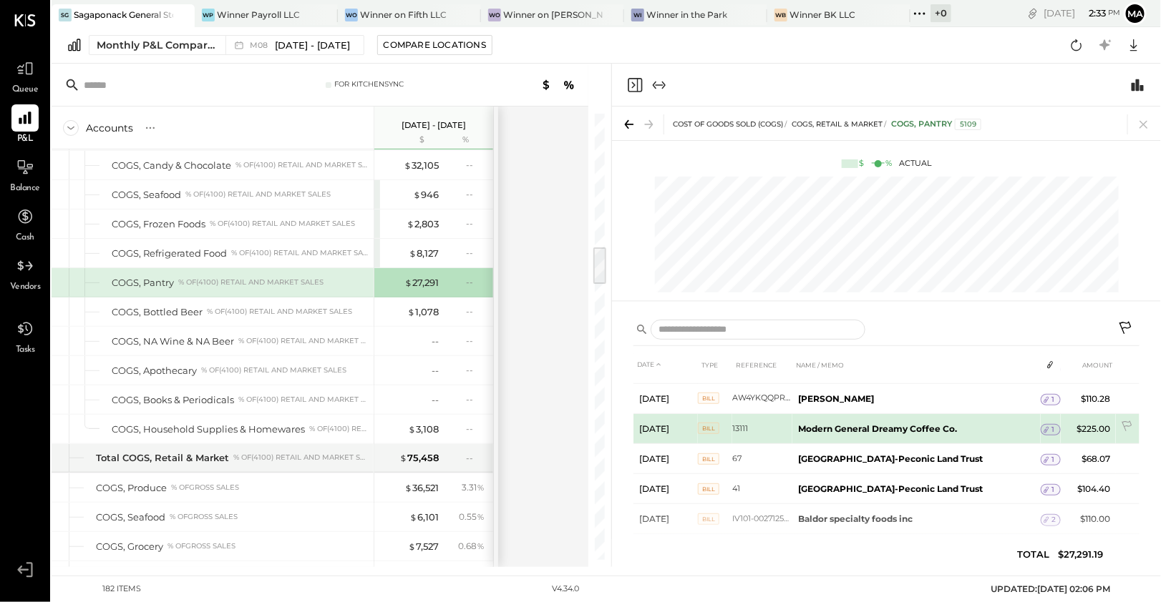
click at [1055, 424] on div "1" at bounding box center [1050, 429] width 20 height 11
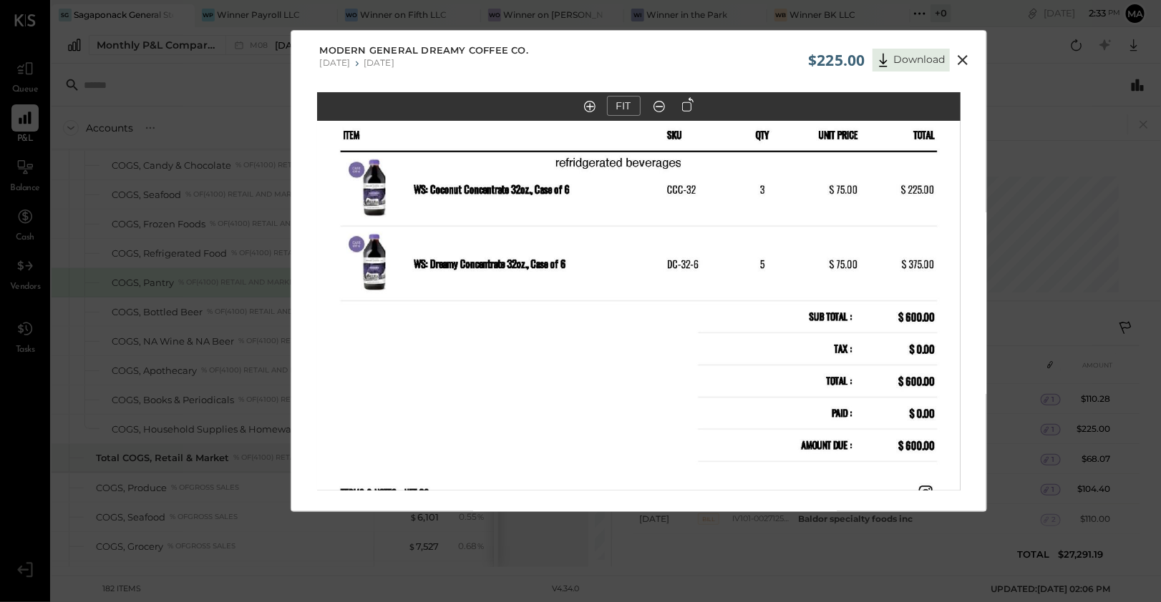
click at [957, 60] on icon at bounding box center [962, 60] width 17 height 17
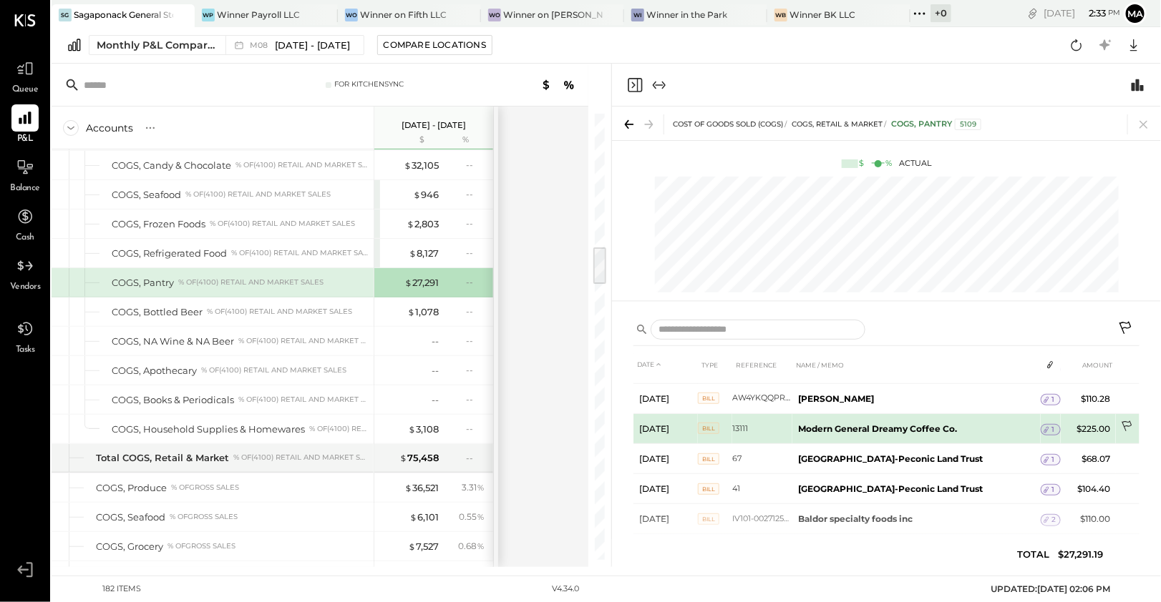
click at [1128, 424] on icon at bounding box center [1127, 428] width 14 height 14
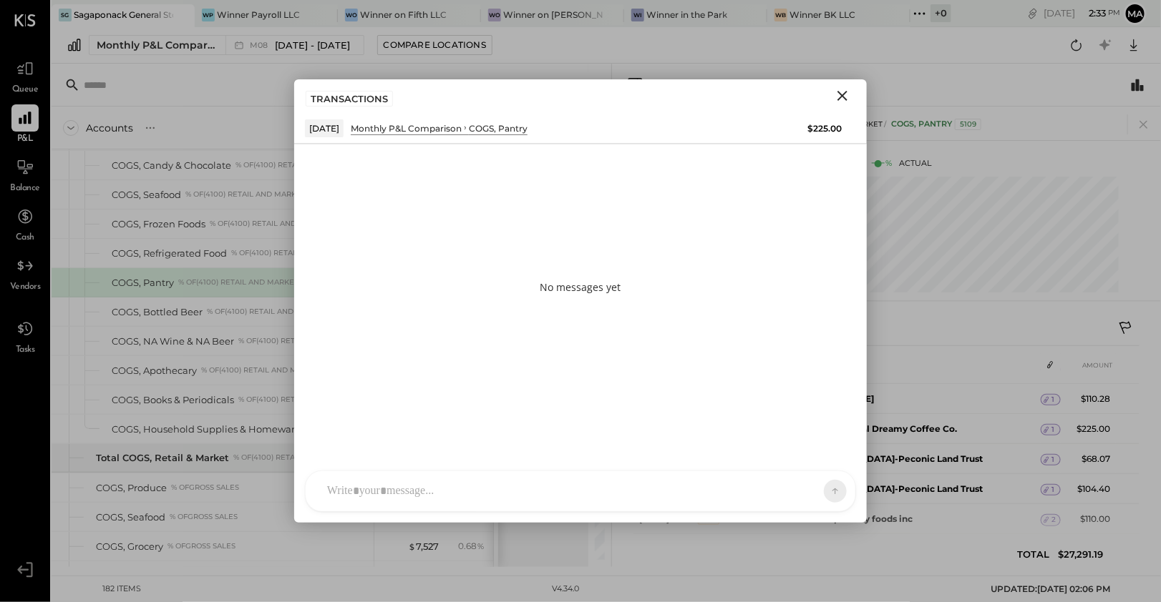
click at [597, 497] on div at bounding box center [581, 492] width 550 height 40
click at [837, 93] on icon "Close" at bounding box center [842, 95] width 17 height 17
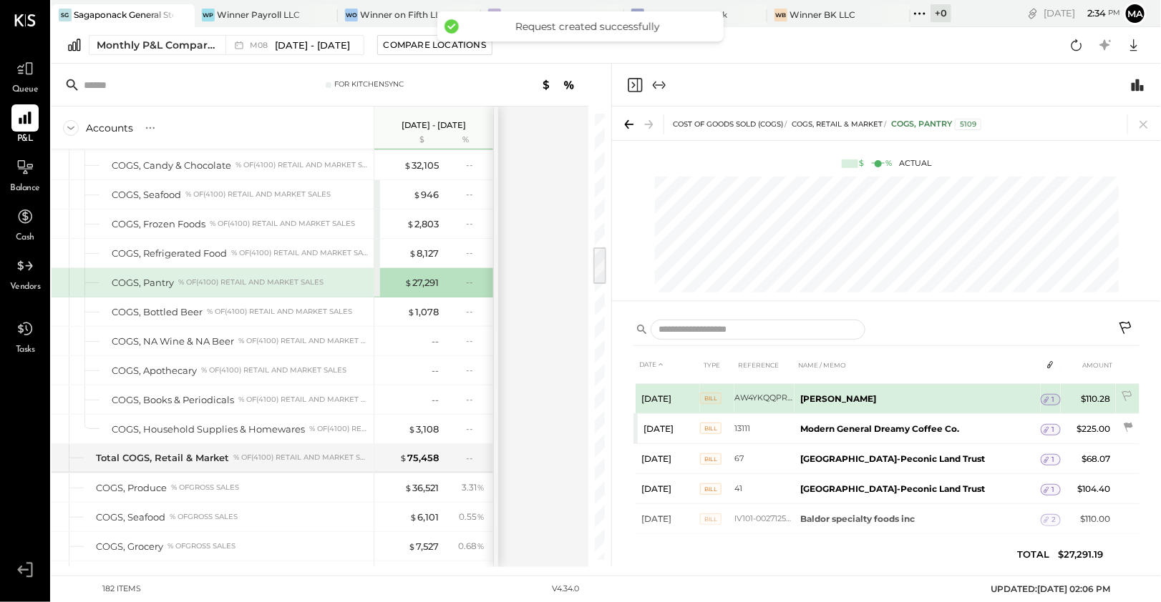
click at [1054, 397] on div "1" at bounding box center [1050, 399] width 20 height 11
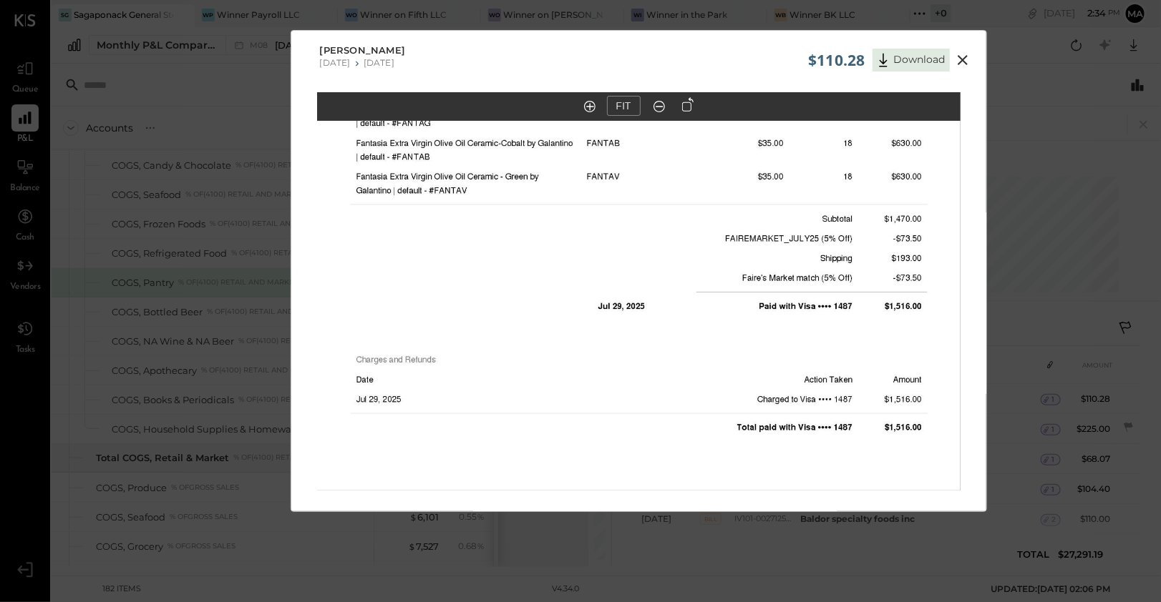
click at [961, 58] on icon at bounding box center [962, 60] width 17 height 17
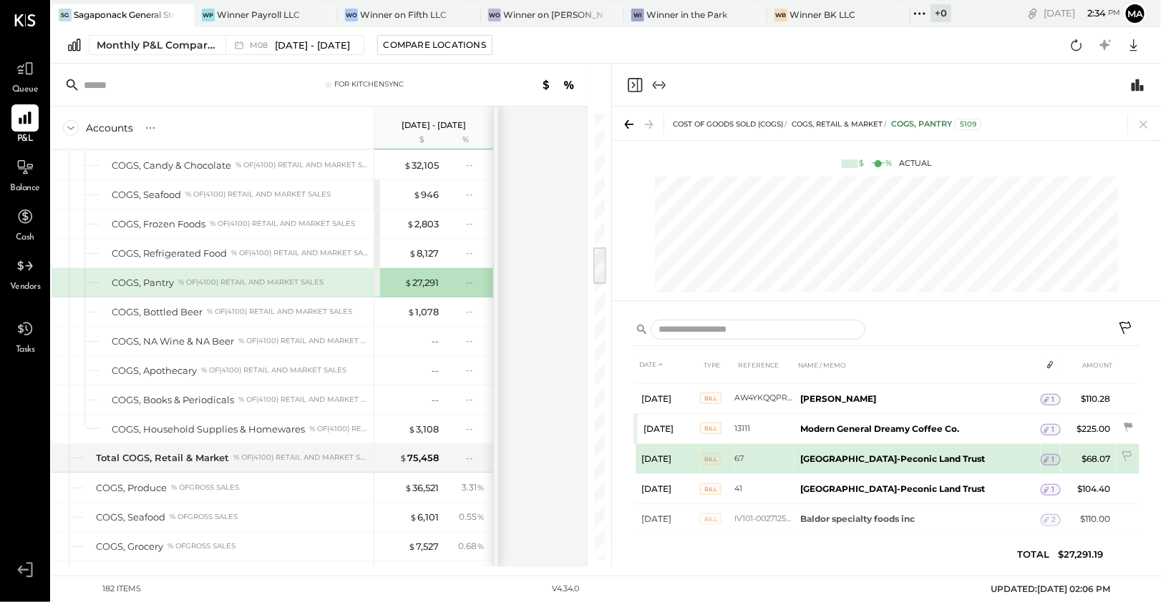
click at [1056, 454] on div "1" at bounding box center [1050, 459] width 20 height 11
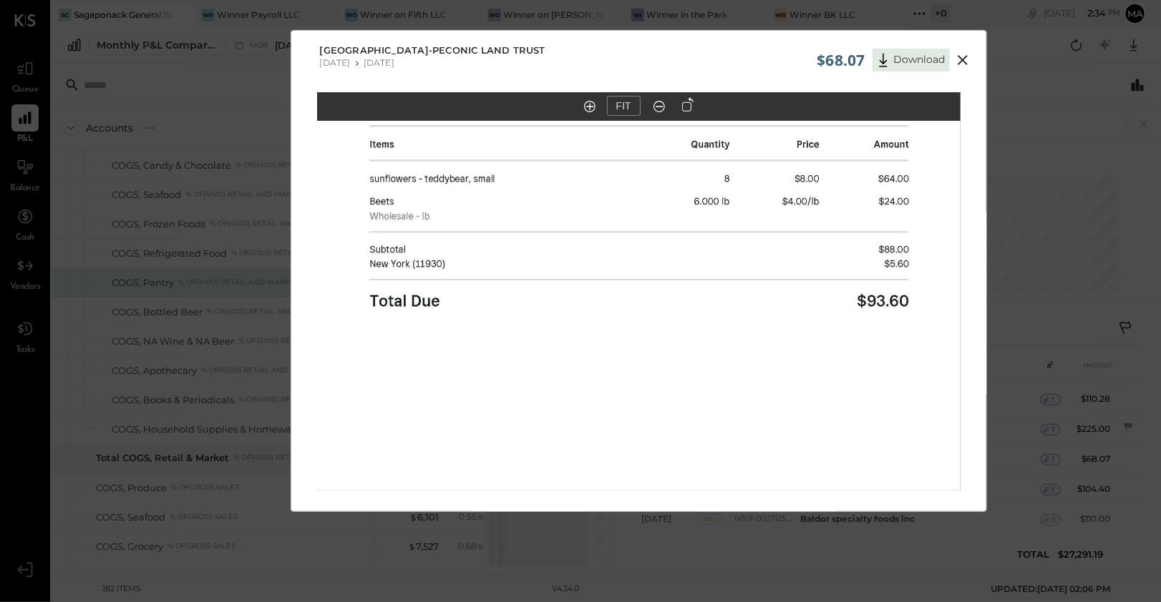
click at [964, 64] on icon at bounding box center [962, 60] width 17 height 17
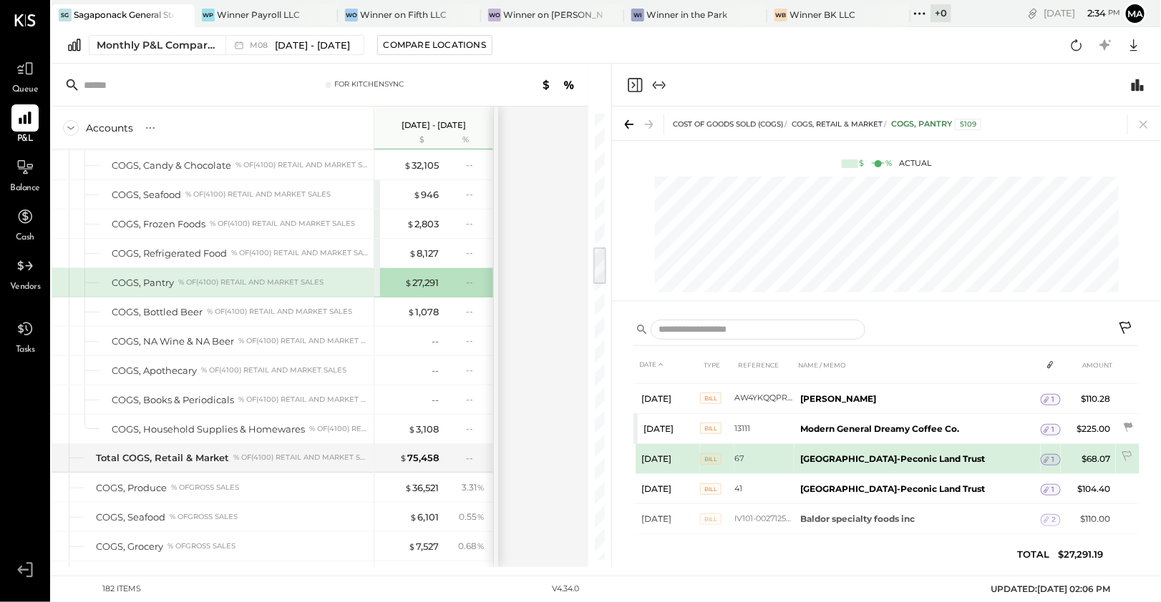
click at [1054, 455] on div "1" at bounding box center [1050, 459] width 20 height 11
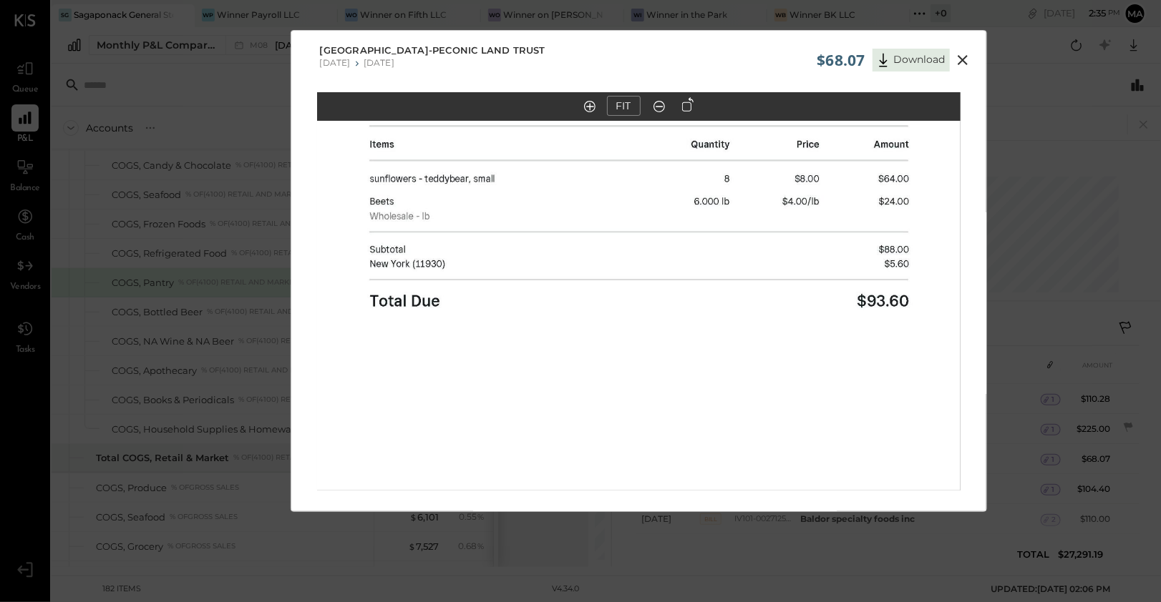
click at [962, 58] on icon at bounding box center [962, 60] width 10 height 10
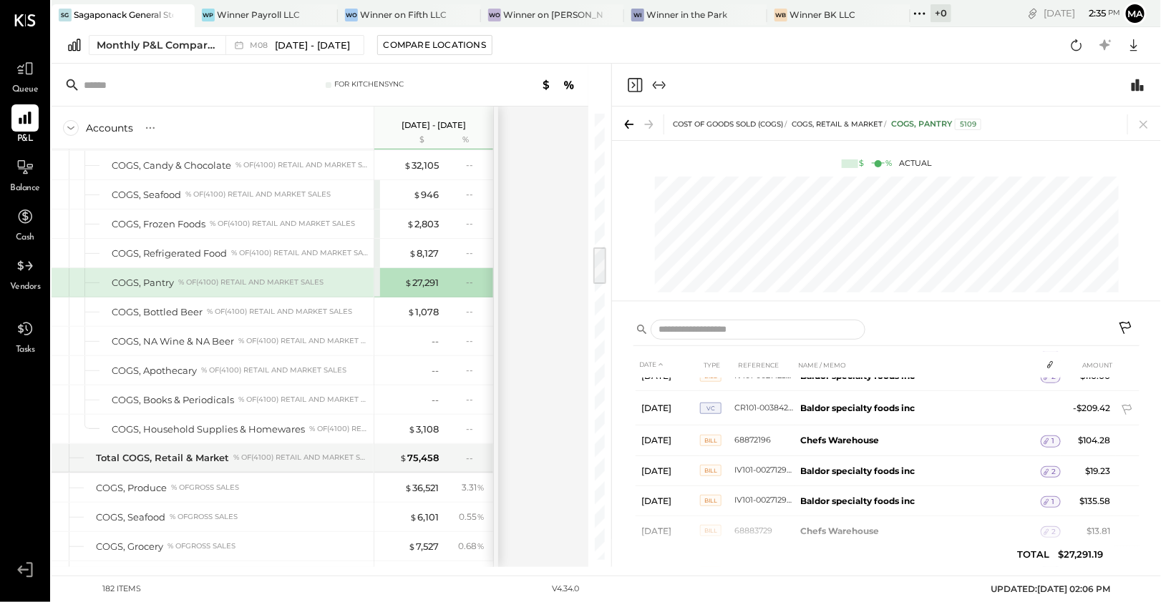
scroll to position [559, 0]
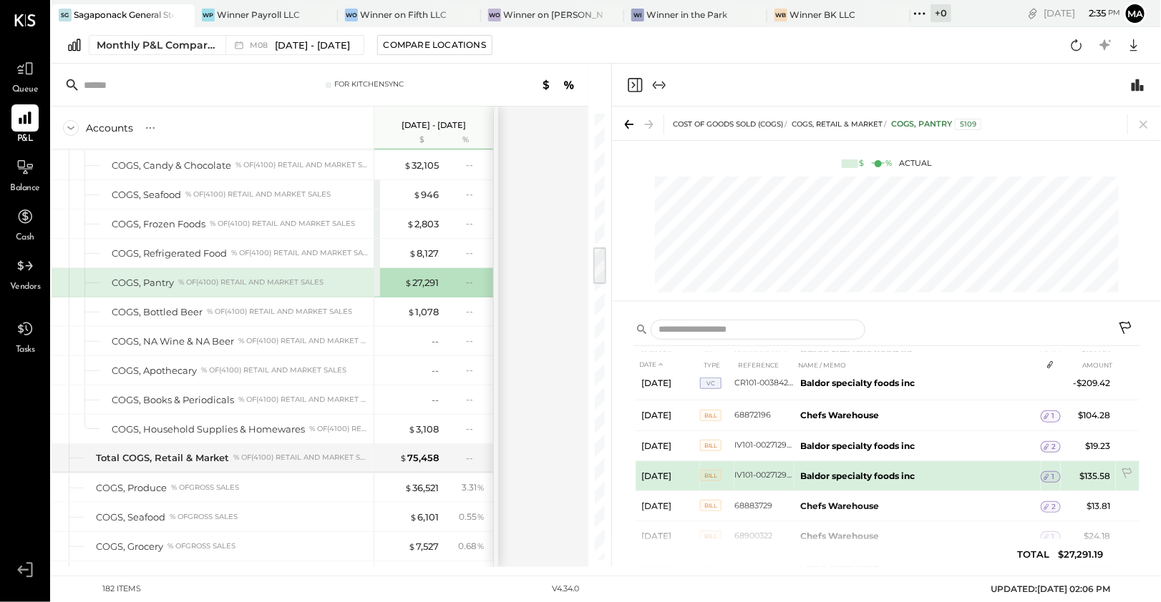
click at [1041, 472] on icon at bounding box center [1046, 477] width 10 height 10
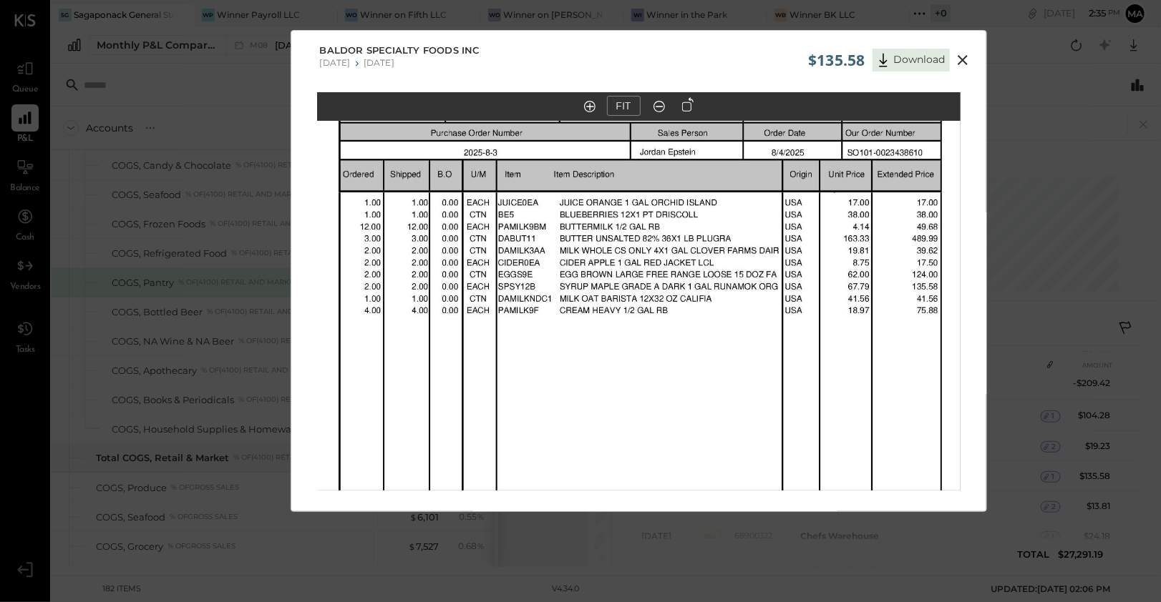
click at [959, 64] on icon at bounding box center [962, 60] width 17 height 17
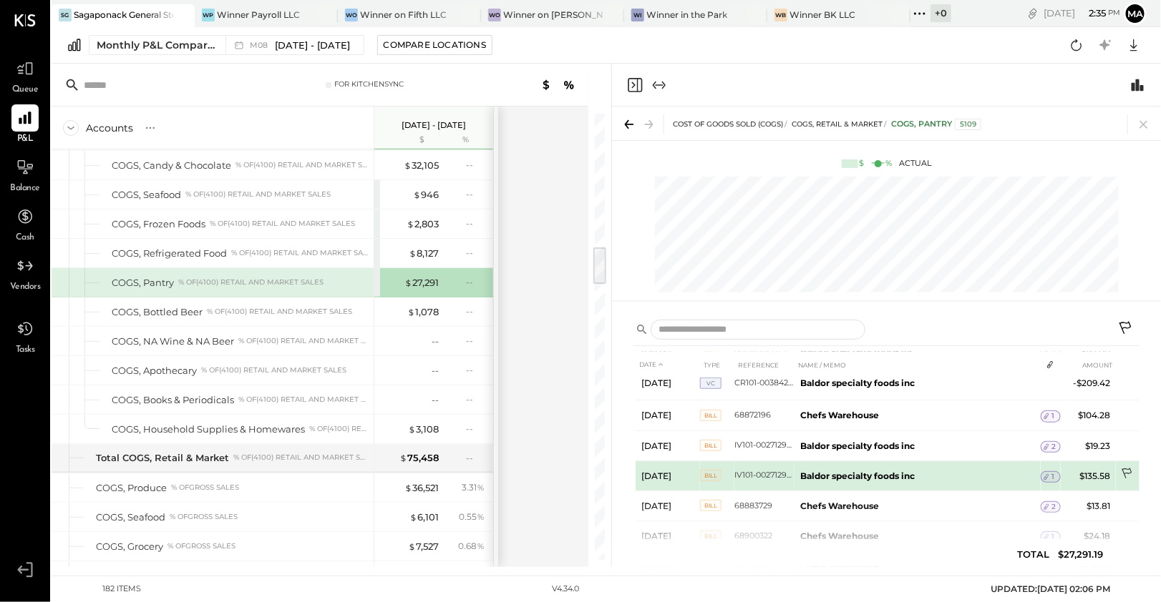
click at [1124, 468] on icon at bounding box center [1127, 475] width 14 height 14
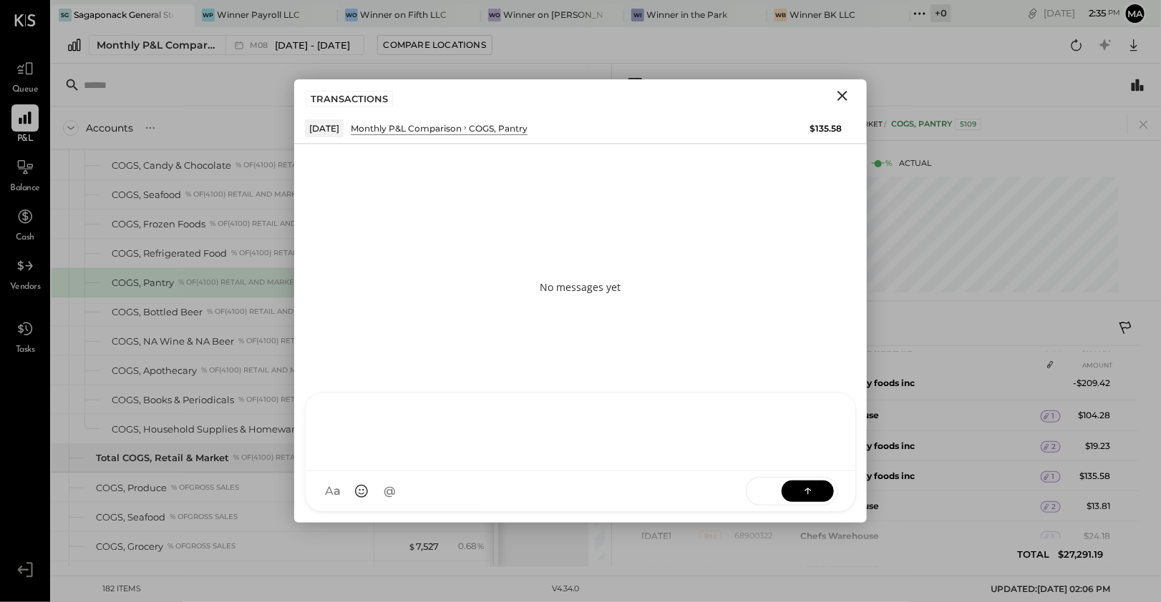
click at [564, 492] on div "SK [PERSON_NAME] D daniel G [DOMAIN_NAME] M [PERSON_NAME] JS [PERSON_NAME] T [P…" at bounding box center [580, 452] width 551 height 119
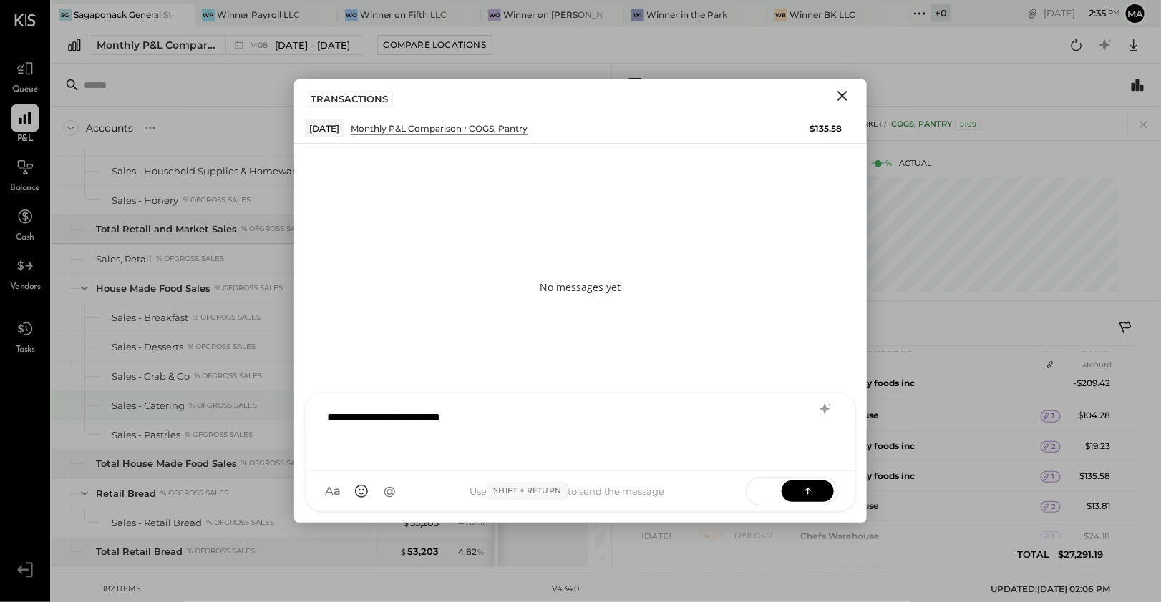
scroll to position [402, 0]
click at [541, 418] on div "**********" at bounding box center [581, 430] width 522 height 57
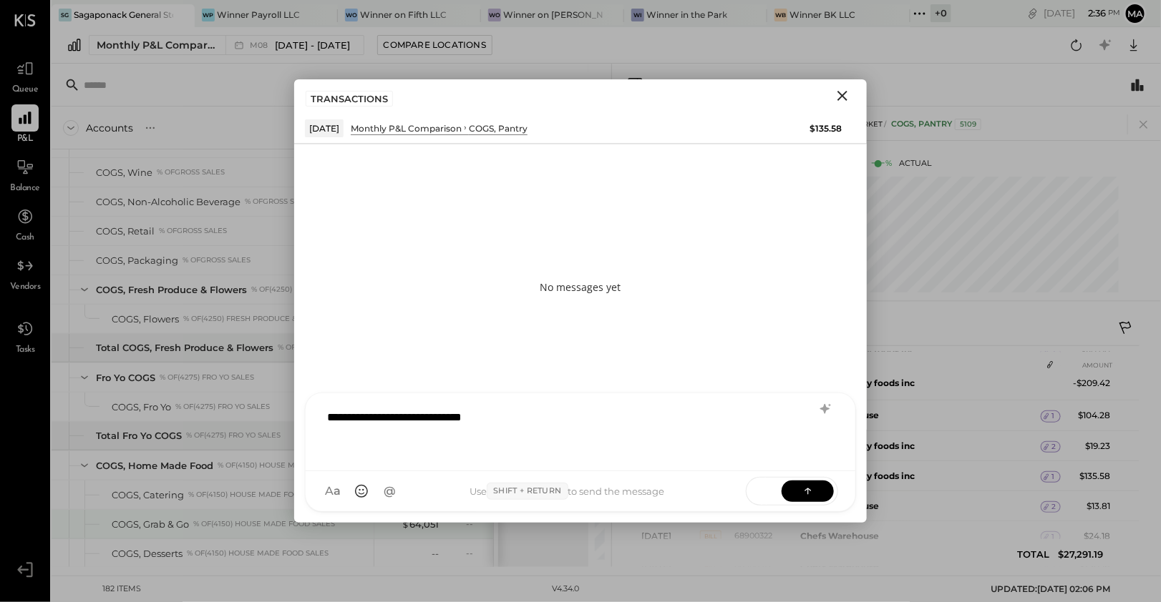
scroll to position [2061, 0]
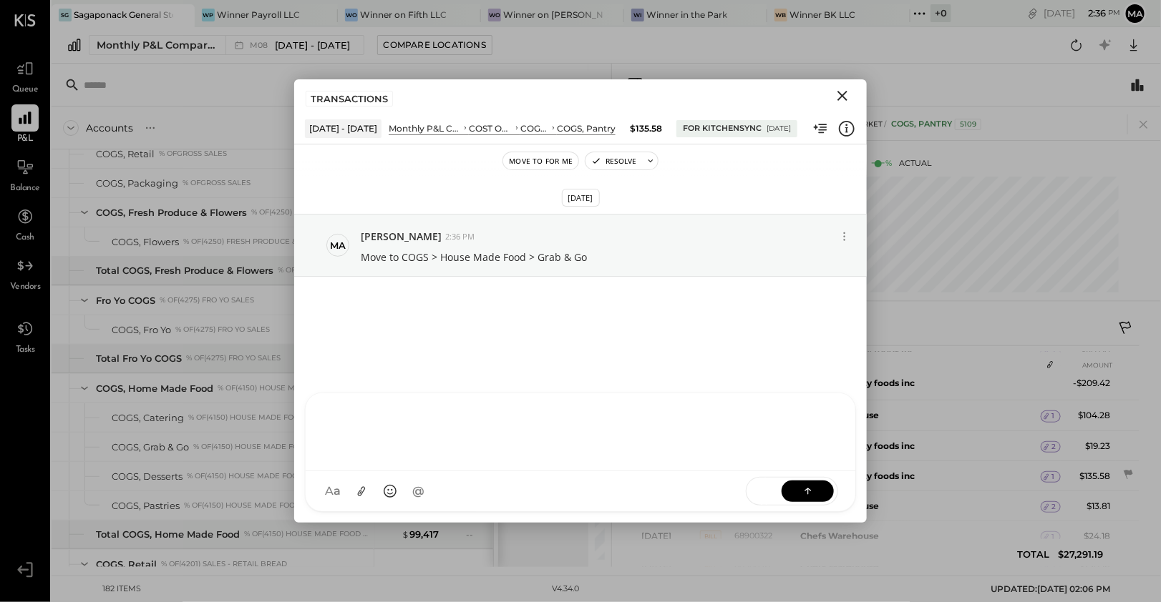
click at [845, 95] on icon "Close" at bounding box center [842, 95] width 17 height 17
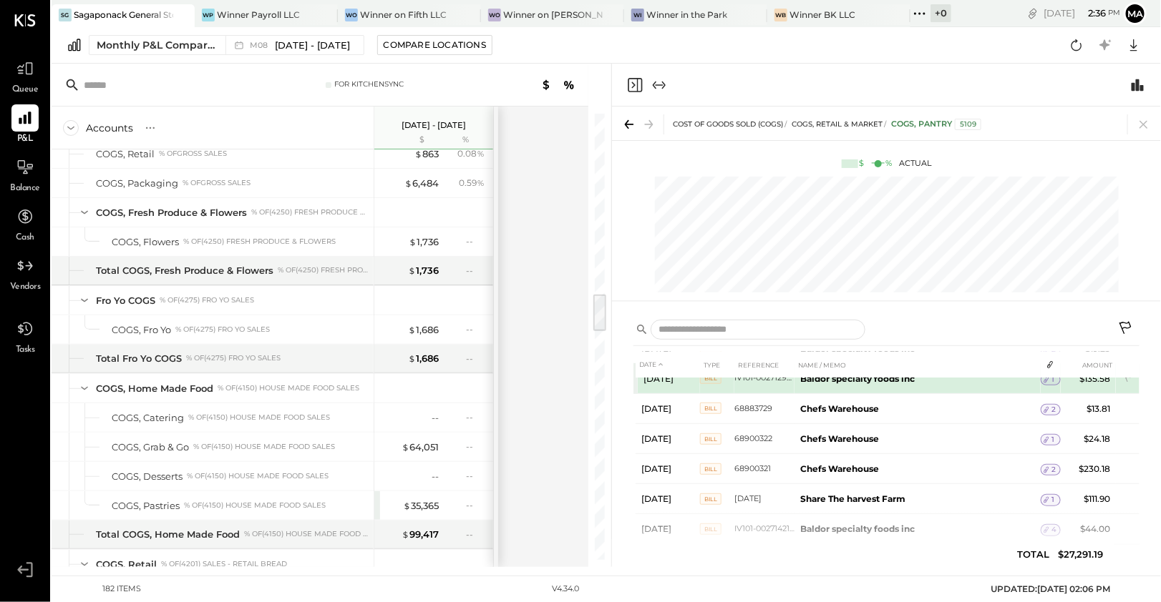
scroll to position [657, 0]
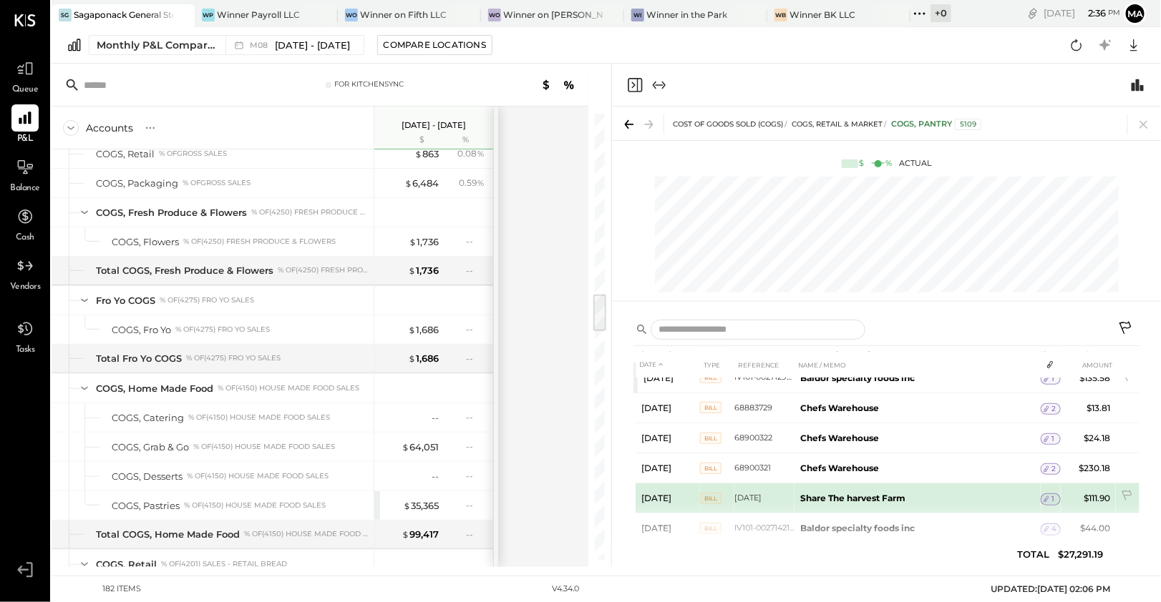
click at [1046, 494] on icon at bounding box center [1046, 499] width 10 height 10
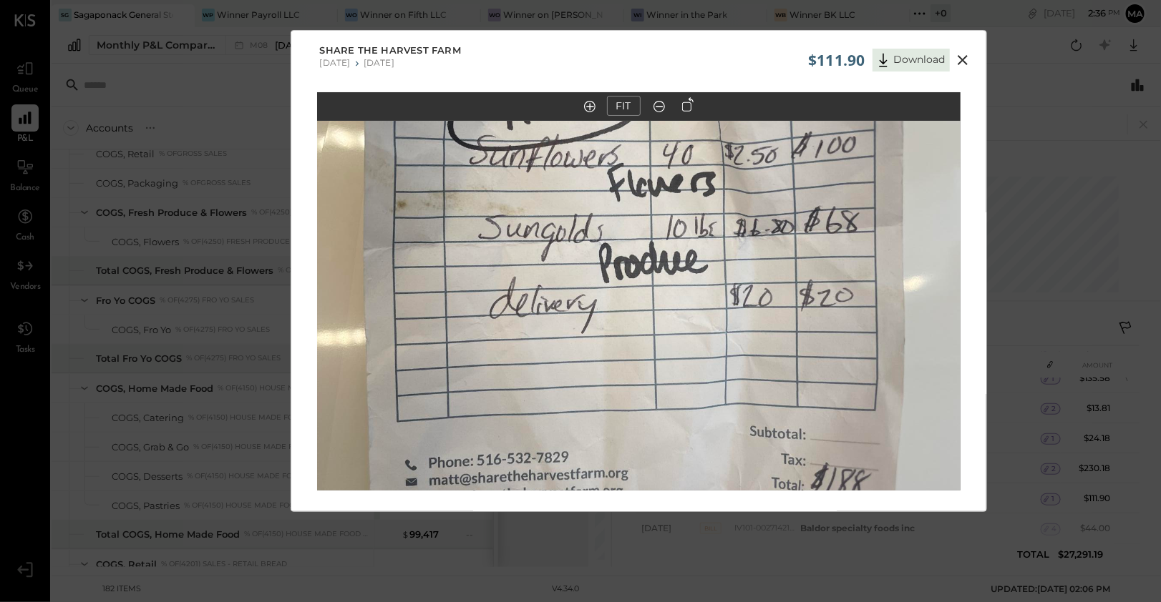
click at [962, 56] on icon at bounding box center [962, 60] width 17 height 17
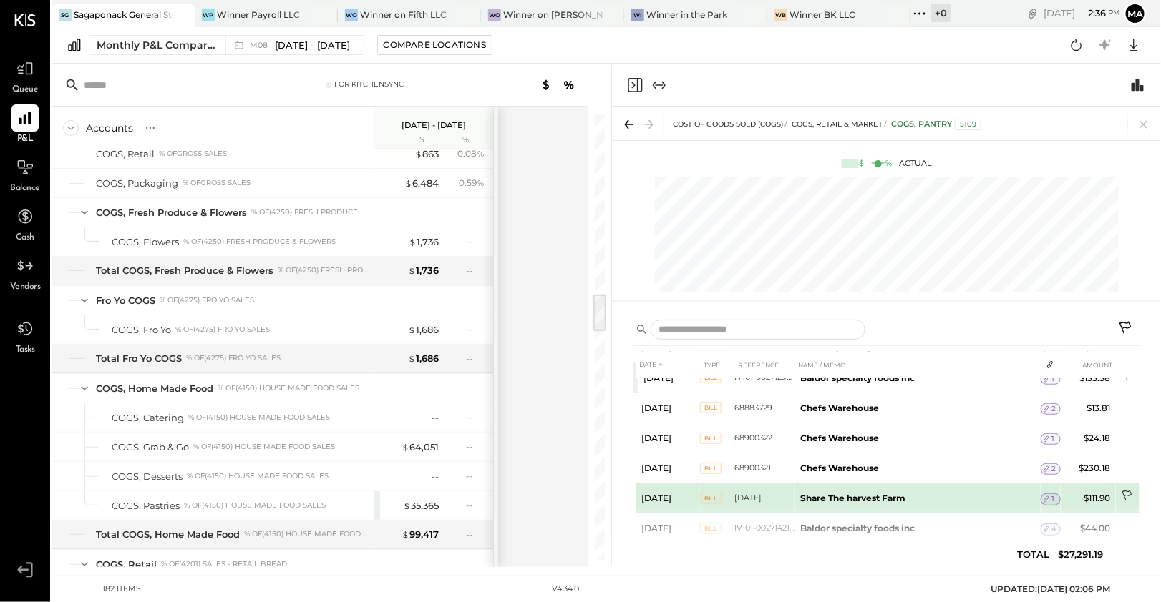
click at [1123, 491] on icon at bounding box center [1126, 496] width 10 height 11
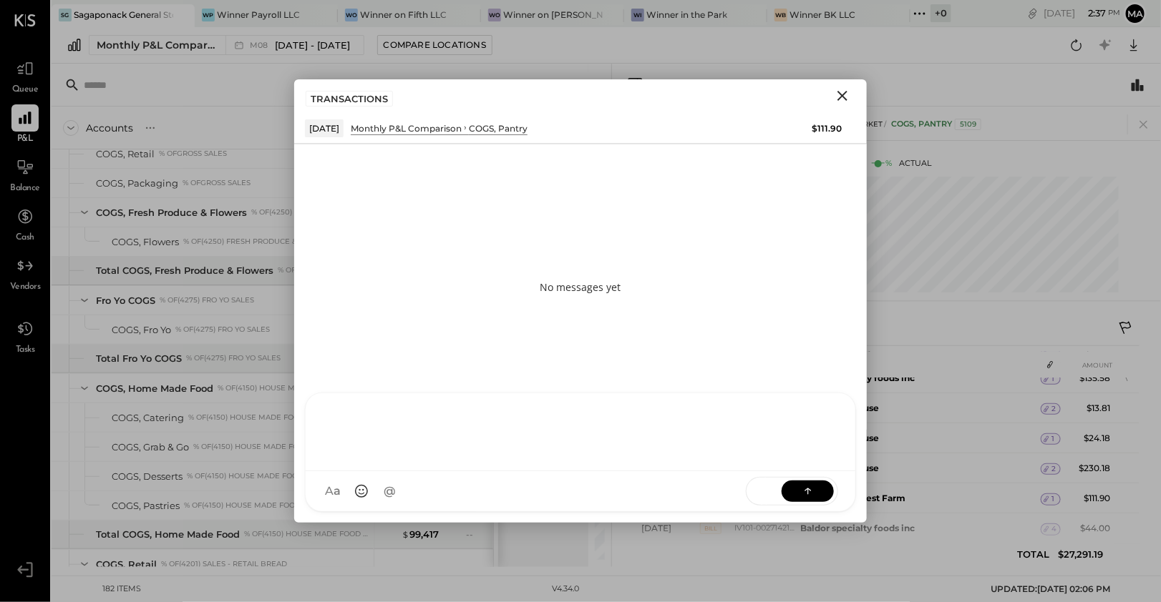
click at [445, 472] on div at bounding box center [581, 433] width 550 height 78
paste div
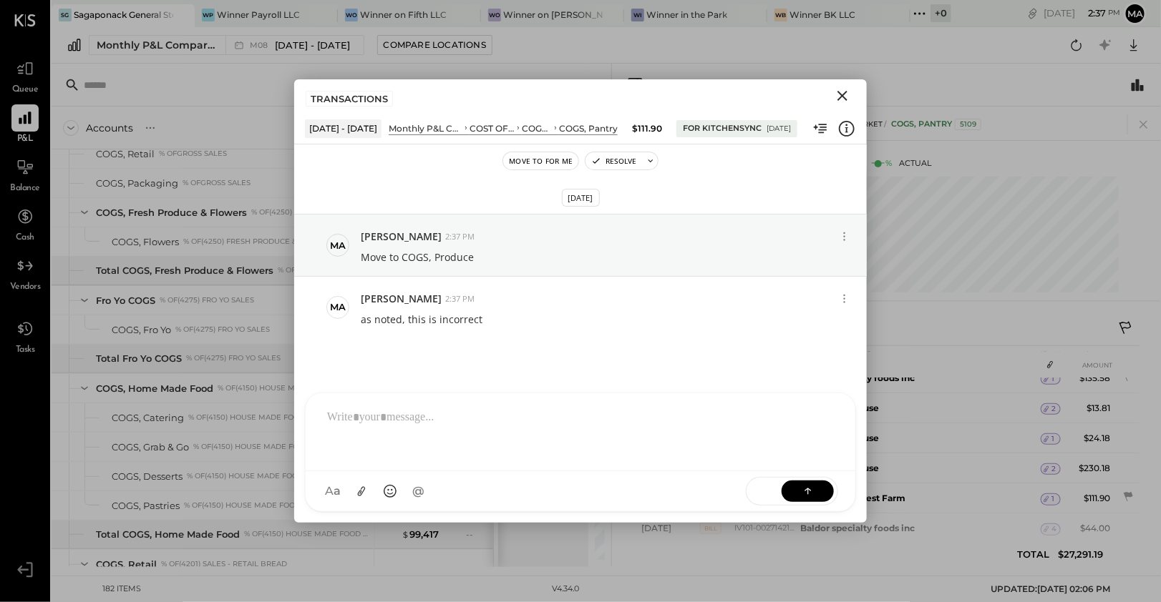
click at [841, 89] on icon "Close" at bounding box center [842, 95] width 17 height 17
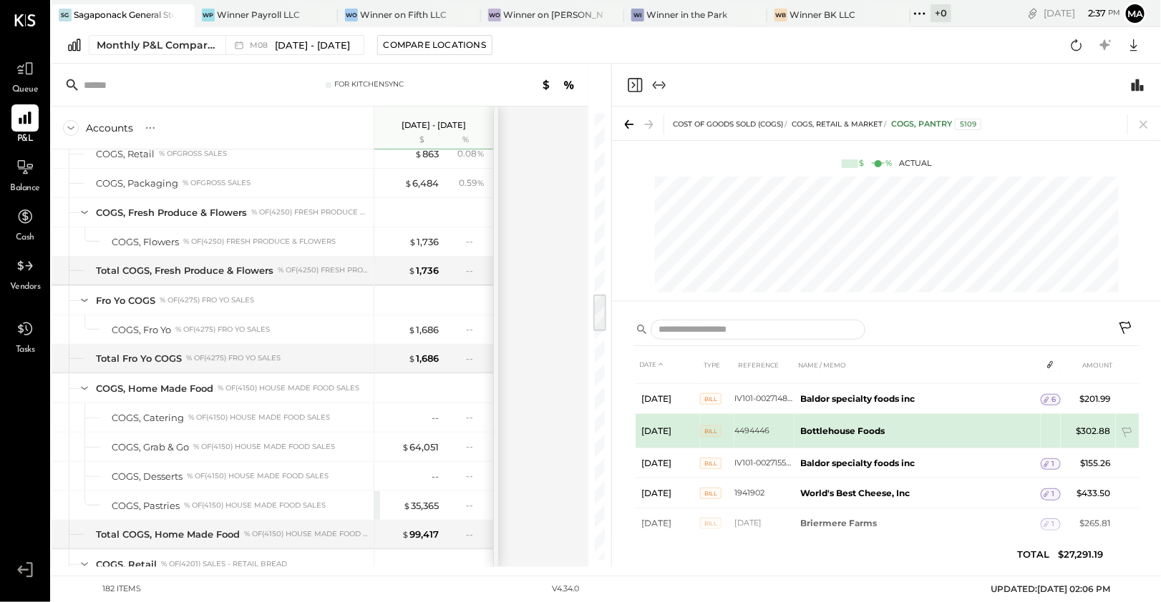
scroll to position [910, 0]
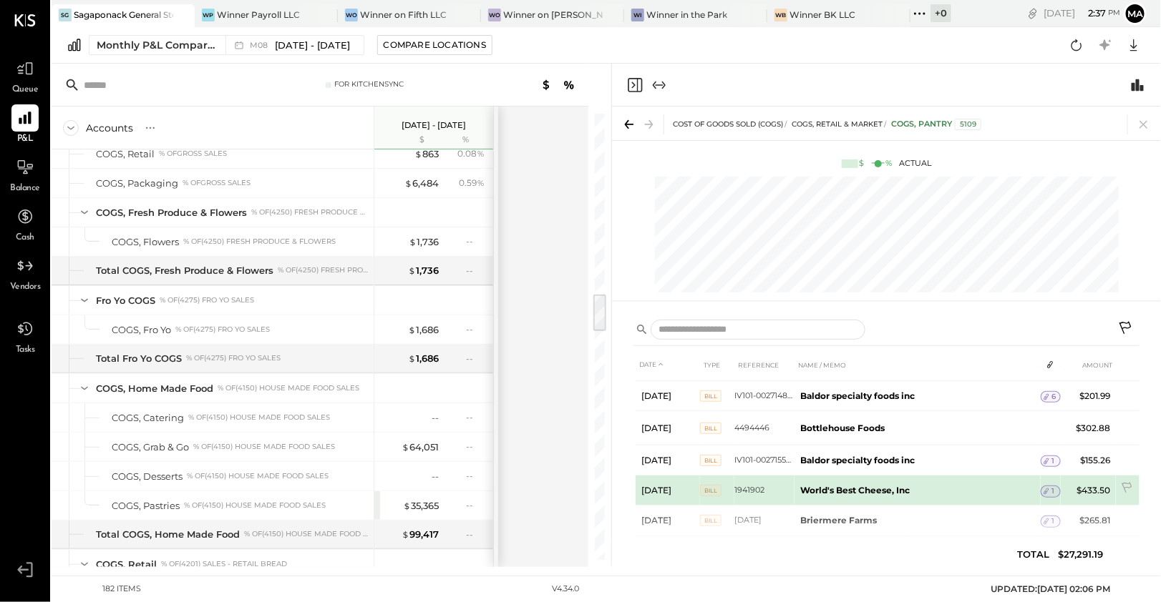
click at [1045, 487] on icon at bounding box center [1046, 492] width 10 height 10
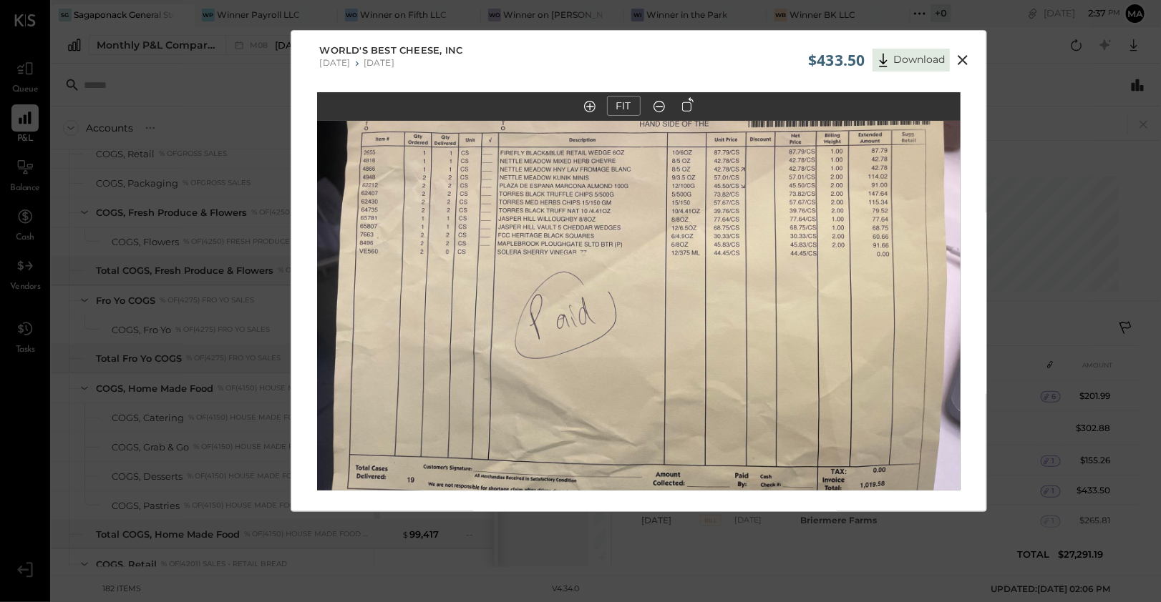
click at [970, 54] on icon at bounding box center [962, 60] width 17 height 17
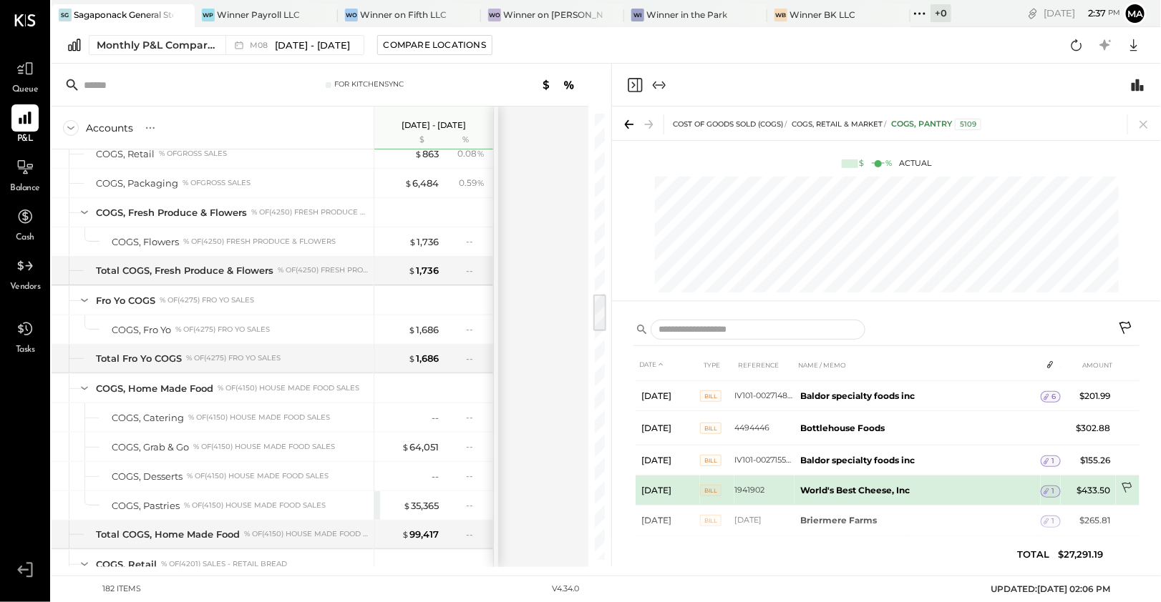
click at [1128, 482] on icon at bounding box center [1127, 489] width 14 height 14
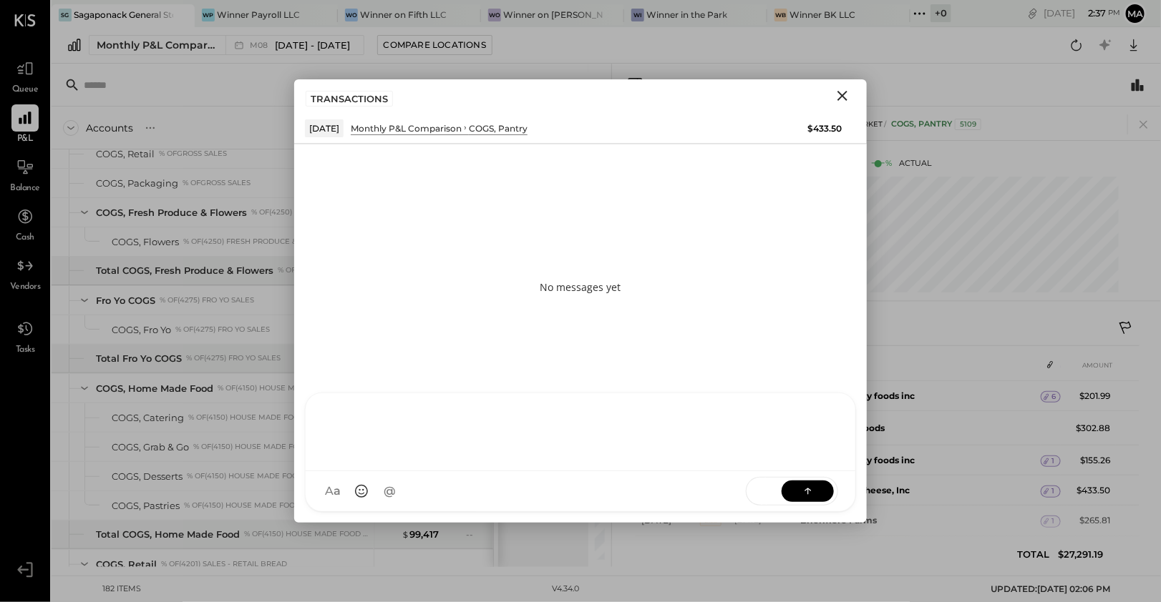
click at [636, 459] on div at bounding box center [580, 430] width 521 height 57
paste div
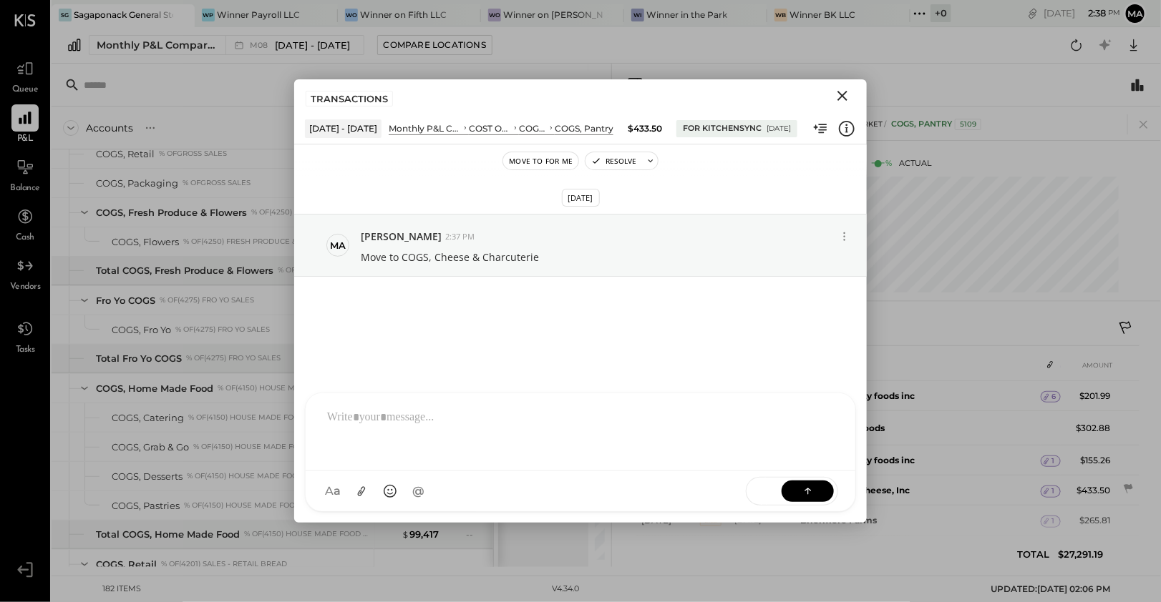
click at [842, 96] on icon "Close" at bounding box center [842, 96] width 10 height 10
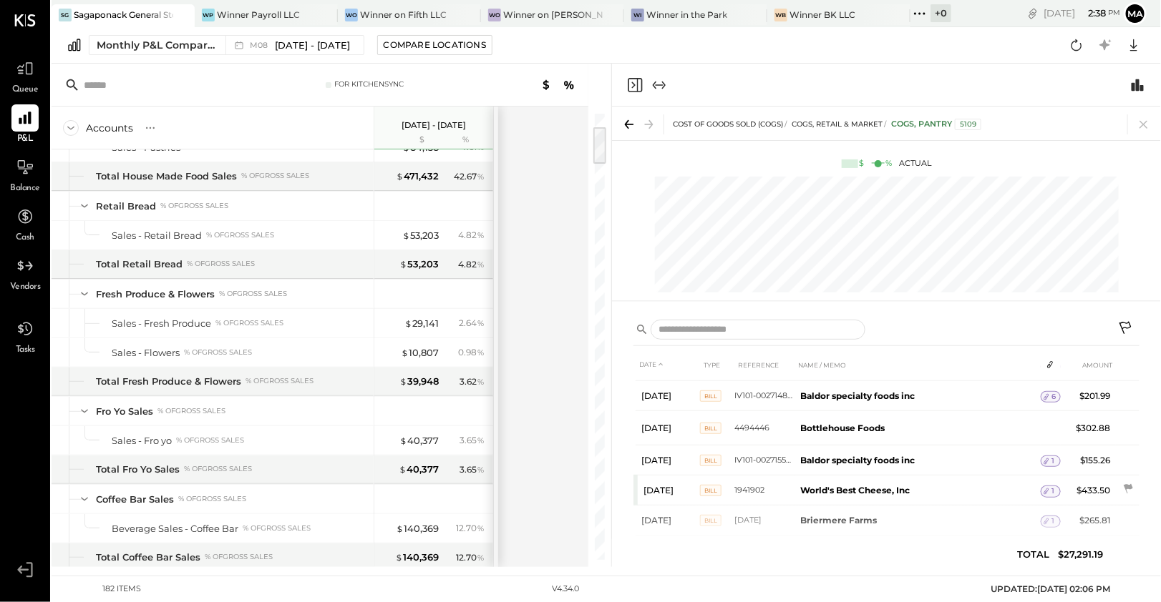
scroll to position [16, 0]
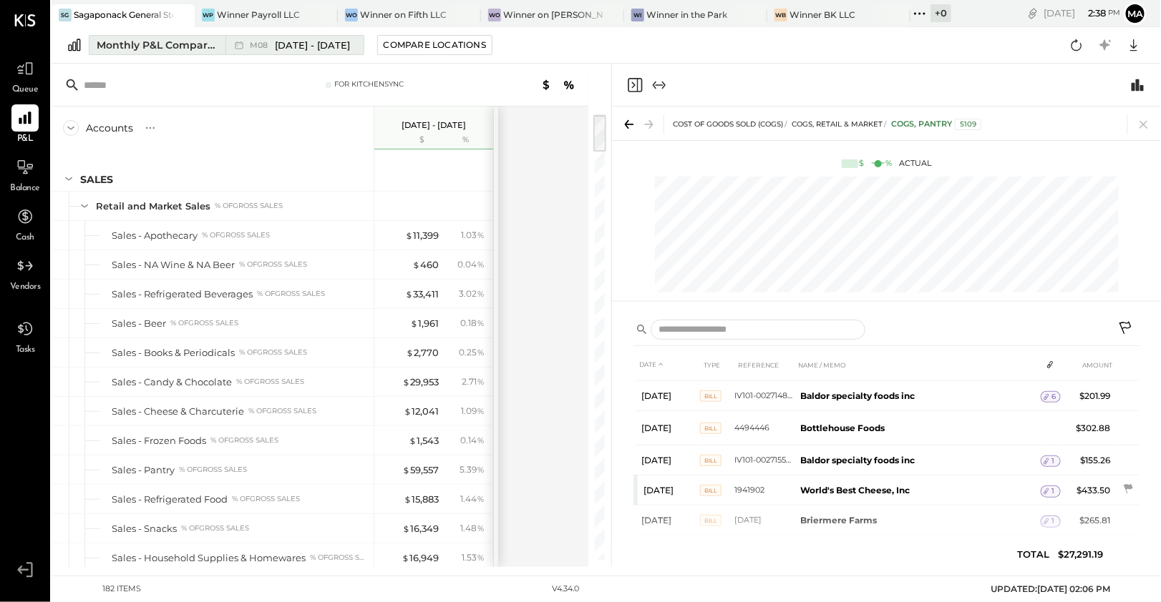
click at [335, 40] on span "[DATE] - [DATE]" at bounding box center [312, 46] width 75 height 14
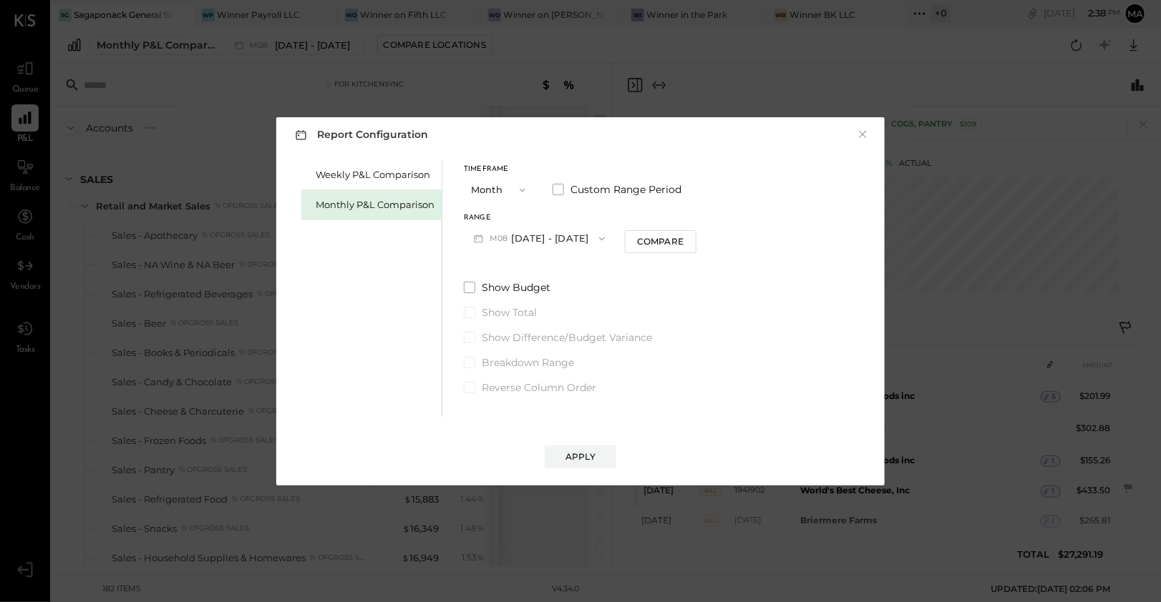
click at [549, 240] on button "M08 [DATE] - [DATE]" at bounding box center [539, 238] width 151 height 26
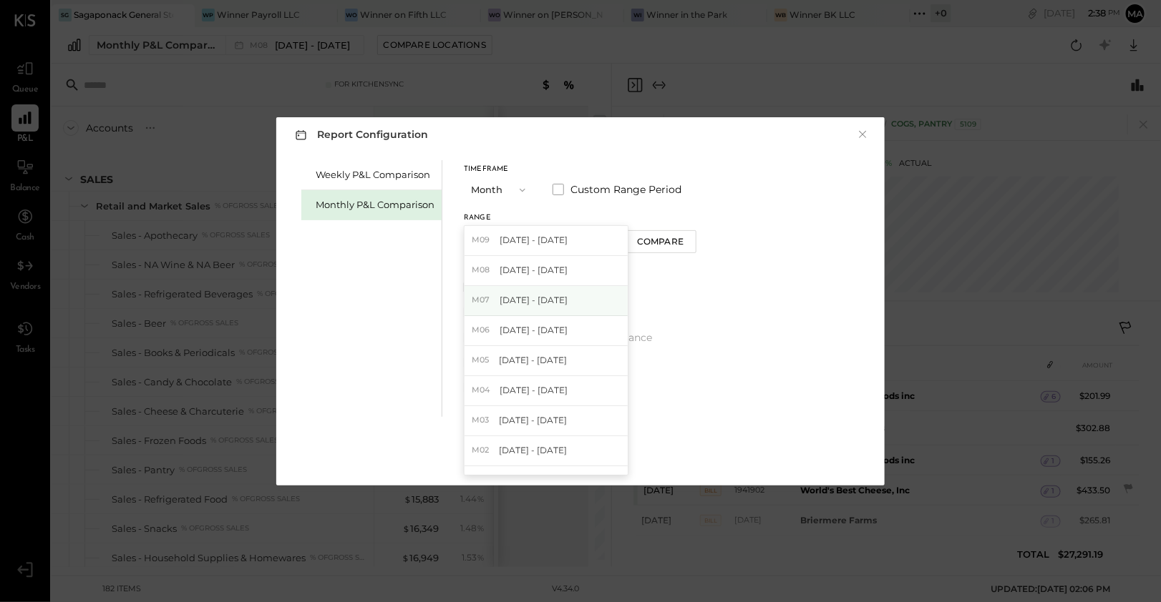
click at [539, 294] on span "[DATE] - [DATE]" at bounding box center [533, 300] width 68 height 12
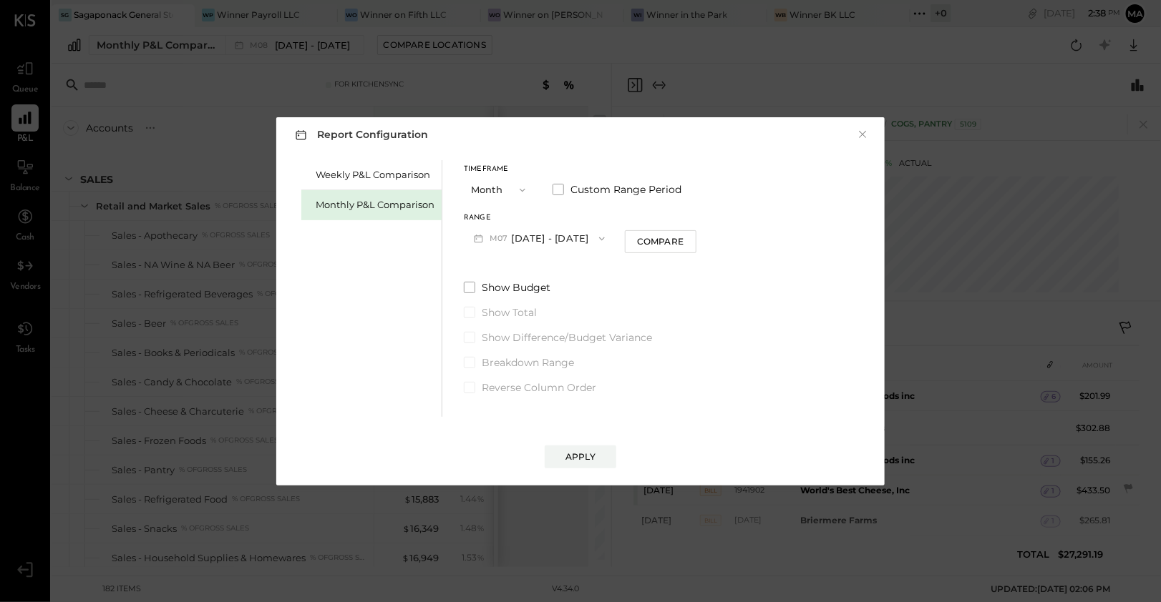
click at [589, 452] on div "Apply" at bounding box center [580, 457] width 30 height 12
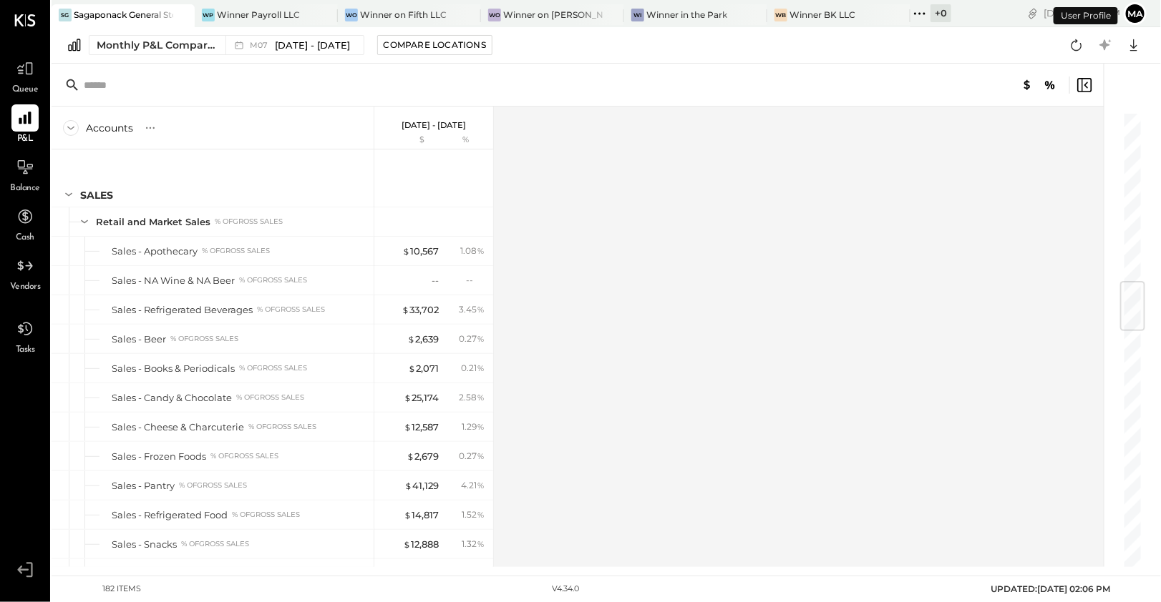
scroll to position [1417, 0]
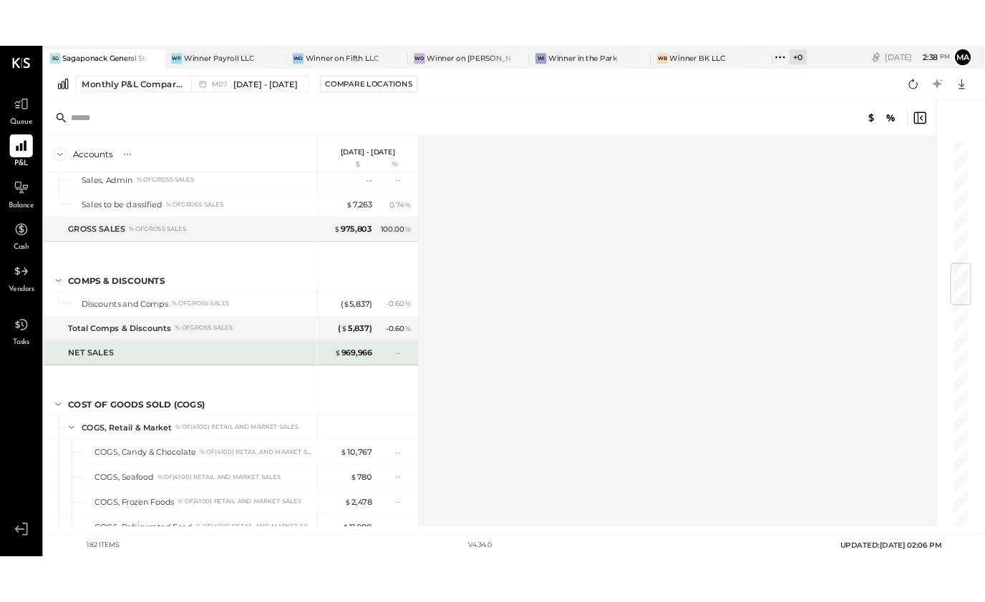
scroll to position [1430, 0]
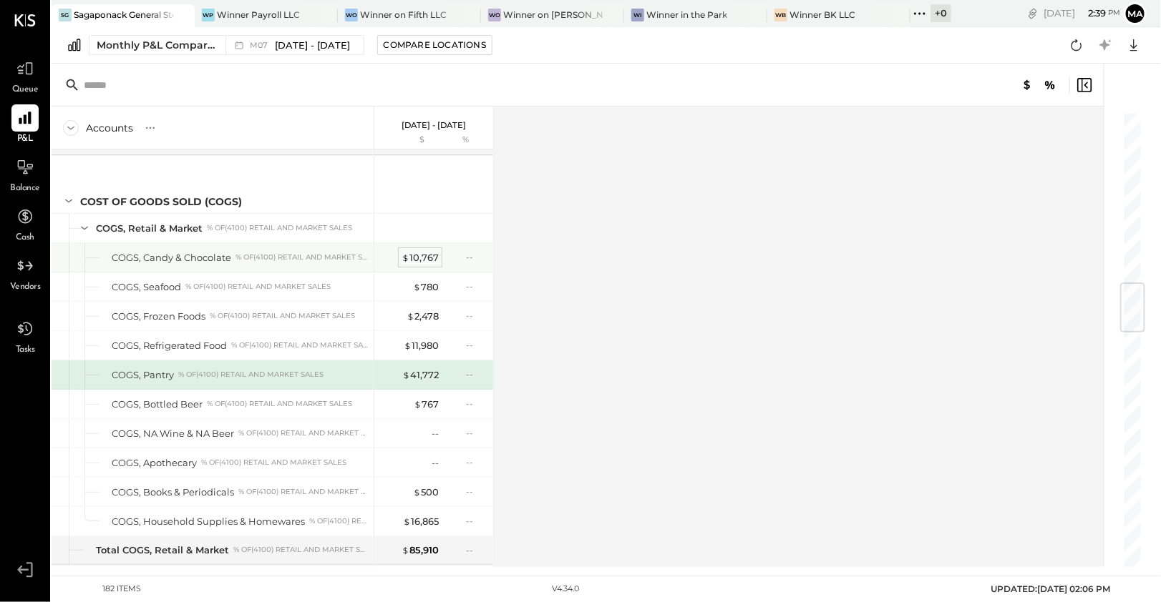
click at [423, 251] on div "$ 10,767" at bounding box center [419, 258] width 37 height 14
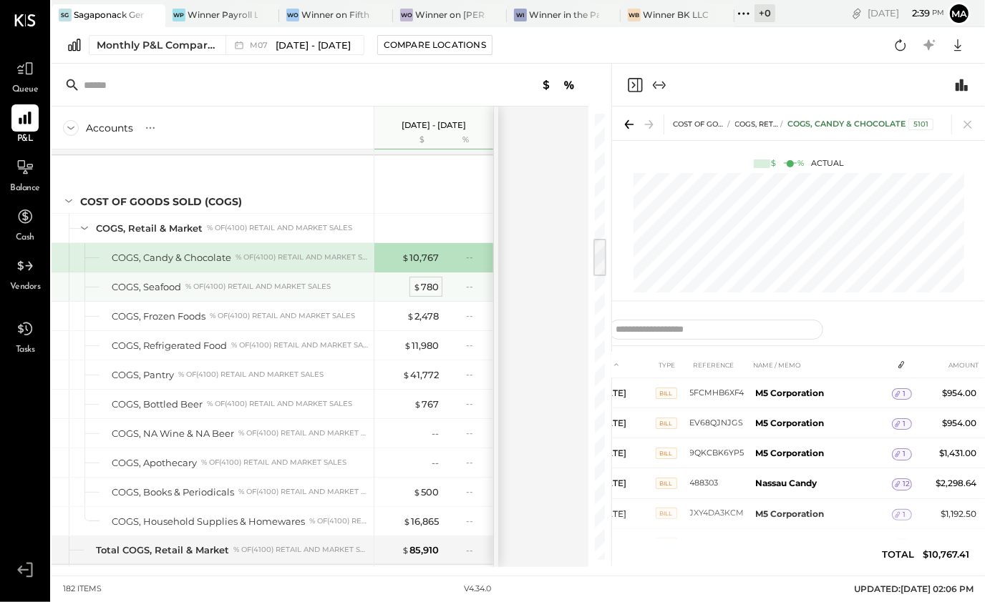
click at [424, 280] on div "$ 780" at bounding box center [426, 287] width 26 height 14
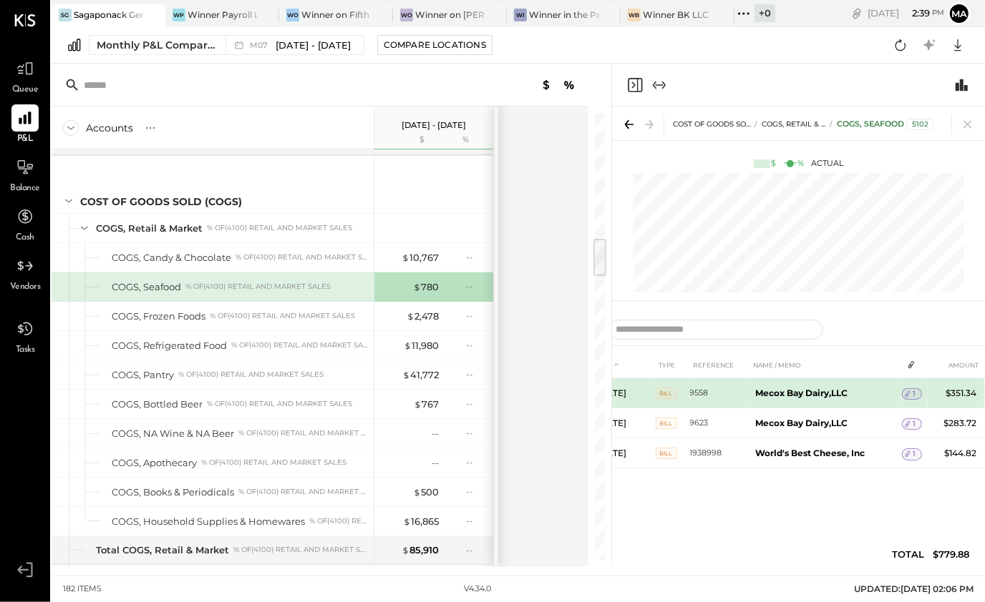
click at [907, 396] on icon at bounding box center [907, 394] width 10 height 10
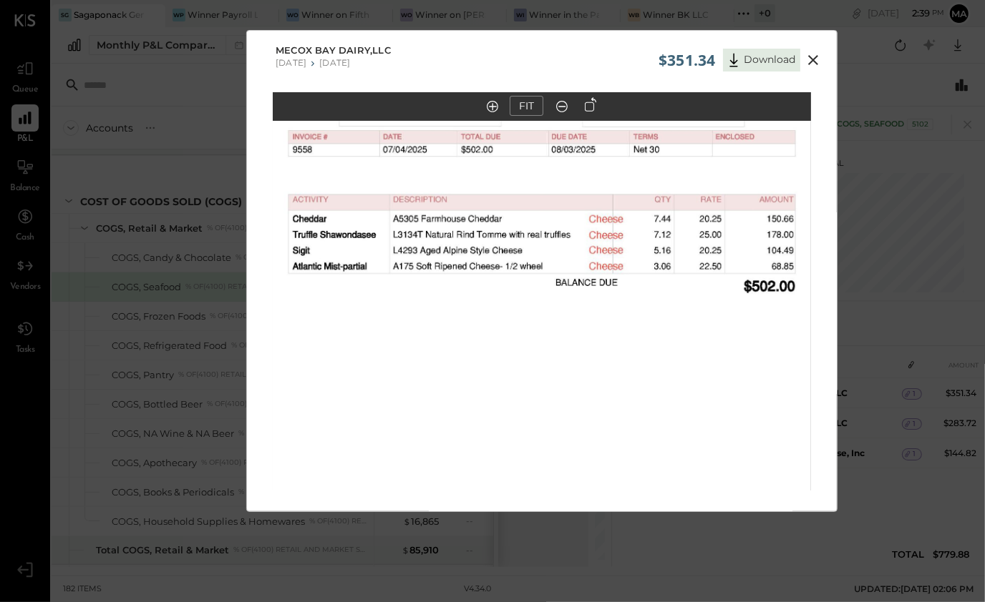
click at [819, 59] on icon at bounding box center [812, 60] width 17 height 17
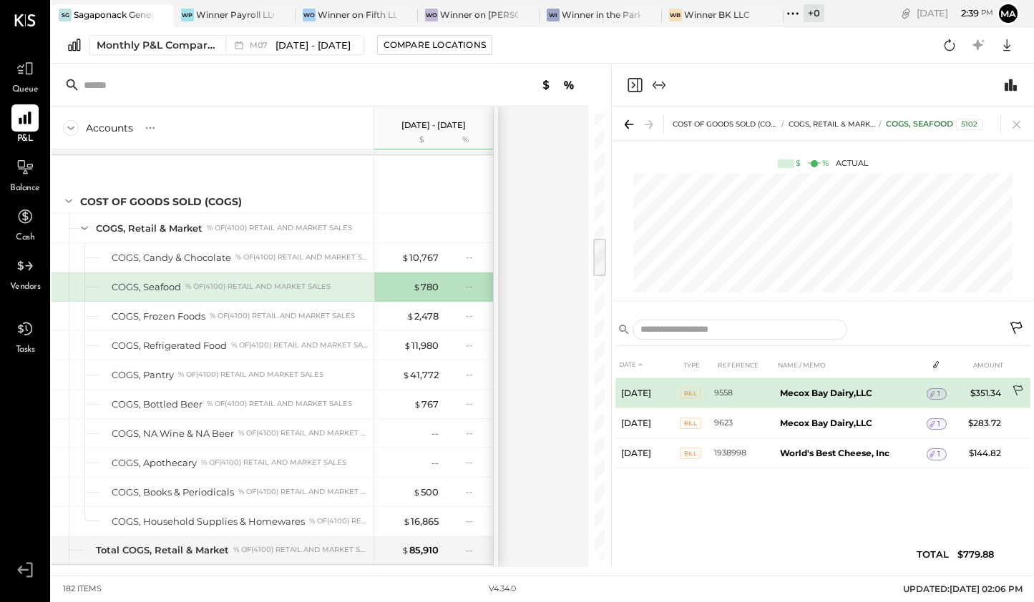
click at [1015, 391] on icon at bounding box center [1017, 391] width 10 height 11
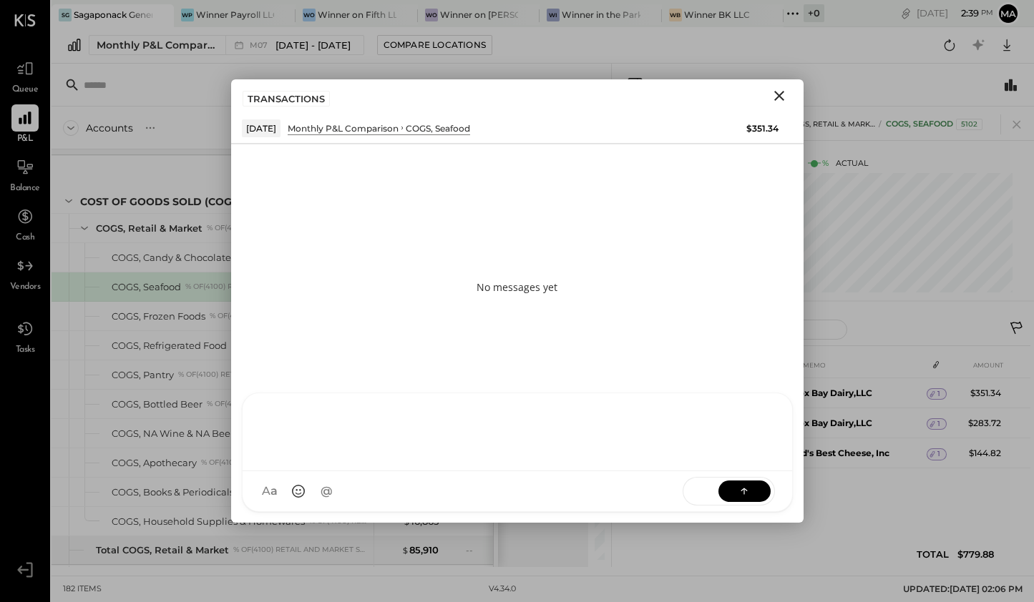
click at [490, 494] on div "SK [PERSON_NAME] D daniel G [DOMAIN_NAME] M [PERSON_NAME] JS [PERSON_NAME] T [P…" at bounding box center [517, 452] width 551 height 119
paste div
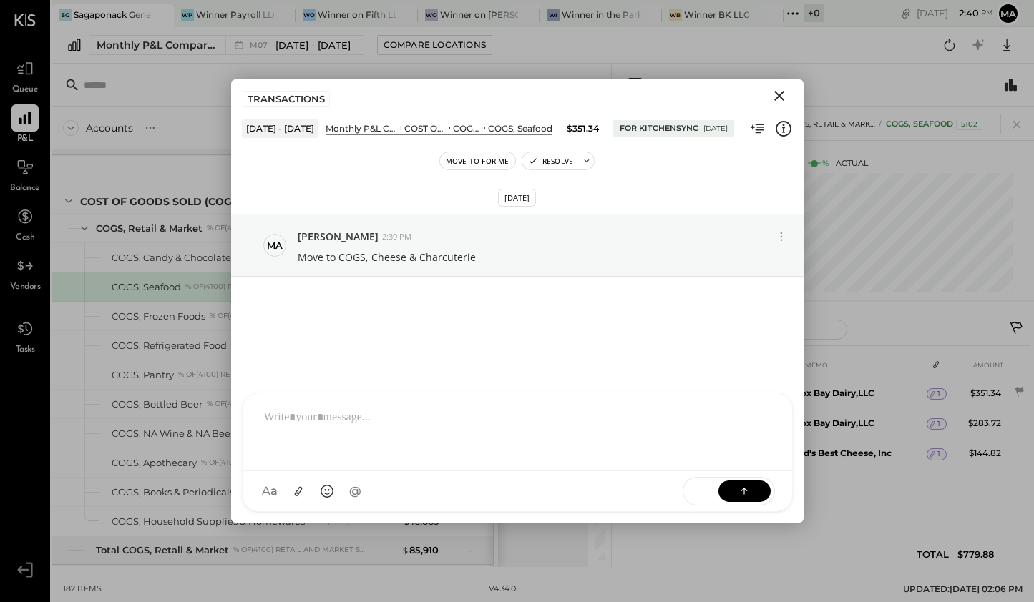
click at [772, 95] on icon "Close" at bounding box center [779, 95] width 17 height 17
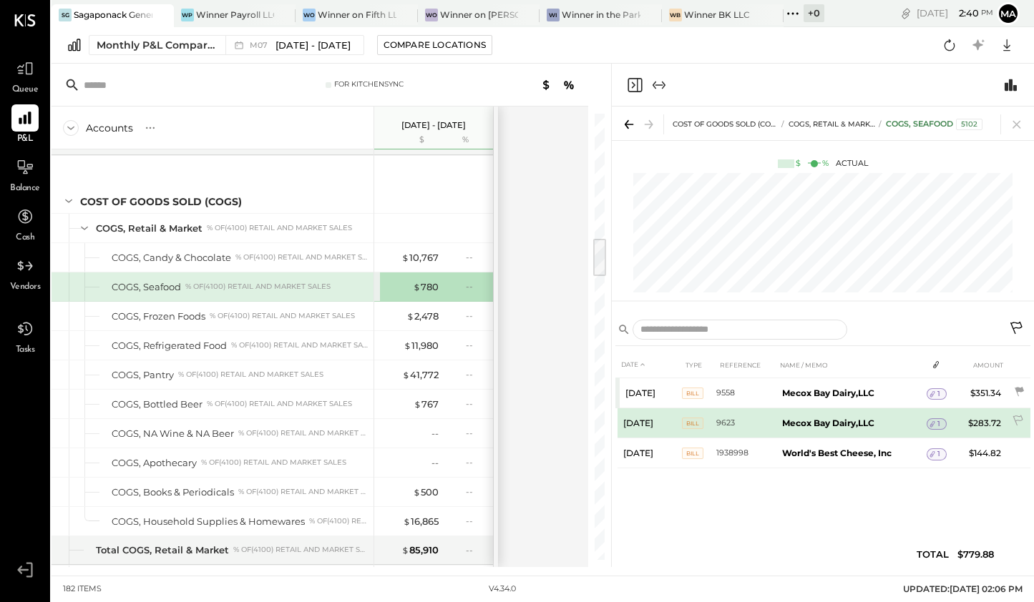
click at [941, 426] on div "1" at bounding box center [937, 424] width 20 height 11
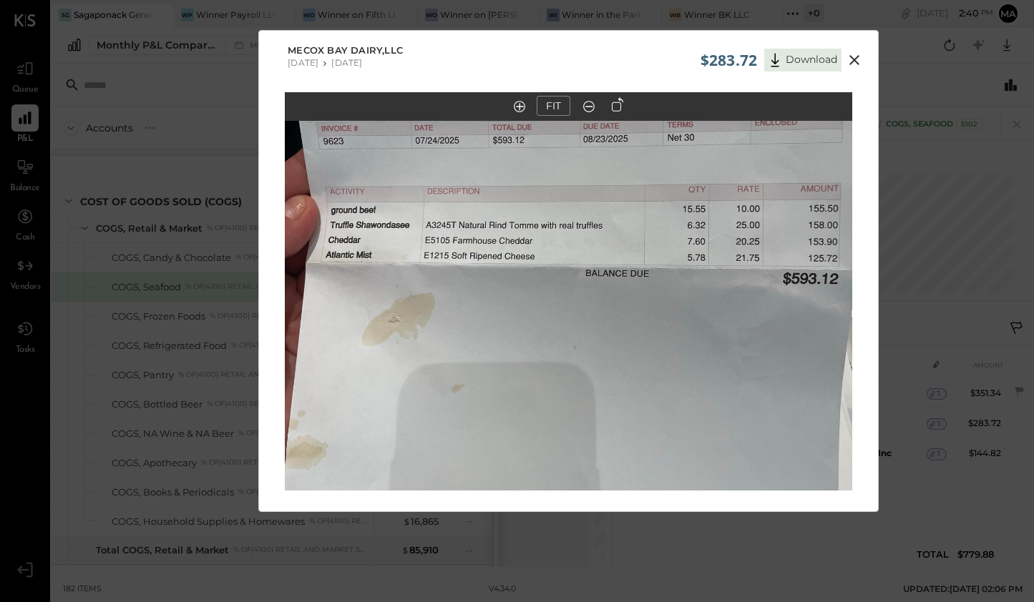
click at [859, 57] on icon at bounding box center [854, 60] width 17 height 17
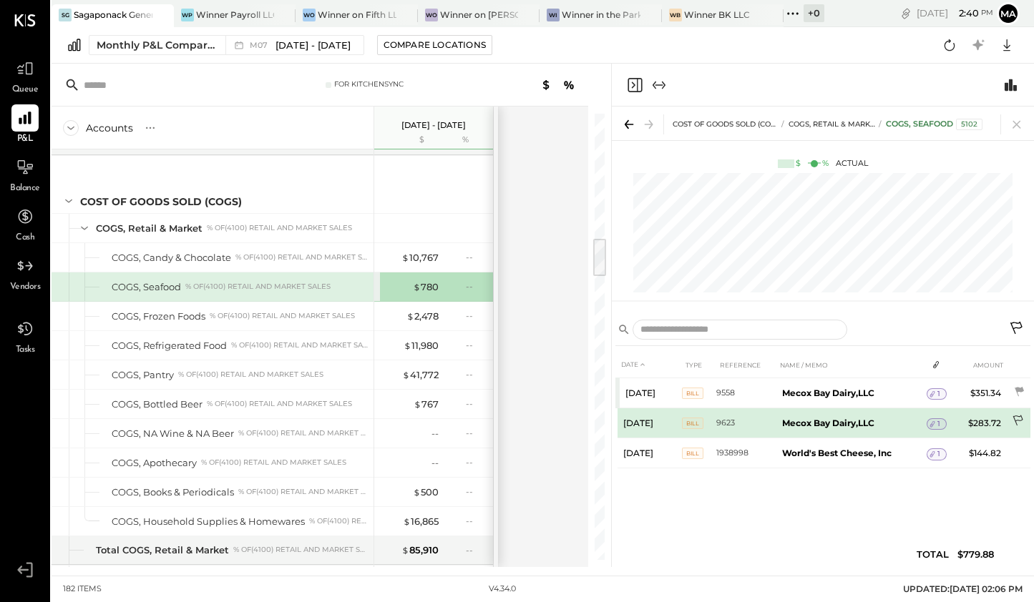
click at [1019, 421] on icon at bounding box center [1019, 422] width 14 height 14
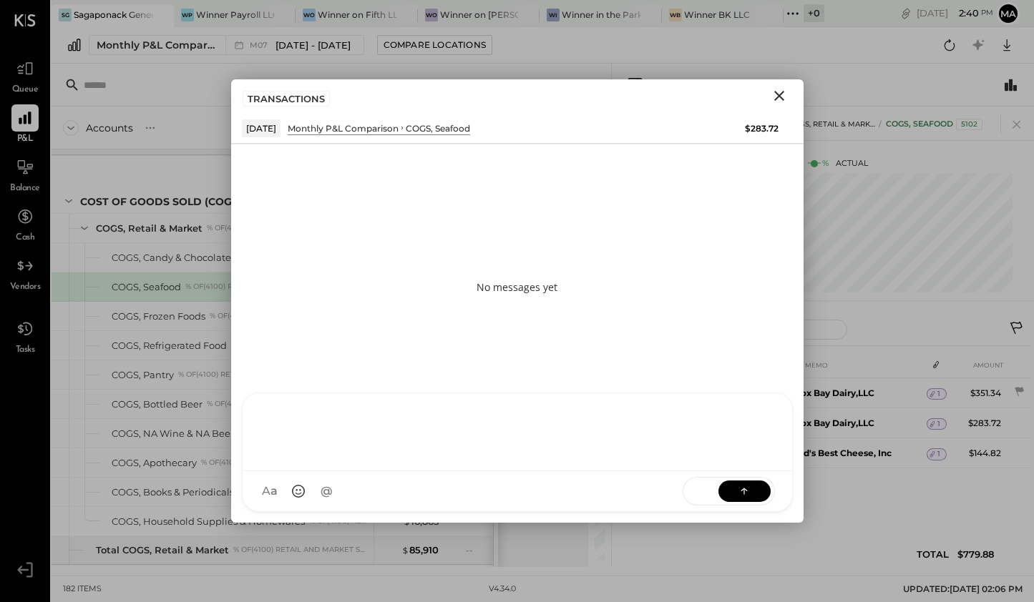
click at [389, 472] on div at bounding box center [518, 433] width 550 height 78
paste div
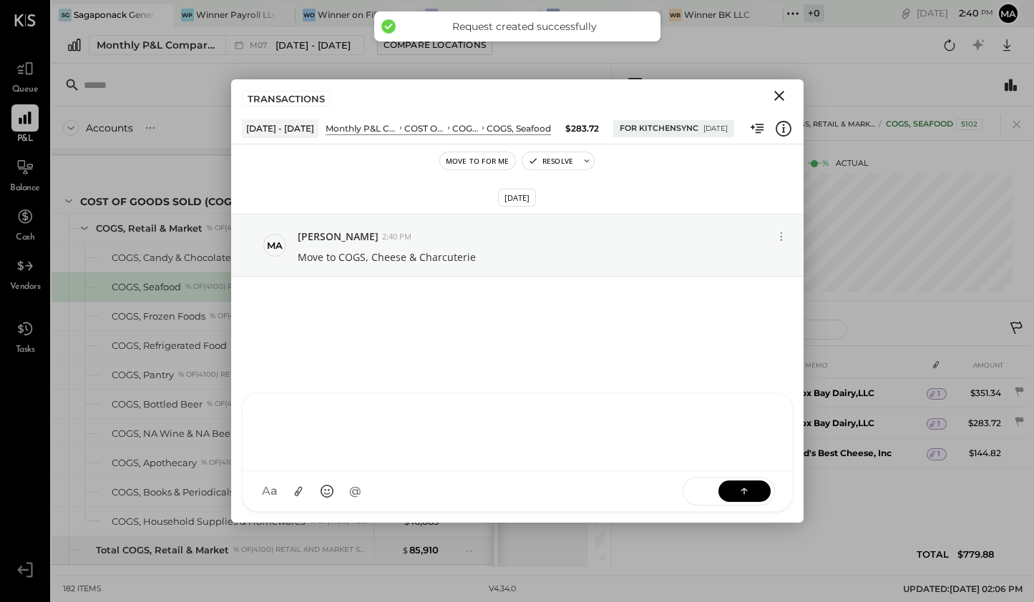
click at [782, 100] on icon "Close" at bounding box center [779, 95] width 17 height 17
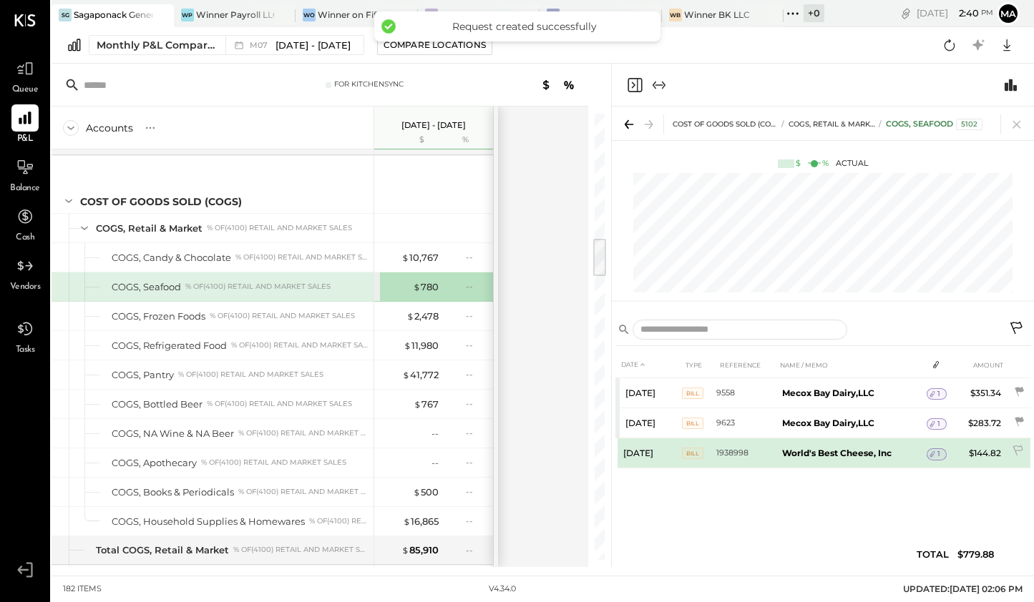
click at [934, 450] on icon at bounding box center [932, 454] width 10 height 10
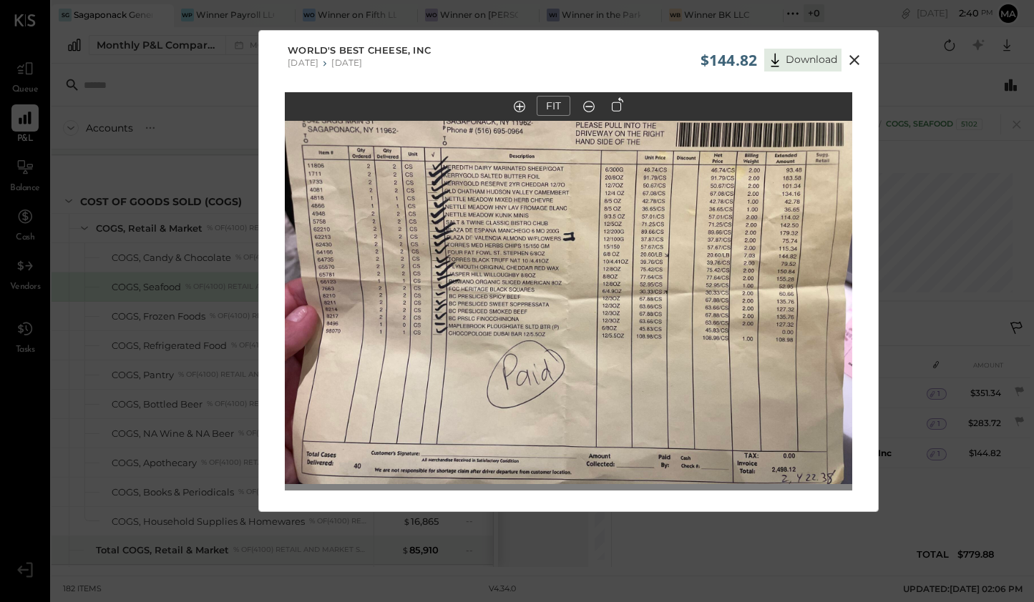
click at [858, 59] on icon at bounding box center [854, 60] width 17 height 17
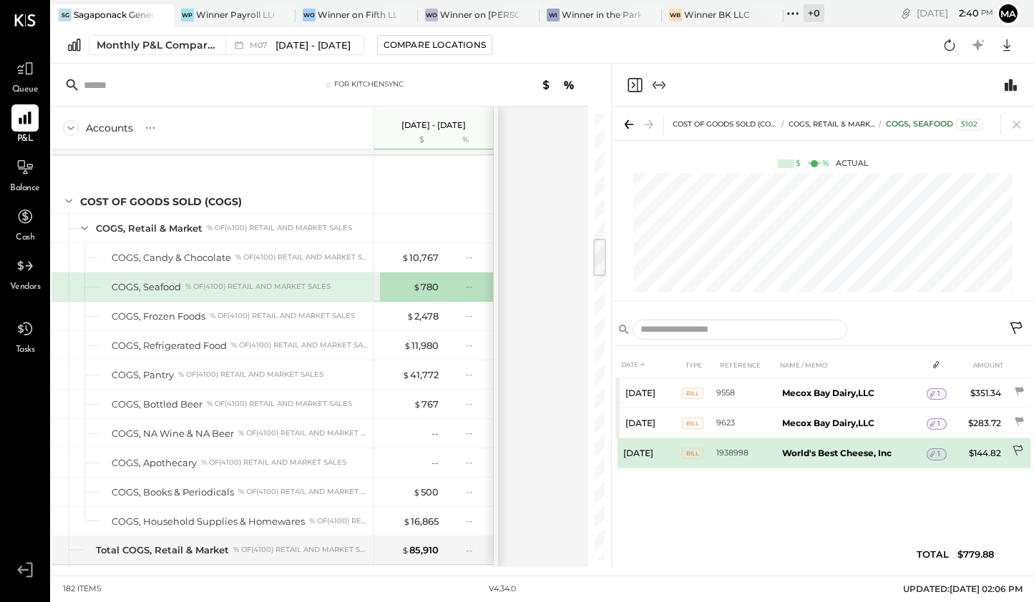
click at [1024, 450] on icon at bounding box center [1019, 452] width 14 height 14
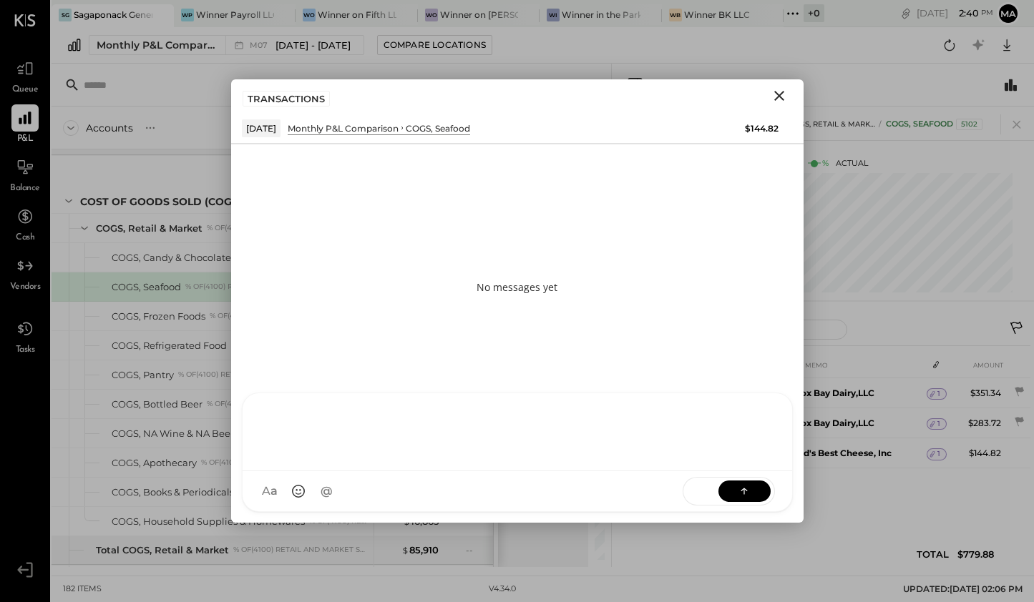
click at [535, 485] on div "SK [PERSON_NAME] D daniel G [DOMAIN_NAME] M [PERSON_NAME] JS [PERSON_NAME] T [P…" at bounding box center [517, 452] width 551 height 119
paste div
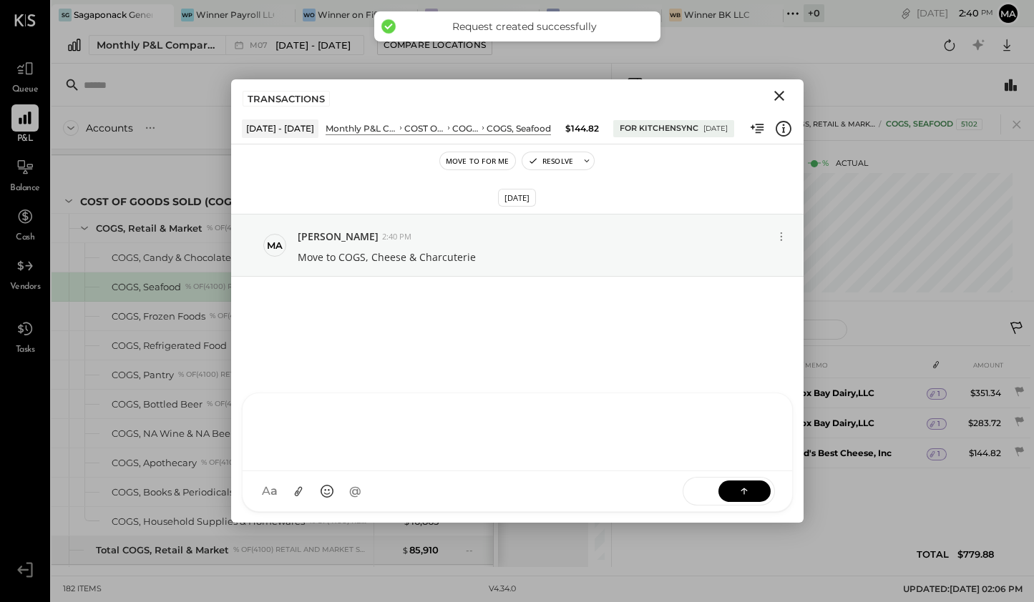
click at [776, 102] on icon "Close" at bounding box center [779, 95] width 17 height 17
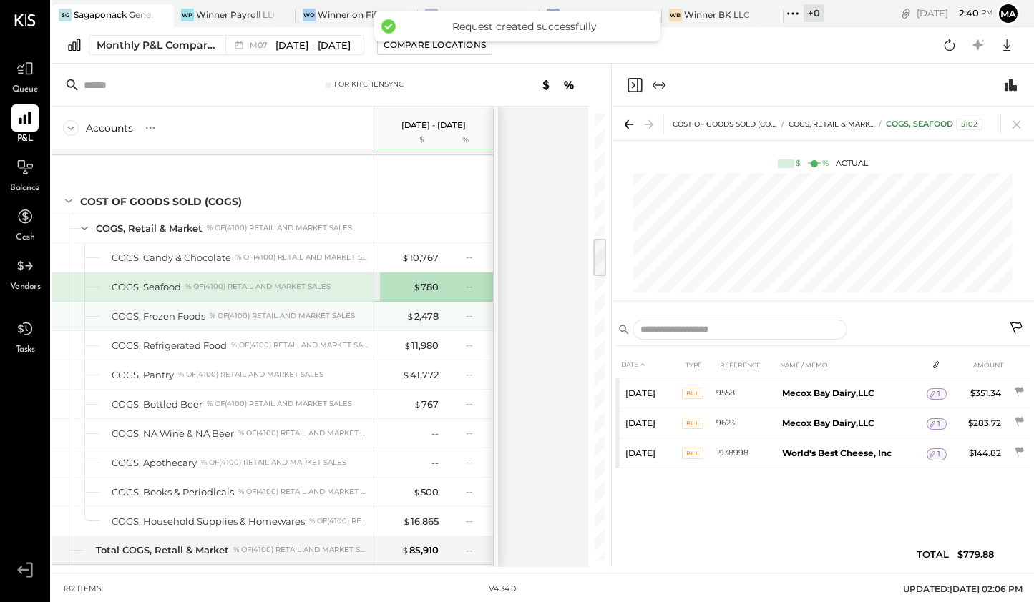
click at [310, 311] on div "% of (4100) Retail and Market Sales" at bounding box center [282, 316] width 145 height 10
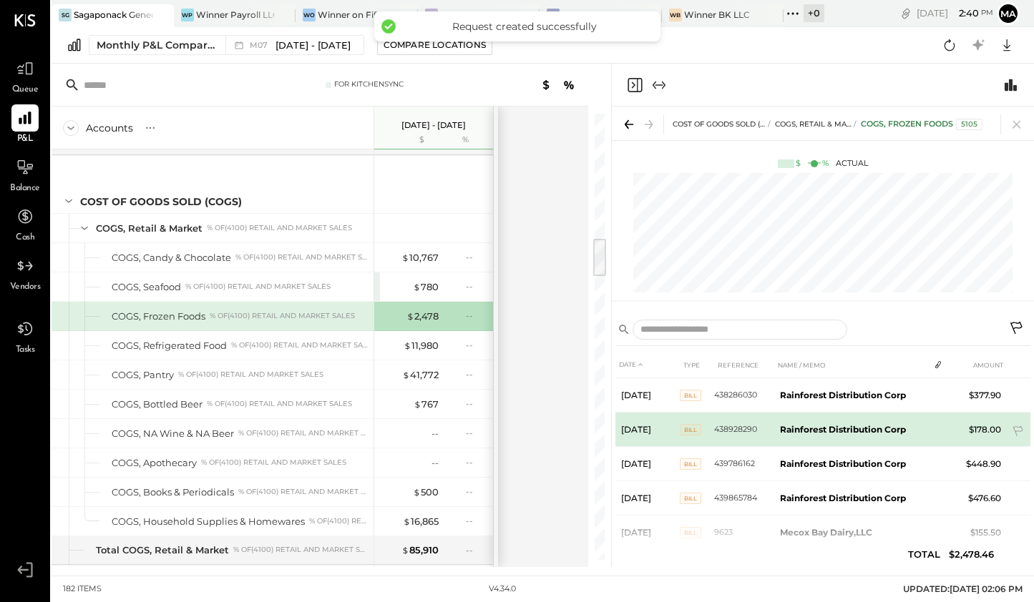
scroll to position [64, 0]
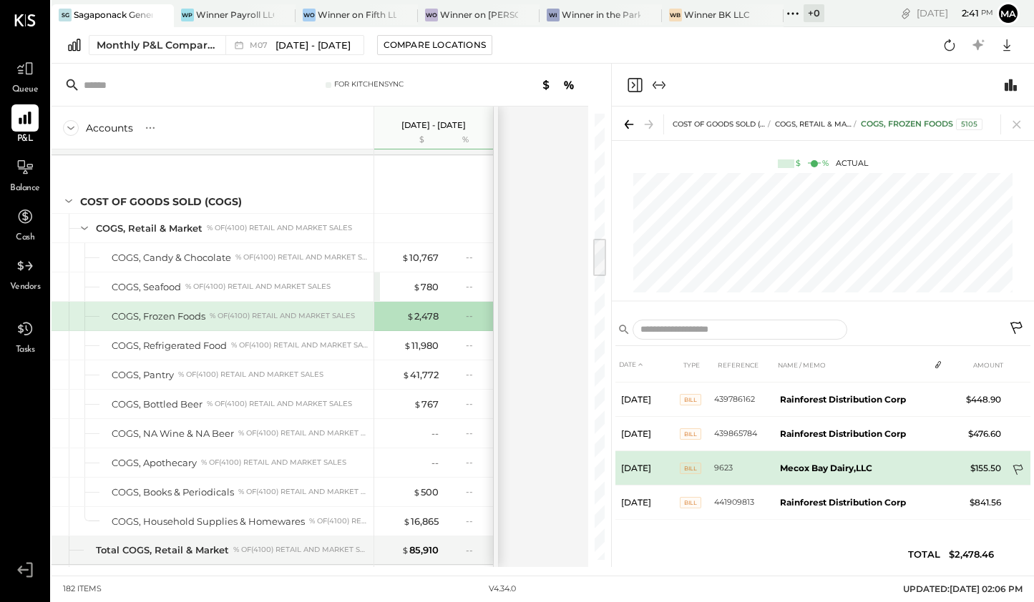
click at [1013, 468] on icon at bounding box center [1017, 470] width 10 height 11
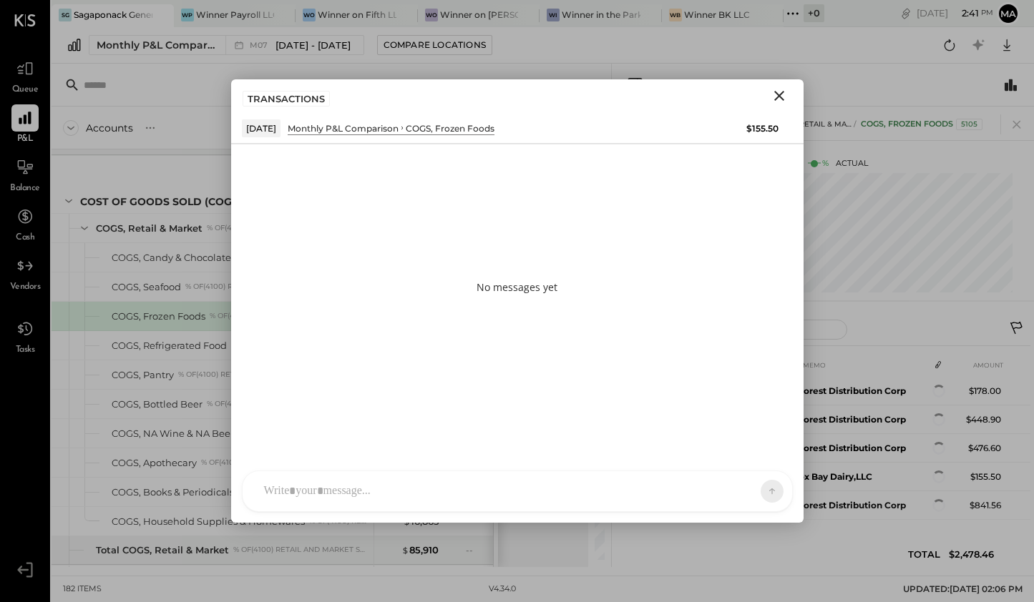
scroll to position [39, 0]
click at [776, 99] on icon "Close" at bounding box center [779, 95] width 17 height 17
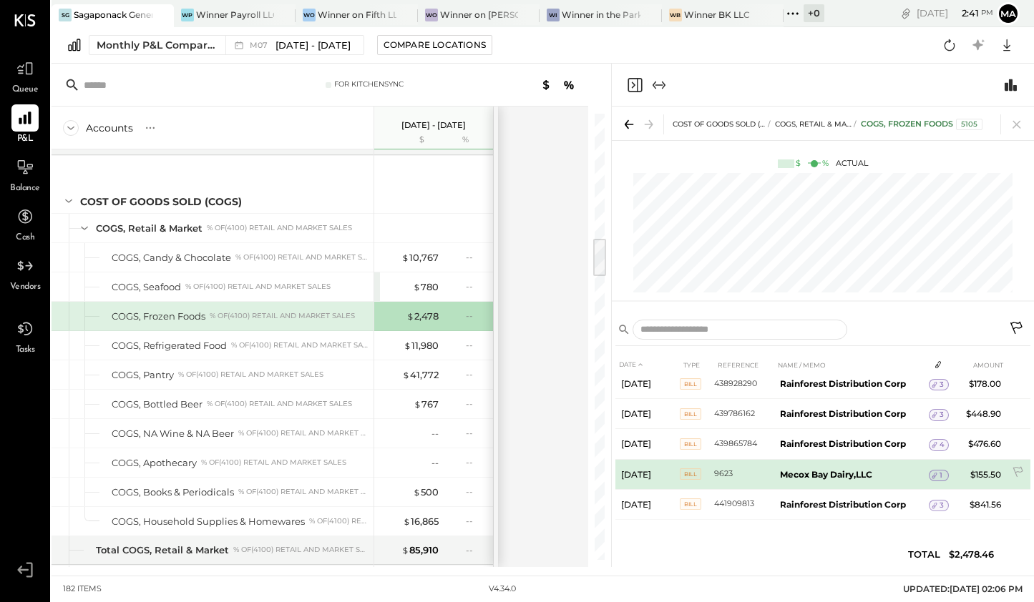
click at [939, 472] on span "1" at bounding box center [940, 476] width 3 height 10
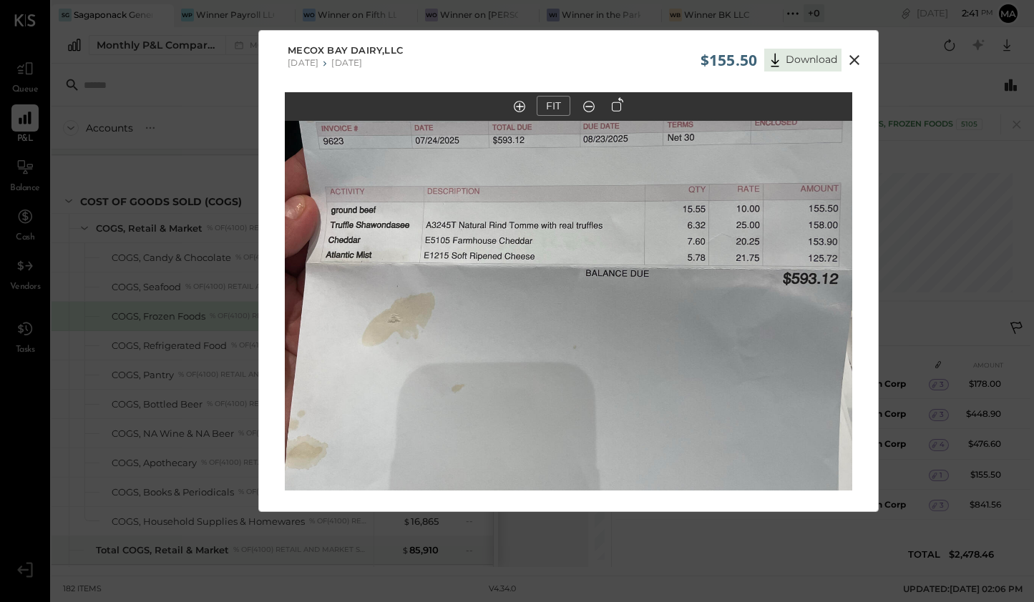
click at [857, 64] on icon at bounding box center [854, 60] width 17 height 17
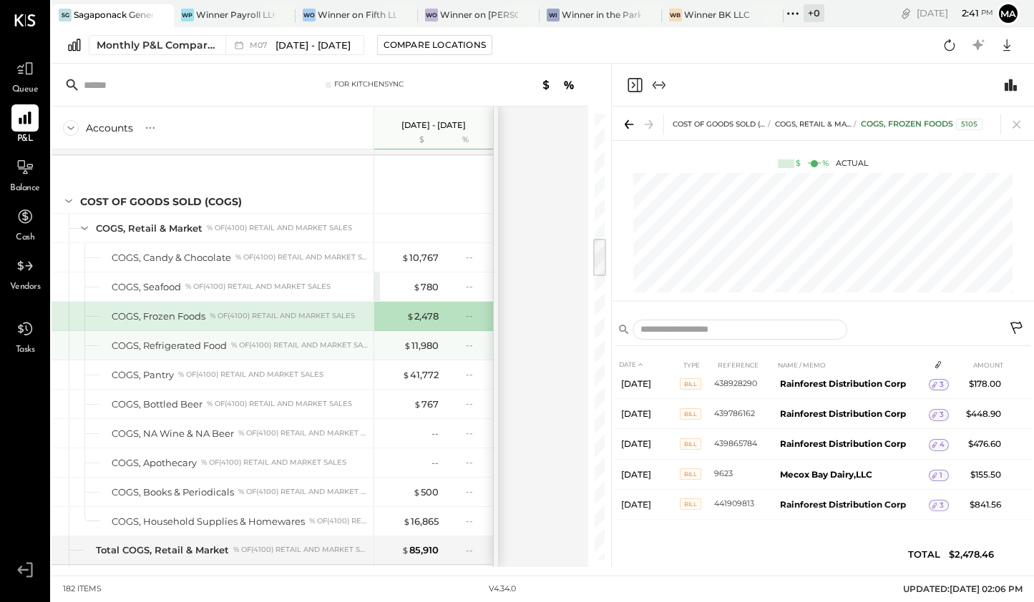
click at [229, 339] on div "COGS, Refrigerated Food % of (4100) Retail and Market Sales" at bounding box center [240, 346] width 256 height 14
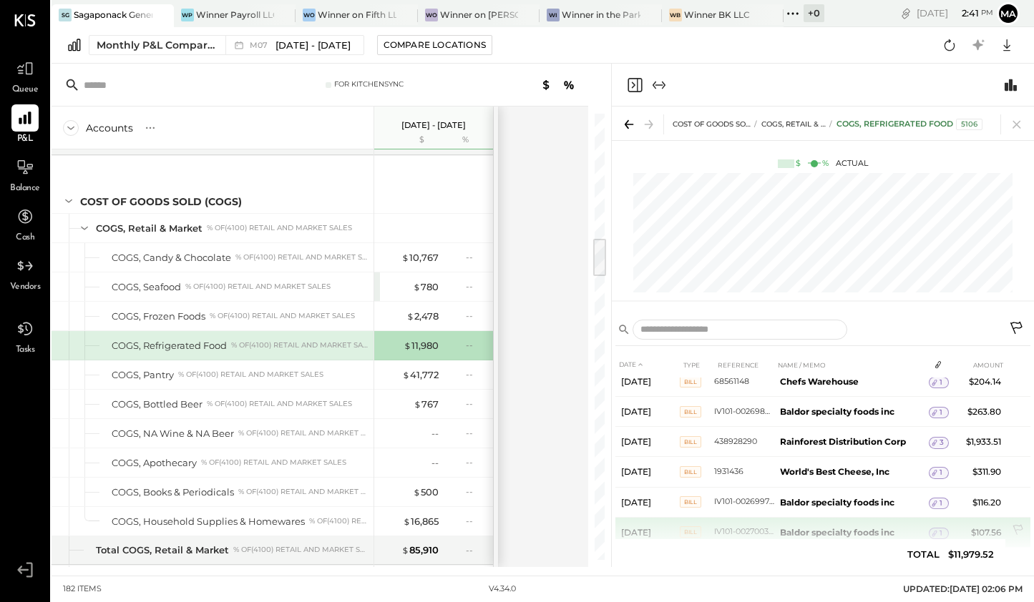
scroll to position [216, 0]
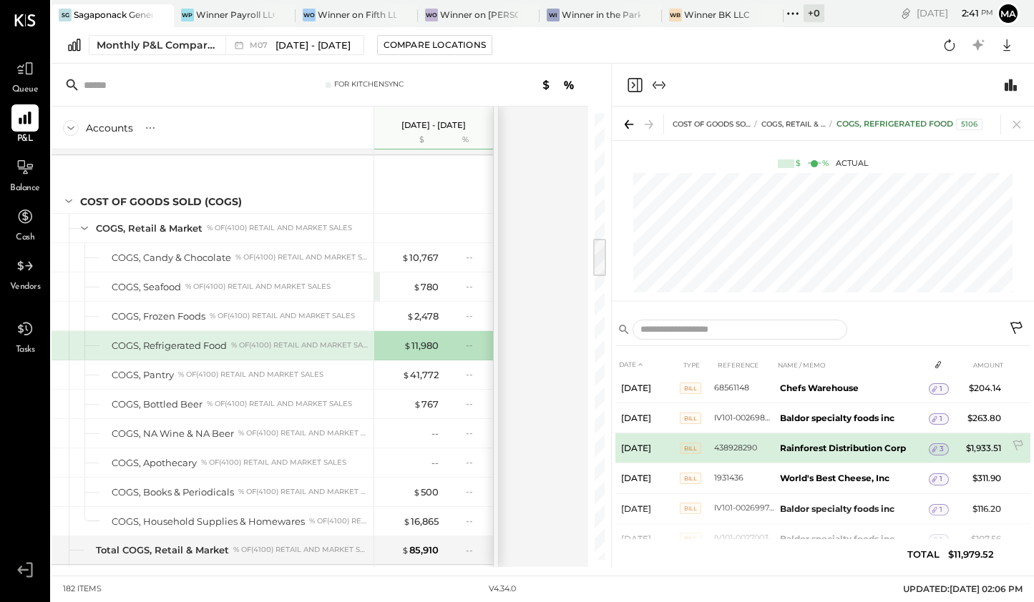
click at [946, 446] on div "3" at bounding box center [939, 449] width 20 height 11
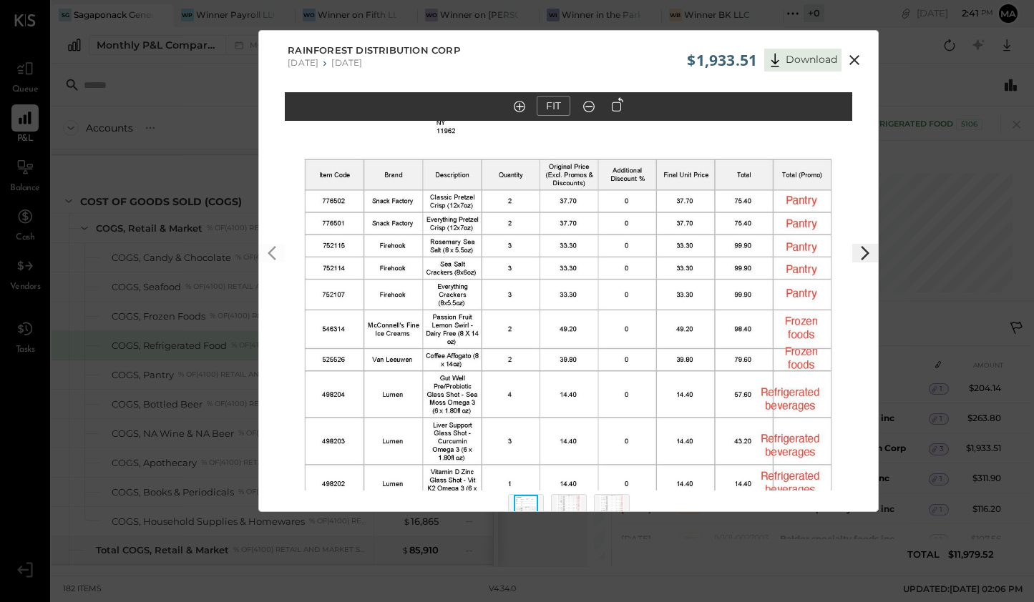
scroll to position [32, 0]
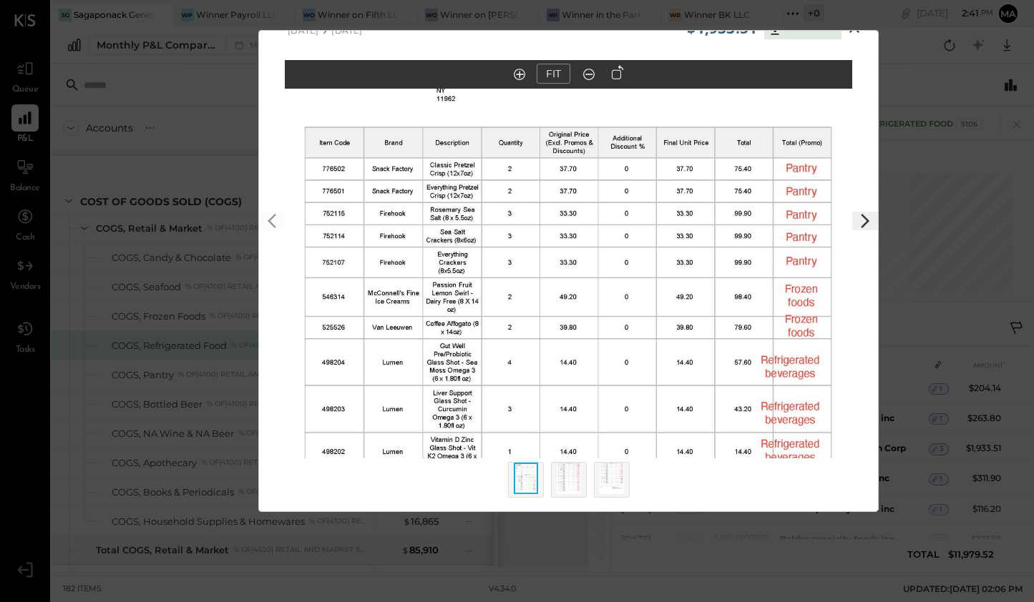
click at [569, 485] on img at bounding box center [569, 478] width 24 height 31
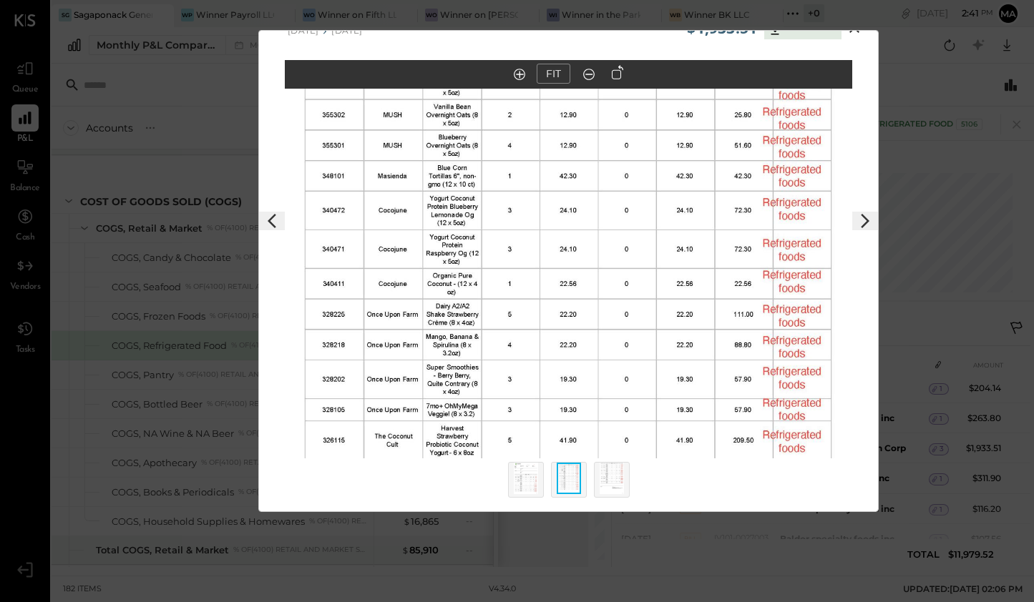
click at [612, 480] on img at bounding box center [612, 478] width 24 height 31
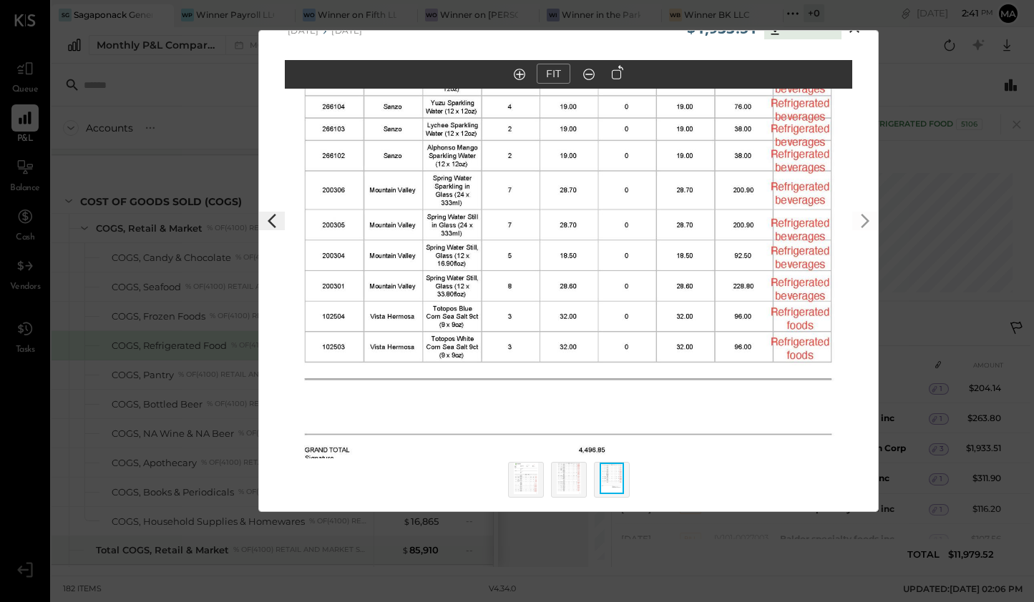
click at [565, 474] on img at bounding box center [569, 478] width 24 height 31
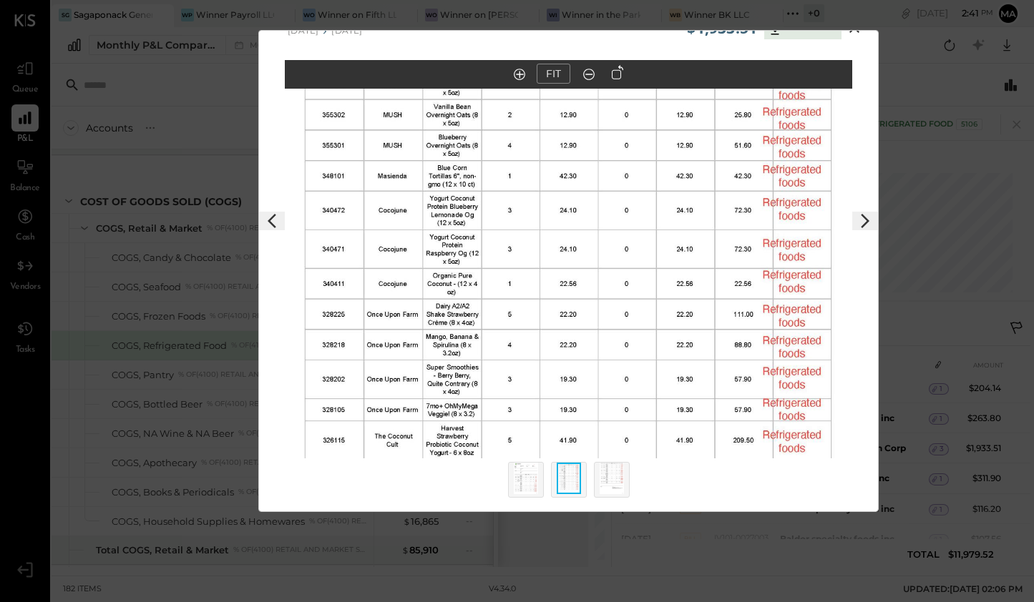
click at [522, 485] on img at bounding box center [526, 478] width 24 height 31
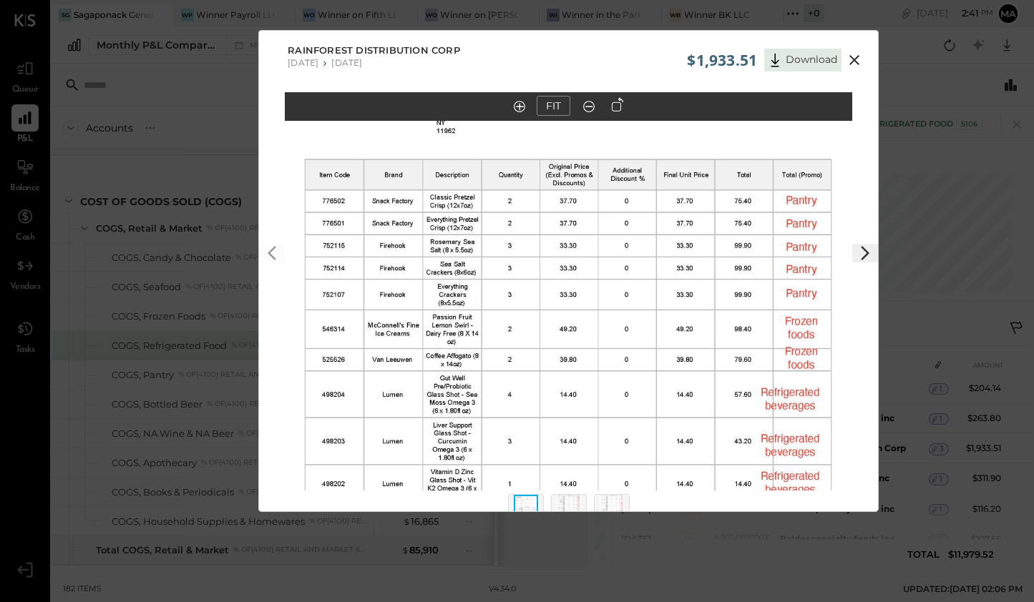
scroll to position [1, 0]
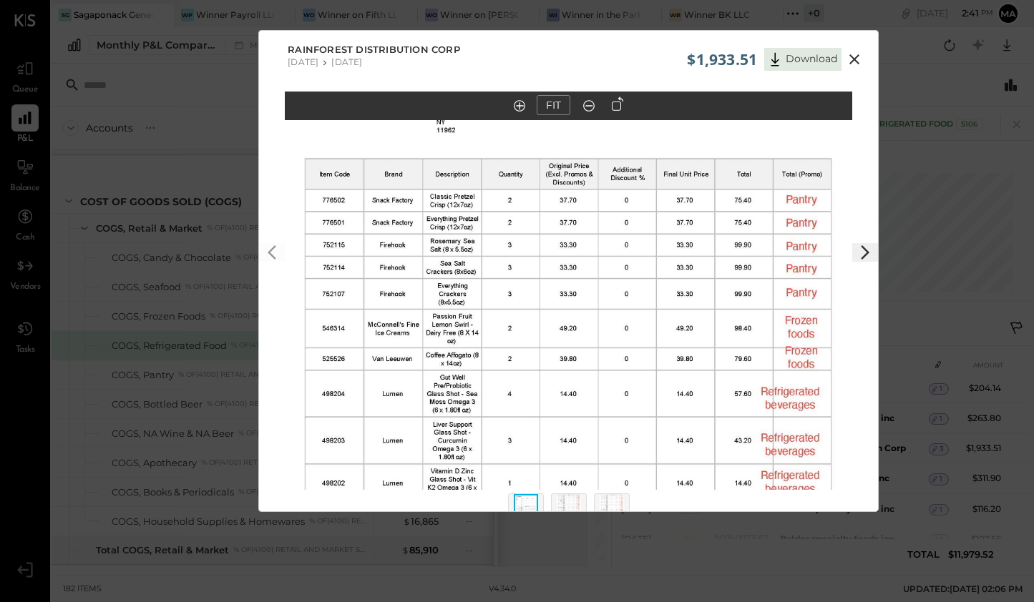
click at [857, 60] on icon at bounding box center [854, 59] width 17 height 17
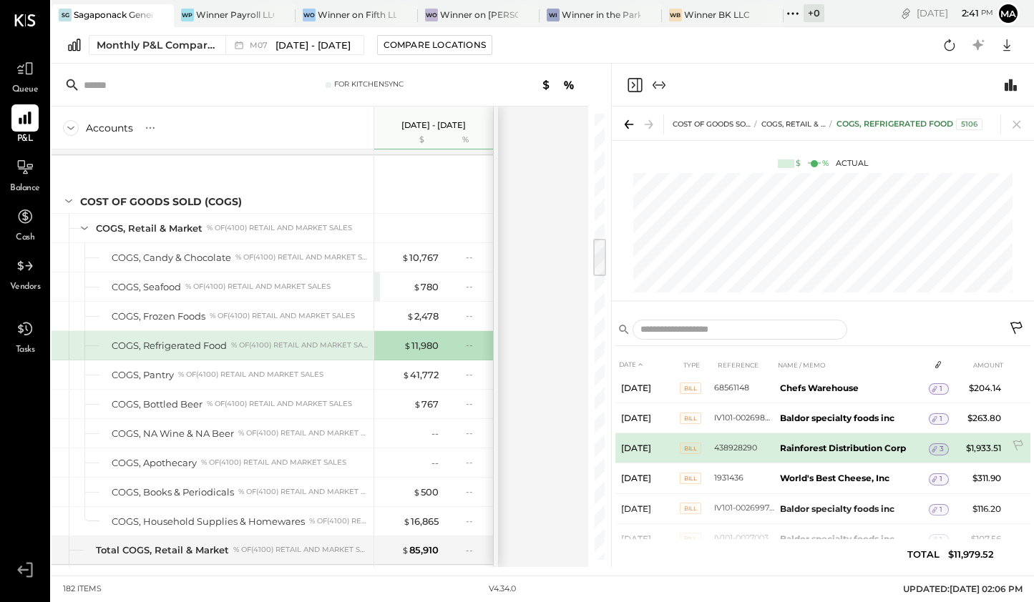
scroll to position [250, 0]
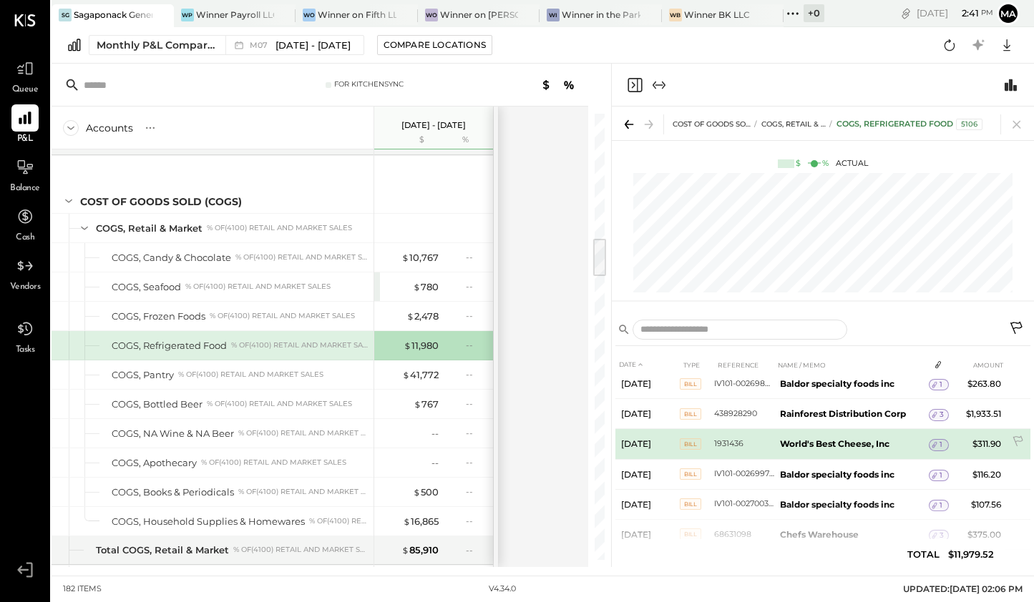
click at [939, 440] on span "1" at bounding box center [940, 445] width 3 height 10
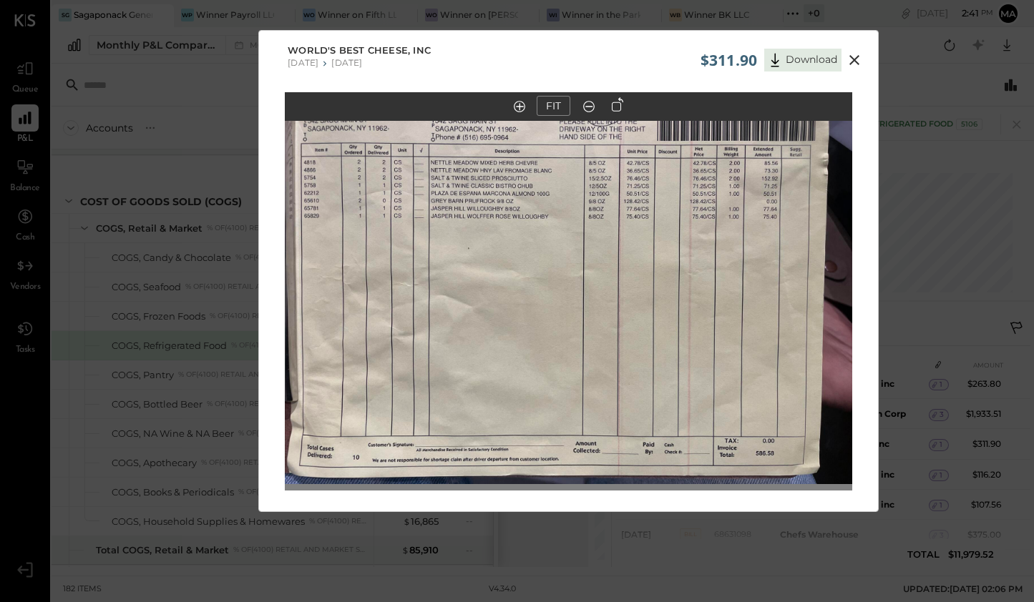
click at [859, 60] on icon at bounding box center [854, 60] width 17 height 17
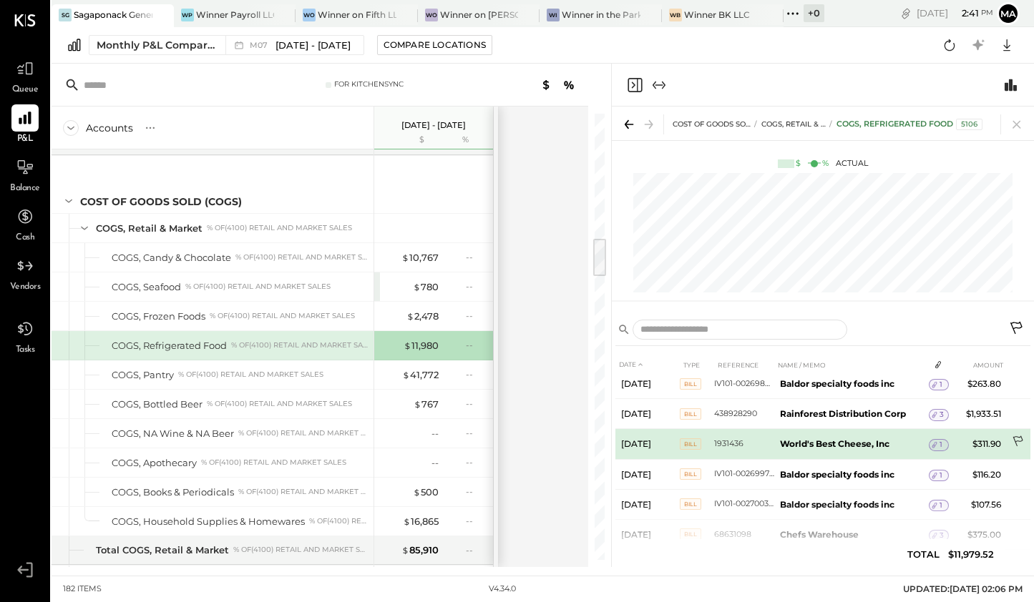
click at [1007, 441] on td at bounding box center [1019, 442] width 24 height 27
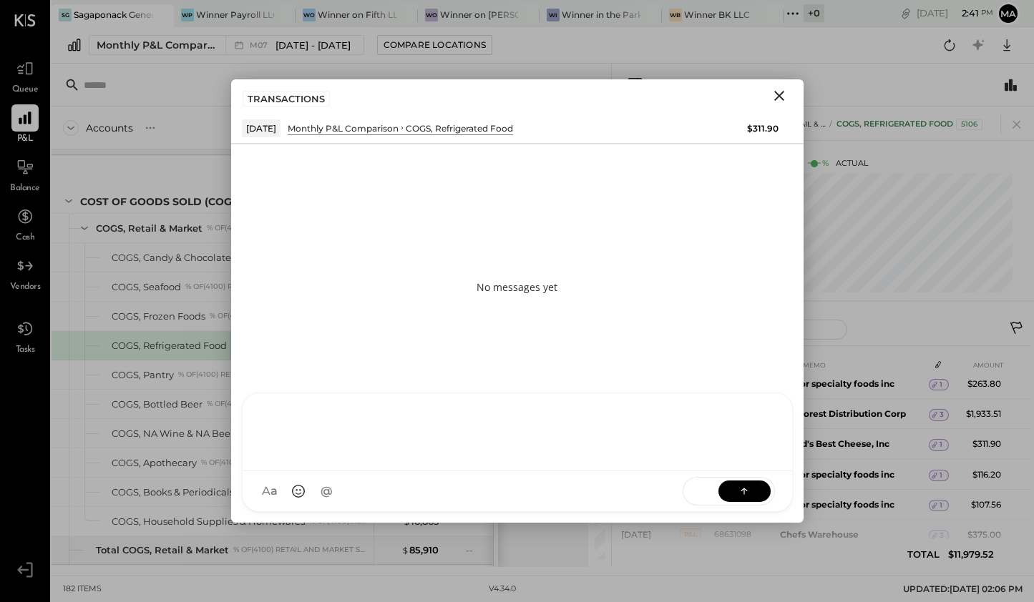
click at [381, 472] on div at bounding box center [518, 433] width 550 height 78
paste div
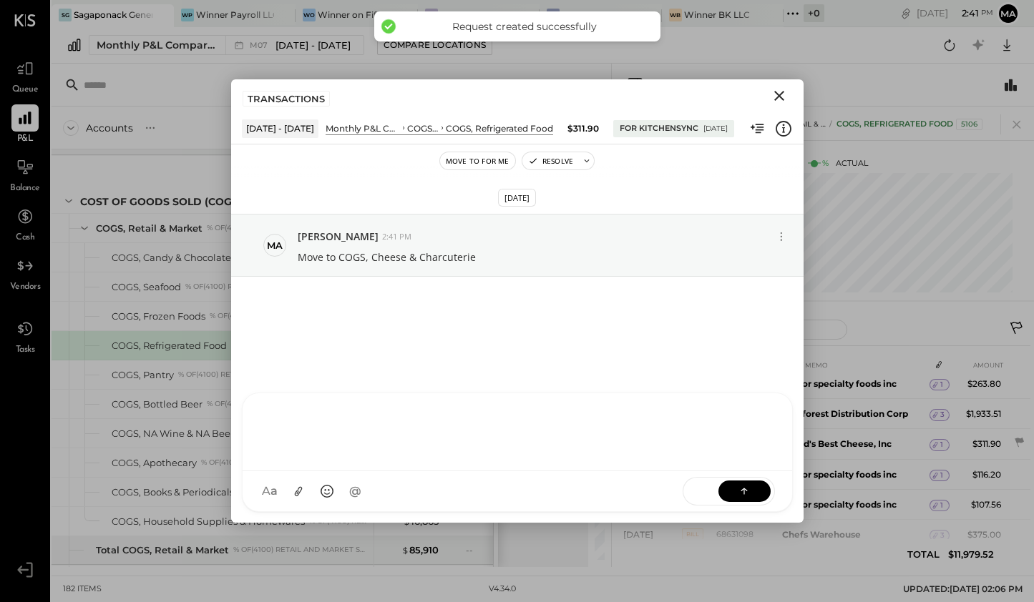
click at [771, 97] on icon "Close" at bounding box center [779, 95] width 17 height 17
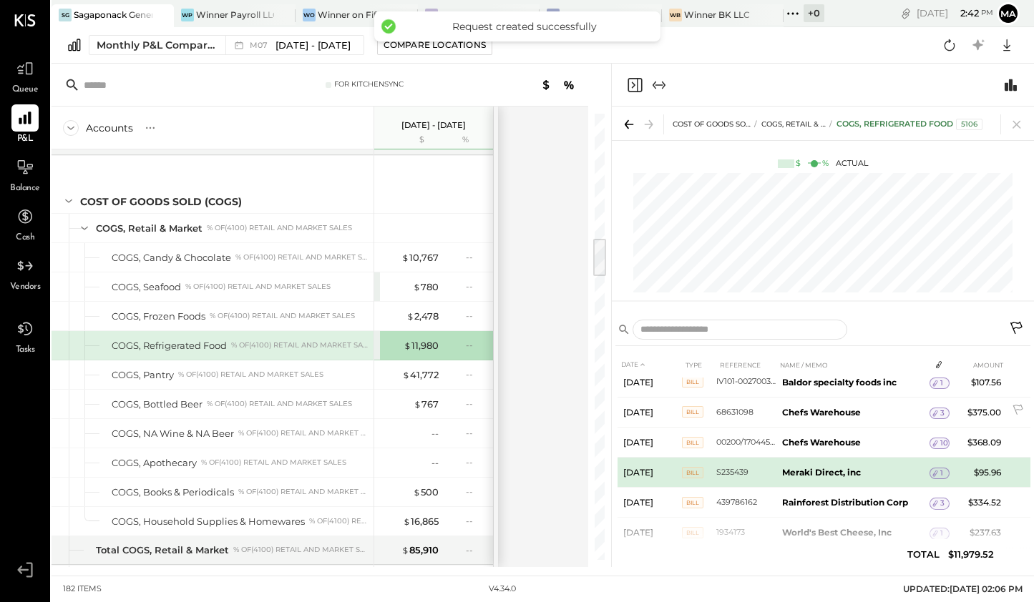
scroll to position [374, 0]
click at [942, 467] on div "1" at bounding box center [939, 472] width 20 height 11
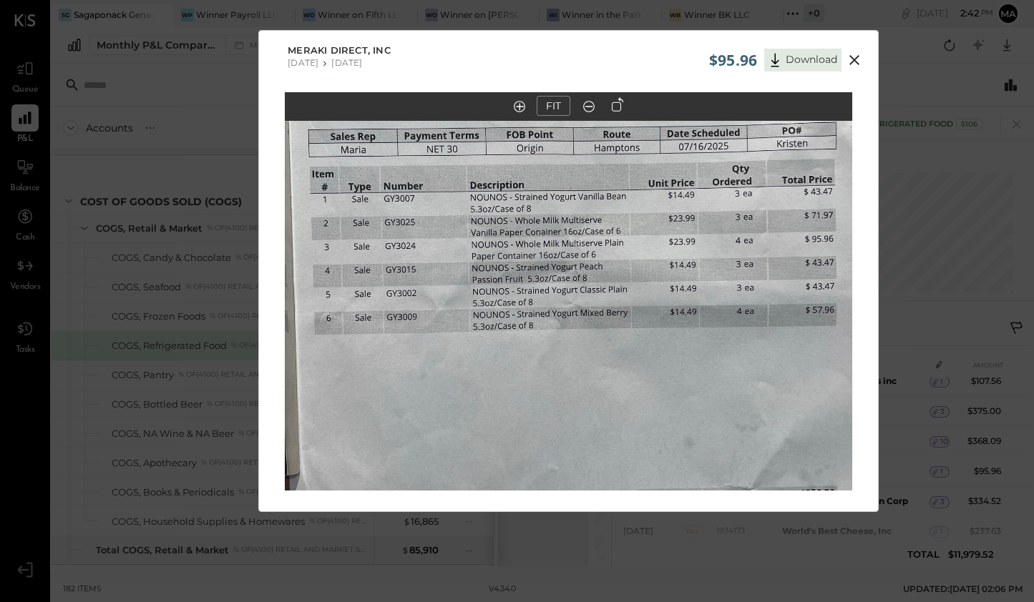
click at [856, 67] on icon at bounding box center [854, 60] width 17 height 17
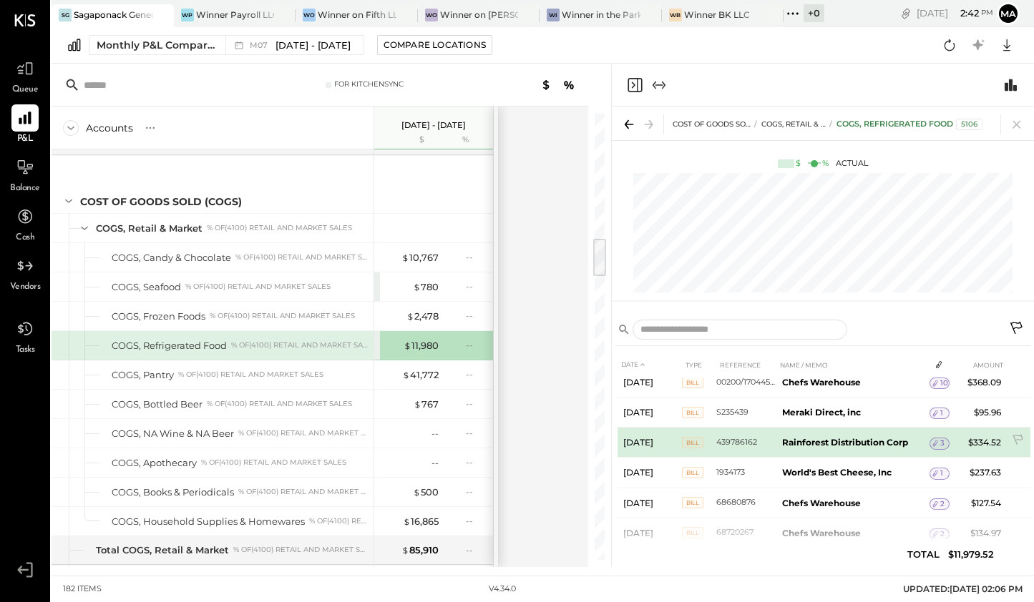
scroll to position [435, 0]
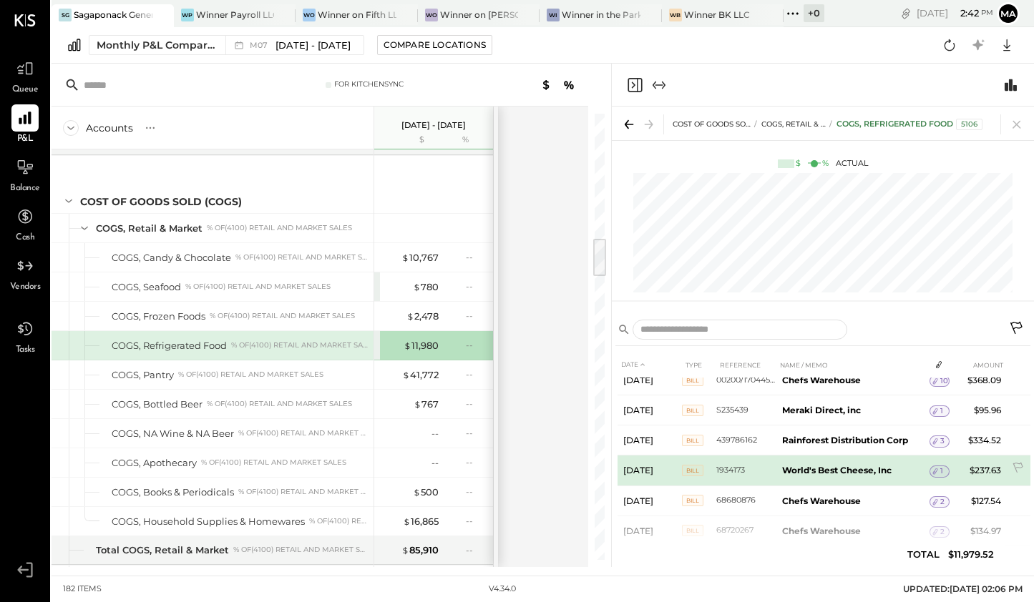
click at [940, 467] on span "1" at bounding box center [941, 472] width 3 height 10
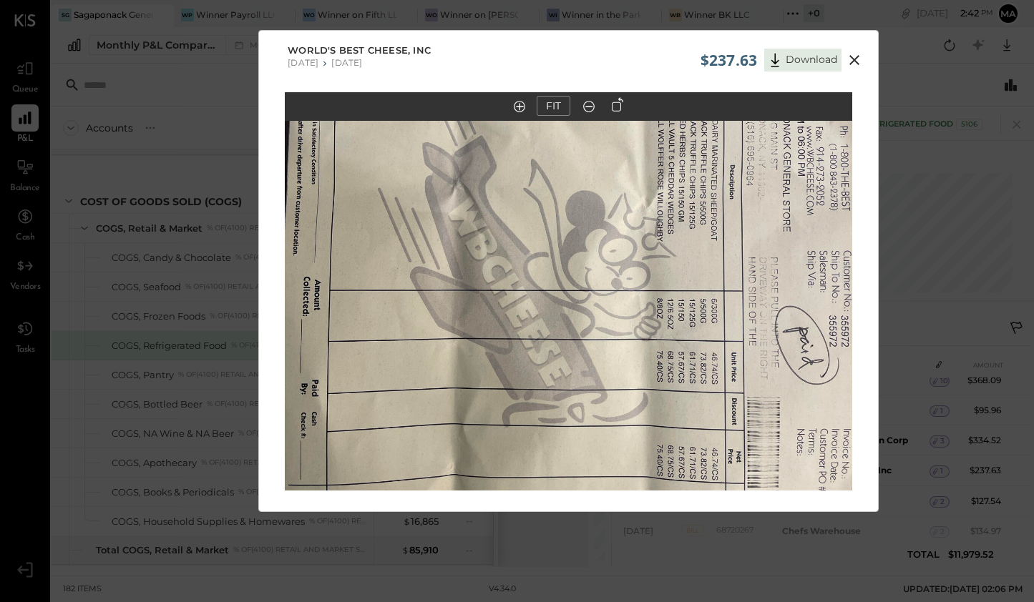
click at [854, 64] on icon at bounding box center [854, 60] width 17 height 17
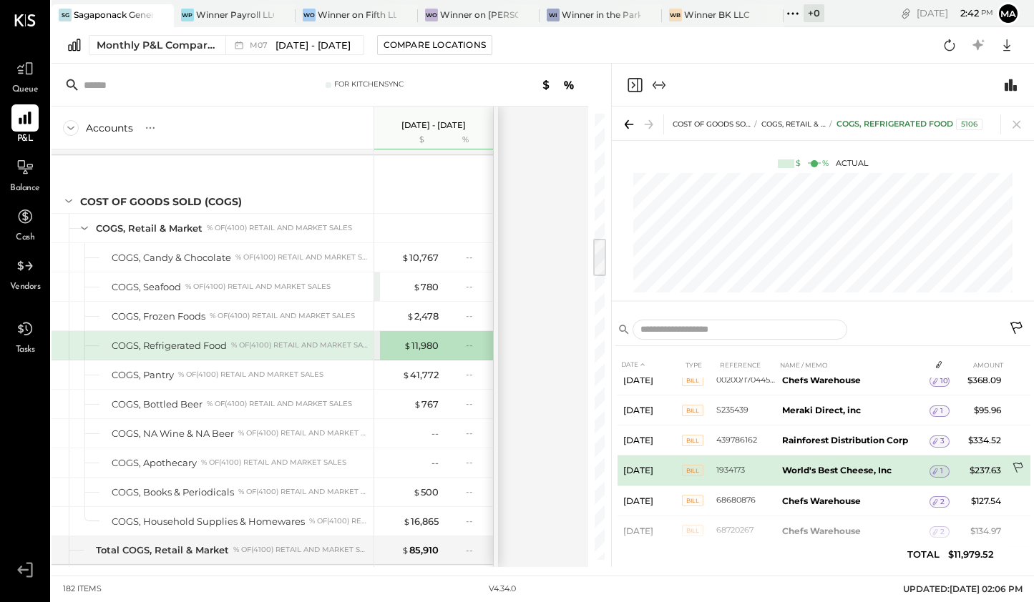
click at [1013, 464] on icon at bounding box center [1019, 469] width 14 height 14
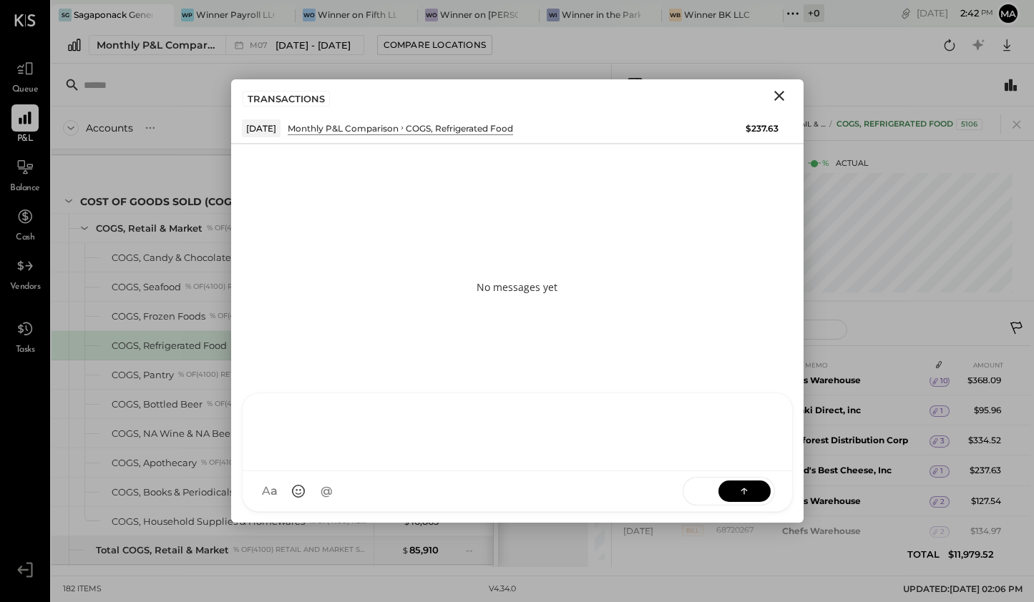
click at [594, 488] on div "SK [PERSON_NAME] D daniel G [DOMAIN_NAME] M [PERSON_NAME] JS [PERSON_NAME] T [P…" at bounding box center [517, 452] width 551 height 119
paste div
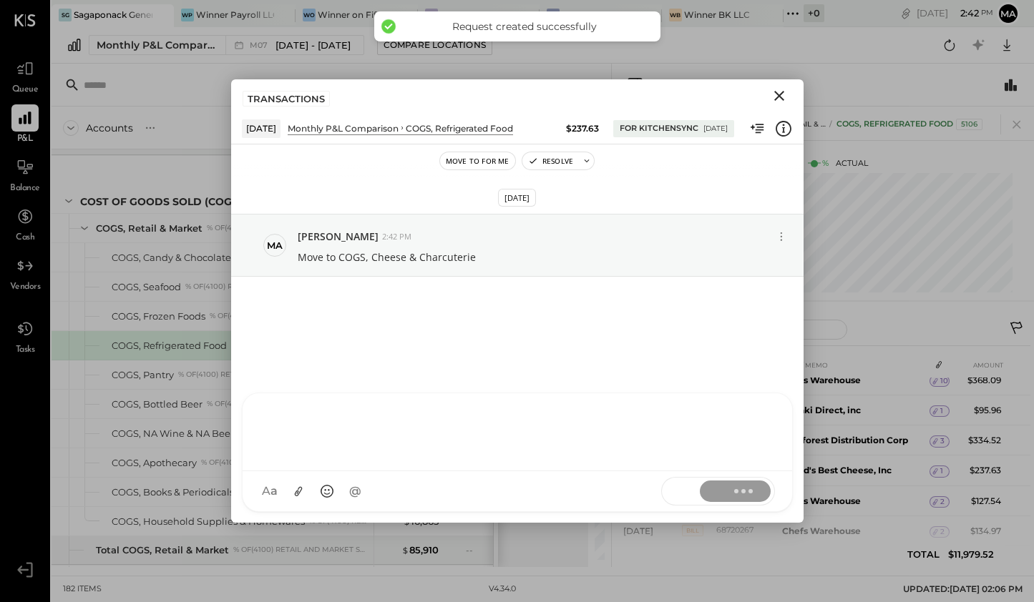
click at [777, 97] on icon "Close" at bounding box center [779, 96] width 10 height 10
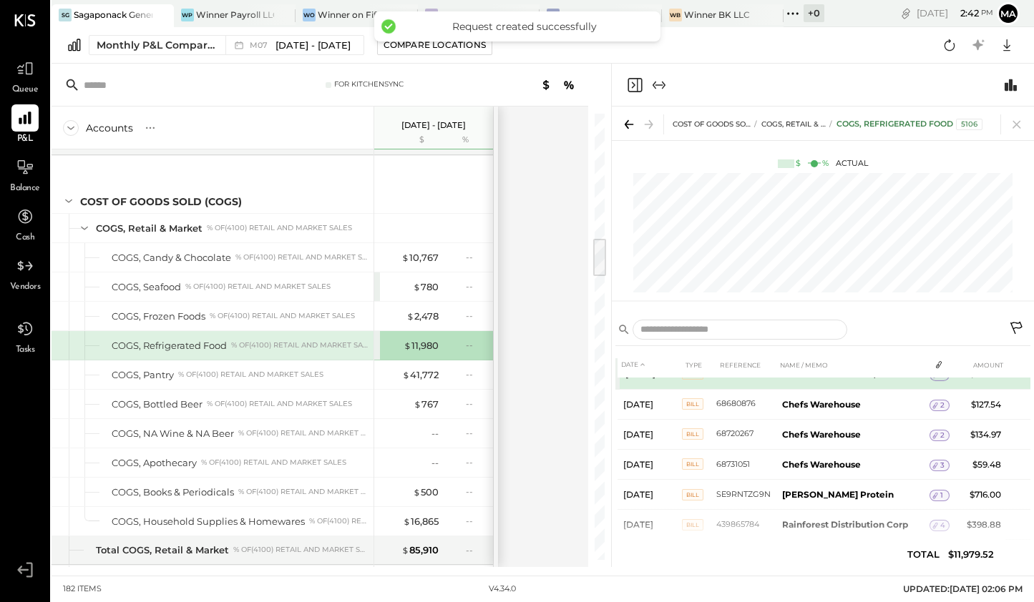
scroll to position [544, 0]
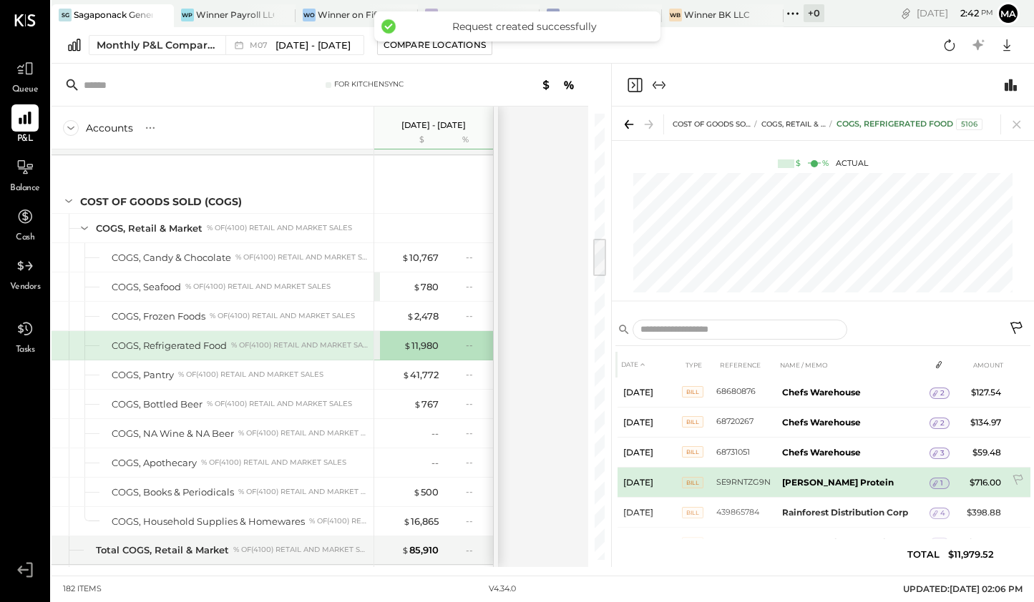
click at [940, 479] on span "1" at bounding box center [941, 484] width 3 height 10
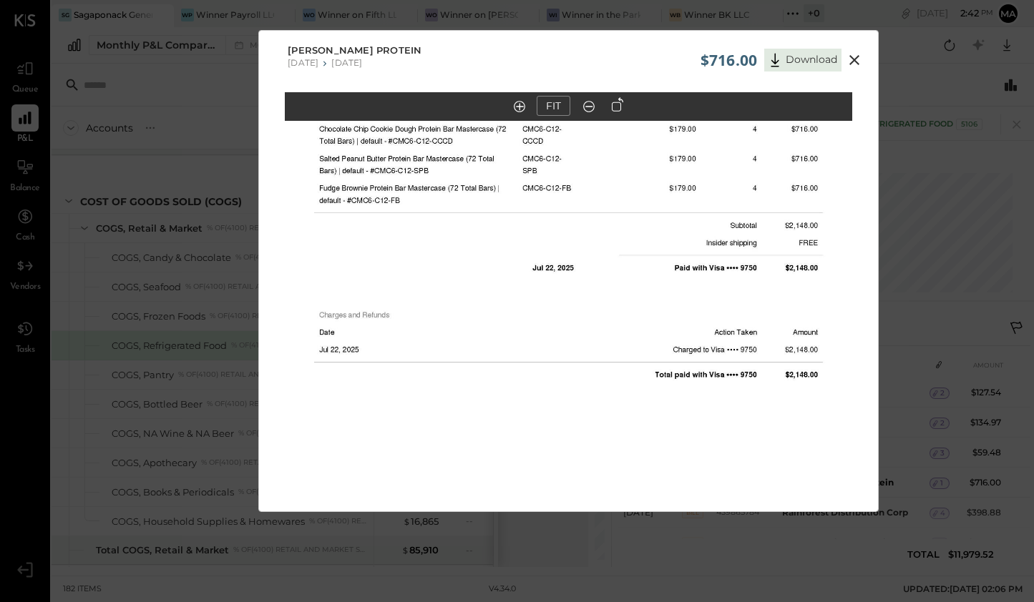
click at [854, 62] on icon at bounding box center [854, 60] width 17 height 17
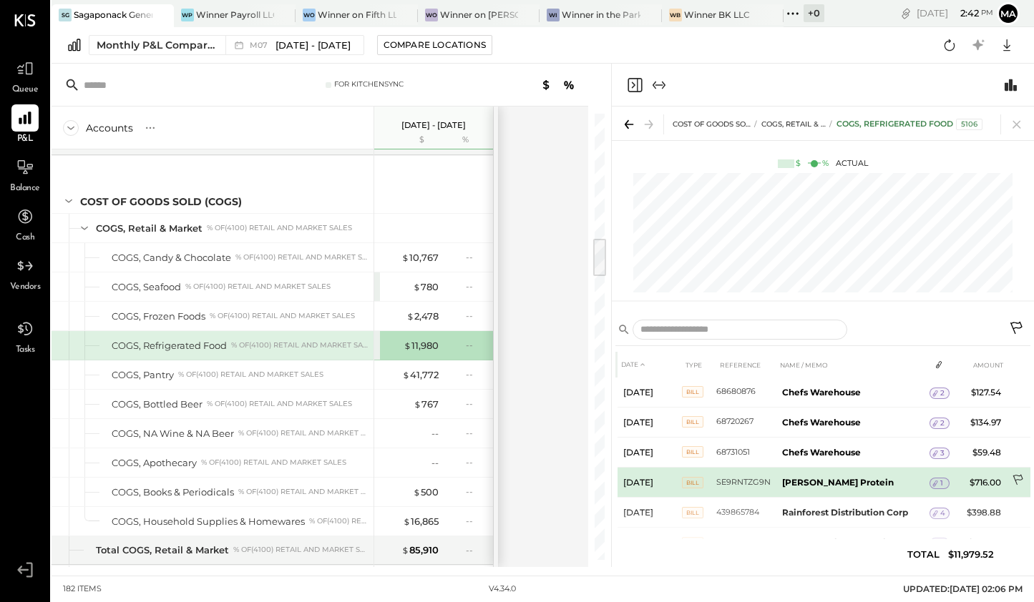
click at [1014, 475] on icon at bounding box center [1019, 481] width 14 height 14
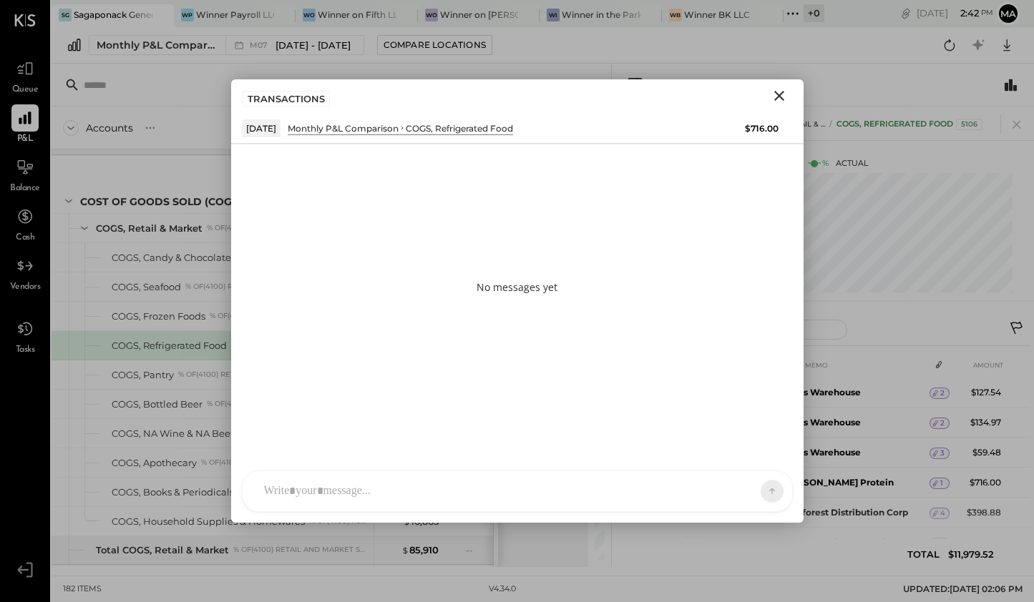
click at [529, 504] on div "SK [PERSON_NAME] D daniel G [DOMAIN_NAME] M [PERSON_NAME] JS [PERSON_NAME] T [P…" at bounding box center [517, 491] width 551 height 41
paste div
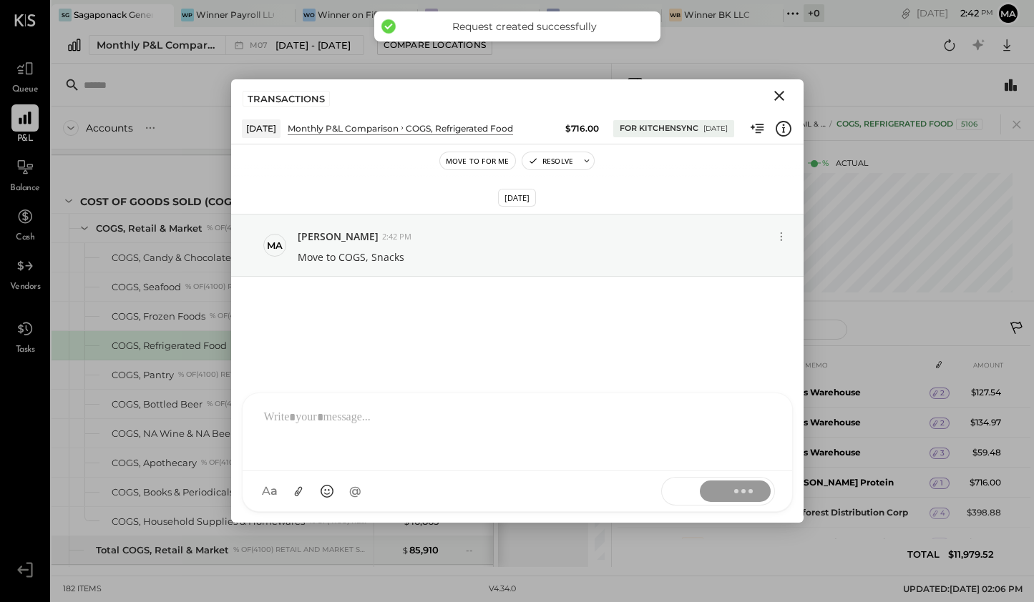
click at [783, 102] on icon "Close" at bounding box center [779, 95] width 17 height 17
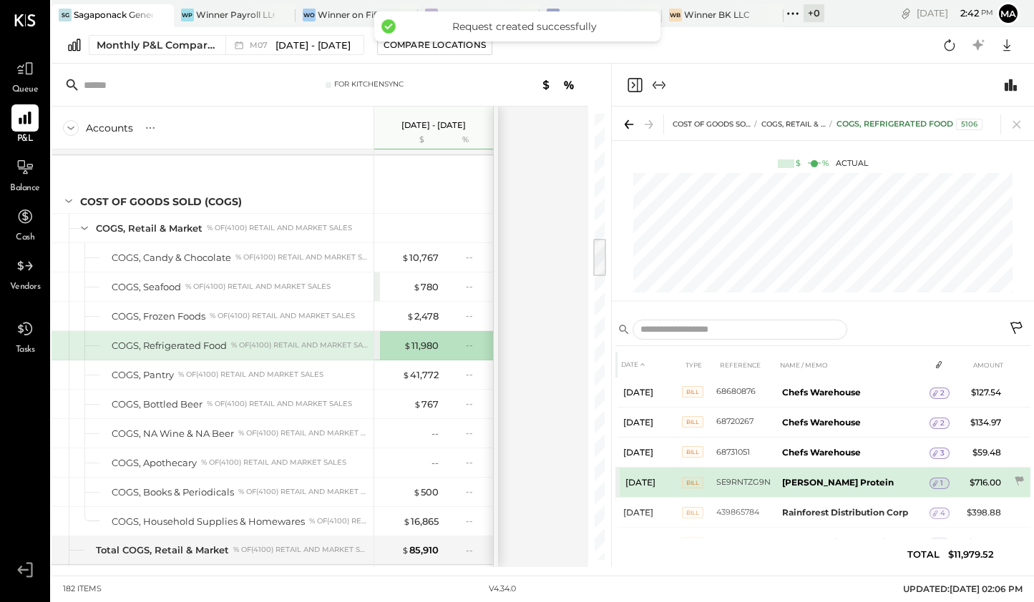
scroll to position [587, 0]
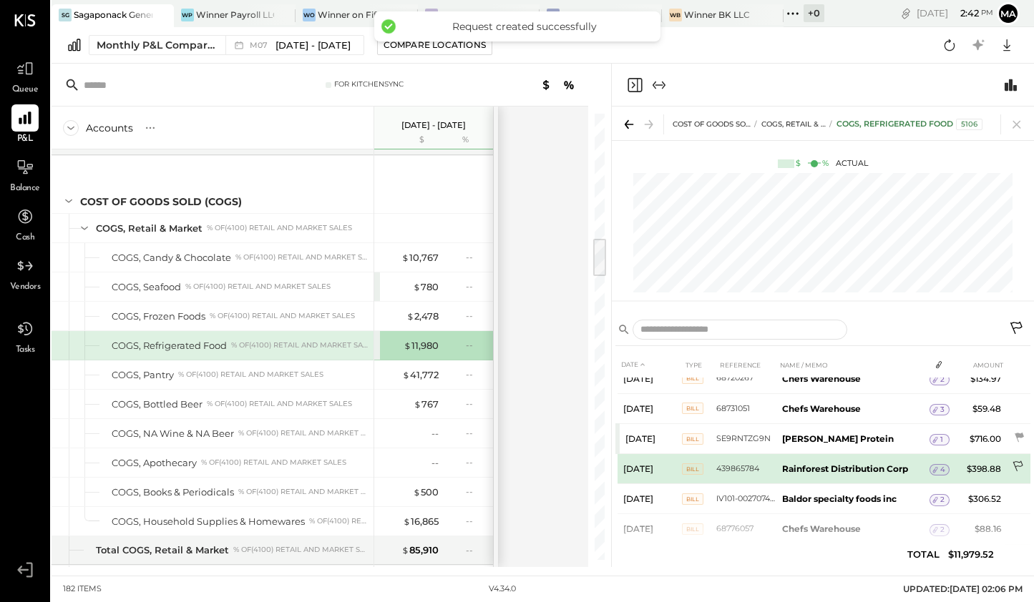
click at [1017, 464] on icon at bounding box center [1019, 468] width 14 height 14
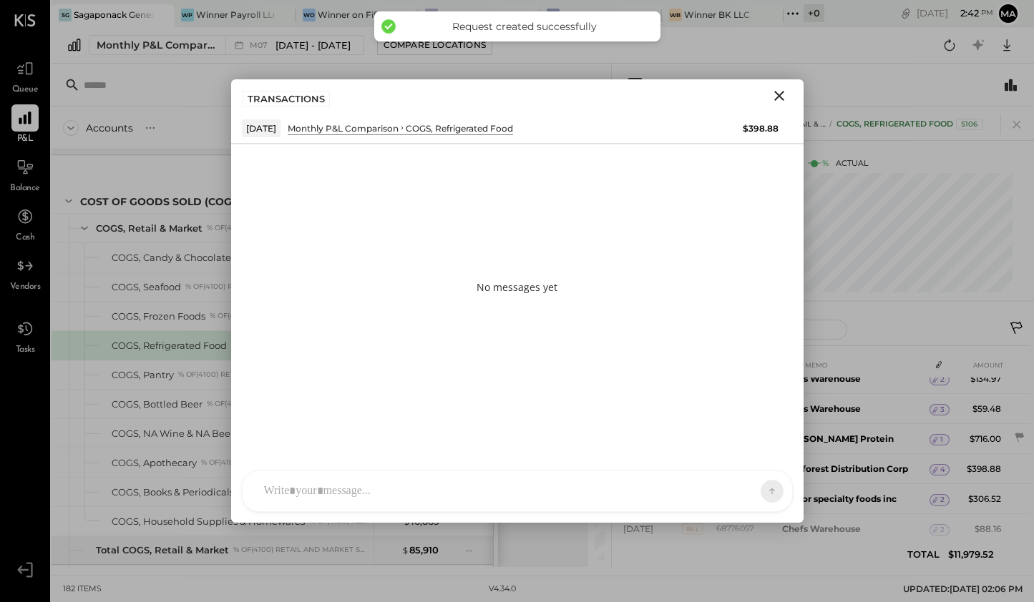
click at [780, 94] on icon "Close" at bounding box center [779, 96] width 10 height 10
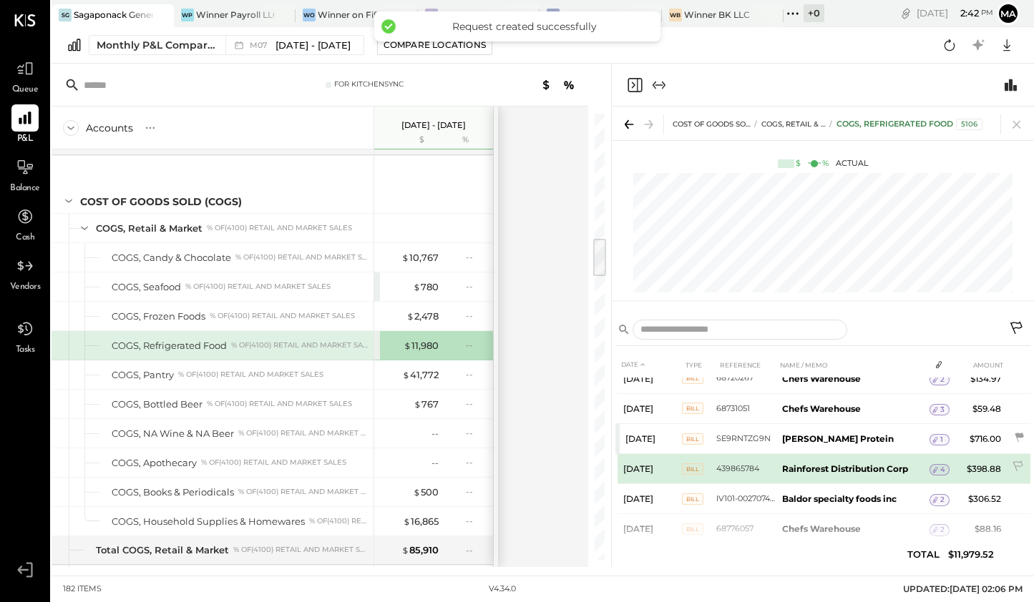
click at [940, 465] on span "4" at bounding box center [942, 470] width 5 height 10
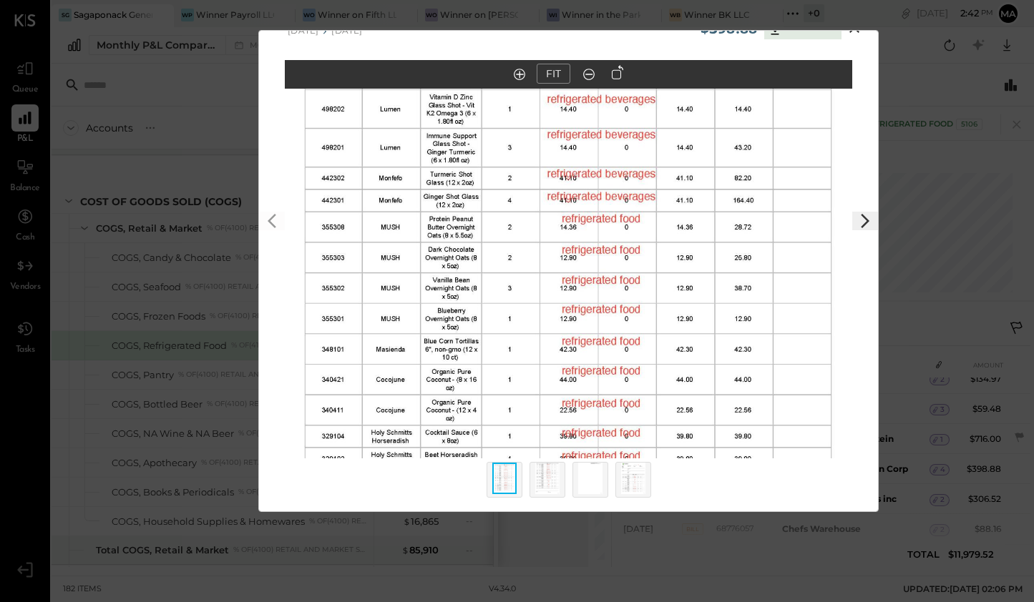
scroll to position [0, 0]
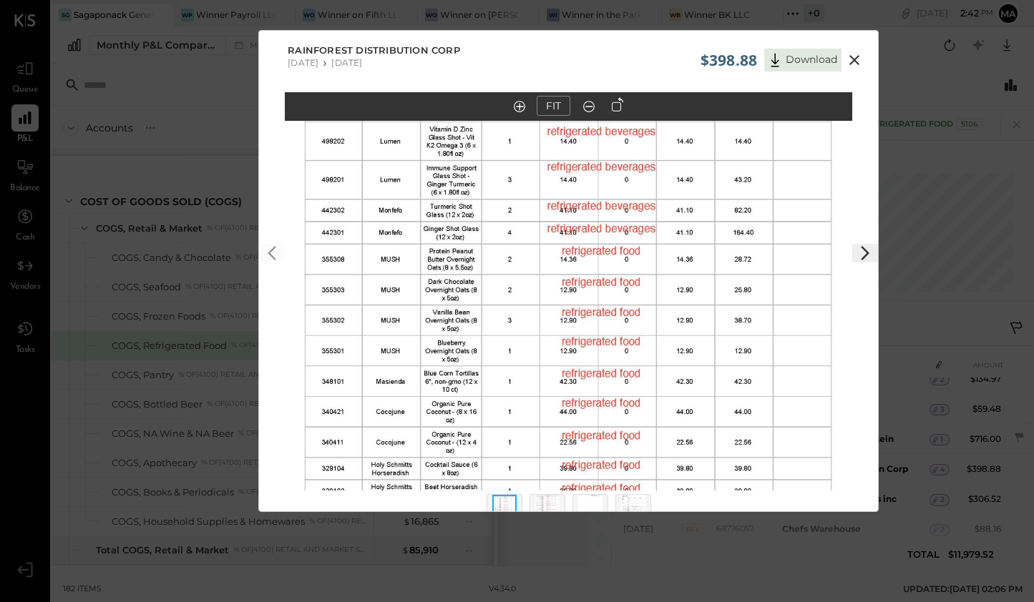
click at [852, 49] on div "$398.88 Download" at bounding box center [783, 56] width 167 height 30
click at [852, 65] on icon at bounding box center [854, 60] width 17 height 17
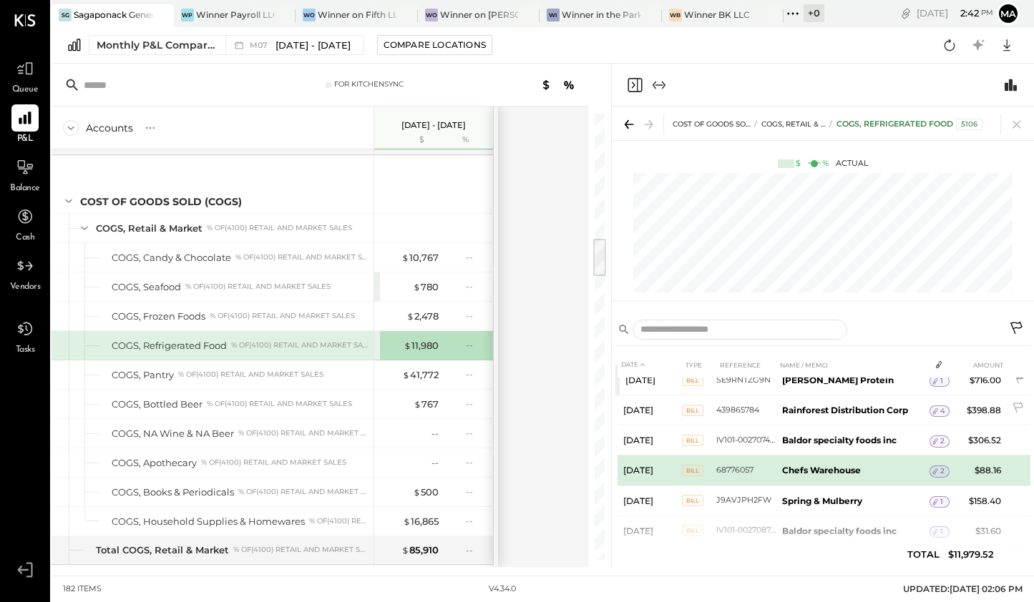
scroll to position [645, 0]
click at [937, 468] on icon at bounding box center [935, 473] width 10 height 10
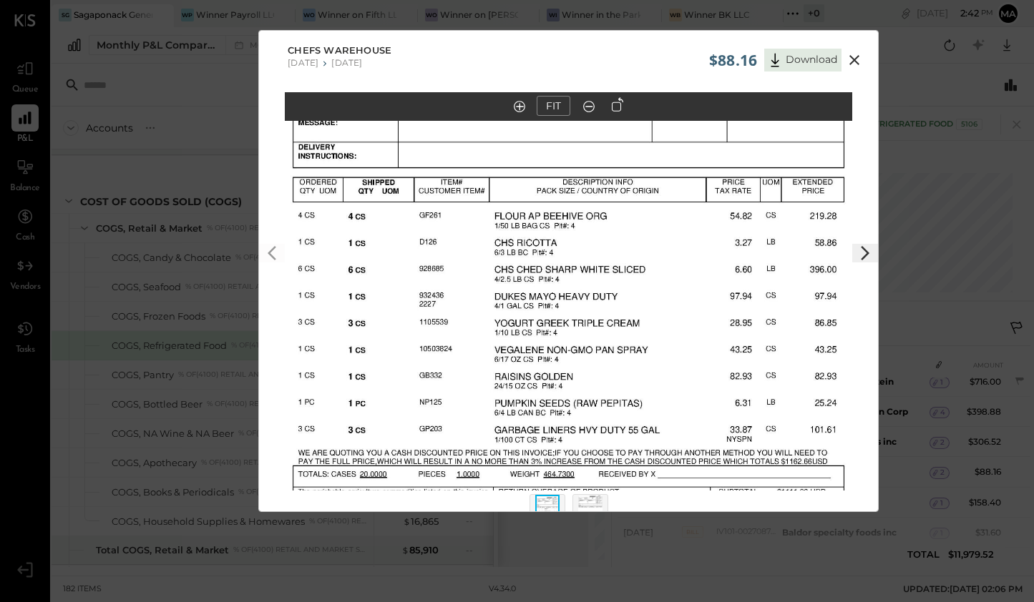
click at [856, 54] on icon at bounding box center [854, 60] width 17 height 17
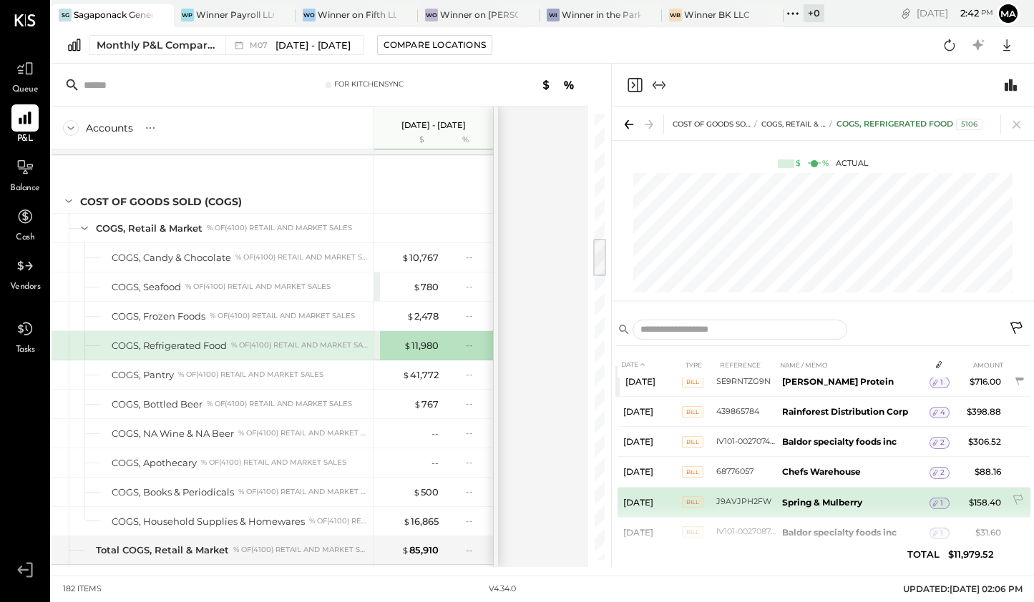
click at [947, 498] on td "1" at bounding box center [939, 503] width 20 height 27
click at [940, 499] on span "1" at bounding box center [941, 504] width 3 height 10
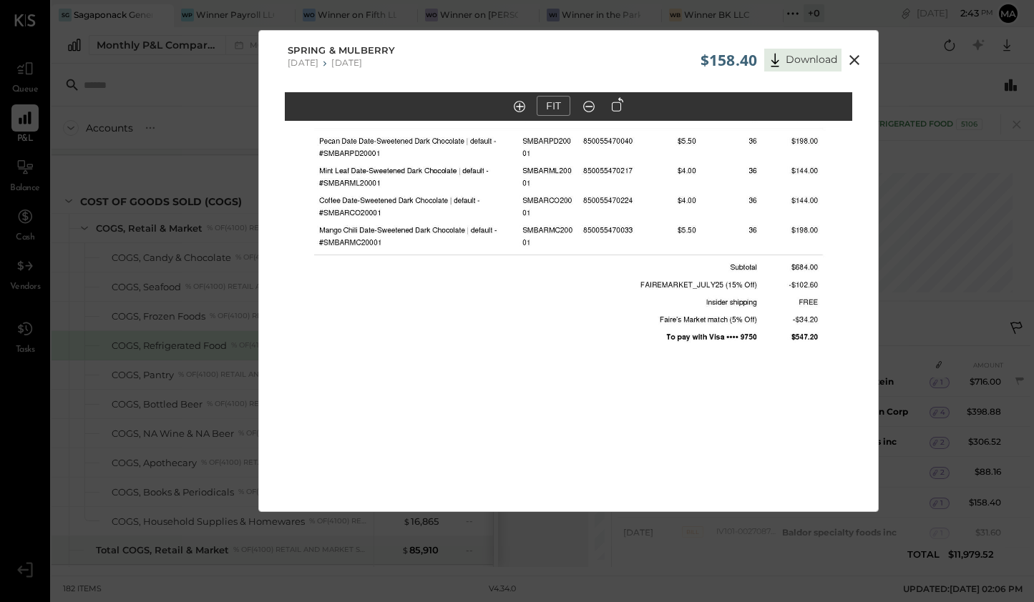
click at [851, 55] on icon at bounding box center [854, 60] width 17 height 17
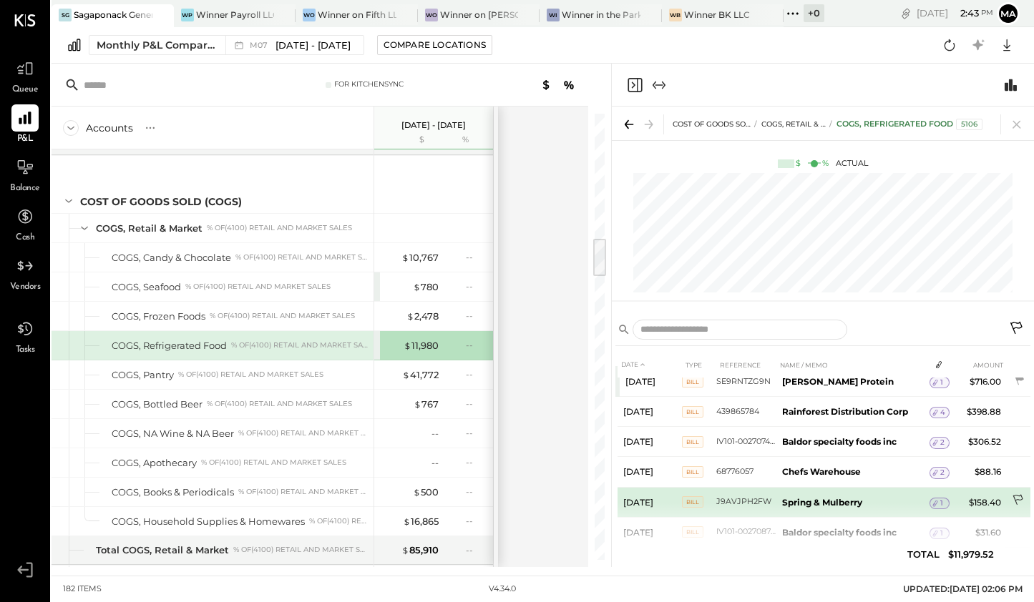
click at [1012, 494] on icon at bounding box center [1019, 501] width 14 height 14
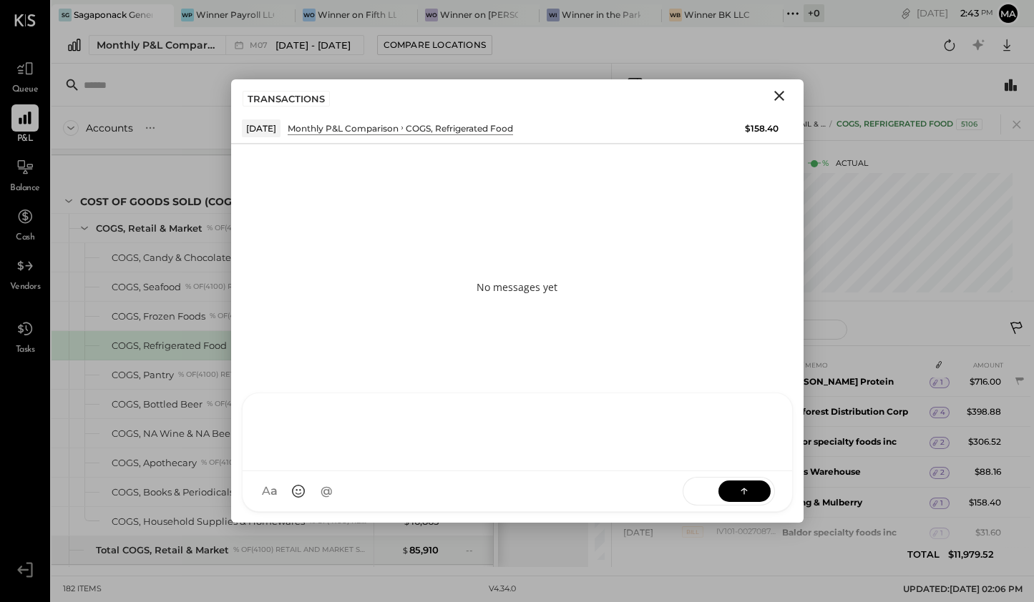
click at [481, 472] on div at bounding box center [518, 433] width 550 height 78
paste div
click at [776, 102] on icon "Close" at bounding box center [779, 95] width 17 height 17
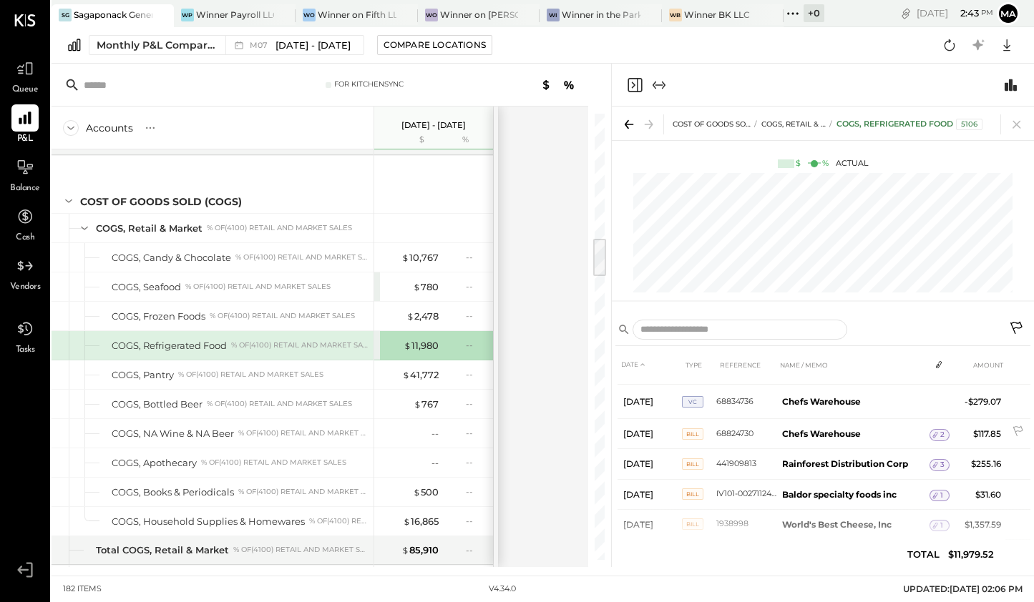
scroll to position [944, 0]
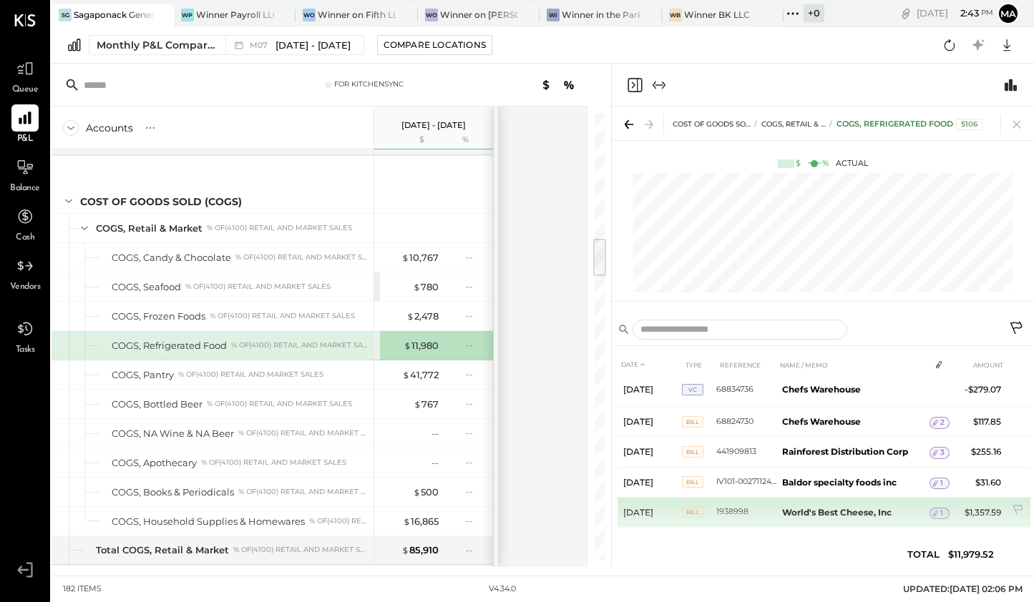
click at [942, 508] on div "1" at bounding box center [939, 513] width 20 height 11
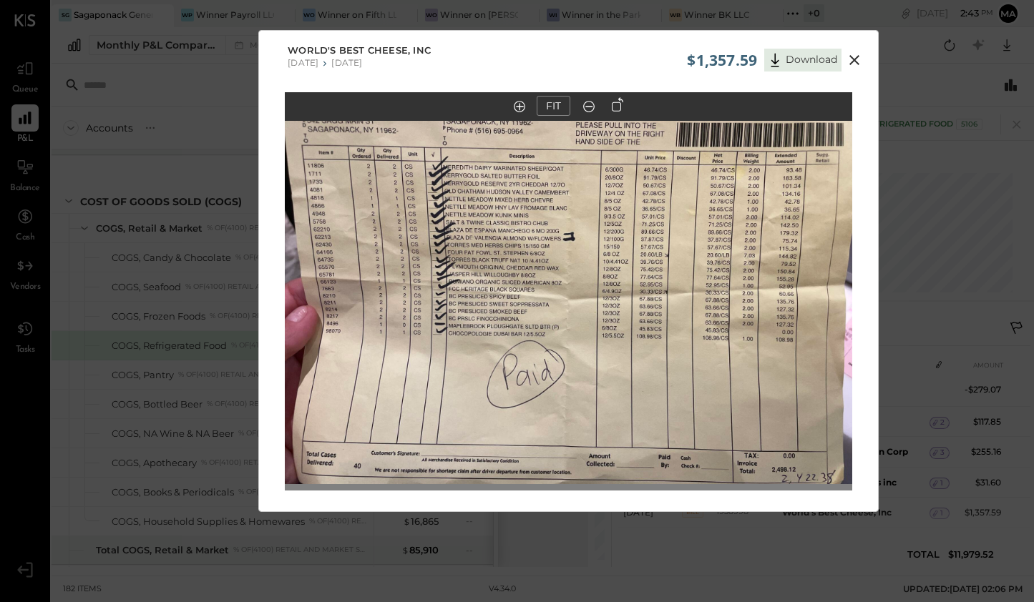
click at [859, 64] on icon at bounding box center [854, 60] width 17 height 17
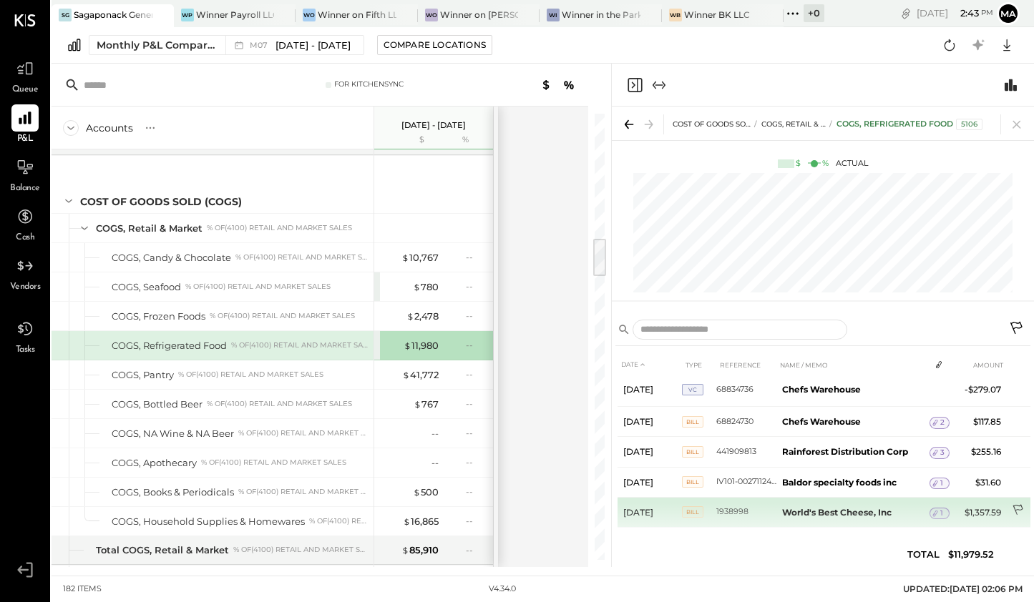
click at [1012, 504] on icon at bounding box center [1019, 511] width 14 height 14
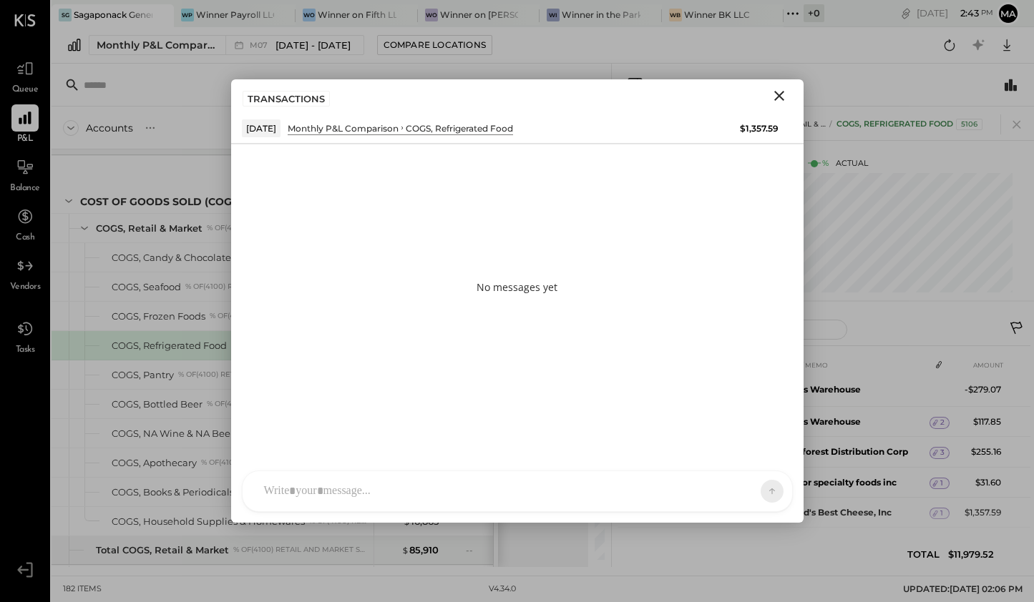
click at [448, 481] on div at bounding box center [518, 492] width 550 height 40
paste div
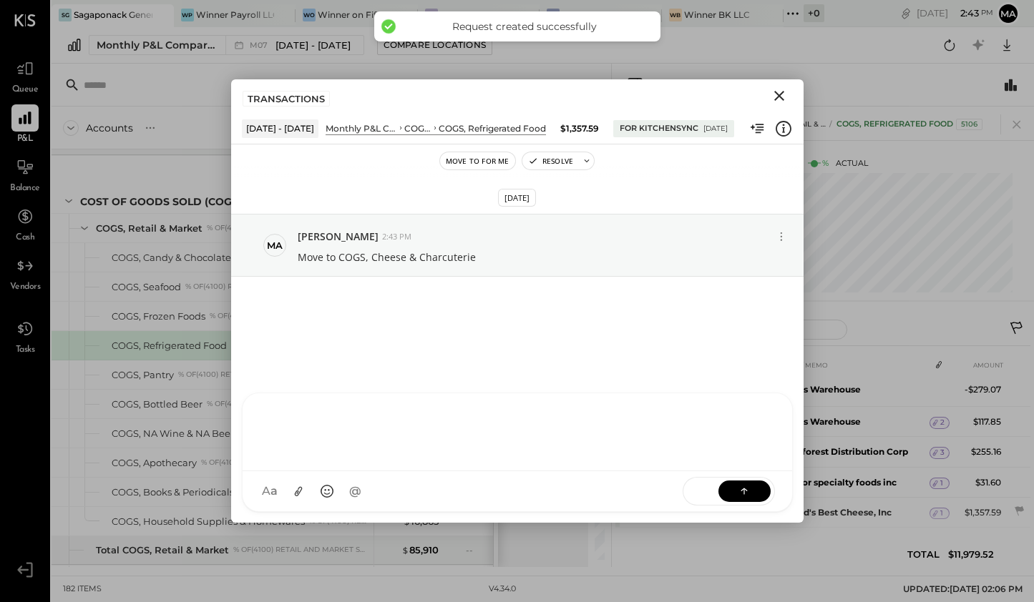
click at [779, 99] on icon "Close" at bounding box center [779, 95] width 17 height 17
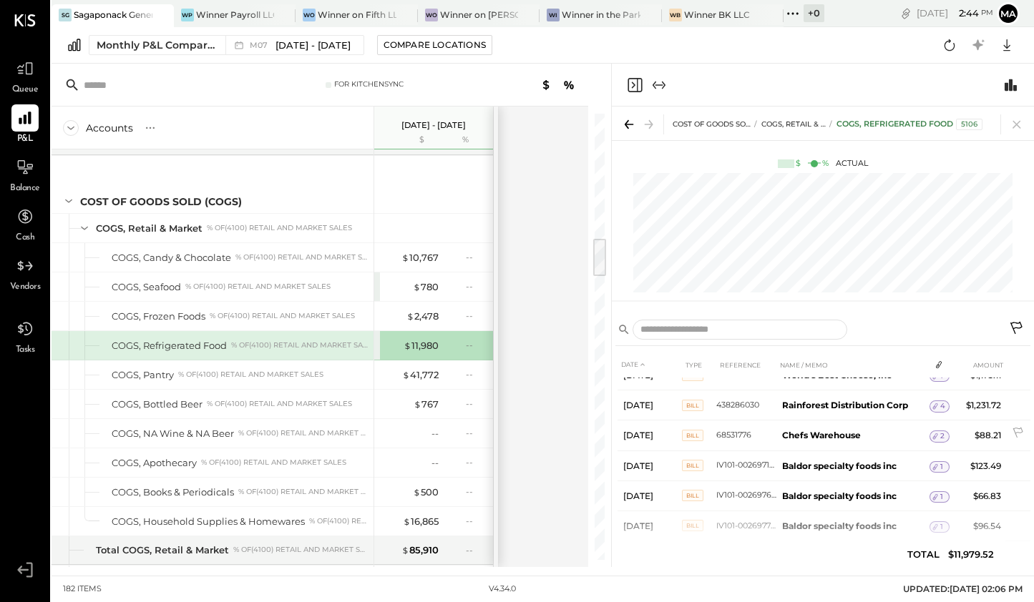
scroll to position [0, 0]
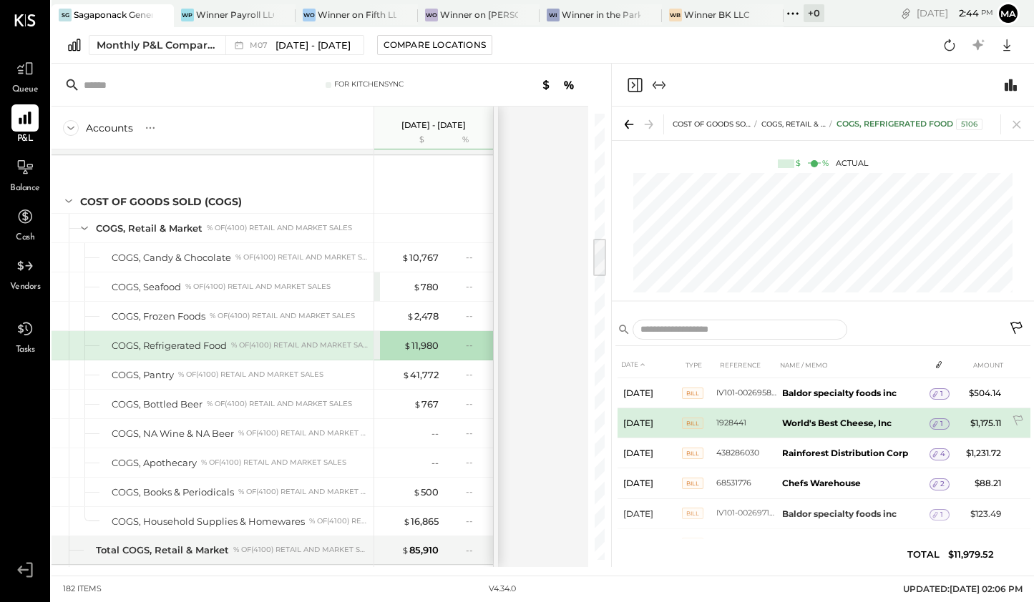
click at [944, 423] on div "1" at bounding box center [939, 424] width 20 height 11
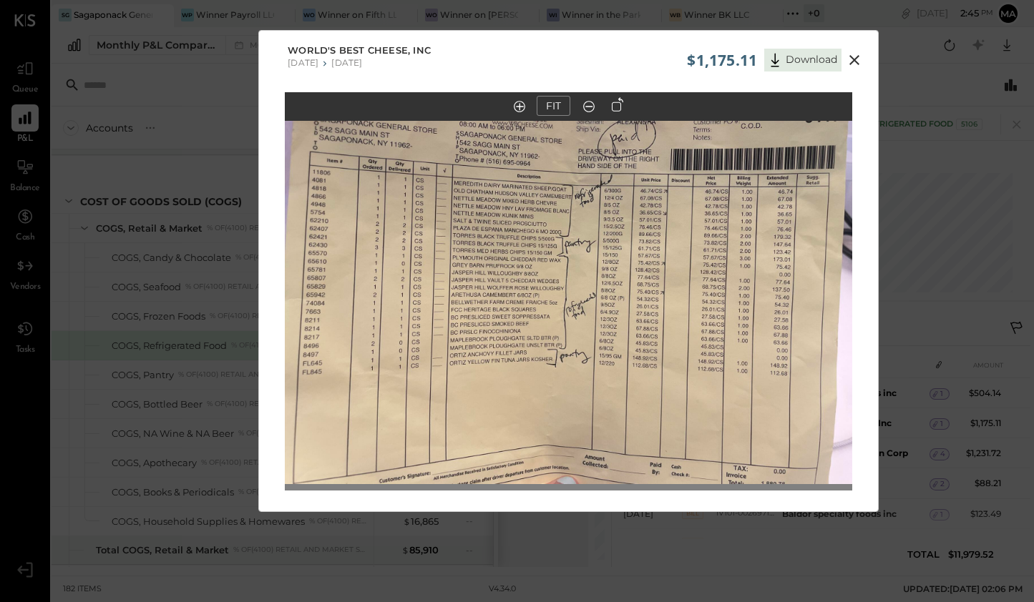
click at [859, 62] on icon at bounding box center [854, 60] width 17 height 17
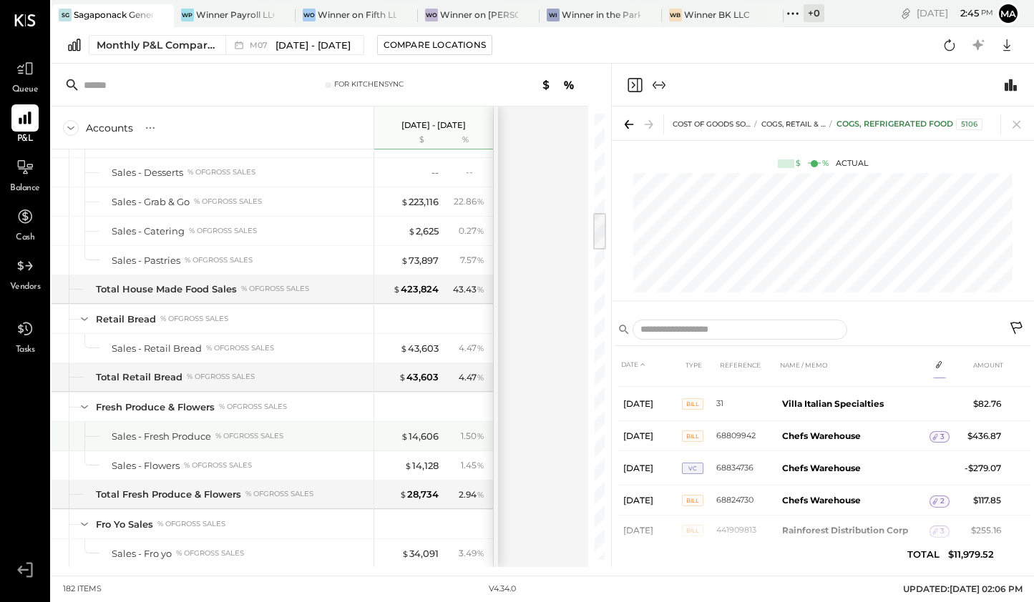
scroll to position [37, 0]
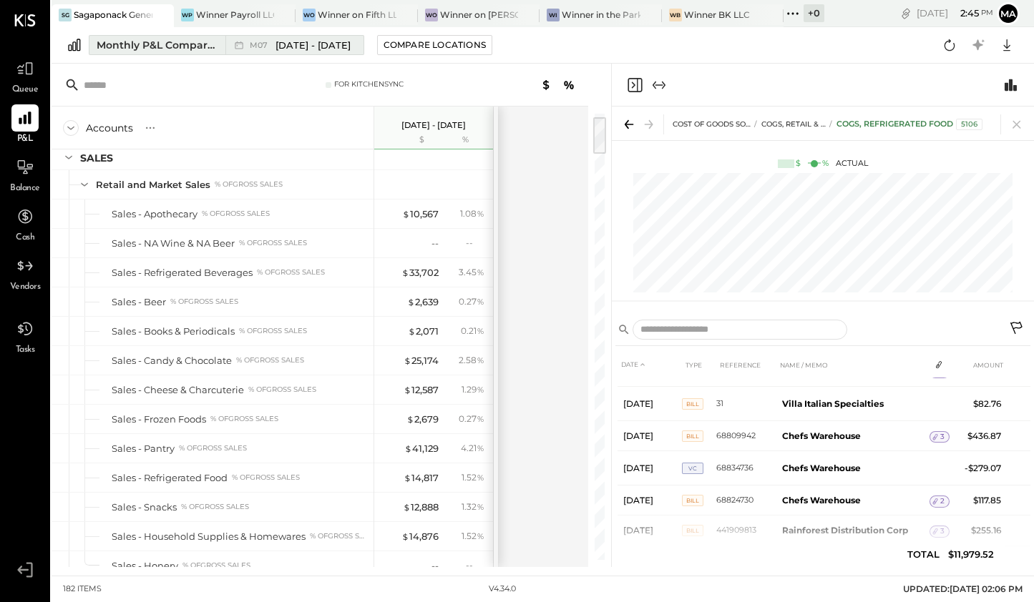
click at [325, 42] on span "[DATE] - [DATE]" at bounding box center [312, 46] width 75 height 14
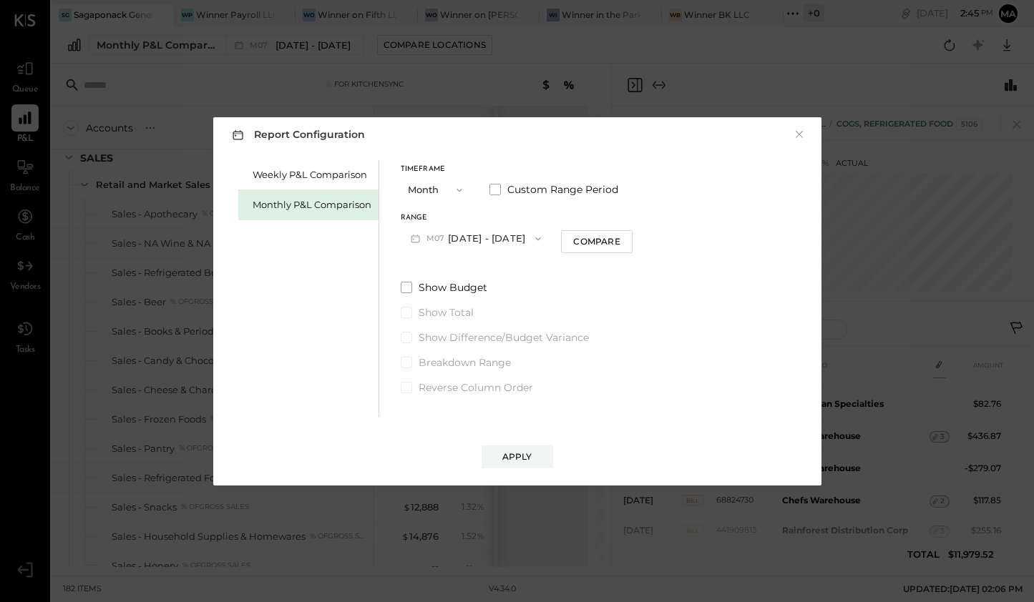
click at [446, 238] on span "M07" at bounding box center [437, 238] width 22 height 11
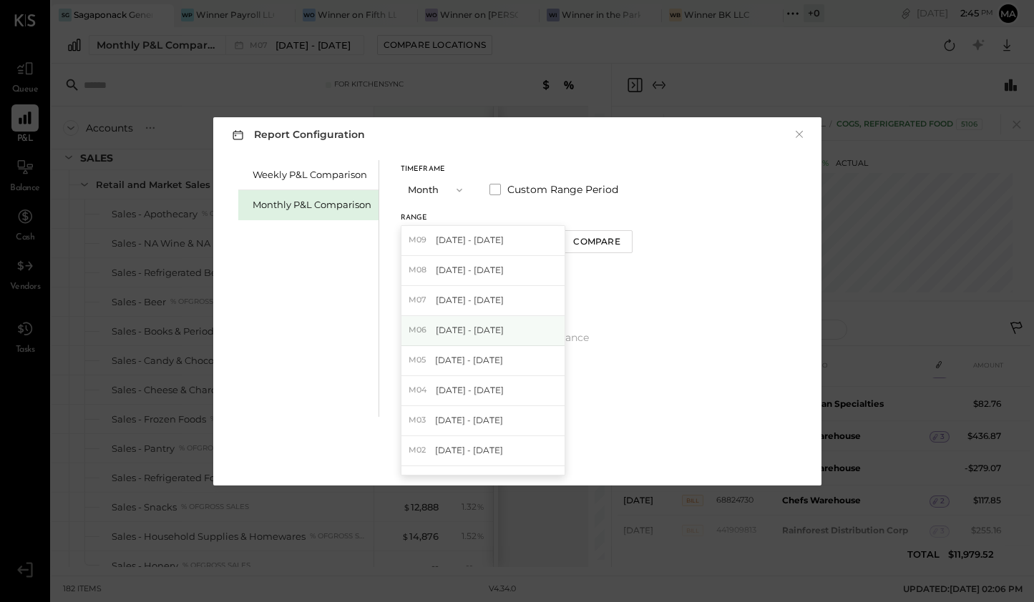
click at [446, 324] on span "[DATE] - [DATE]" at bounding box center [470, 330] width 68 height 12
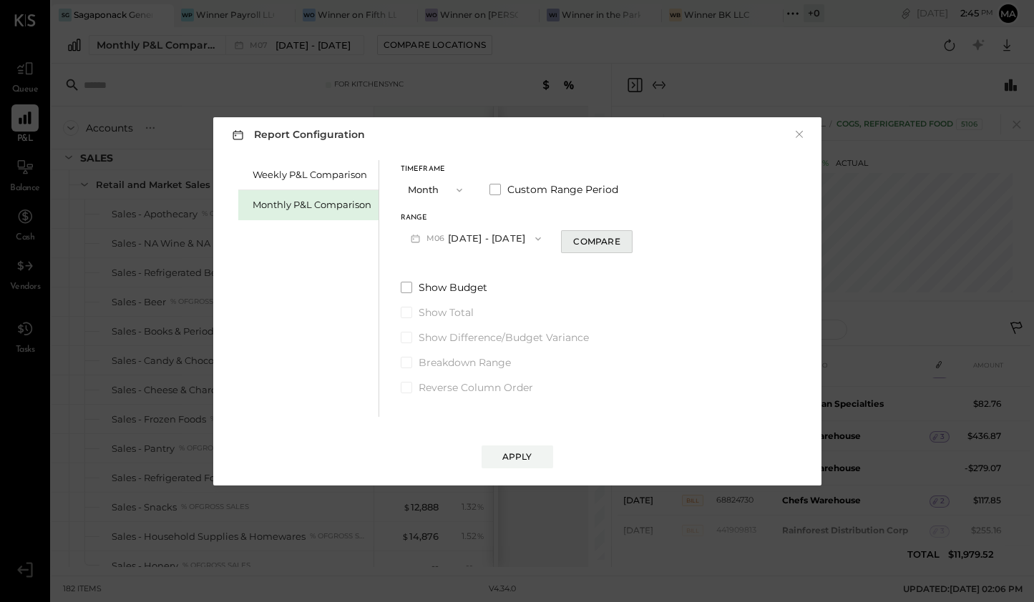
click at [607, 232] on button "Compare" at bounding box center [597, 241] width 72 height 23
click at [607, 227] on input "*" at bounding box center [607, 239] width 19 height 24
click at [564, 239] on icon at bounding box center [568, 238] width 10 height 5
click at [561, 241] on icon at bounding box center [568, 239] width 14 height 14
click at [481, 243] on button "M06 [DATE] - [DATE]" at bounding box center [476, 238] width 151 height 26
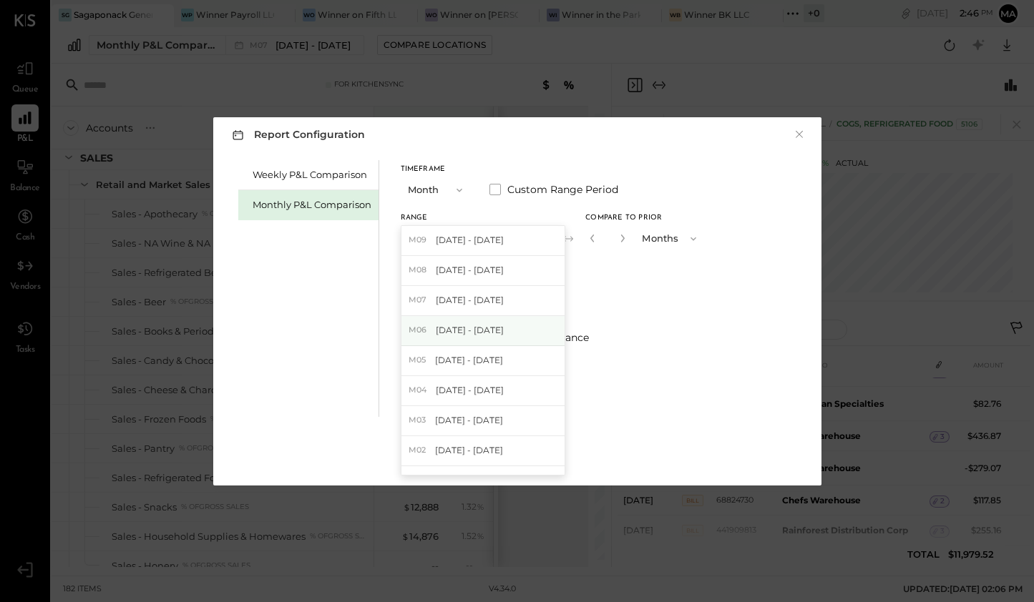
click at [472, 330] on span "[DATE] - [DATE]" at bounding box center [470, 330] width 68 height 12
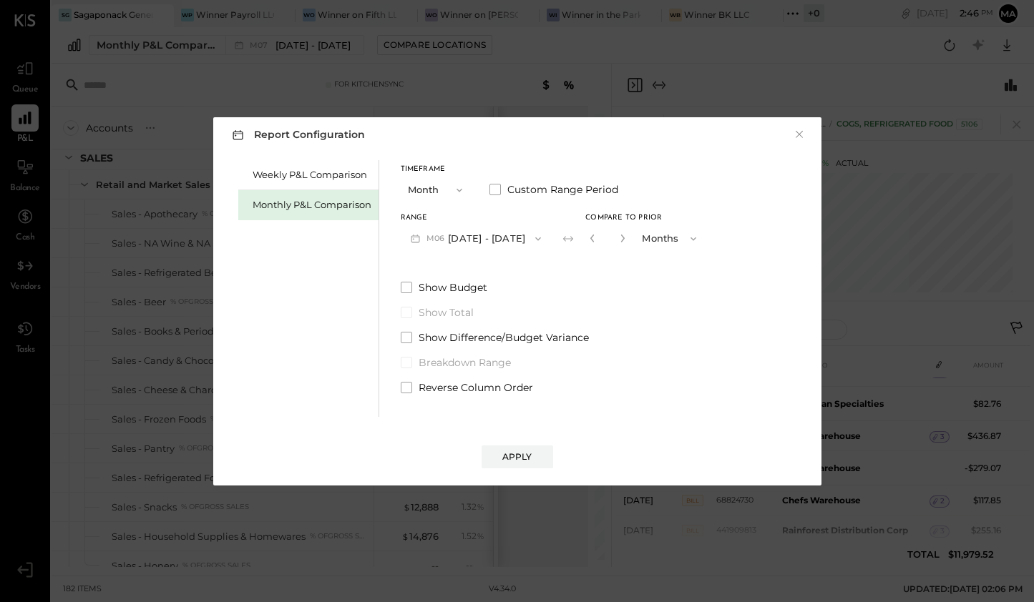
click at [639, 296] on div "Show Budget Show Total Show Difference/Budget Variance Breakdown Range Reverse …" at bounding box center [554, 337] width 306 height 114
click at [679, 253] on div "Timeframe Month Custom Range Period Range M06 [DATE] - [DATE] Compare to Prior …" at bounding box center [554, 277] width 306 height 235
click at [683, 248] on button "Months" at bounding box center [671, 238] width 72 height 26
click at [680, 246] on div "Months" at bounding box center [670, 239] width 70 height 26
click at [572, 236] on div "Range M06 [DATE] - [DATE] Compare to Prior * Months" at bounding box center [554, 233] width 306 height 37
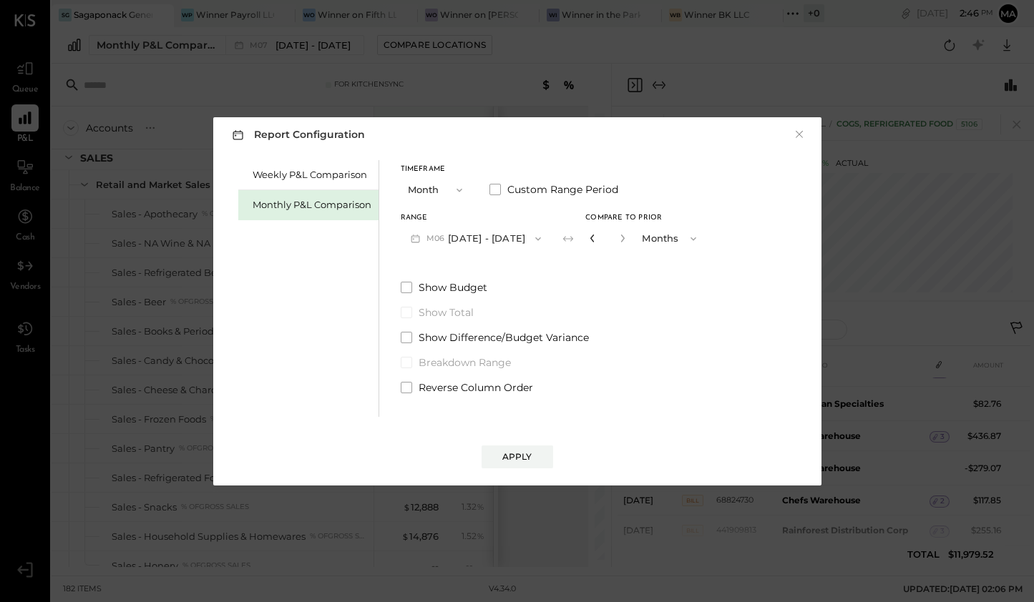
click at [590, 236] on icon "button" at bounding box center [592, 239] width 4 height 8
click at [512, 462] on div "Apply" at bounding box center [517, 457] width 30 height 12
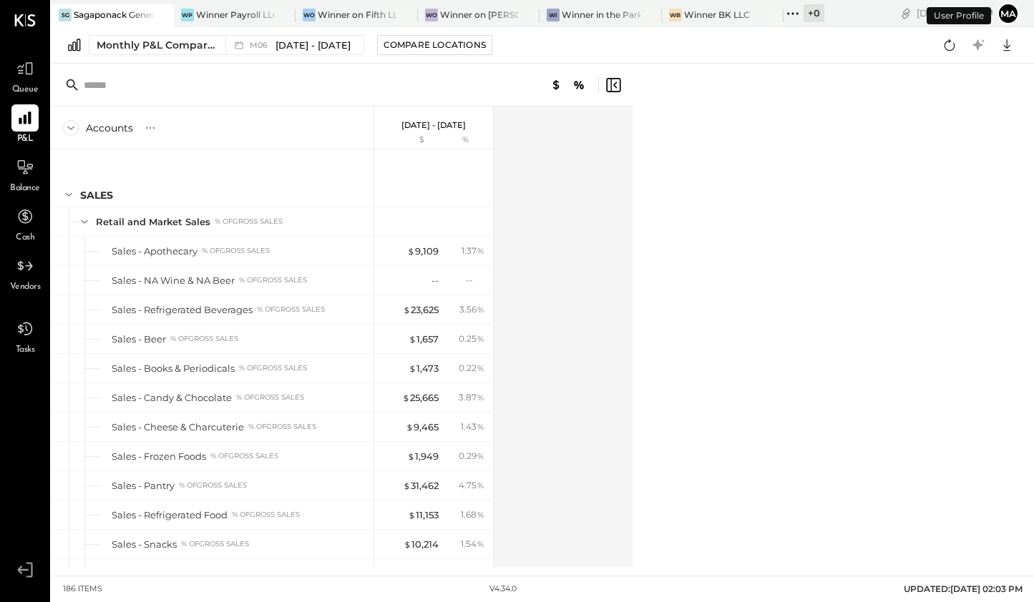
scroll to position [1475, 0]
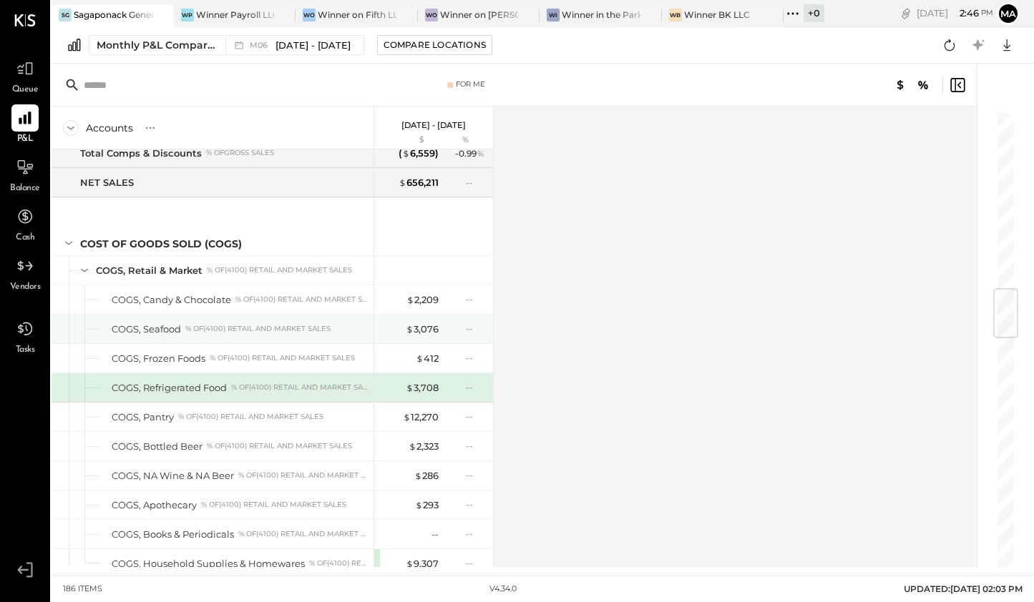
click at [258, 324] on div "% of (4100) Retail and Market Sales" at bounding box center [257, 329] width 145 height 10
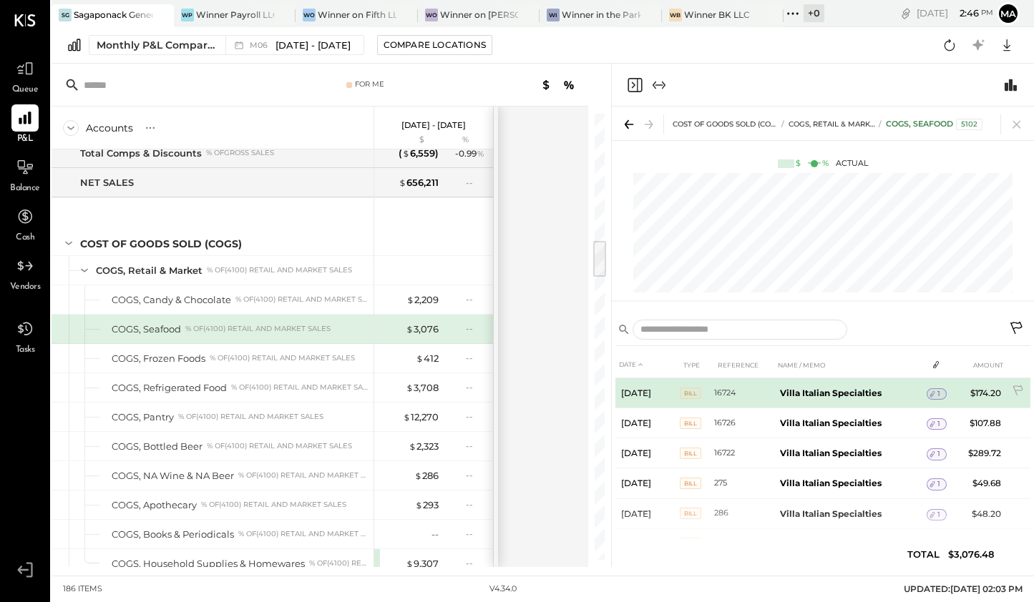
click at [934, 396] on icon at bounding box center [932, 394] width 10 height 10
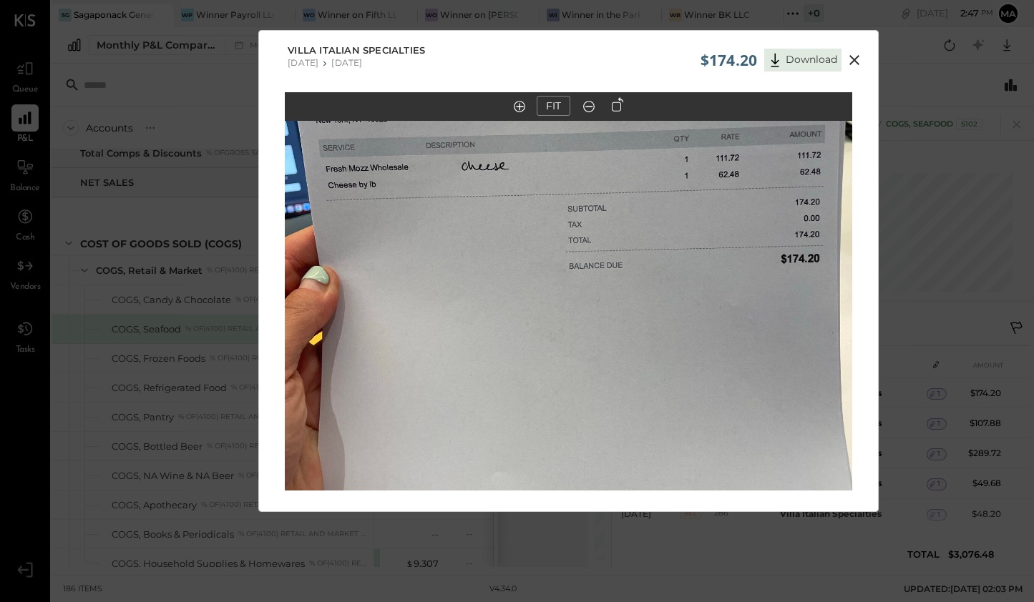
click at [854, 60] on icon at bounding box center [854, 60] width 10 height 10
